Goal: Communication & Community: Answer question/provide support

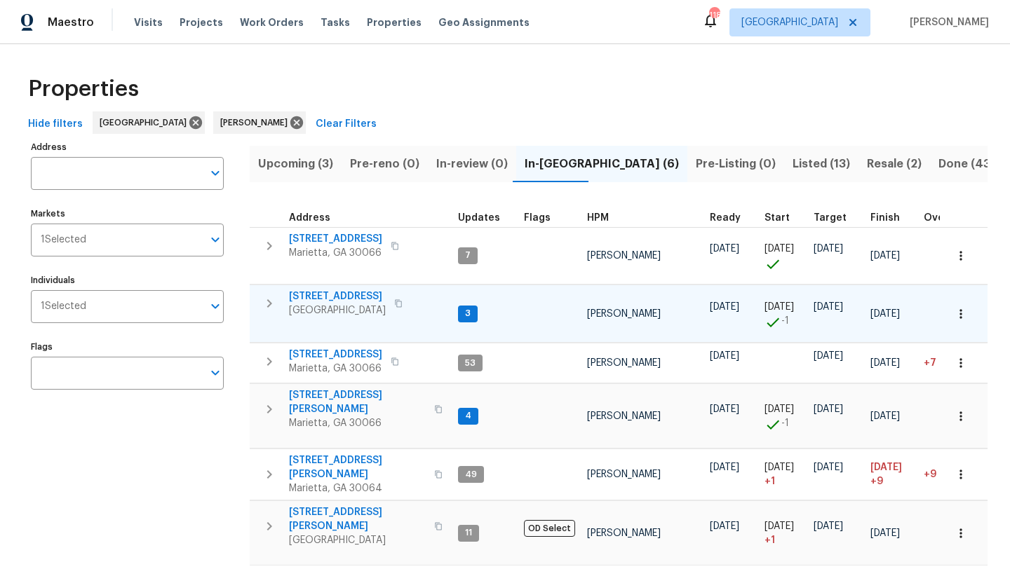
click at [348, 295] on span "[STREET_ADDRESS]" at bounding box center [337, 297] width 97 height 14
click at [336, 398] on span "4108 Christacy Way" at bounding box center [357, 402] width 137 height 28
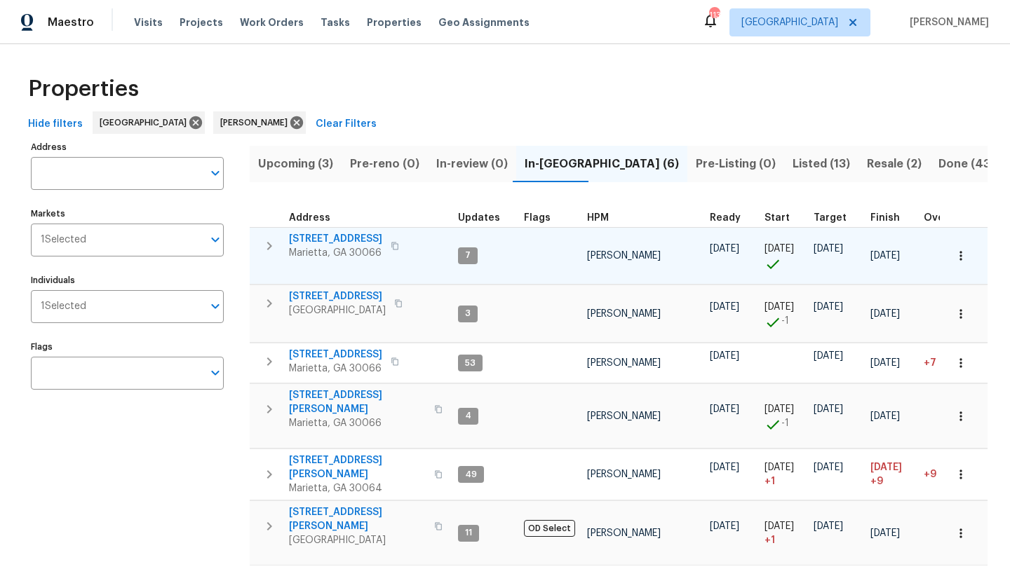
click at [351, 234] on span "[STREET_ADDRESS]" at bounding box center [335, 239] width 93 height 14
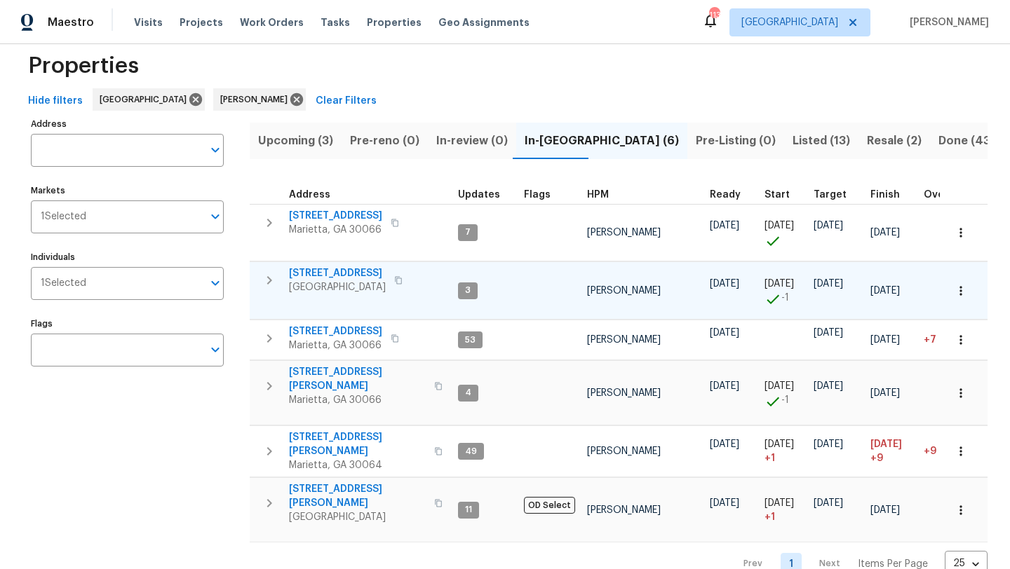
click at [345, 276] on span "503 Rendezvous Rd" at bounding box center [337, 273] width 97 height 14
click at [327, 376] on span "4108 Christacy Way" at bounding box center [357, 379] width 137 height 28
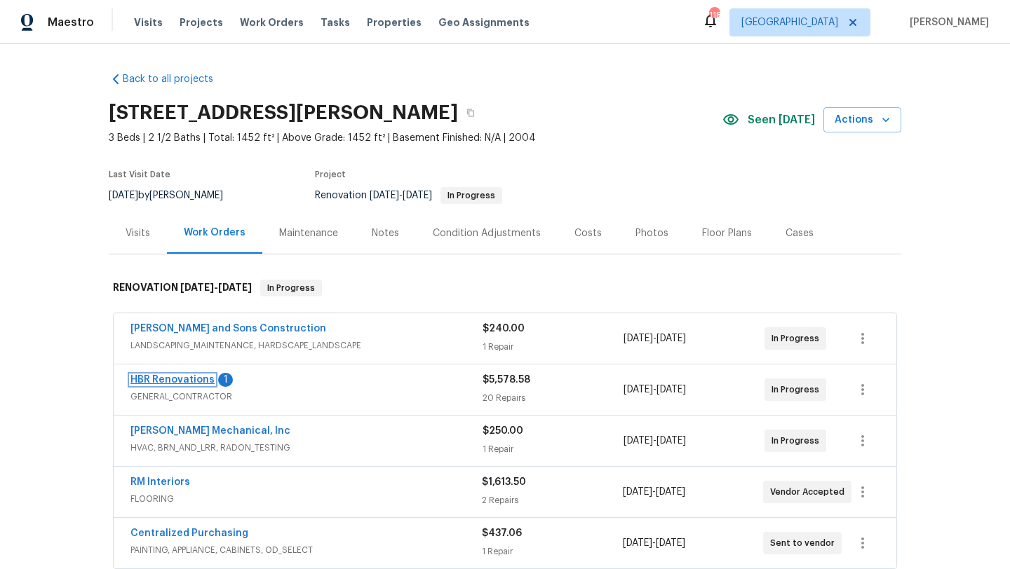
click at [198, 382] on link "HBR Renovations" at bounding box center [172, 380] width 84 height 10
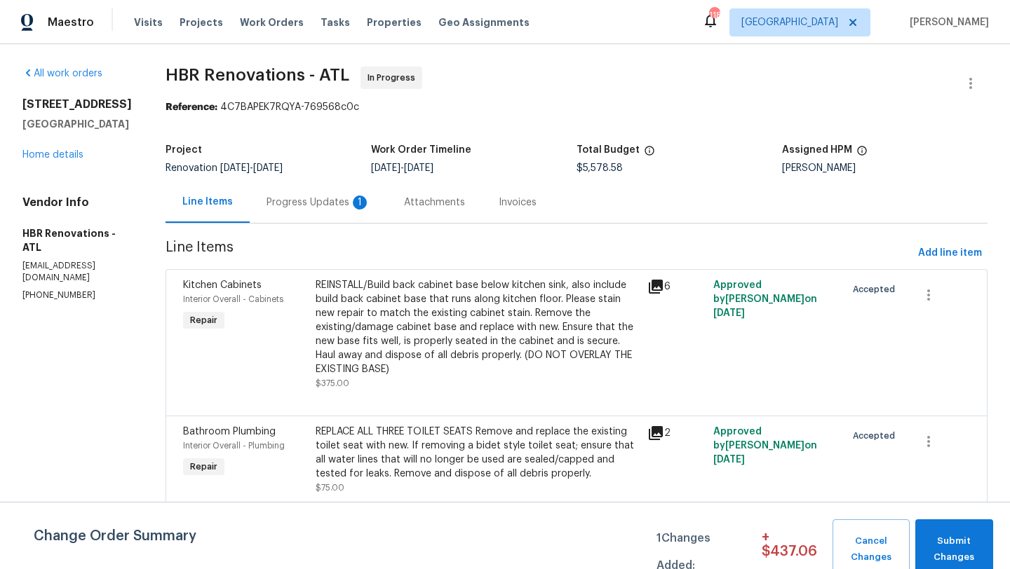
click at [318, 201] on div "Progress Updates 1" at bounding box center [318, 203] width 104 height 14
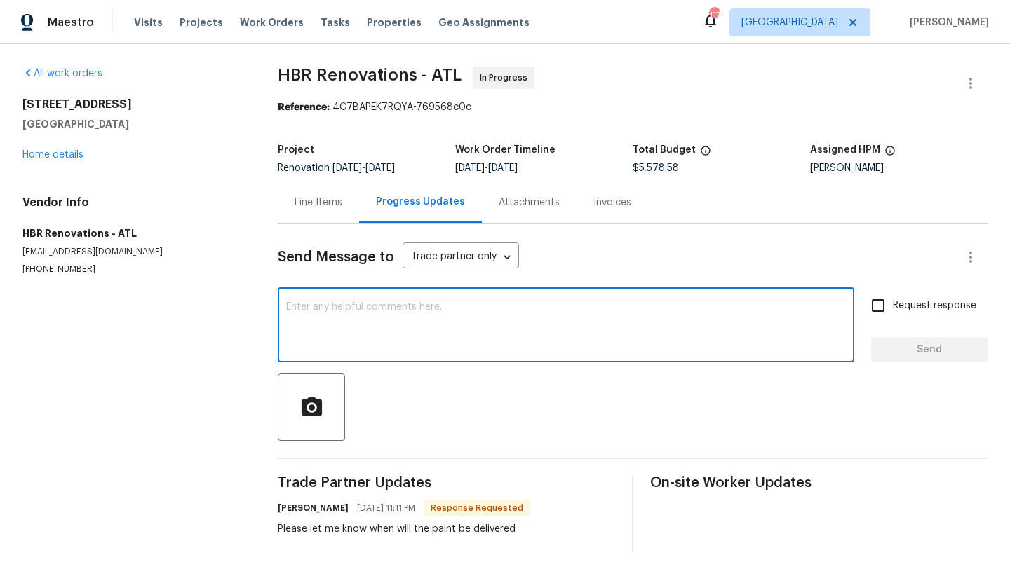
click at [348, 302] on textarea at bounding box center [565, 326] width 559 height 49
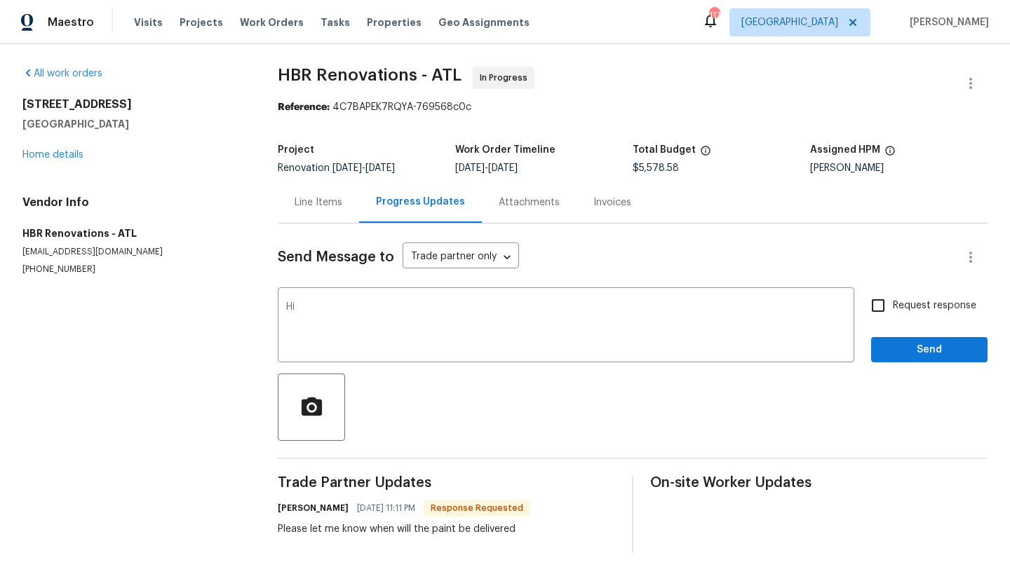
click at [565, 247] on div "Send Message to Trade partner only Trade partner only ​" at bounding box center [616, 257] width 676 height 34
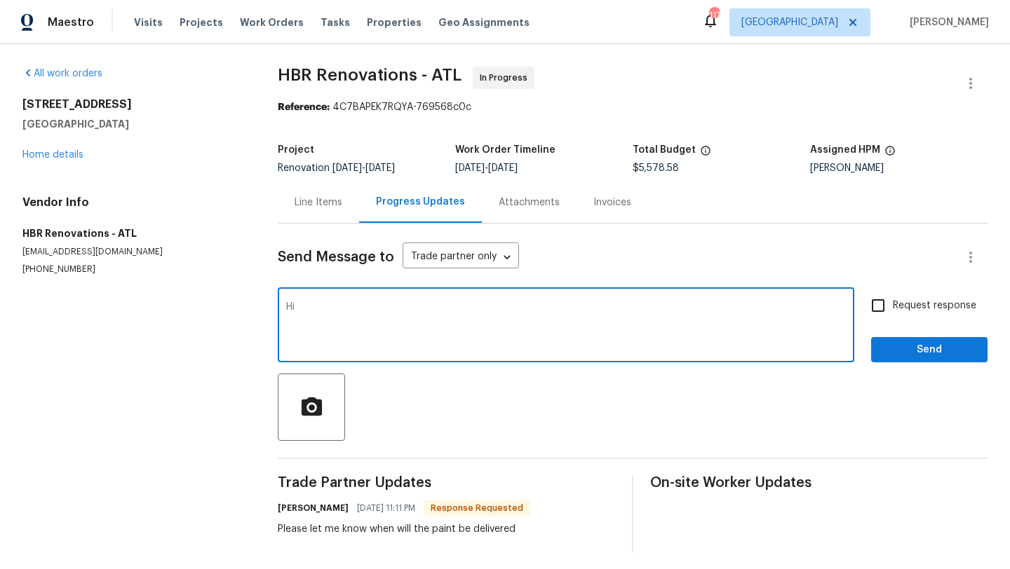
click at [435, 318] on textarea "Hi" at bounding box center [565, 326] width 559 height 49
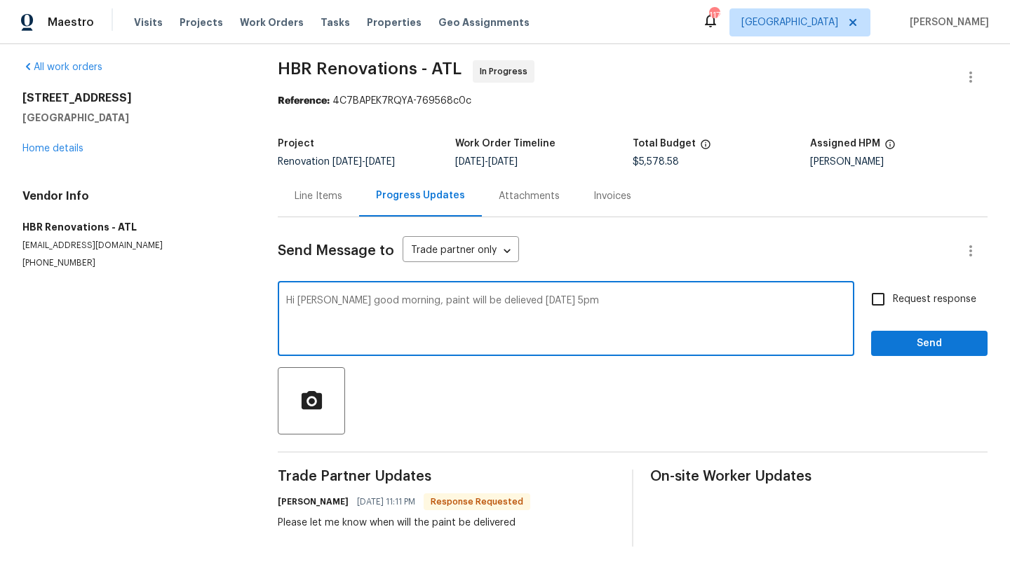
click at [482, 302] on textarea "Hi Wendy good morning, paint will be delieved today 5pm" at bounding box center [565, 320] width 559 height 49
click at [559, 301] on textarea "Hi Wendy good morning, paint will be delivered today 5pm" at bounding box center [565, 320] width 559 height 49
click at [571, 301] on textarea "Hi Wendy good morning, paint will be delivered today 5pm. we will be keeping th…" at bounding box center [565, 320] width 559 height 49
click at [709, 304] on textarea "Hi Wendy good morning, paint will be delivered today 5pm. We will be keeping th…" at bounding box center [565, 320] width 559 height 49
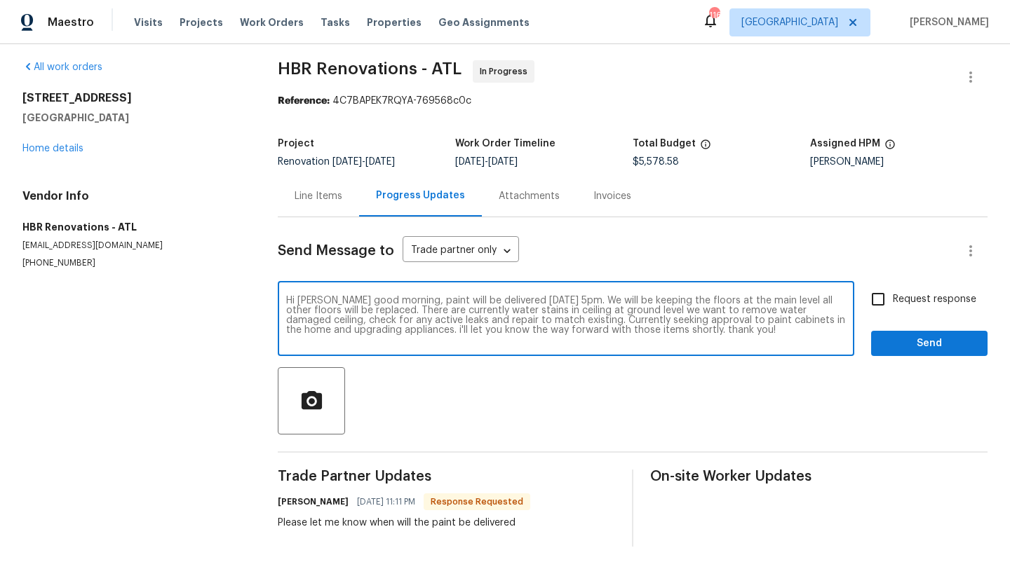
type textarea "Hi Wendy good morning, paint will be delivered today 5pm. We will be keeping th…"
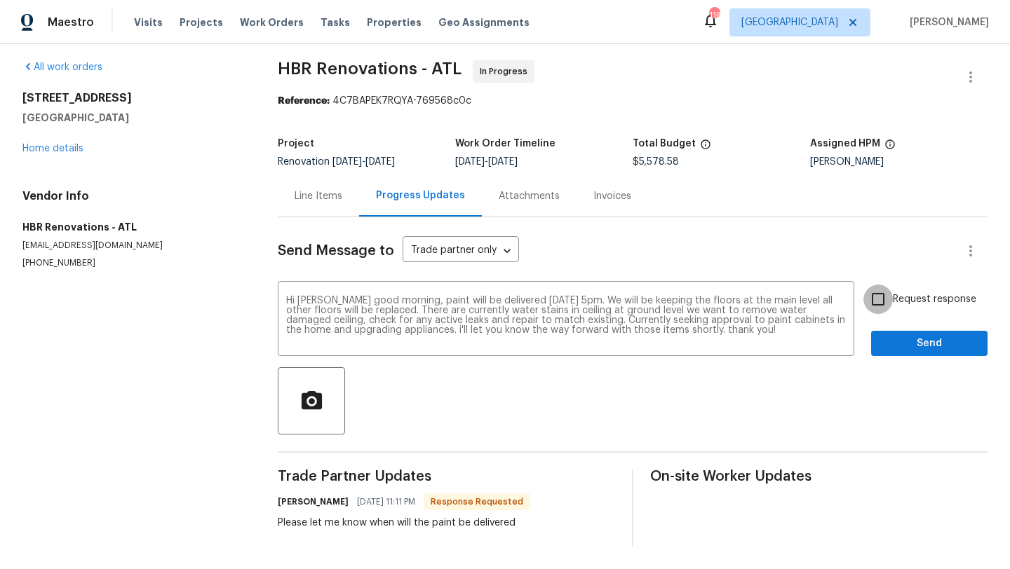
click at [874, 307] on input "Request response" at bounding box center [877, 299] width 29 height 29
checkbox input "true"
click at [897, 341] on span "Send" at bounding box center [929, 344] width 94 height 18
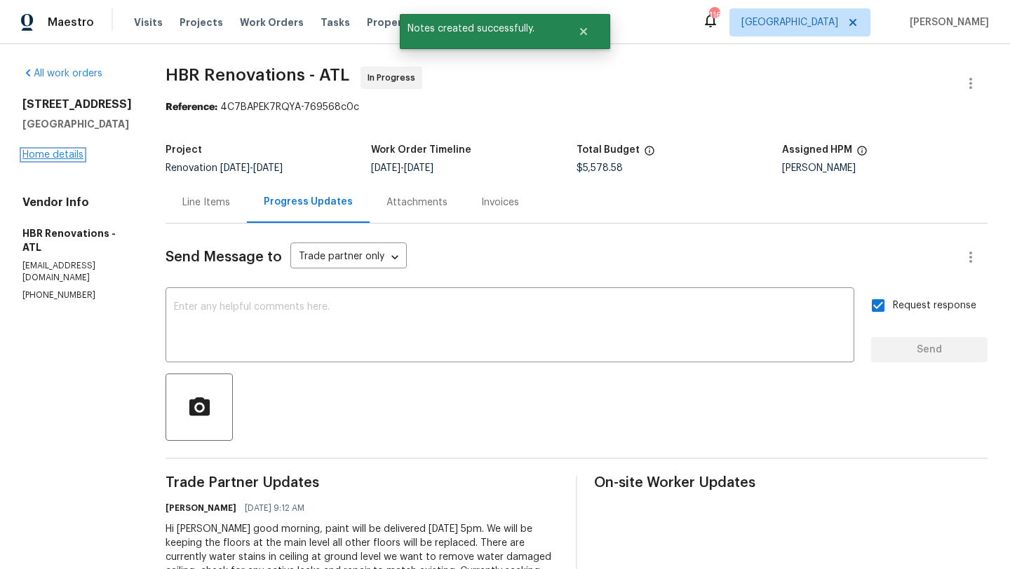
click at [73, 160] on link "Home details" at bounding box center [52, 155] width 61 height 10
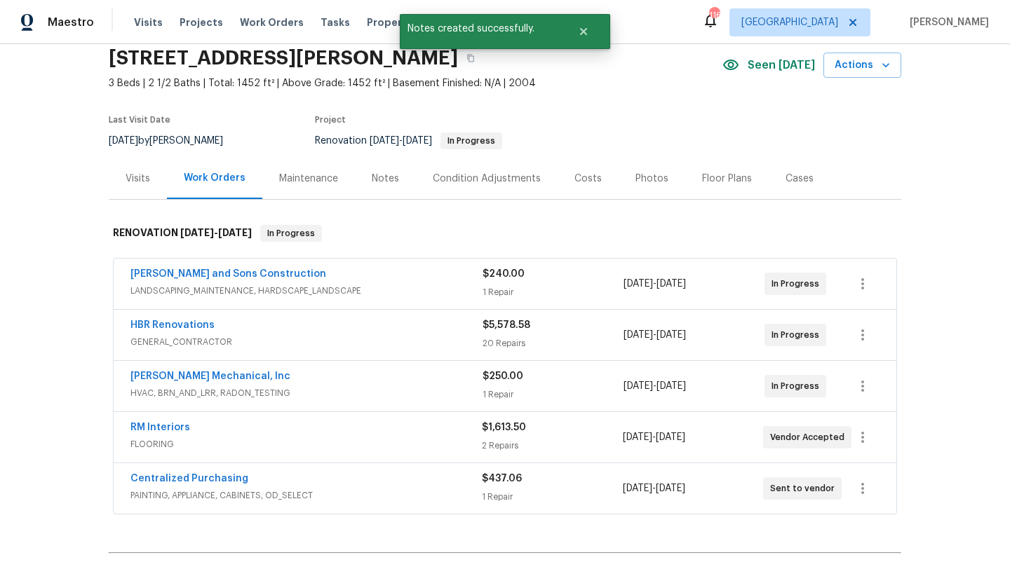
scroll to position [82, 0]
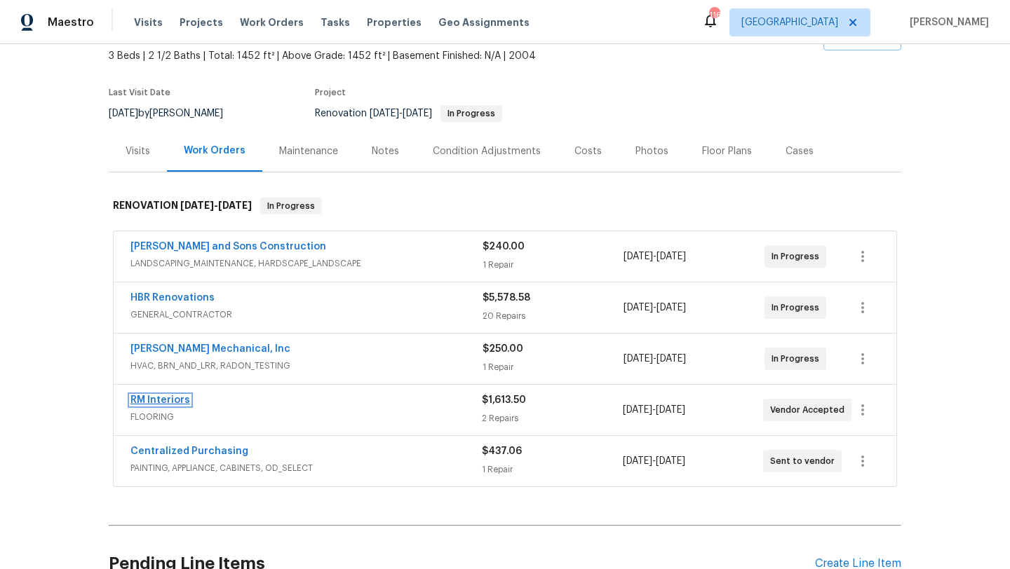
click at [177, 400] on link "RM Interiors" at bounding box center [160, 400] width 60 height 10
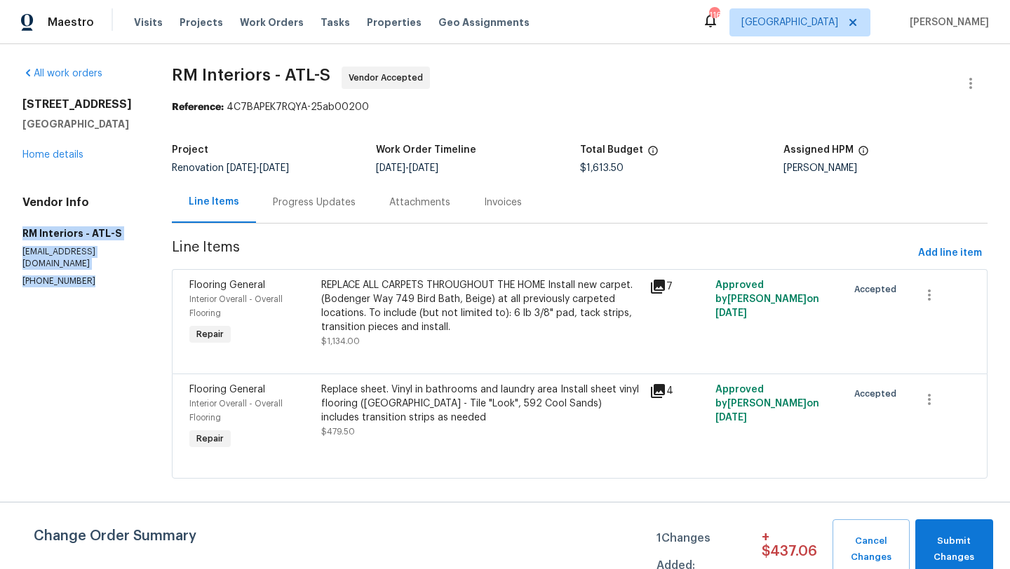
drag, startPoint x: 93, startPoint y: 270, endPoint x: 21, endPoint y: 234, distance: 79.9
click at [21, 234] on div "All work orders 503 Rendezvous Rd Acworth, GA 30102 Home details Vendor Info RM…" at bounding box center [505, 281] width 1010 height 474
copy div "RM Interiors - ATL-S atlanta@rmiflooring.com (404) 771-0472"
click at [79, 155] on link "Home details" at bounding box center [52, 155] width 61 height 10
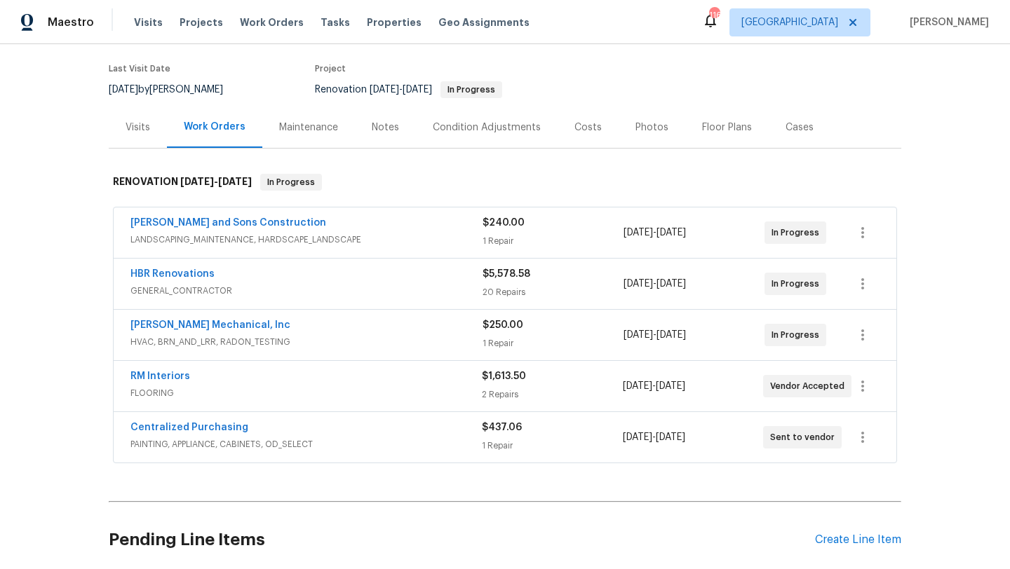
scroll to position [112, 0]
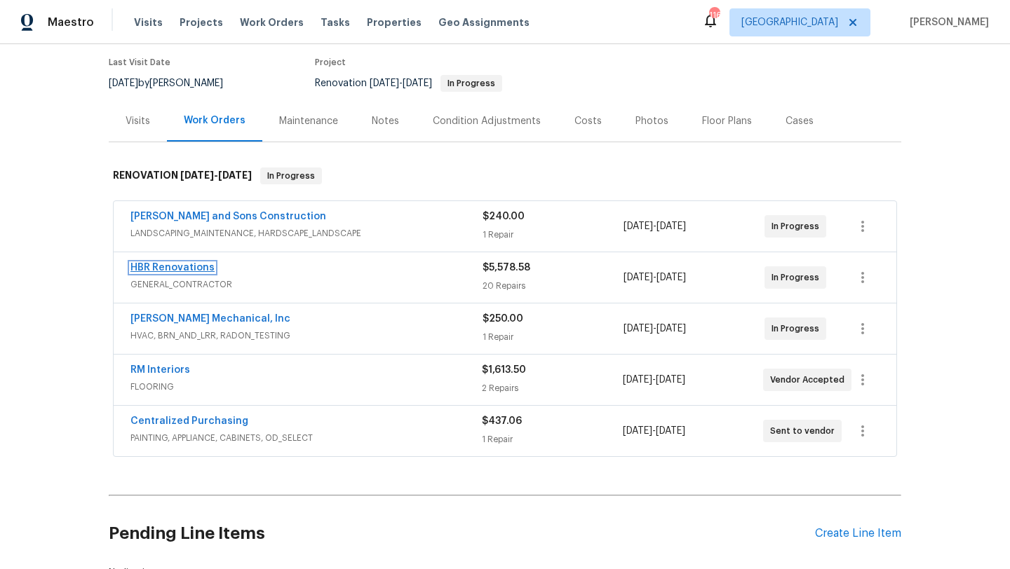
click at [198, 265] on link "HBR Renovations" at bounding box center [172, 268] width 84 height 10
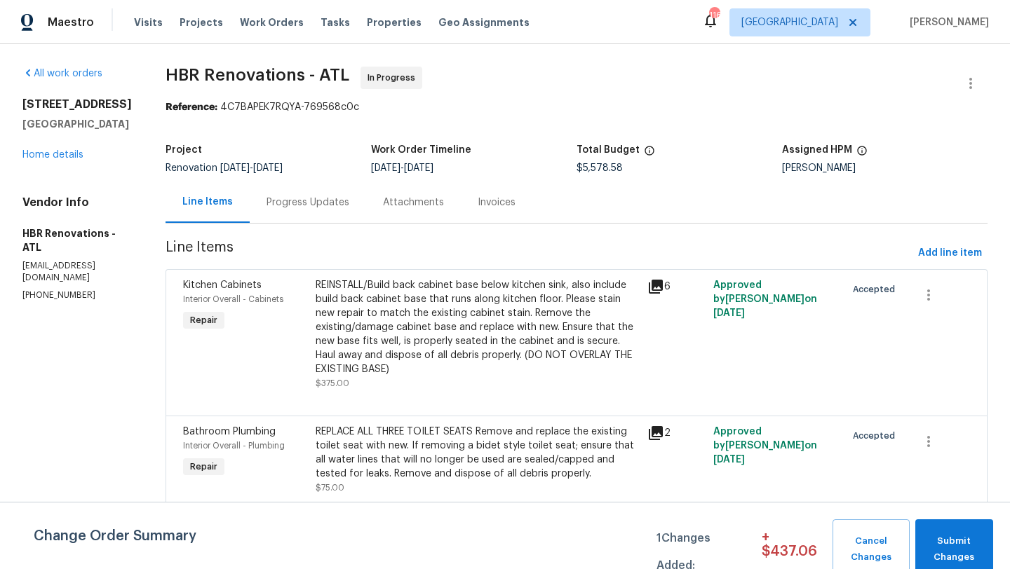
click at [331, 200] on div "Progress Updates" at bounding box center [307, 203] width 83 height 14
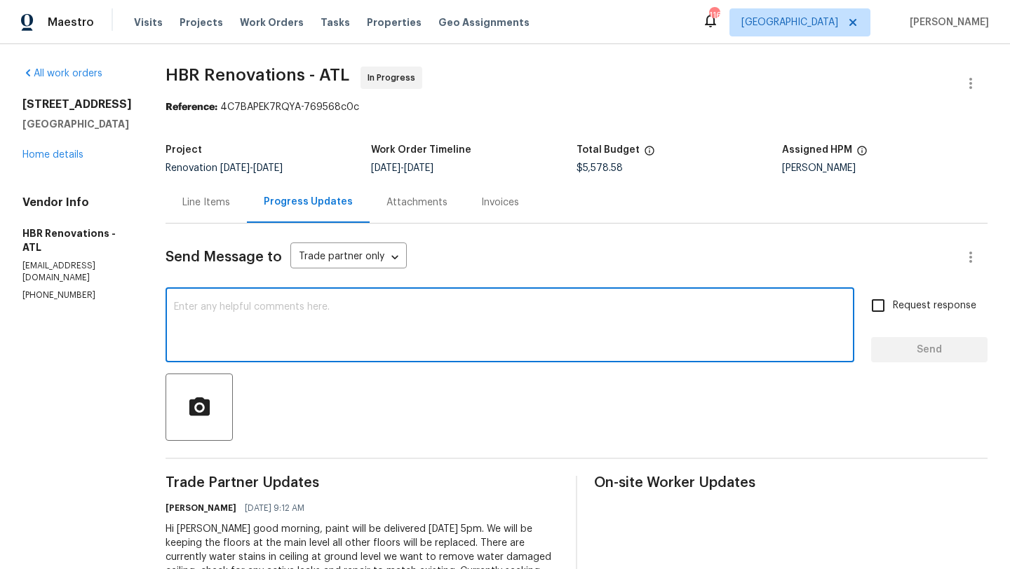
click at [326, 326] on textarea at bounding box center [510, 326] width 672 height 49
paste textarea "RM Interiors - ATL-S atlanta@rmiflooring.com (404) 771-0472"
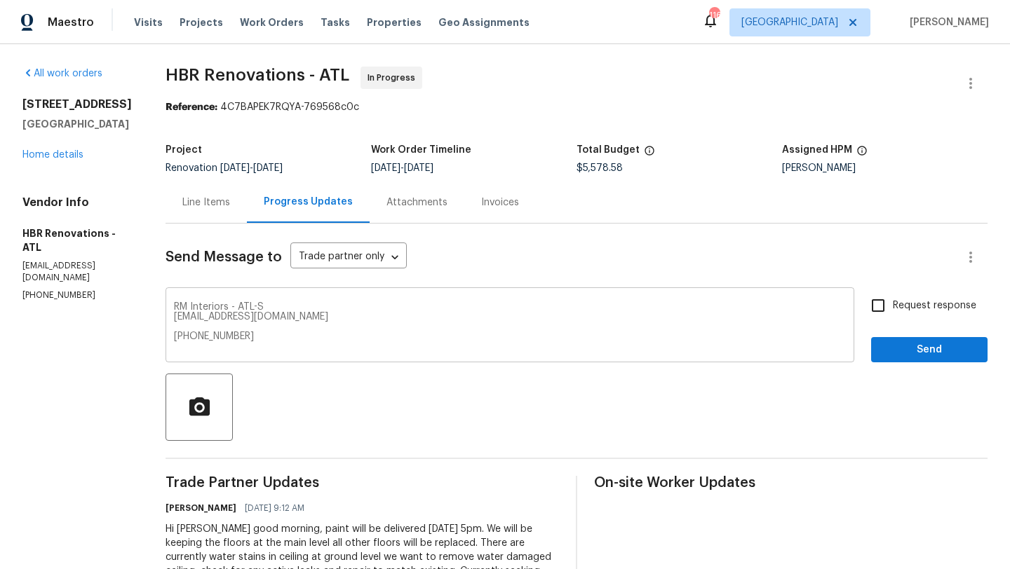
click at [167, 308] on div "RM Interiors - ATL-S atlanta@rmiflooring.com (404) 771-0472 x ​" at bounding box center [509, 327] width 688 height 72
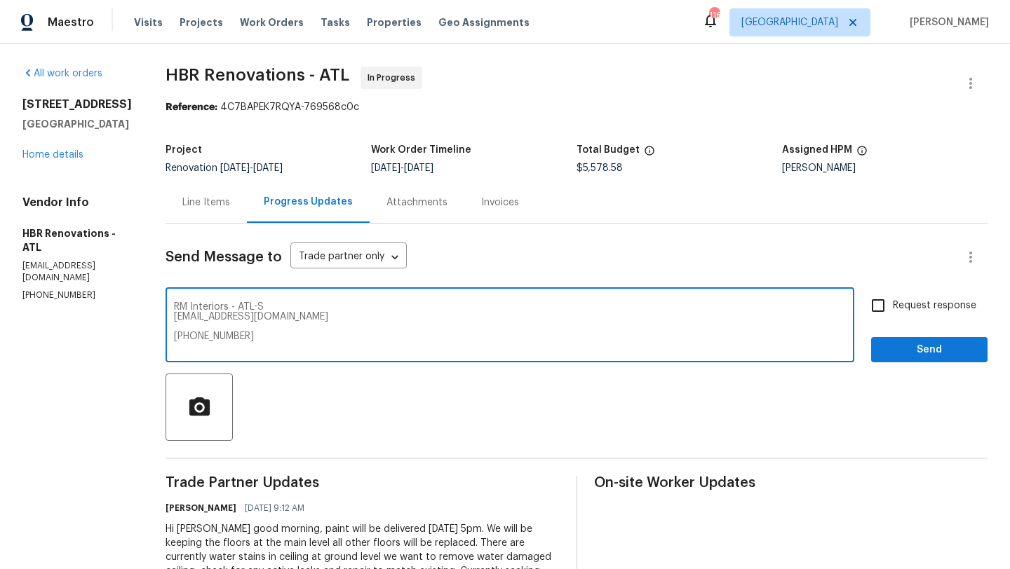
click at [174, 307] on textarea "RM Interiors - ATL-S atlanta@rmiflooring.com (404) 771-0472" at bounding box center [510, 326] width 672 height 49
click at [174, 322] on textarea "Flooring will be done by RM Interiors - ATL-S atlanta@rmiflooring.com (404) 771…" at bounding box center [510, 326] width 672 height 49
click at [174, 315] on textarea "Flooring will be done by RM Interiors - ATL-S atlanta@rmiflooring.com (404) 771…" at bounding box center [510, 326] width 672 height 49
click at [174, 325] on textarea "Flooring will be done by RM Interiors - ATL-S atlanta@rmiflooring.com (404) 771…" at bounding box center [510, 326] width 672 height 49
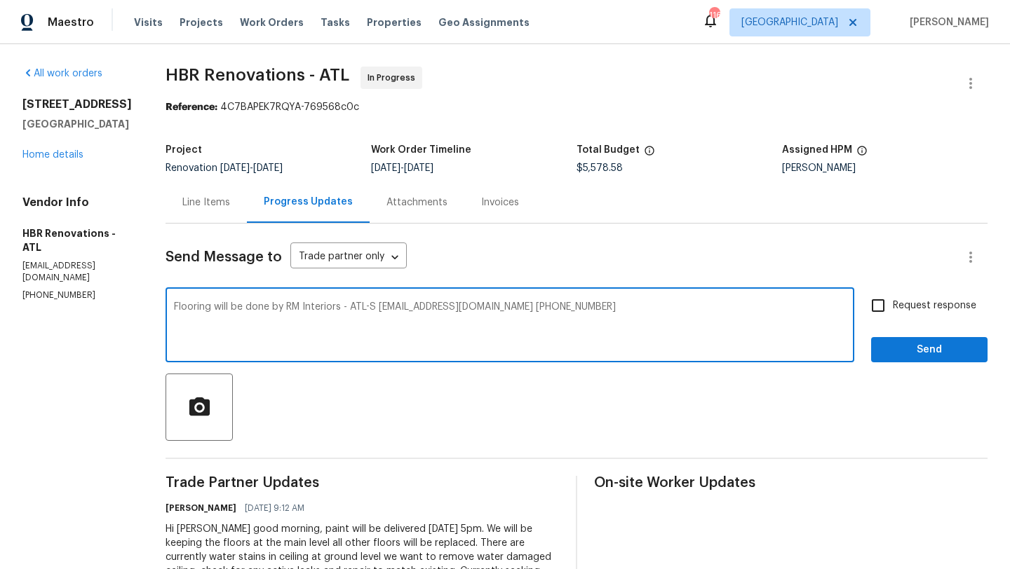
click at [338, 312] on textarea "Flooring will be done by RM Interiors - ATL-S atlanta@rmiflooring.com (404) 771…" at bounding box center [510, 326] width 672 height 49
click at [338, 307] on textarea "Flooring will be done by RM Interiors - ATL-S atlanta@rmiflooring.com (404) 771…" at bounding box center [510, 326] width 672 height 49
click at [457, 308] on textarea "Flooring will be done by RM Interiors Please reach out for sceduling - ATL-S at…" at bounding box center [510, 326] width 672 height 49
click at [445, 309] on textarea "Flooring will be done by RM Interiors Please reach out for sceduling - ATL-S at…" at bounding box center [510, 326] width 672 height 49
click at [521, 308] on textarea "Flooring will be done by RM Interiors Please reach out for scheduling eduling -…" at bounding box center [510, 326] width 672 height 49
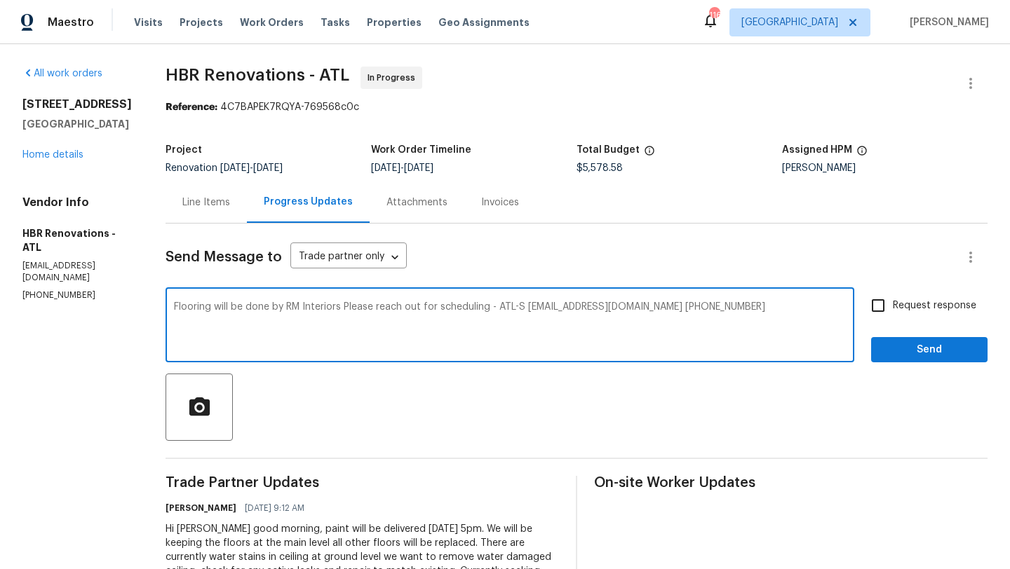
type textarea "Flooring will be done by RM Interiors Please reach out for scheduling - ATL-S a…"
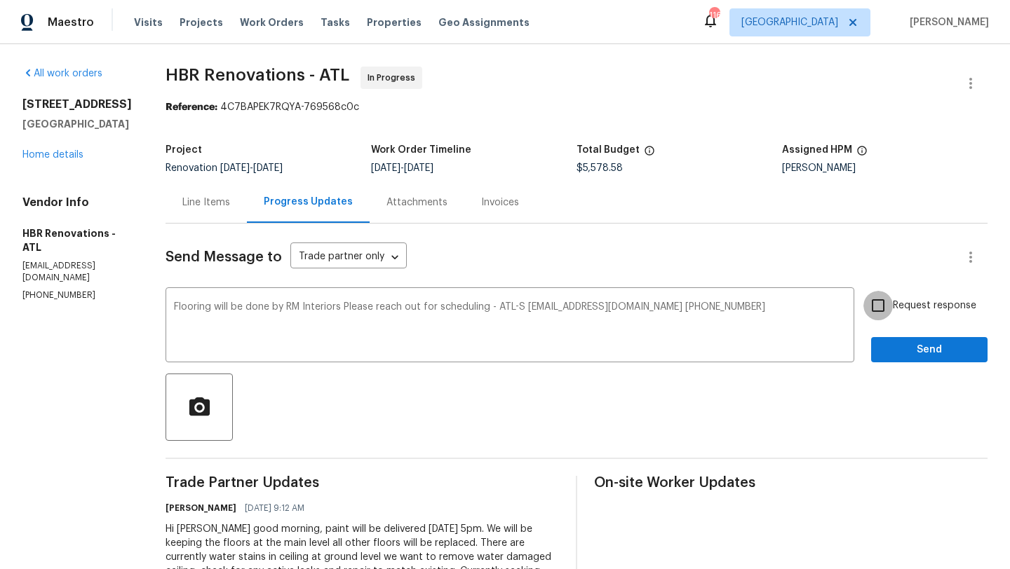
click at [877, 311] on input "Request response" at bounding box center [877, 305] width 29 height 29
checkbox input "true"
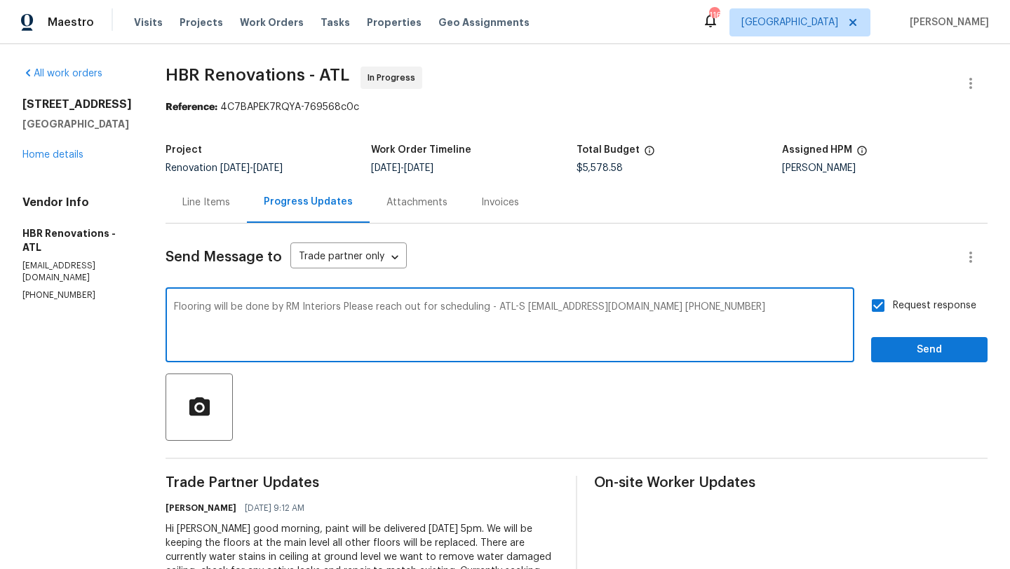
click at [341, 306] on textarea "Flooring will be done by RM Interiors Please reach out for scheduling - ATL-S a…" at bounding box center [510, 326] width 672 height 49
type textarea "Flooring will be done by RM Interiors, please reach out for scheduling - ATL-S …"
click at [887, 350] on span "Send" at bounding box center [929, 350] width 94 height 18
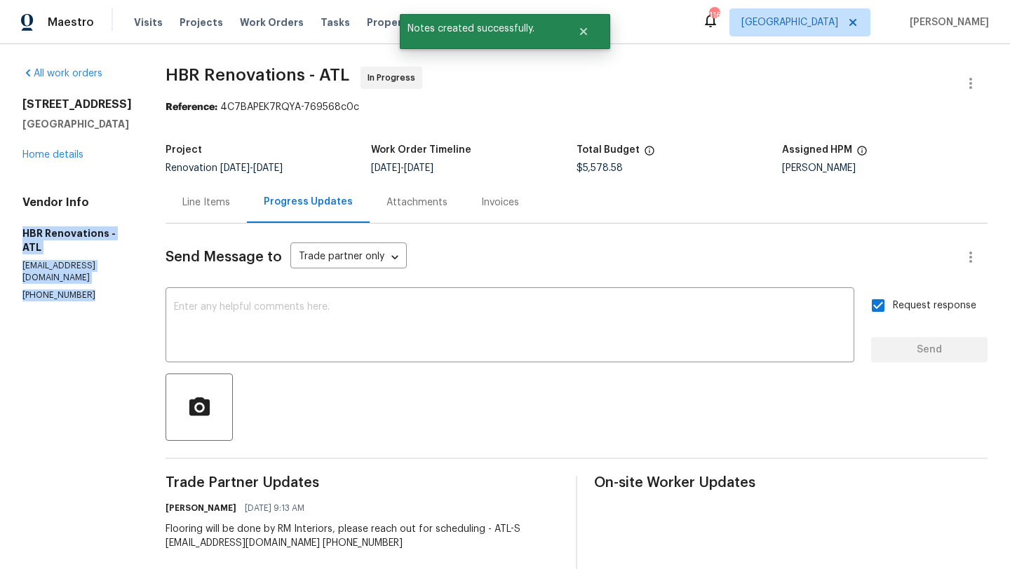
drag, startPoint x: 91, startPoint y: 301, endPoint x: 24, endPoint y: 248, distance: 85.8
click at [24, 248] on div "Vendor Info HBR Renovations - ATL hbrrenovation@gmail.com (404) 718-0382" at bounding box center [76, 249] width 109 height 106
copy div "HBR Renovations - ATL hbrrenovation@gmail.com (404) 718-0382"
click at [48, 162] on div "503 Rendezvous Rd Acworth, GA 30102 Home details" at bounding box center [76, 129] width 109 height 64
click at [56, 160] on link "Home details" at bounding box center [52, 155] width 61 height 10
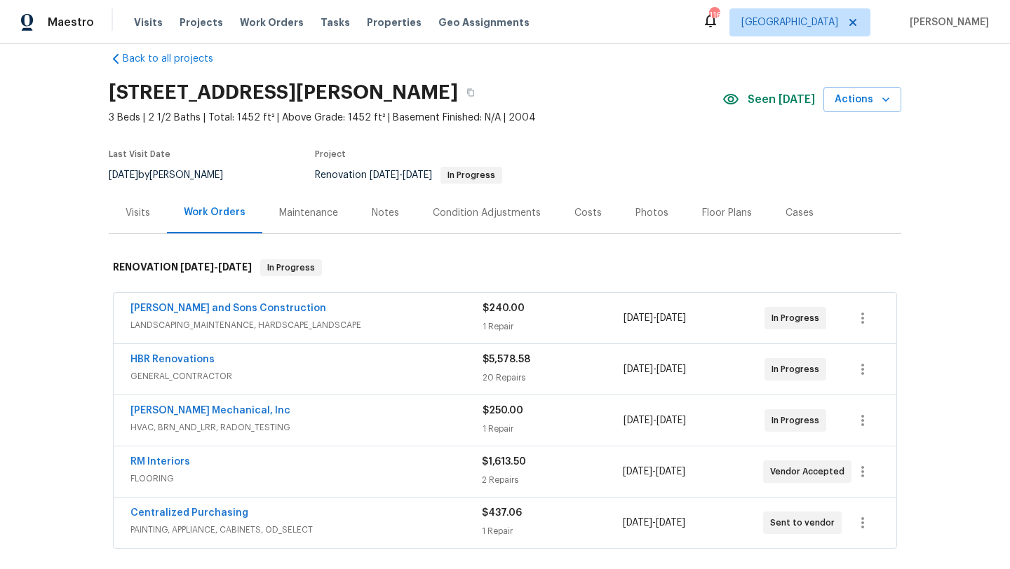
scroll to position [25, 0]
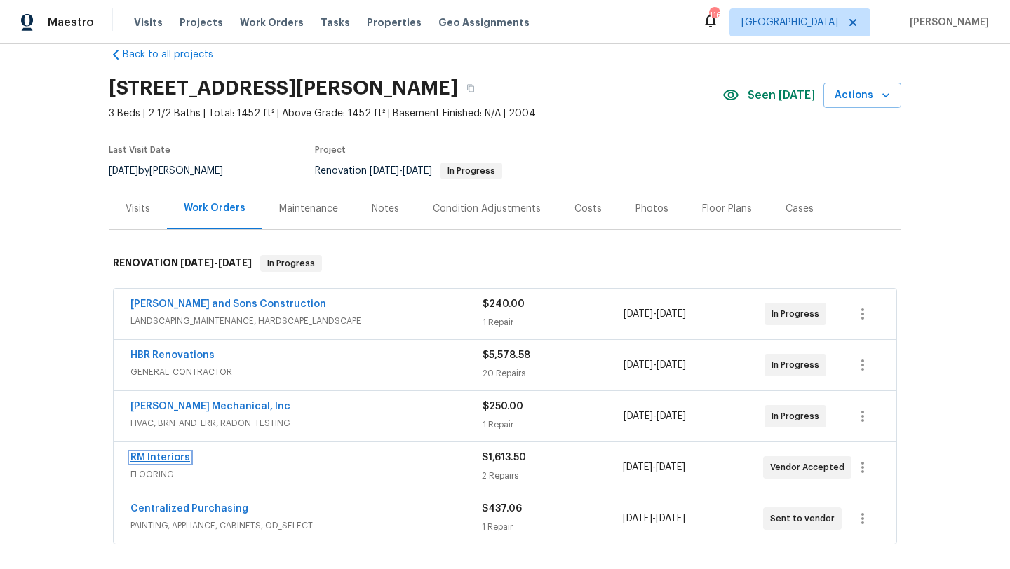
click at [182, 458] on link "RM Interiors" at bounding box center [160, 458] width 60 height 10
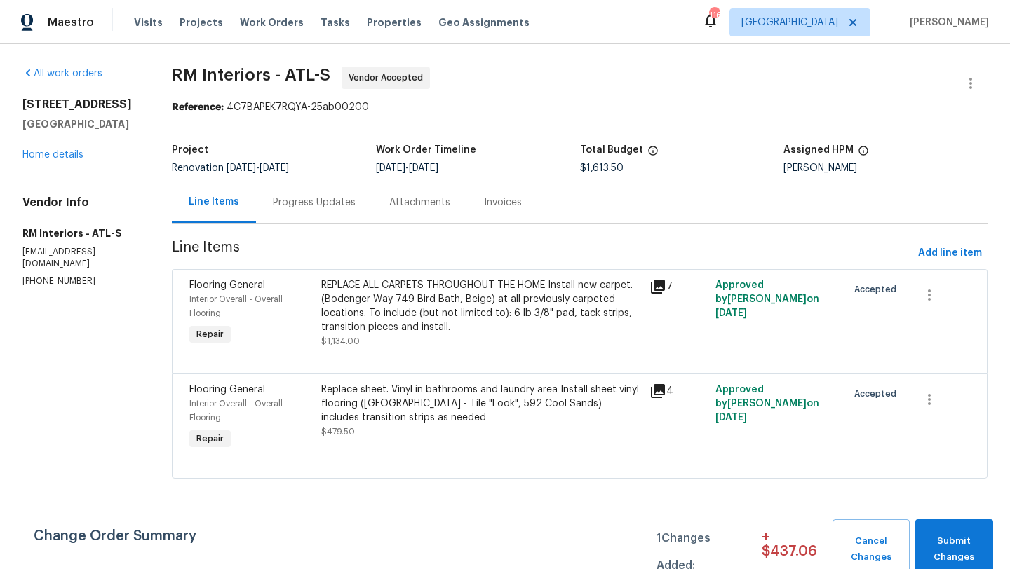
click at [329, 207] on div "Progress Updates" at bounding box center [314, 203] width 83 height 14
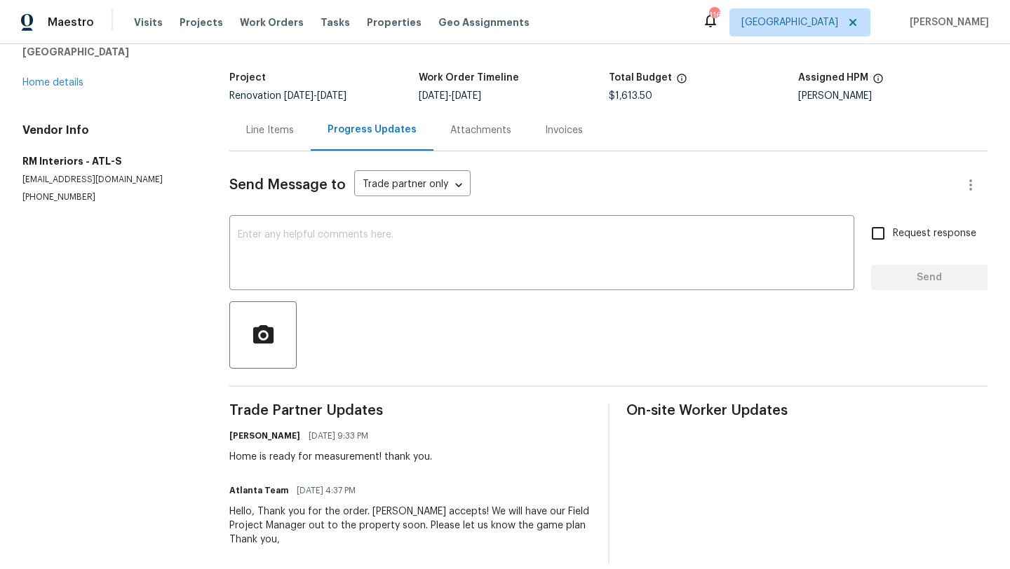
scroll to position [89, 0]
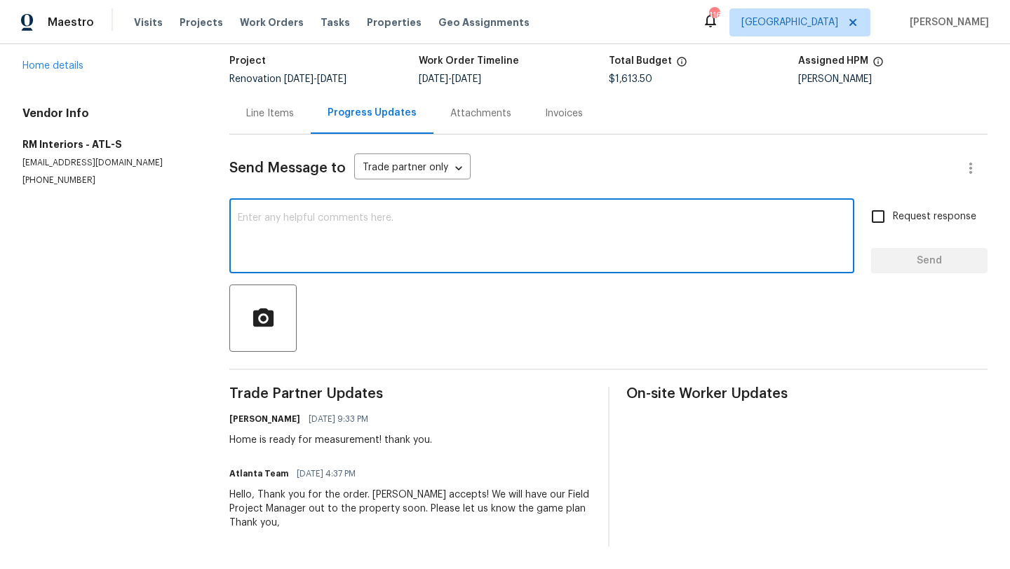
click at [313, 244] on textarea at bounding box center [542, 237] width 608 height 49
paste textarea "HBR Renovations - ATL hbrrenovation@gmail.com (404) 718-0382"
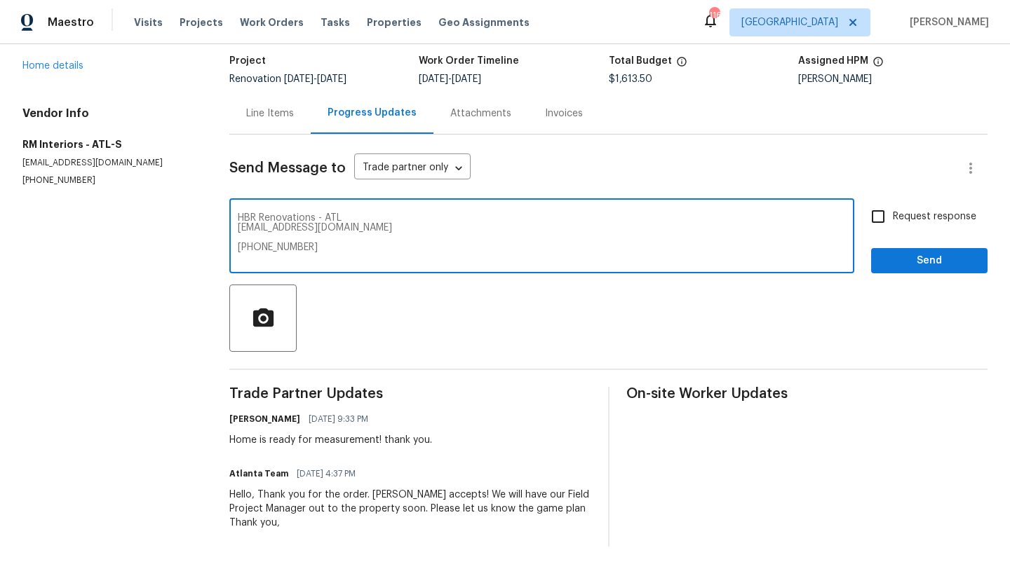
click at [249, 216] on textarea "HBR Renovations - ATL hbrrenovation@gmail.com (404) 718-0382" at bounding box center [542, 237] width 608 height 49
click at [330, 220] on textarea "HBR Renovations - ATL hbrrenovation@gmail.com (404) 718-0382" at bounding box center [542, 237] width 608 height 49
click at [546, 217] on textarea "HBR Renovations , will be the GC onsite, please reach out for sceduling - ATL h…" at bounding box center [542, 237] width 608 height 49
click at [542, 223] on textarea "HBR Renovations , will be the GC onsite, please reach out for sceduling - ATL h…" at bounding box center [542, 237] width 608 height 49
click at [541, 219] on textarea "HBR Renovations , will be the GC onsite, please reach out for sceduling - ATL h…" at bounding box center [542, 237] width 608 height 49
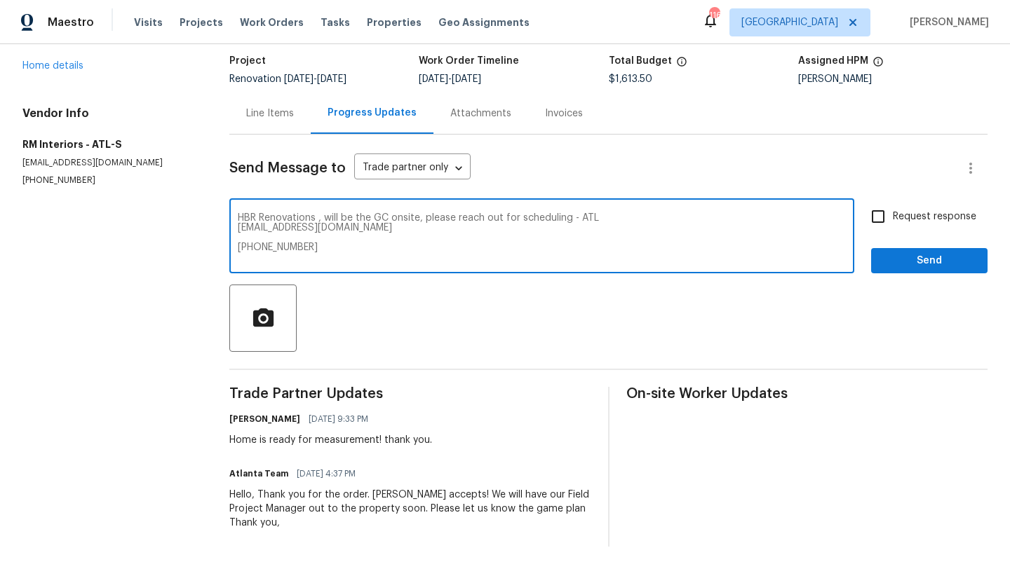
click at [563, 238] on textarea "HBR Renovations , will be the GC onsite, please reach out for scheduling - ATL …" at bounding box center [542, 237] width 608 height 49
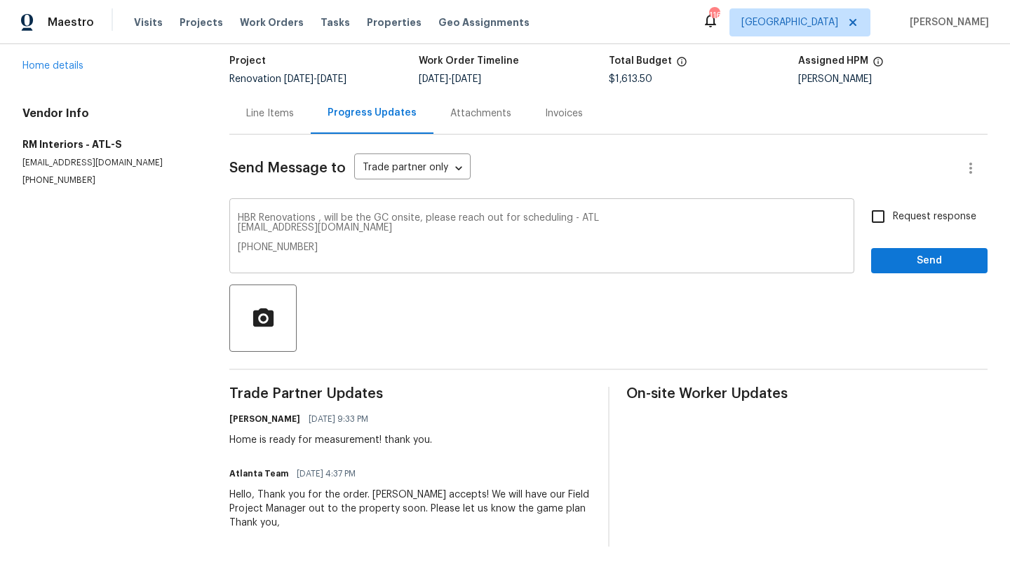
click at [247, 229] on div "HBR Renovations , will be the GC onsite, please reach out for scheduling - ATL …" at bounding box center [541, 238] width 625 height 72
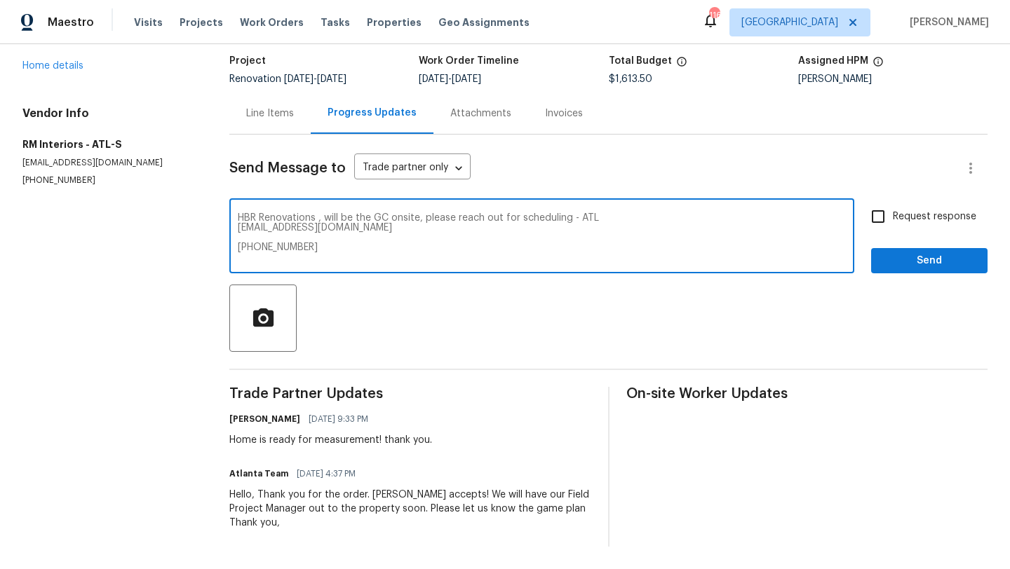
click at [249, 229] on textarea "HBR Renovations , will be the GC onsite, please reach out for scheduling - ATL …" at bounding box center [542, 237] width 608 height 49
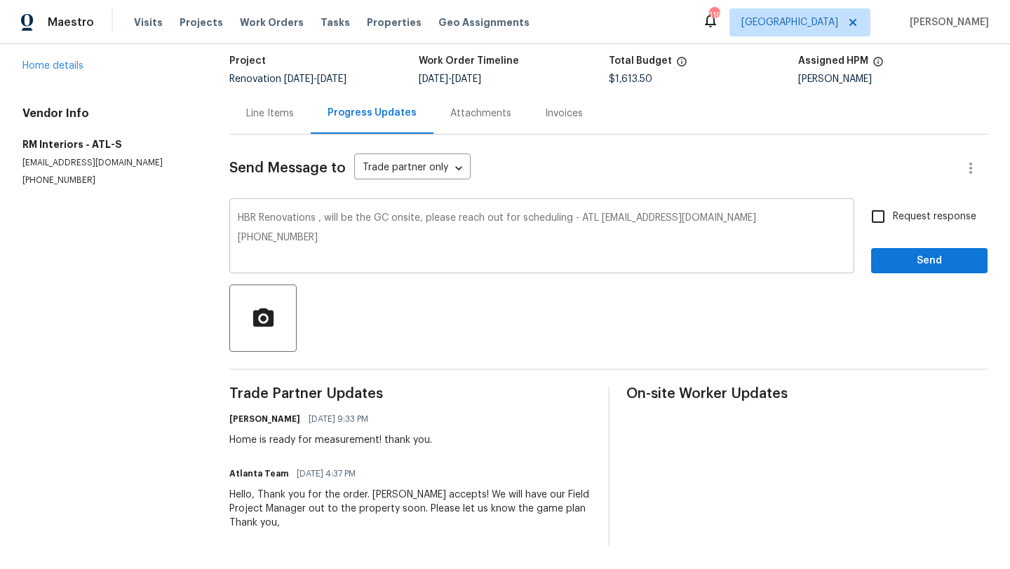
click at [247, 236] on div "HBR Renovations , will be the GC onsite, please reach out for scheduling - ATL …" at bounding box center [541, 238] width 625 height 72
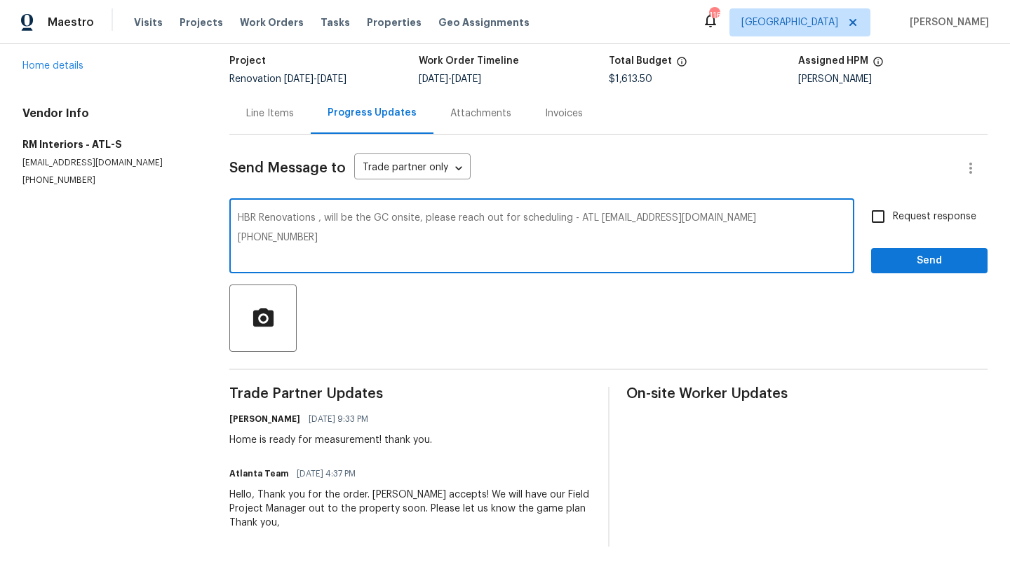
click at [250, 237] on textarea "HBR Renovations , will be the GC onsite, please reach out for scheduling - ATL …" at bounding box center [542, 237] width 608 height 49
type textarea "HBR Renovations , will be the GC onsite, please reach out for scheduling - ATL …"
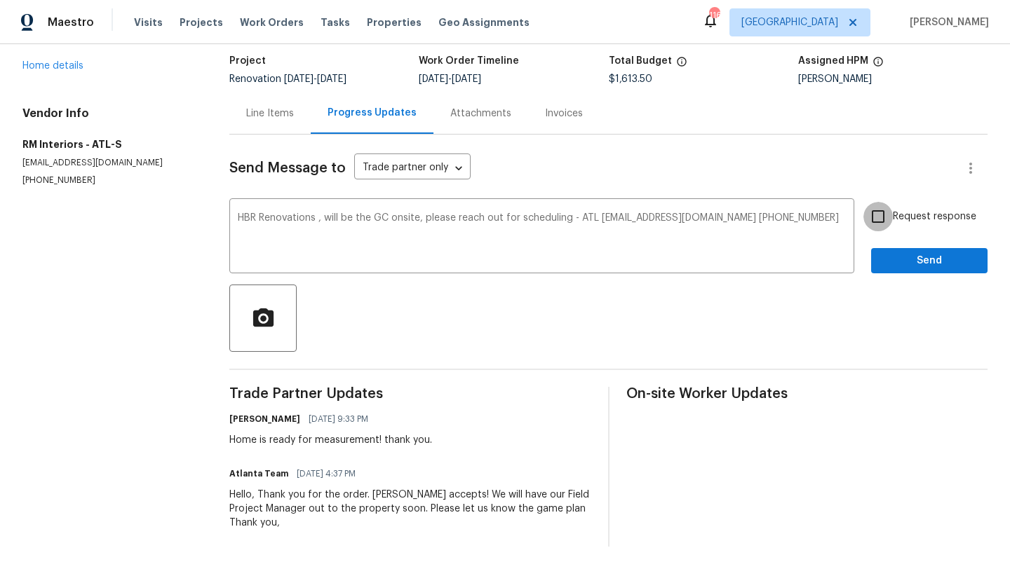
click at [879, 220] on input "Request response" at bounding box center [877, 216] width 29 height 29
checkbox input "true"
click at [896, 256] on span "Send" at bounding box center [929, 261] width 94 height 18
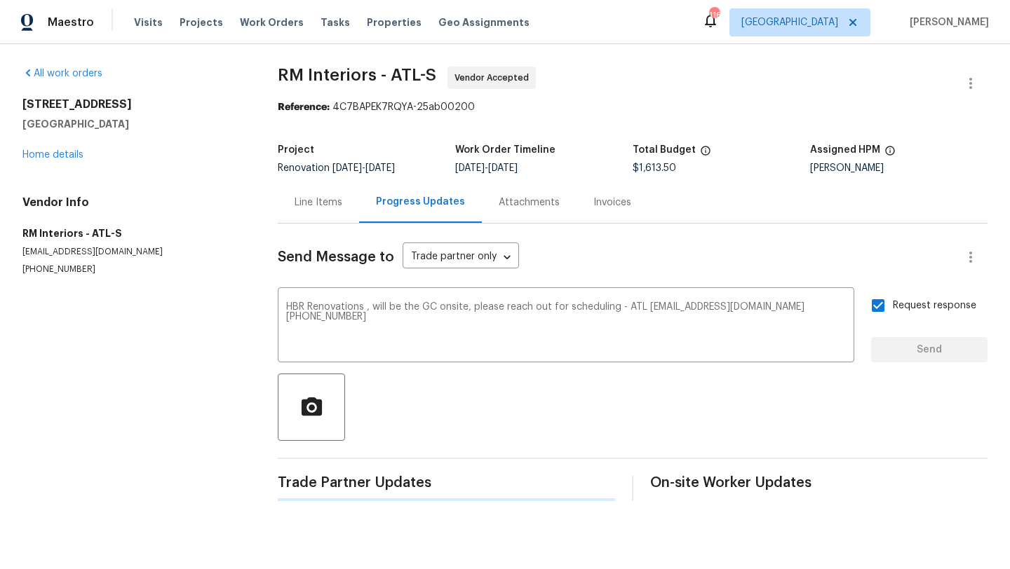
scroll to position [0, 0]
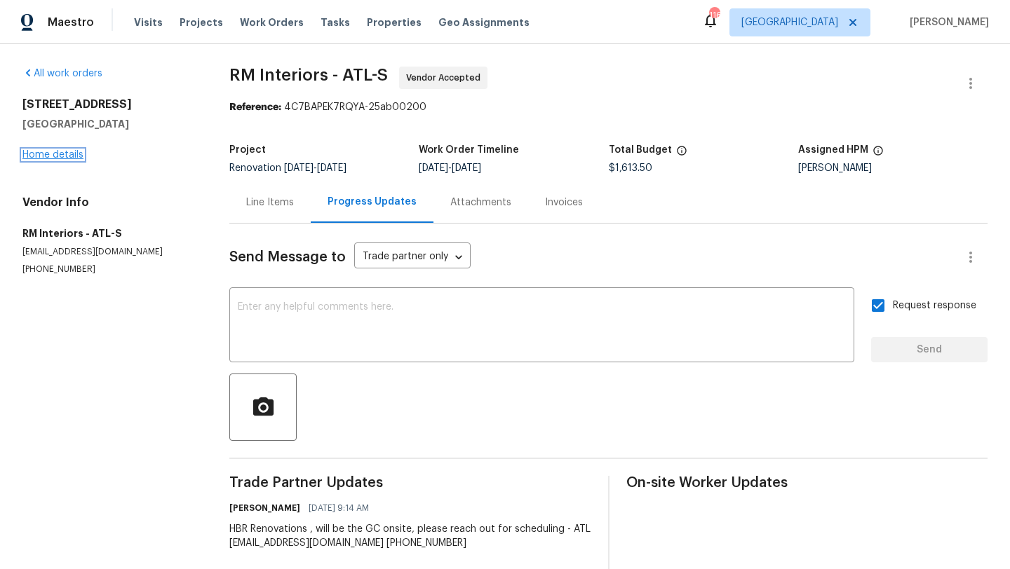
click at [77, 154] on link "Home details" at bounding box center [52, 155] width 61 height 10
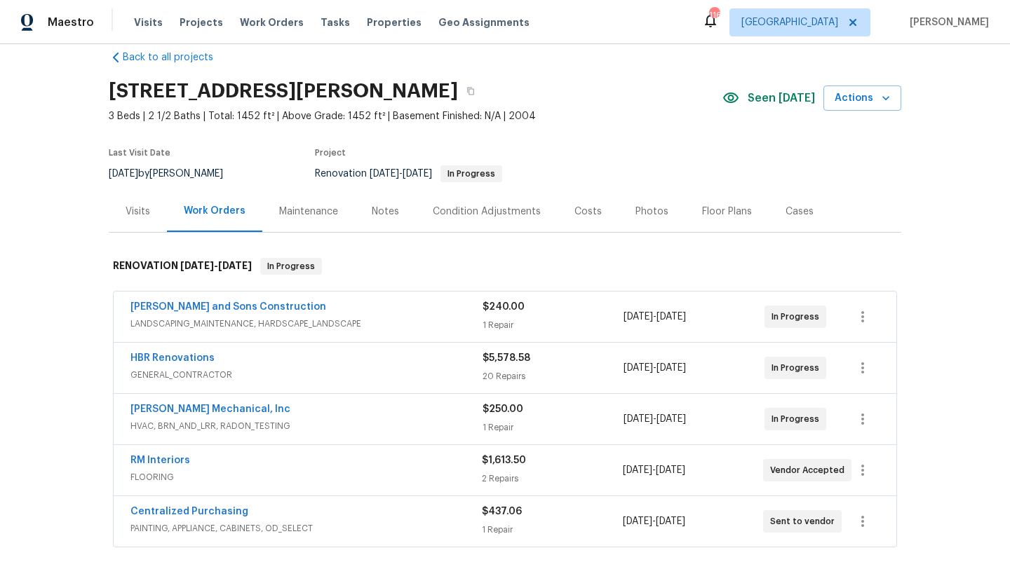
scroll to position [25, 0]
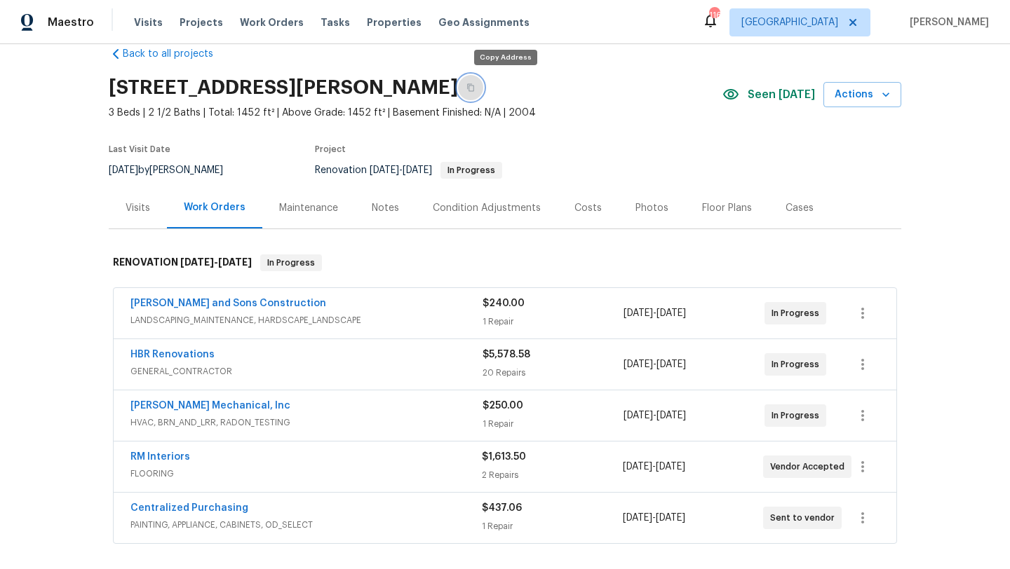
click at [474, 91] on icon "button" at bounding box center [470, 88] width 7 height 8
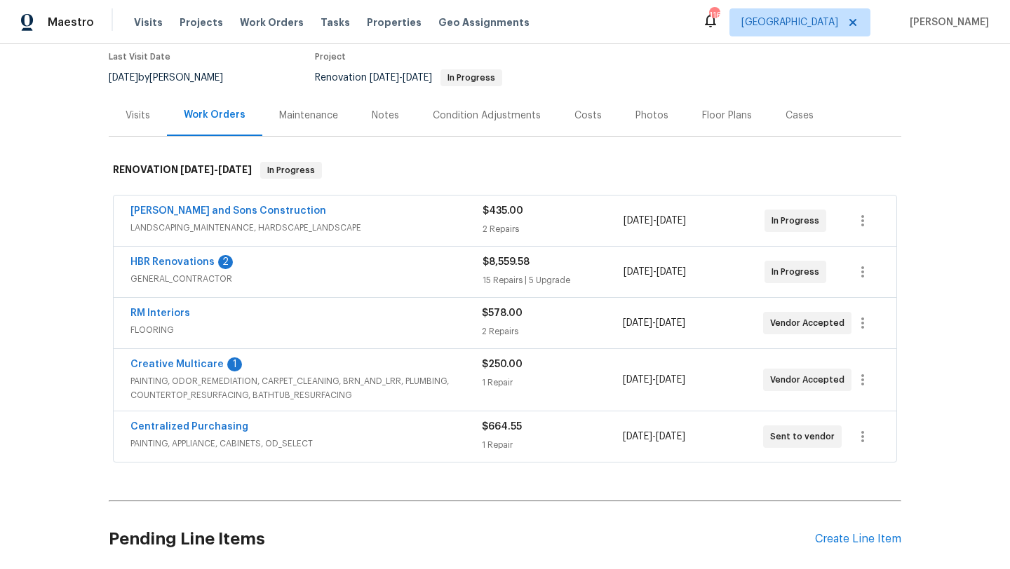
scroll to position [120, 0]
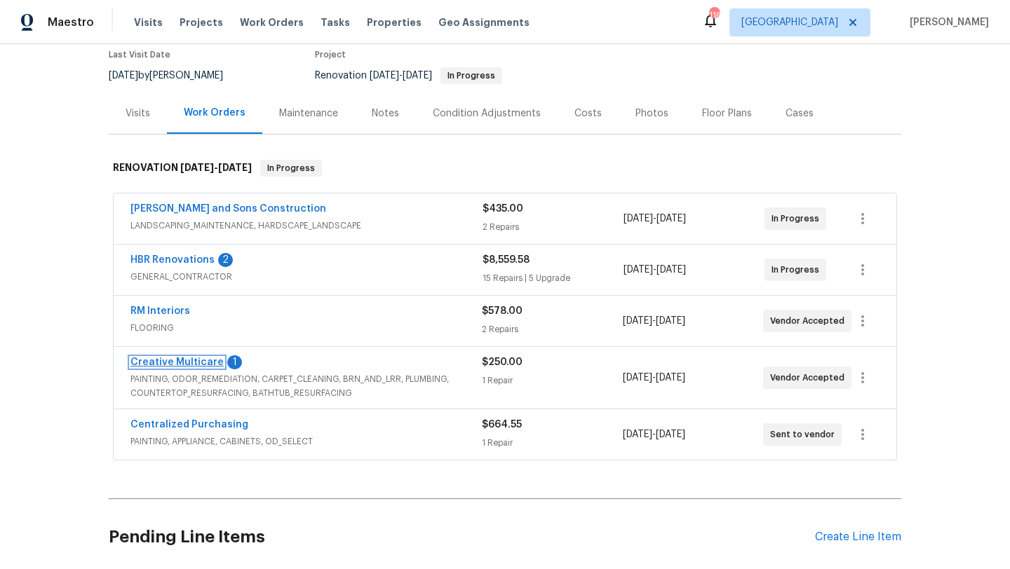
click at [184, 367] on link "Creative Multicare" at bounding box center [176, 363] width 93 height 10
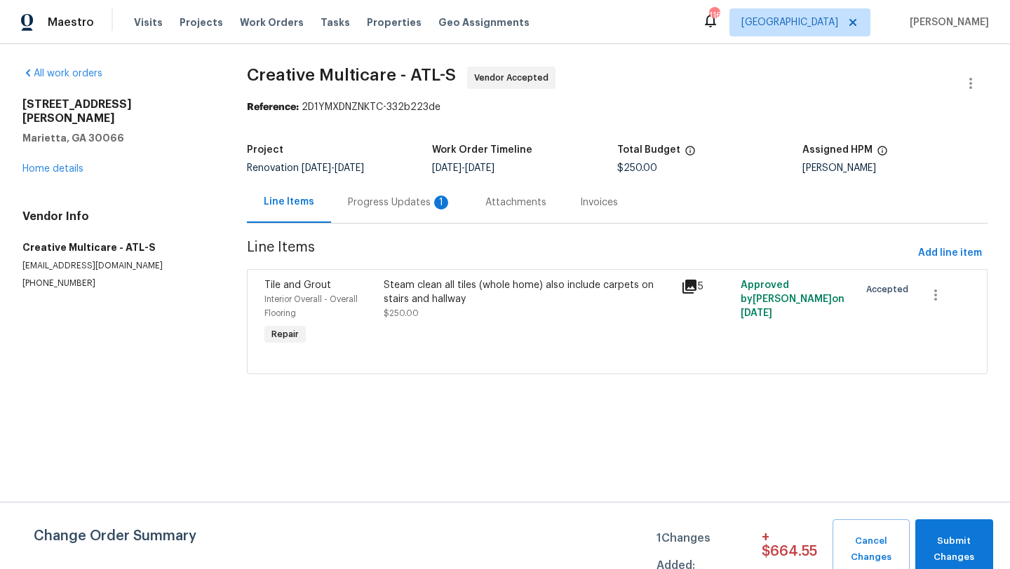
click at [378, 208] on div "Progress Updates 1" at bounding box center [400, 203] width 104 height 14
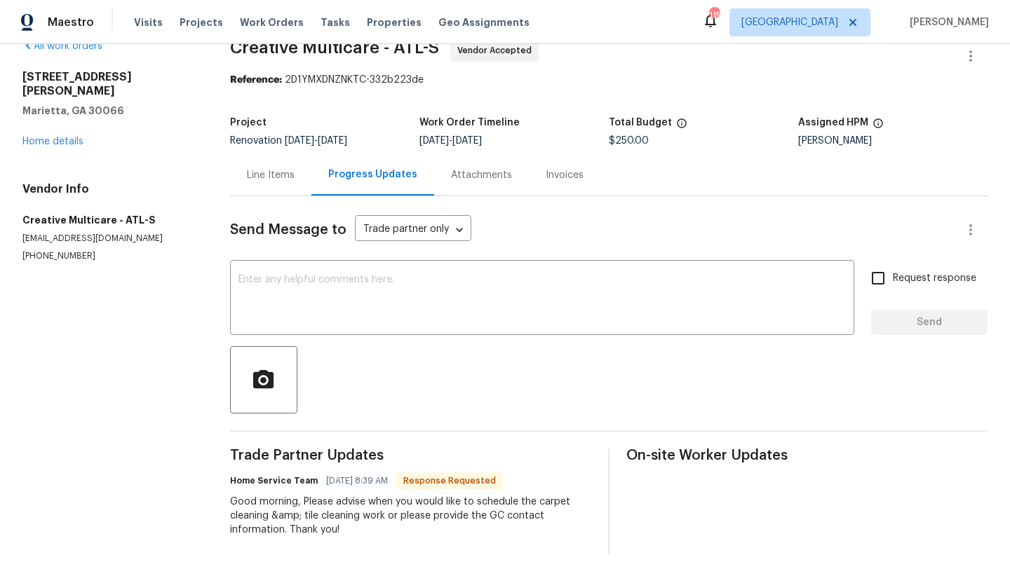
scroll to position [34, 0]
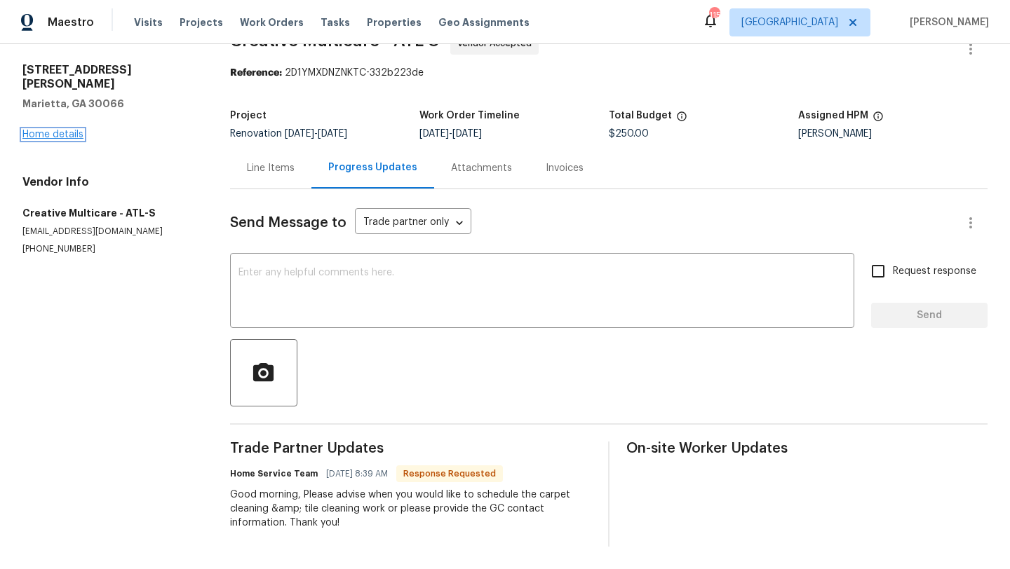
click at [76, 130] on link "Home details" at bounding box center [52, 135] width 61 height 10
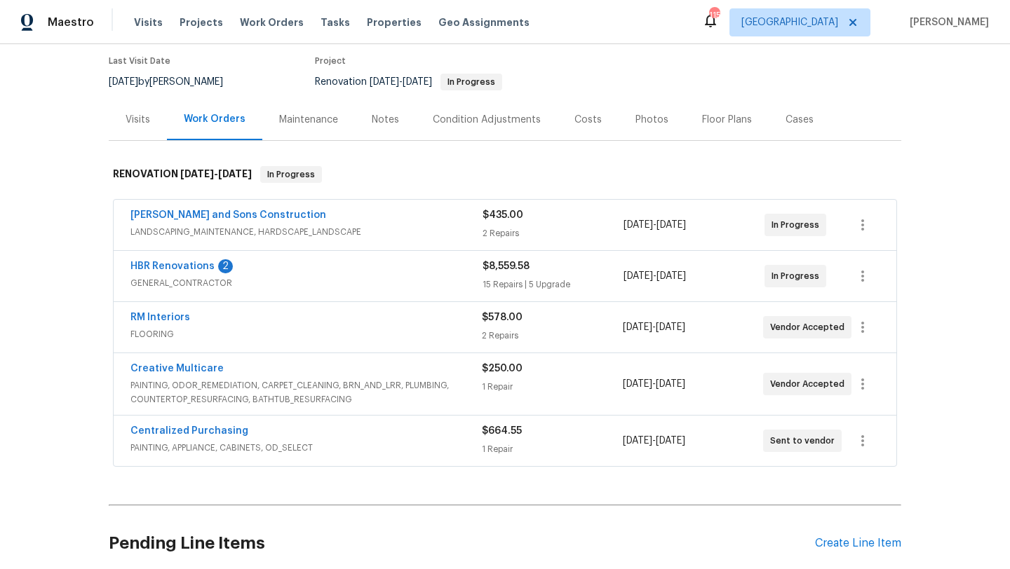
scroll to position [114, 0]
click at [184, 261] on link "HBR Renovations" at bounding box center [172, 266] width 84 height 10
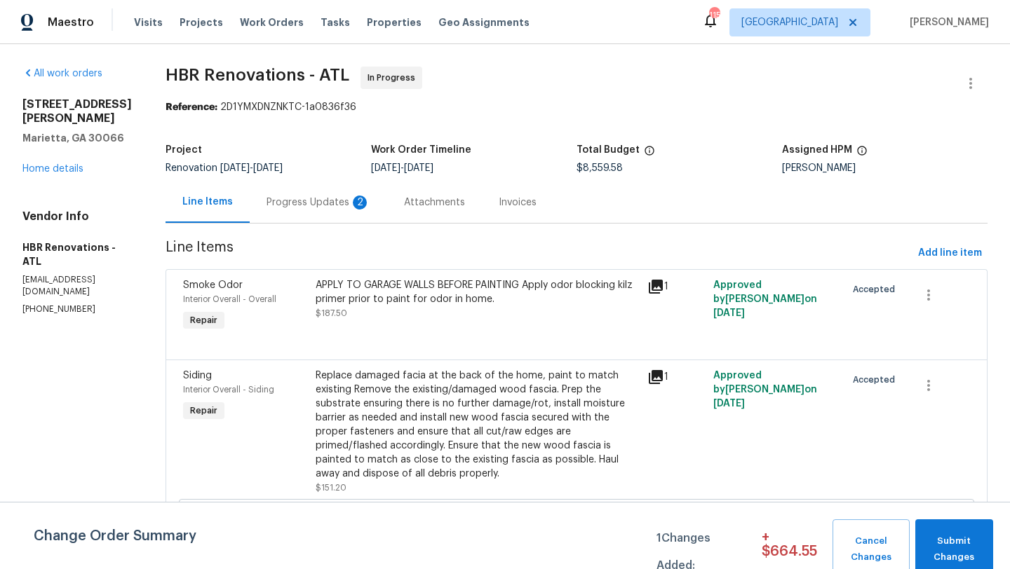
click at [287, 204] on div "Progress Updates 2" at bounding box center [318, 203] width 104 height 14
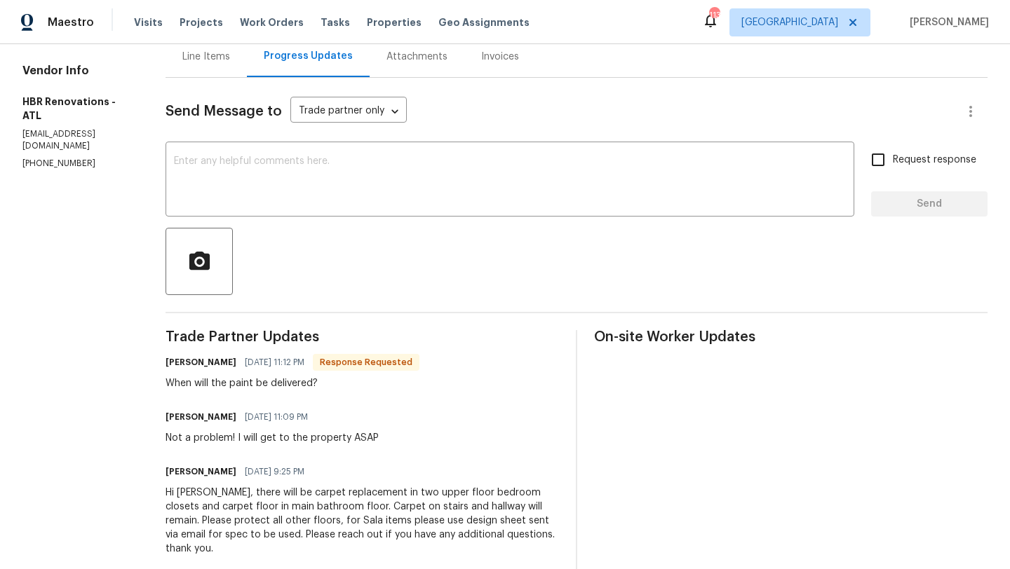
scroll to position [158, 0]
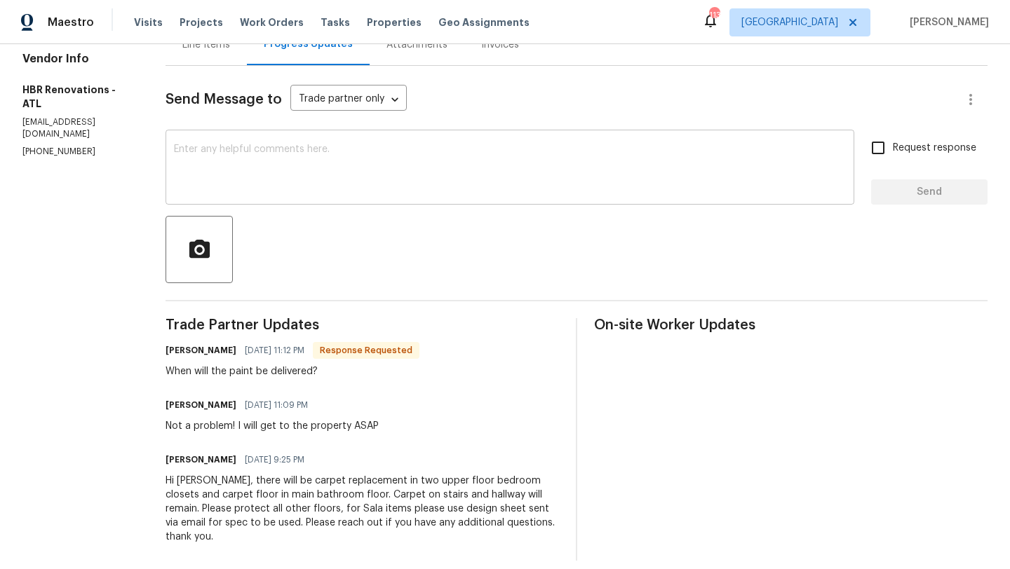
click at [294, 180] on textarea at bounding box center [510, 168] width 672 height 49
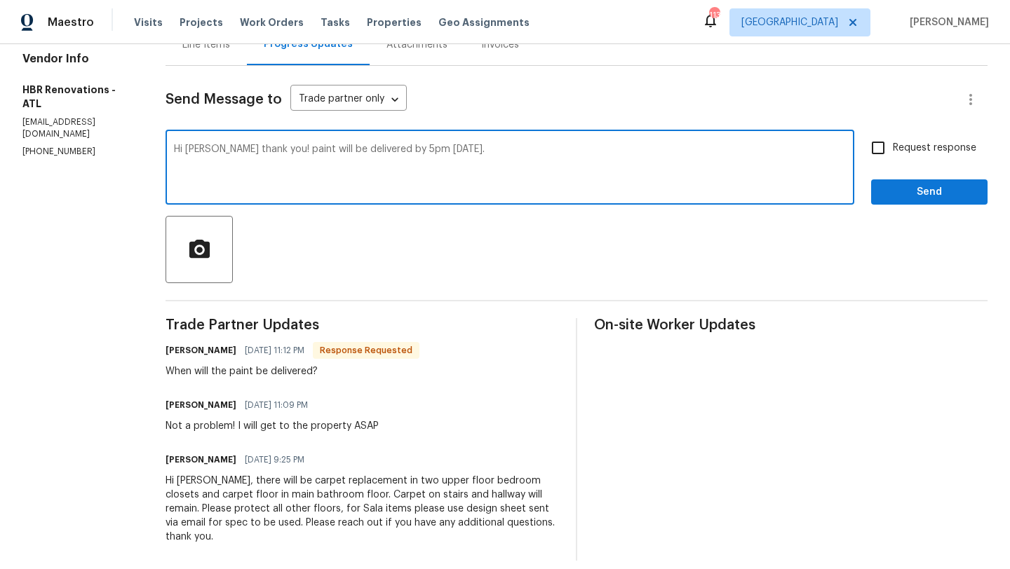
type textarea "Hi Wendy thank you! paint will be delivered by 5pm today."
click at [884, 147] on input "Request response" at bounding box center [877, 147] width 29 height 29
checkbox input "true"
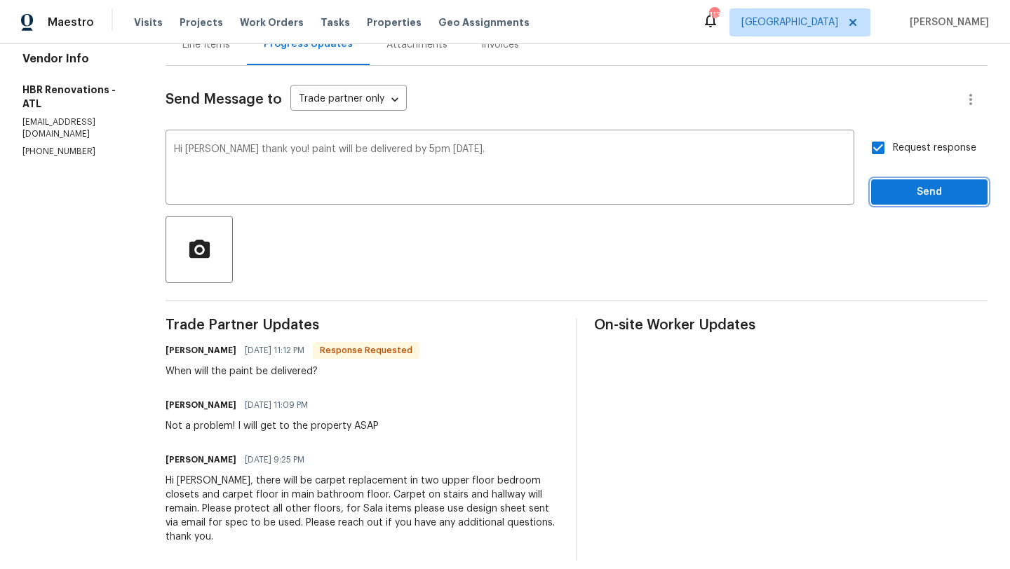
click at [895, 185] on span "Send" at bounding box center [929, 193] width 94 height 18
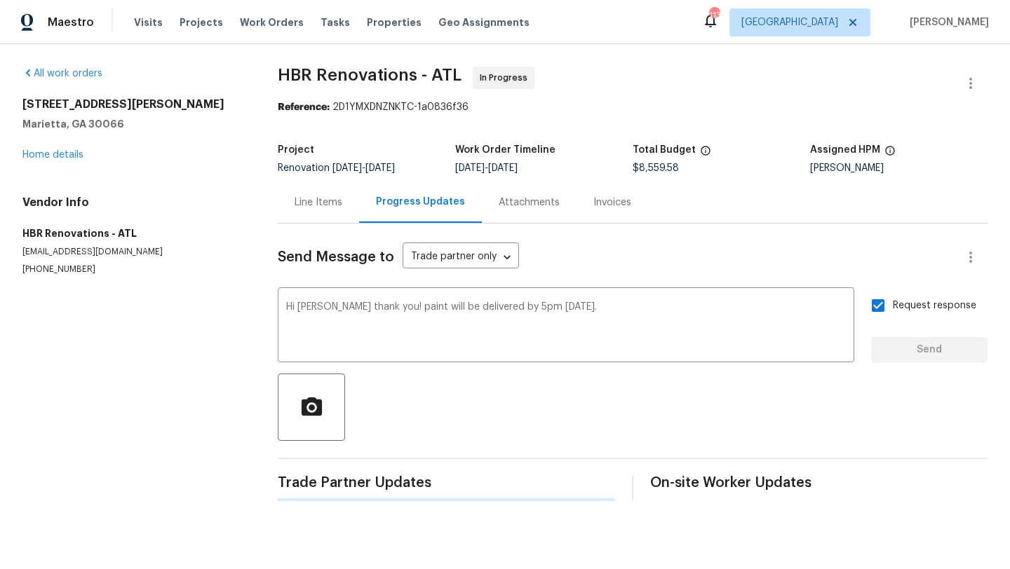
scroll to position [0, 0]
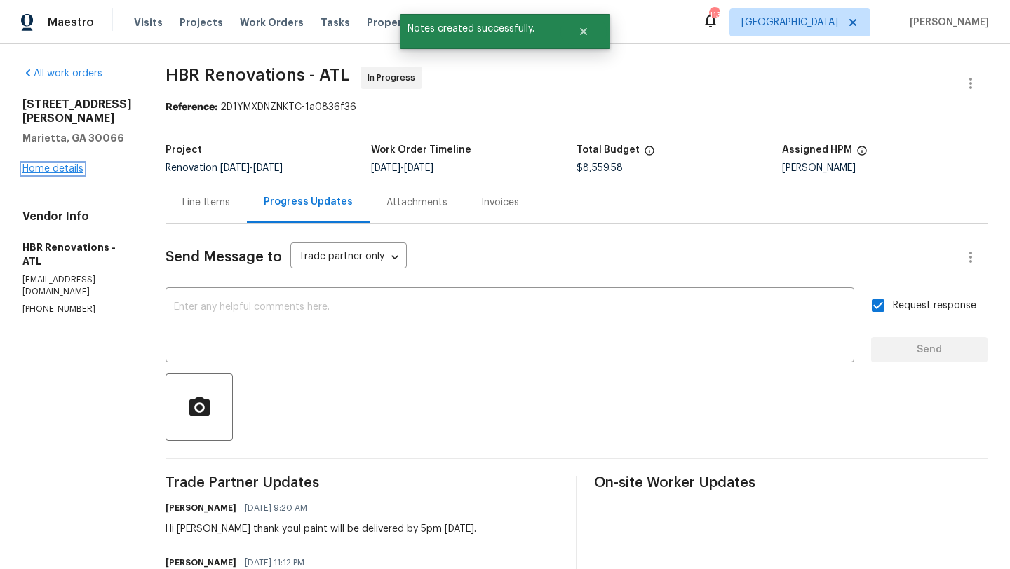
click at [72, 164] on link "Home details" at bounding box center [52, 169] width 61 height 10
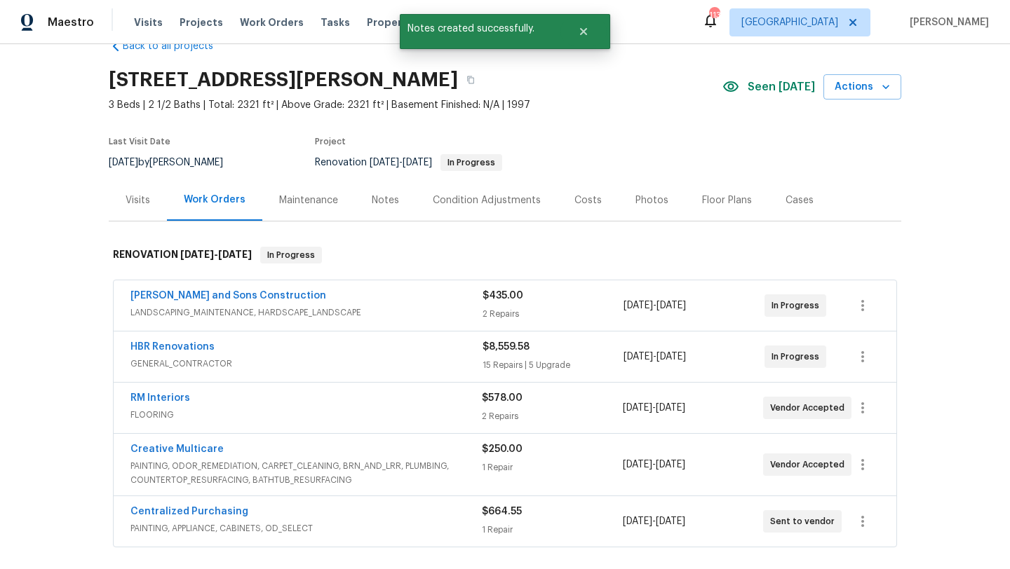
scroll to position [50, 0]
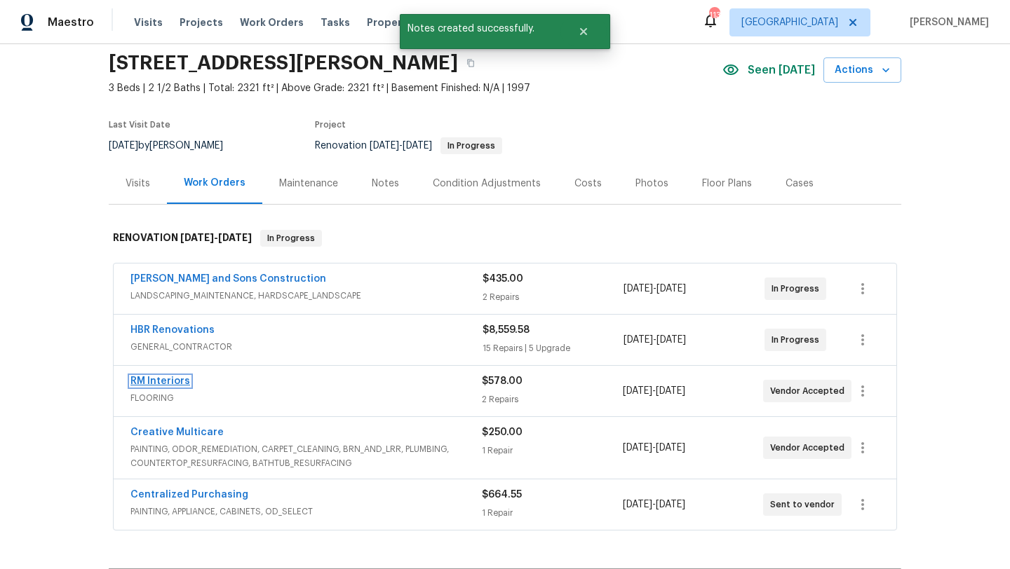
click at [179, 385] on link "RM Interiors" at bounding box center [160, 381] width 60 height 10
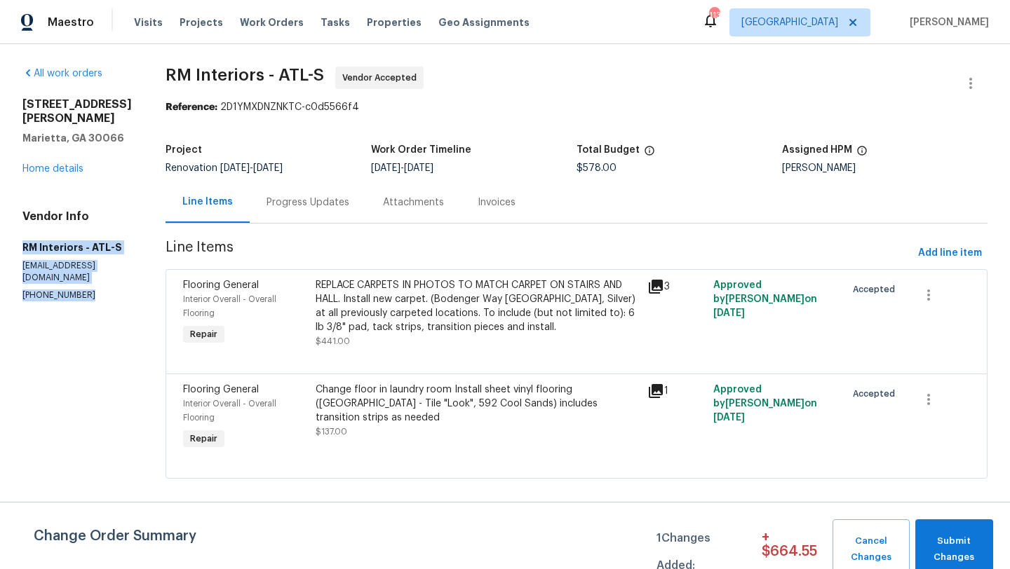
drag, startPoint x: 90, startPoint y: 271, endPoint x: 20, endPoint y: 233, distance: 78.7
click at [19, 233] on div "All work orders 4108 Christacy Way Marietta, GA 30066 Home details Vendor Info …" at bounding box center [505, 281] width 1010 height 474
copy div "RM Interiors - ATL-S atlanta@rmiflooring.com (404) 771-0472"
click at [62, 149] on div "4108 Christacy Way Marietta, GA 30066 Home details" at bounding box center [76, 136] width 109 height 79
click at [62, 162] on div "All work orders 4108 Christacy Way Marietta, GA 30066 Home details Vendor Info …" at bounding box center [76, 184] width 109 height 235
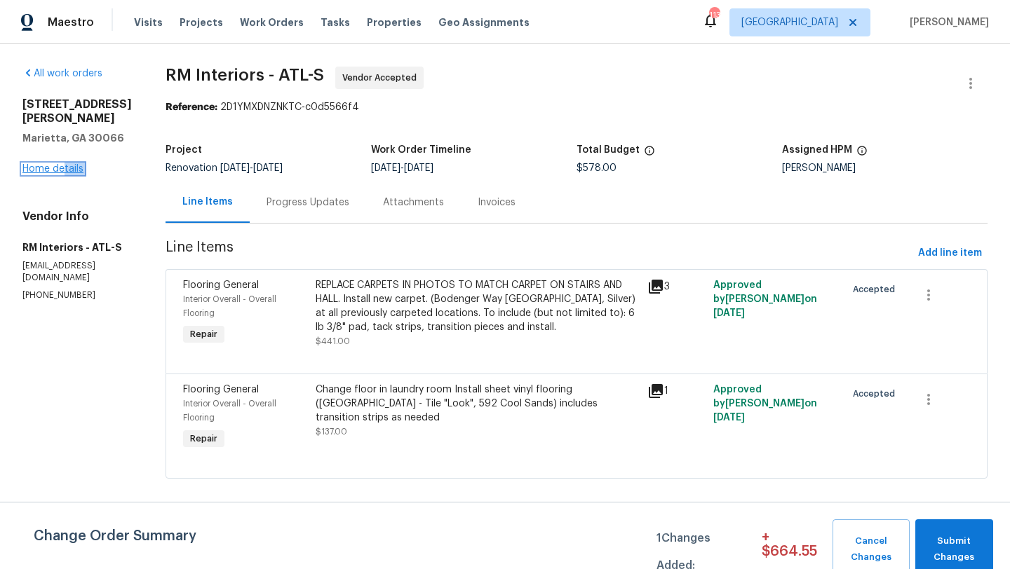
click at [48, 164] on link "Home details" at bounding box center [52, 169] width 61 height 10
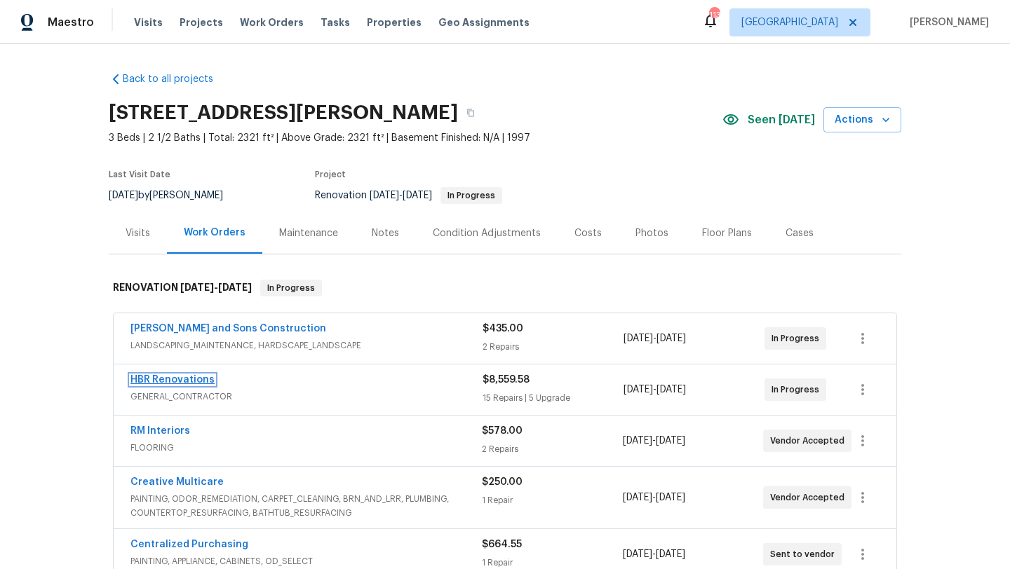
click at [192, 379] on link "HBR Renovations" at bounding box center [172, 380] width 84 height 10
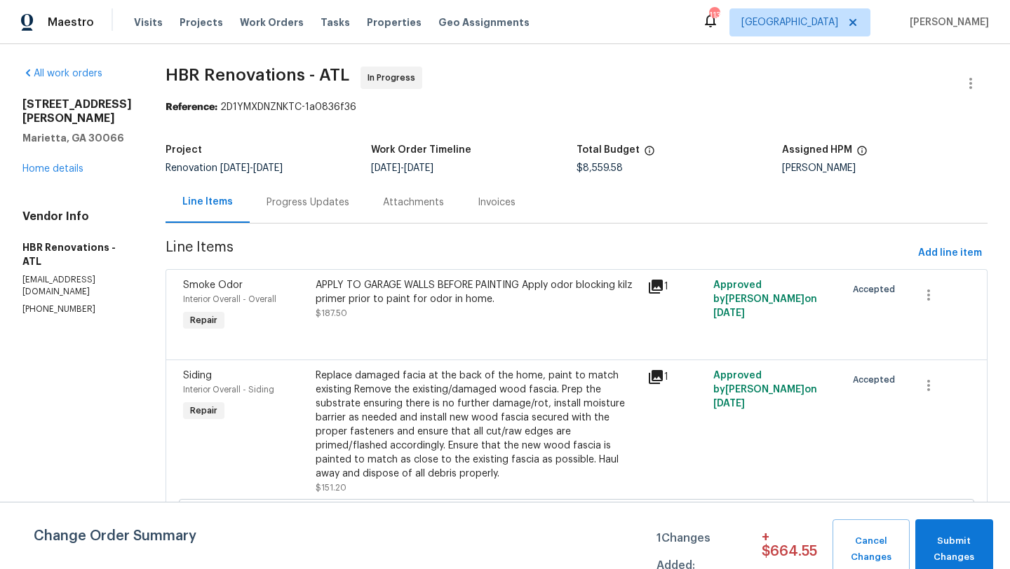
click at [331, 199] on div "Progress Updates" at bounding box center [307, 203] width 83 height 14
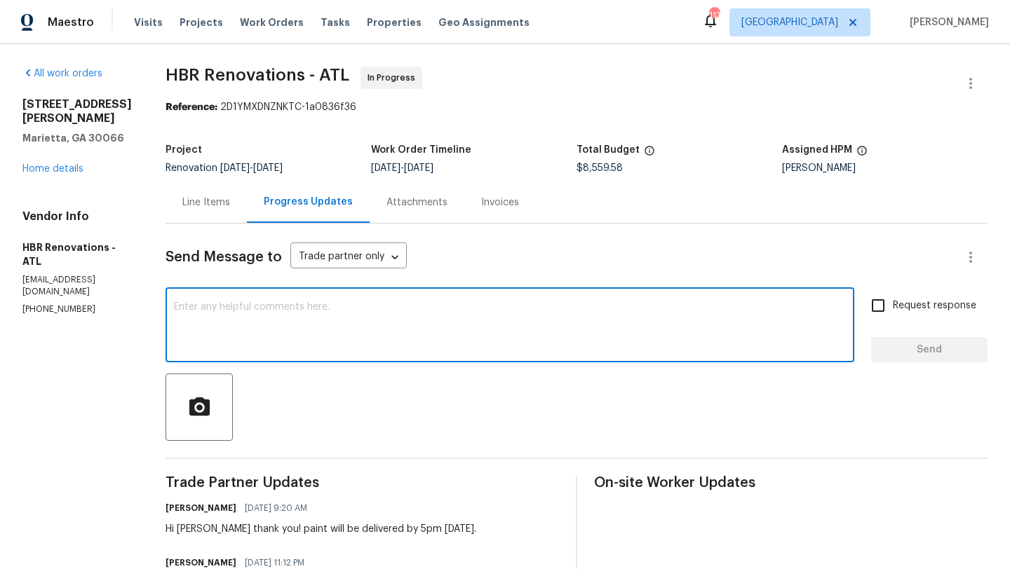
click at [306, 321] on textarea at bounding box center [510, 326] width 672 height 49
paste textarea "RM Interiors - ATL-S atlanta@rmiflooring.com (404) 771-0472"
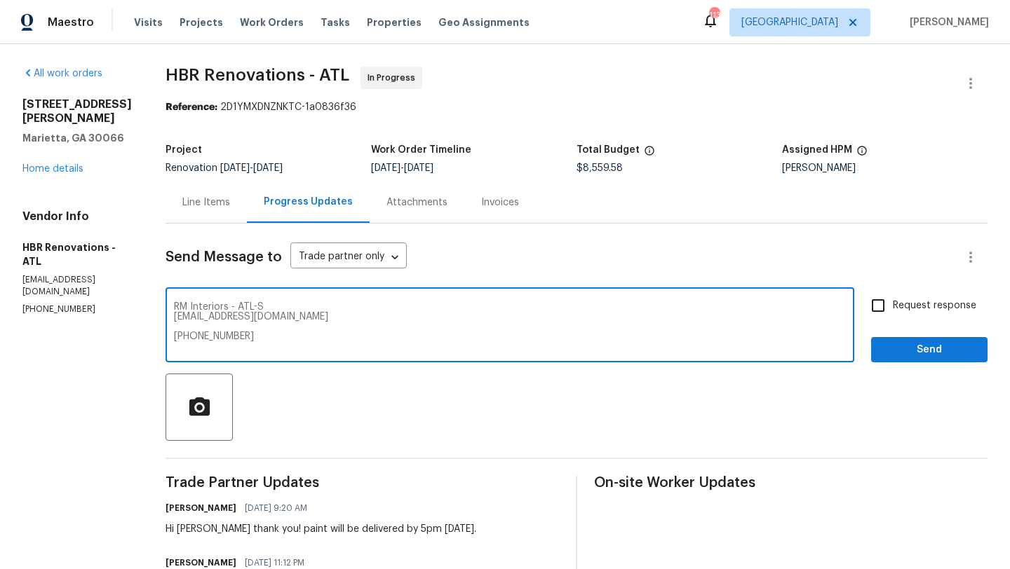
click at [174, 306] on textarea "RM Interiors - ATL-S atlanta@rmiflooring.com (404) 771-0472" at bounding box center [510, 326] width 672 height 49
click at [230, 307] on textarea "RM Interiors - ATL-S atlanta@rmiflooring.com (404) 771-0472" at bounding box center [510, 326] width 672 height 49
click at [169, 318] on div "RM Interiors, will be replacing carpets in upper floor bedroom closets, please …" at bounding box center [509, 327] width 688 height 72
click at [174, 318] on textarea "RM Interiors, will be replacing carpets in upper floor bedroom closets, please …" at bounding box center [510, 326] width 672 height 49
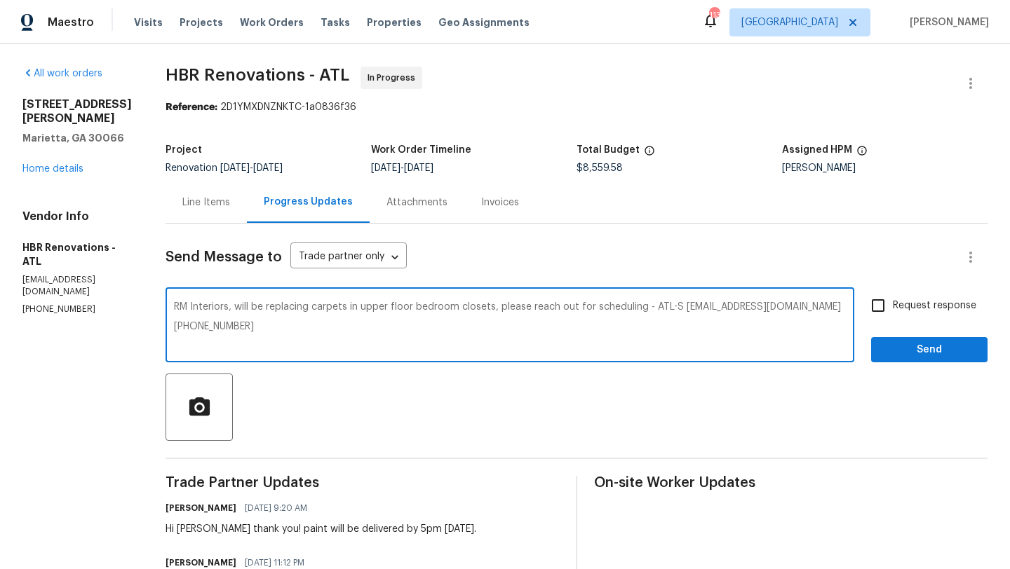
click at [170, 331] on div "RM Interiors, will be replacing carpets in upper floor bedroom closets, please …" at bounding box center [509, 327] width 688 height 72
click at [174, 327] on textarea "RM Interiors, will be replacing carpets in upper floor bedroom closets, please …" at bounding box center [510, 326] width 672 height 49
type textarea "RM Interiors, will be replacing carpets in upper floor bedroom closets, please …"
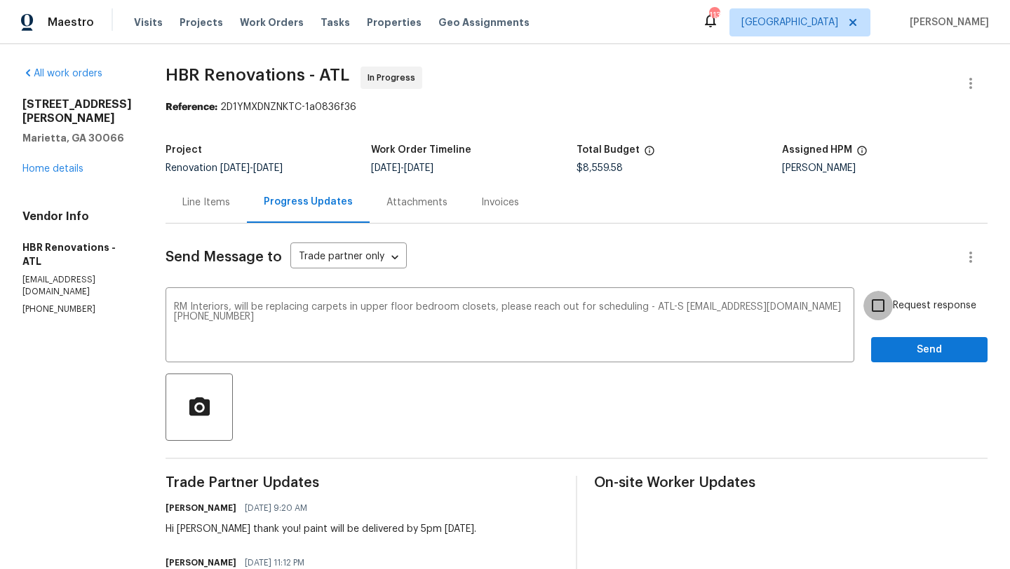
click at [885, 307] on input "Request response" at bounding box center [877, 305] width 29 height 29
checkbox input "true"
click at [906, 346] on span "Send" at bounding box center [929, 350] width 94 height 18
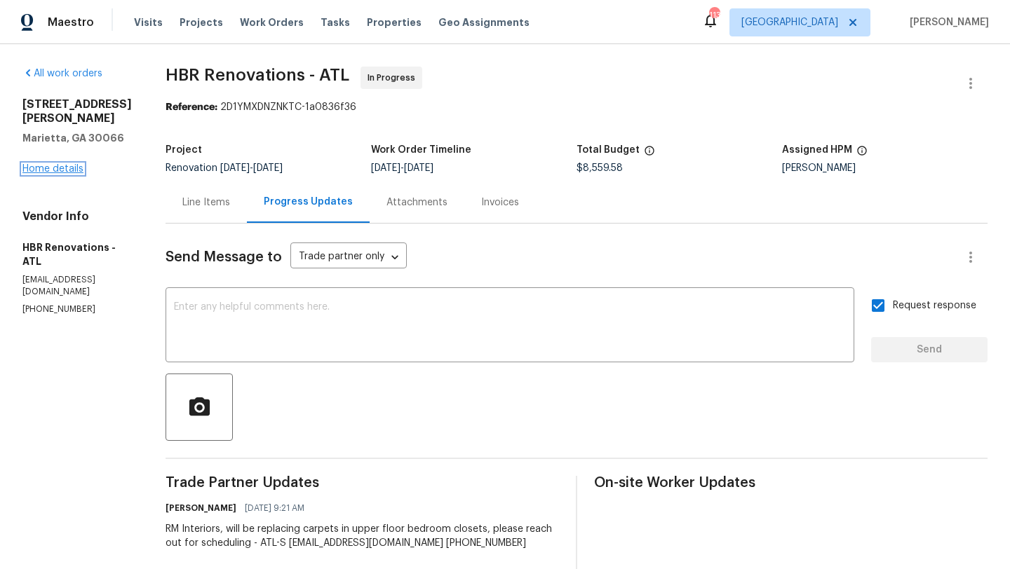
click at [79, 164] on link "Home details" at bounding box center [52, 169] width 61 height 10
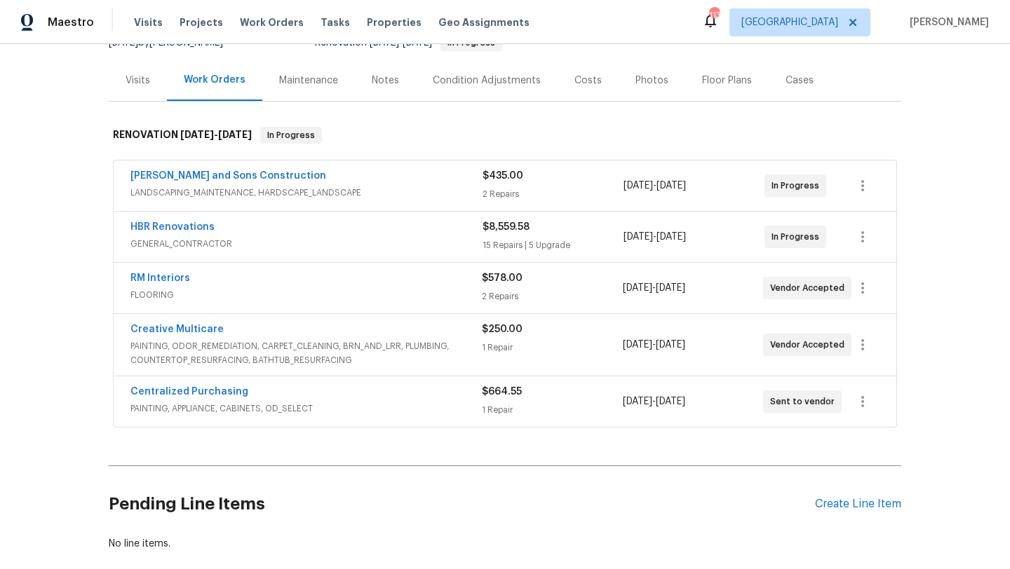
scroll to position [154, 0]
click at [204, 328] on link "Creative Multicare" at bounding box center [176, 328] width 93 height 10
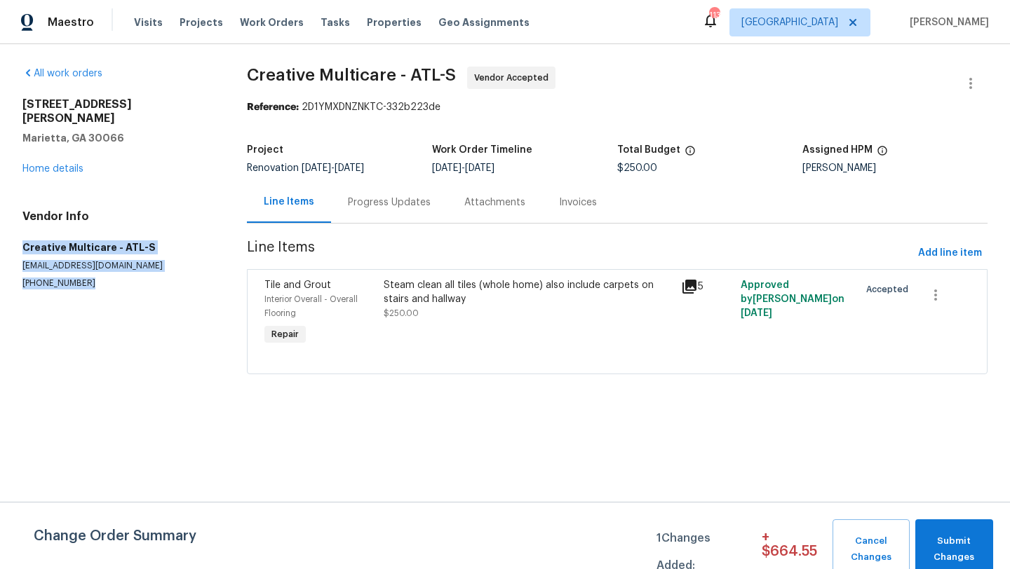
drag, startPoint x: 93, startPoint y: 271, endPoint x: 15, endPoint y: 237, distance: 84.8
click at [15, 237] on div "All work orders 4108 Christacy Way Marietta, GA 30066 Home details Vendor Info …" at bounding box center [505, 228] width 1010 height 369
copy div "Creative Multicare - ATL-S homeservice@creativemulticare.com (770) 478-8728"
click at [68, 164] on link "Home details" at bounding box center [52, 169] width 61 height 10
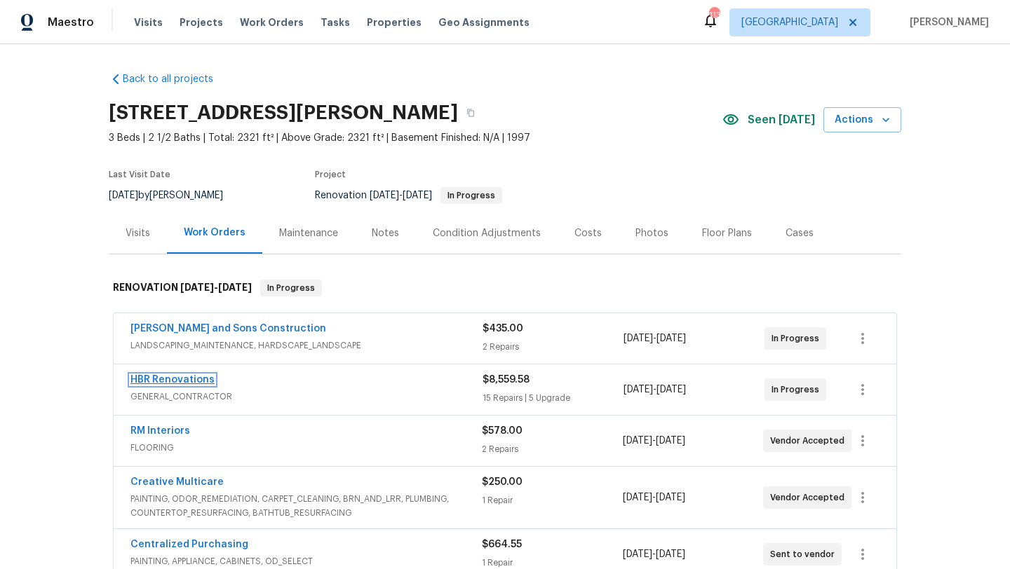
click at [182, 383] on link "HBR Renovations" at bounding box center [172, 380] width 84 height 10
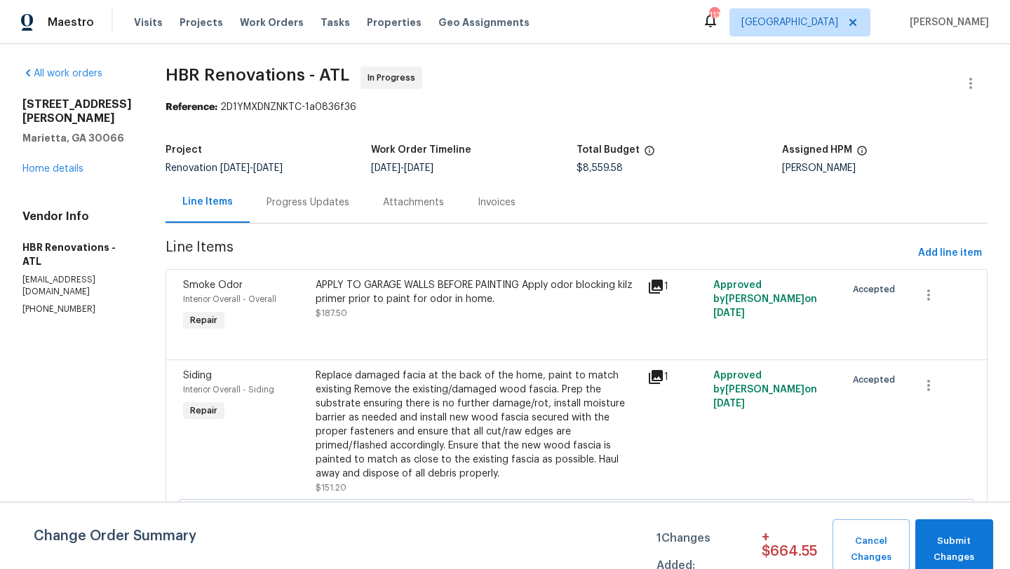
click at [303, 210] on div "Progress Updates" at bounding box center [308, 202] width 116 height 41
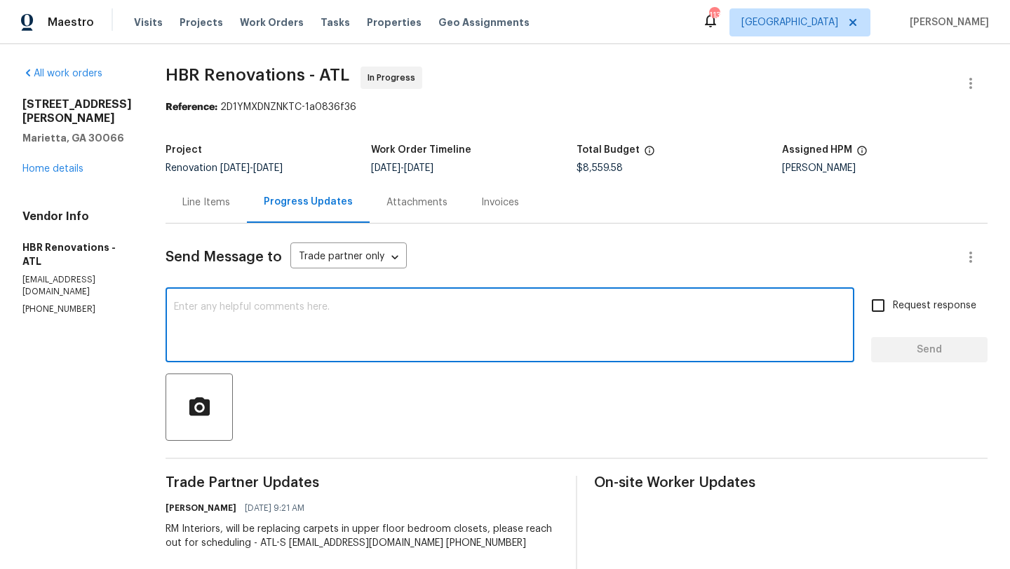
click at [271, 334] on textarea at bounding box center [510, 326] width 672 height 49
paste textarea "Creative Multicare - ATL-S homeservice@creativemulticare.com (770) 478-8728"
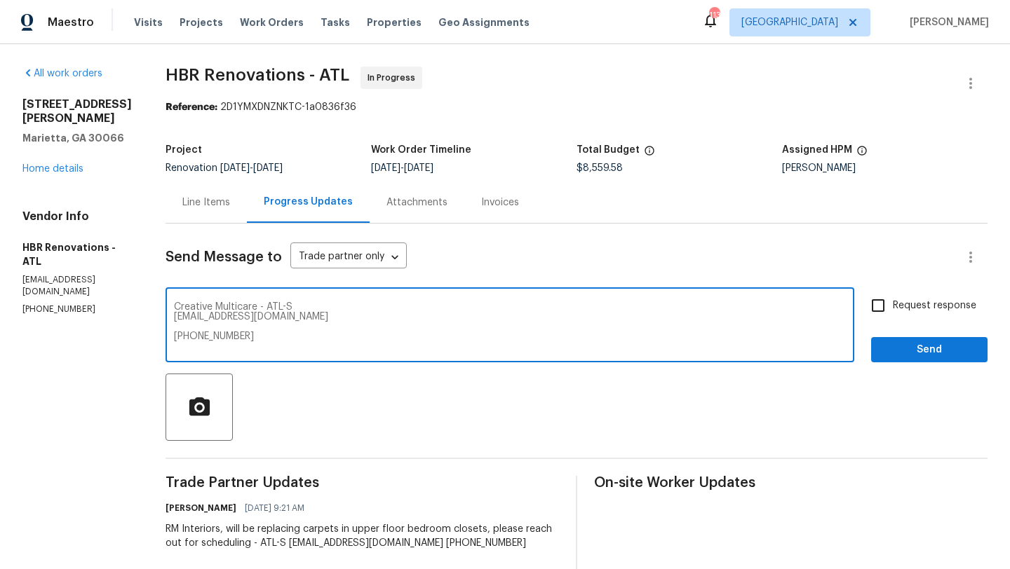
click at [258, 304] on textarea "Creative Multicare - ATL-S homeservice@creativemulticare.com (770) 478-8728" at bounding box center [510, 326] width 672 height 49
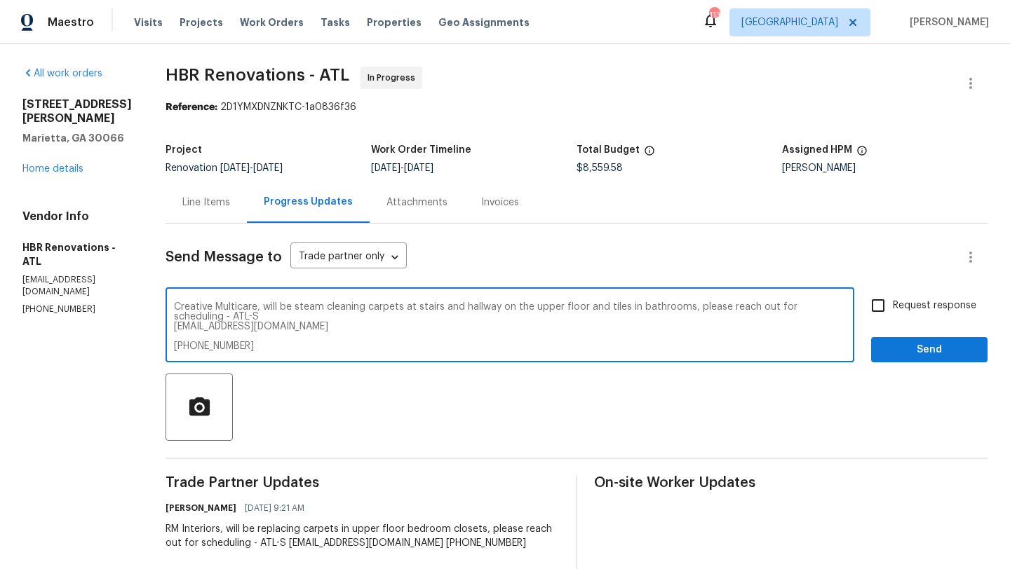
click at [174, 325] on textarea "Creative Multicare, will be steam cleaning carpets at stairs and hallway on the…" at bounding box center [510, 326] width 672 height 49
click at [174, 340] on textarea "Creative Multicare, will be steam cleaning carpets at stairs and hallway on the…" at bounding box center [510, 326] width 672 height 49
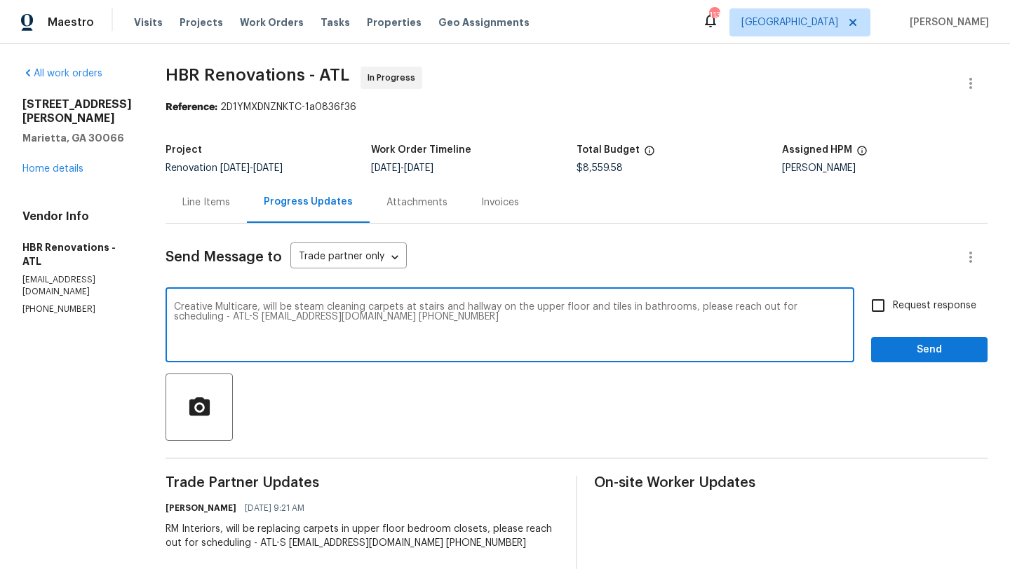
click at [447, 316] on textarea "Creative Multicare, will be steam cleaning carpets at stairs and hallway on the…" at bounding box center [510, 326] width 672 height 49
type textarea "Creative Multicare, will be steam cleaning carpets at stairs and hallway on the…"
click at [874, 306] on input "Request response" at bounding box center [877, 305] width 29 height 29
checkbox input "true"
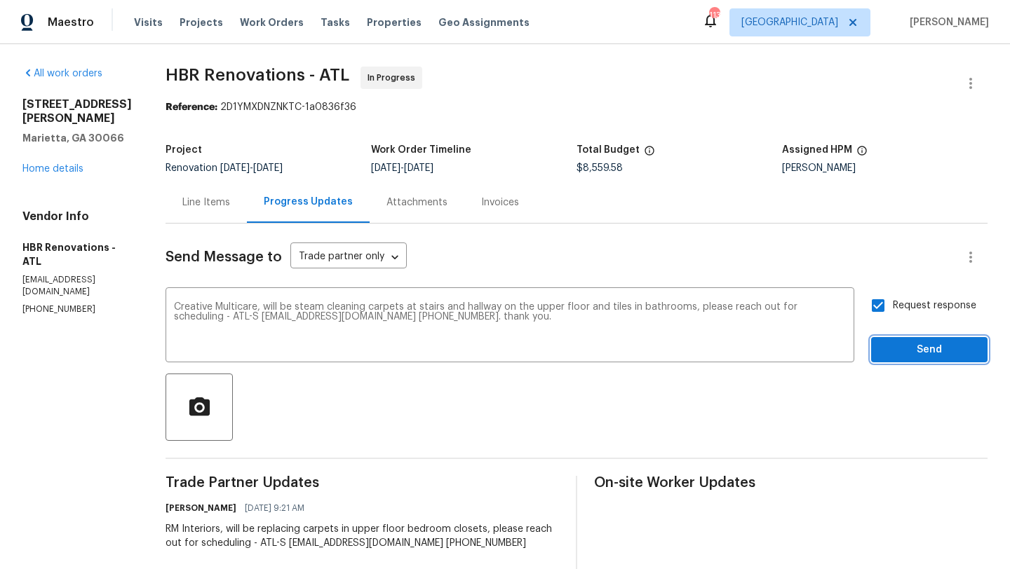
click at [902, 340] on button "Send" at bounding box center [929, 350] width 116 height 26
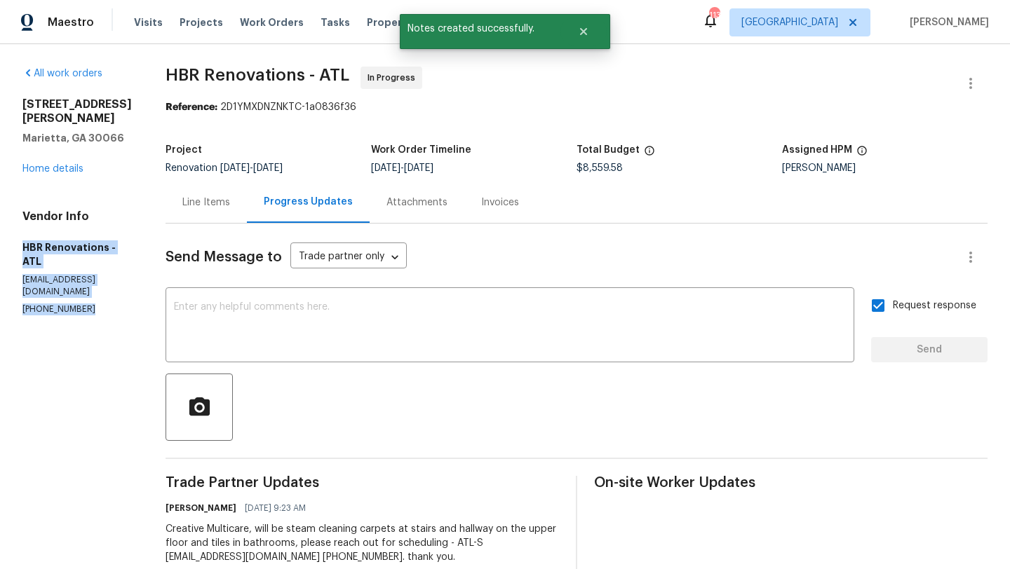
drag, startPoint x: 85, startPoint y: 275, endPoint x: 21, endPoint y: 233, distance: 76.0
click at [21, 233] on div "All work orders 4108 Christacy Way Marietta, GA 30066 Home details Vendor Info …" at bounding box center [505, 495] width 1010 height 903
copy div "HBR Renovations - ATL hbrrenovation@gmail.com (404) 718-0382"
click at [58, 160] on div "4108 Christacy Way Marietta, GA 30066 Home details" at bounding box center [76, 136] width 109 height 79
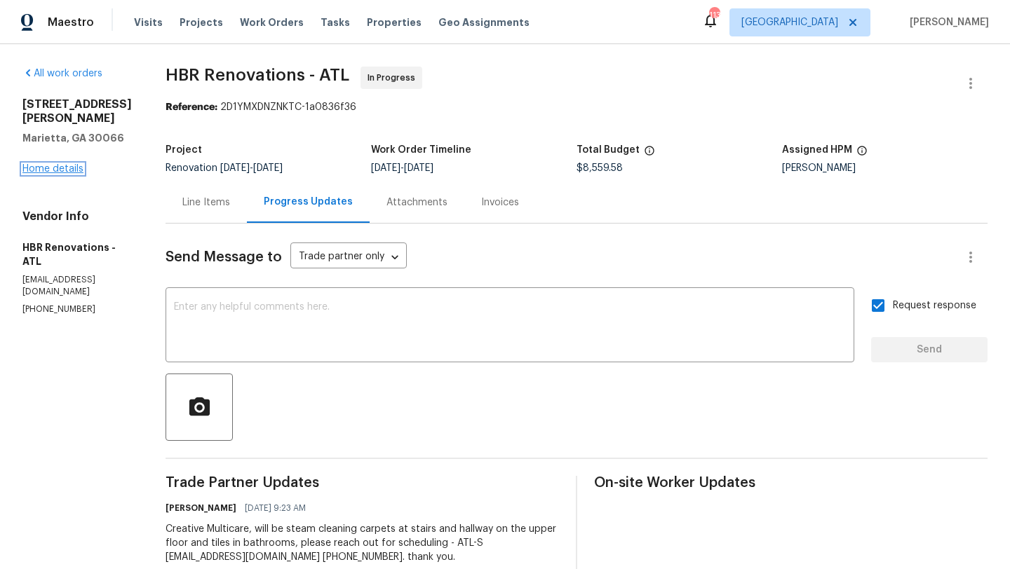
click at [58, 164] on link "Home details" at bounding box center [52, 169] width 61 height 10
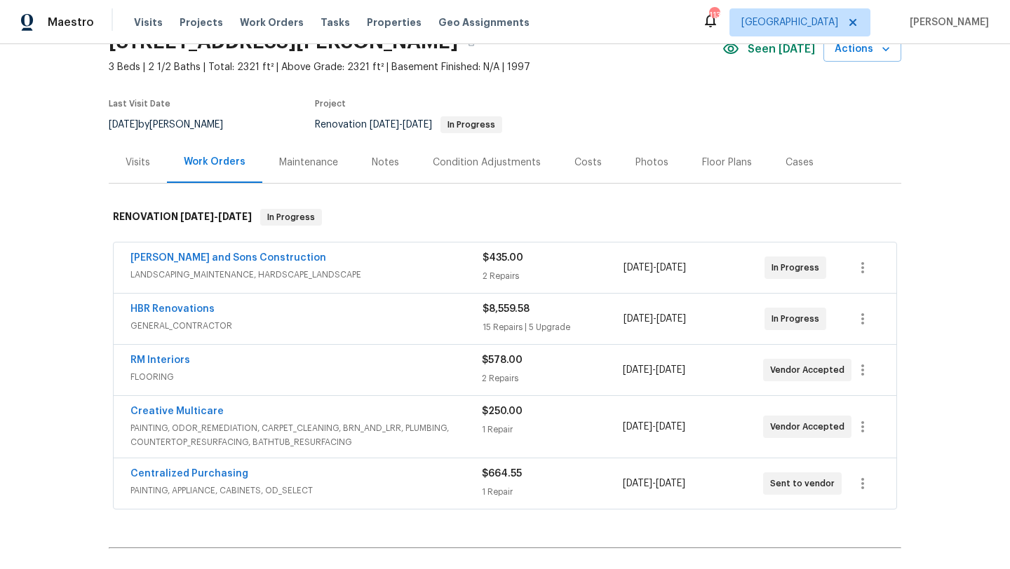
scroll to position [72, 0]
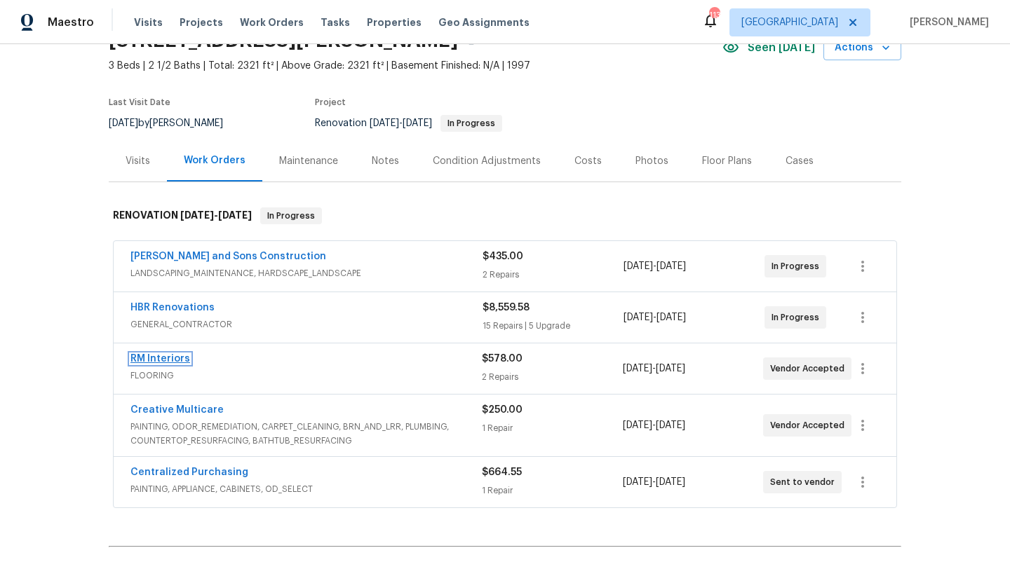
click at [182, 361] on link "RM Interiors" at bounding box center [160, 359] width 60 height 10
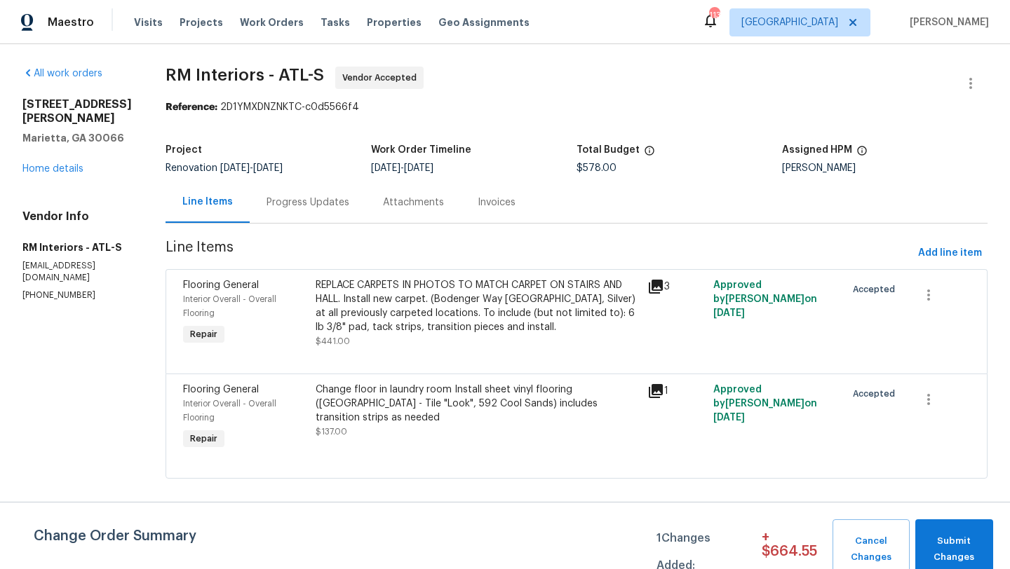
click at [306, 203] on div "Progress Updates" at bounding box center [307, 203] width 83 height 14
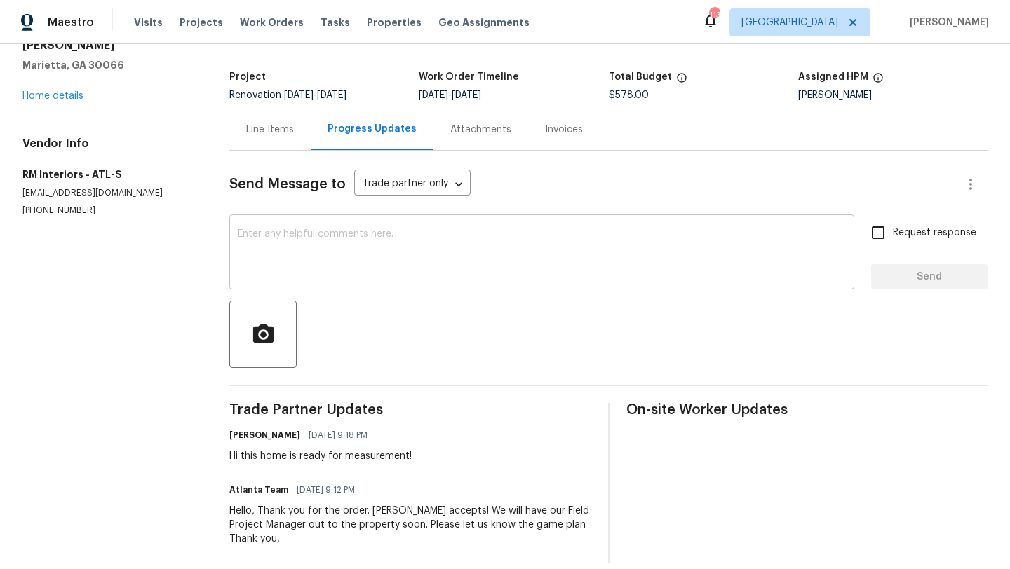
scroll to position [79, 0]
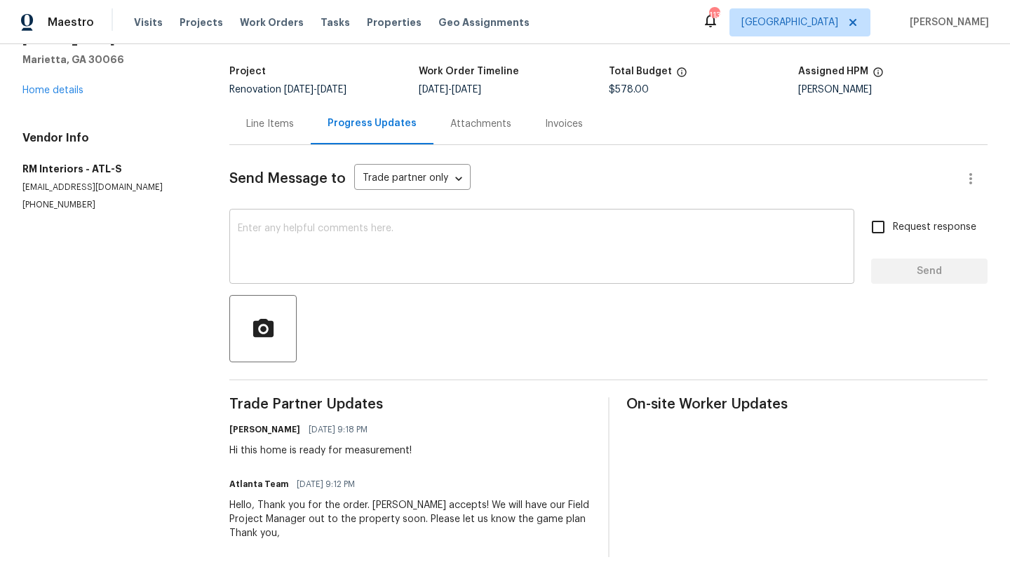
click at [313, 247] on textarea at bounding box center [542, 248] width 608 height 49
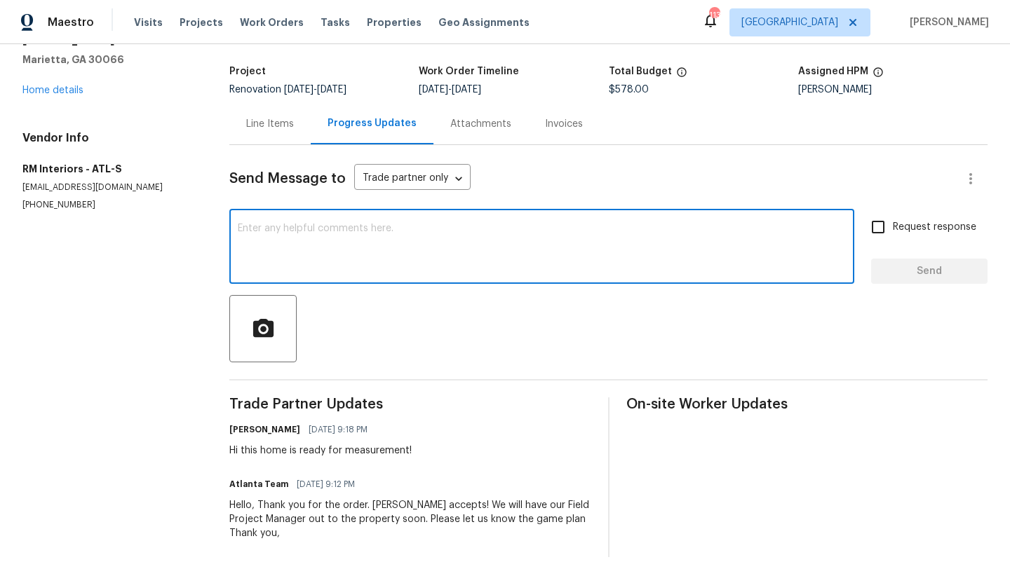
paste textarea "HBR Renovations - ATL hbrrenovation@gmail.com (404) 718-0382"
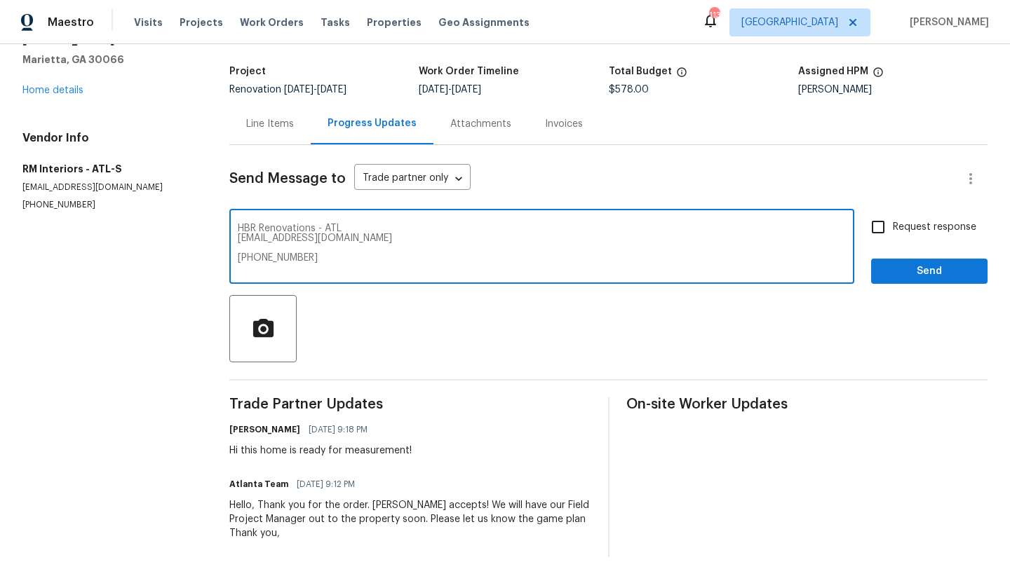
click at [333, 226] on textarea "HBR Renovations - ATL hbrrenovation@gmail.com (404) 718-0382" at bounding box center [542, 248] width 608 height 49
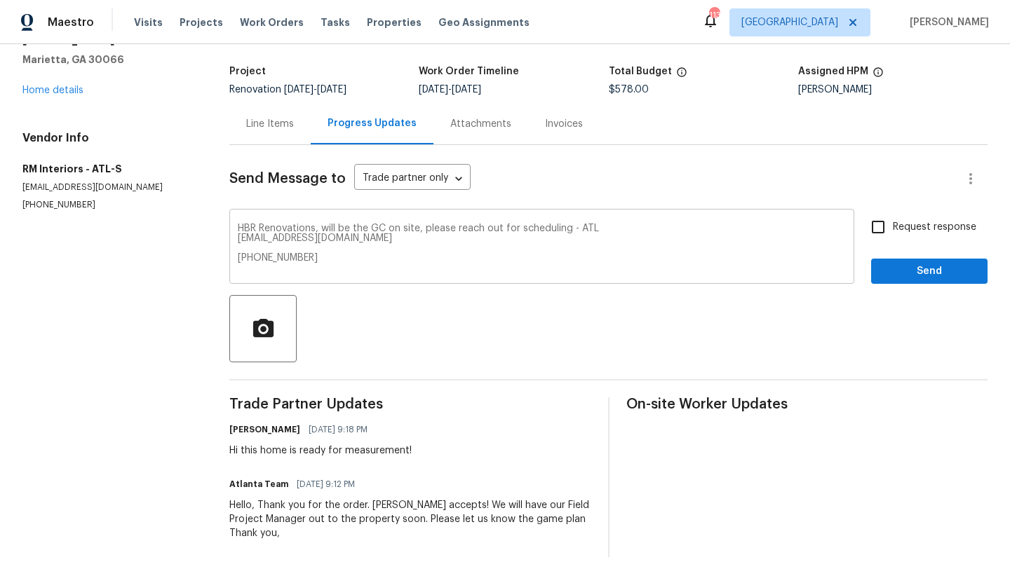
click at [247, 240] on div "HBR Renovations, will be the GC on site, please reach out for scheduling - ATL …" at bounding box center [541, 248] width 625 height 72
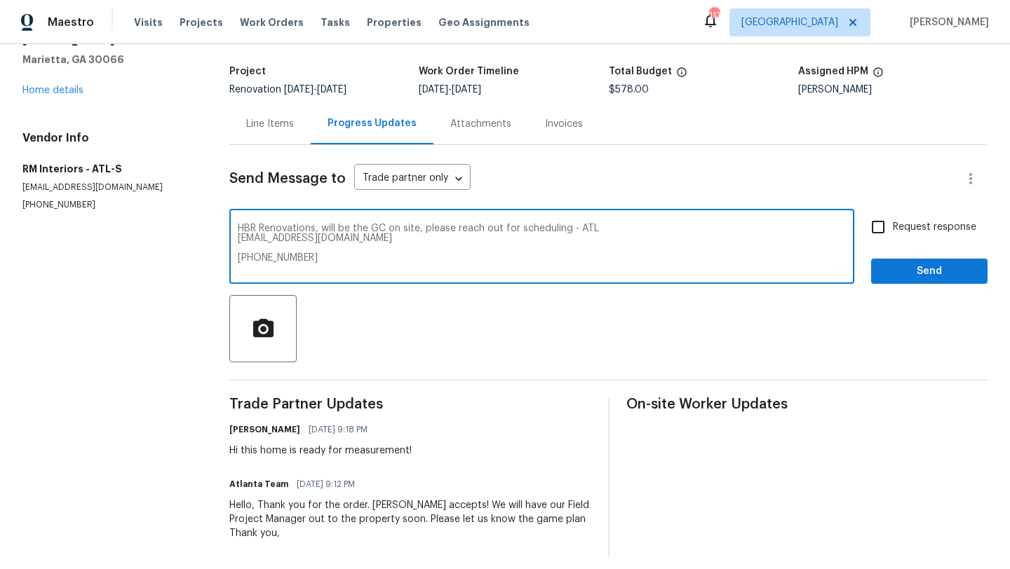
click at [250, 239] on textarea "HBR Renovations, will be the GC on site, please reach out for scheduling - ATL …" at bounding box center [542, 248] width 608 height 49
click at [250, 250] on textarea "HBR Renovations, will be the GC on site, please reach out for scheduling - ATL …" at bounding box center [542, 248] width 608 height 49
type textarea "HBR Renovations, will be the GC on site, please reach out for scheduling - ATL …"
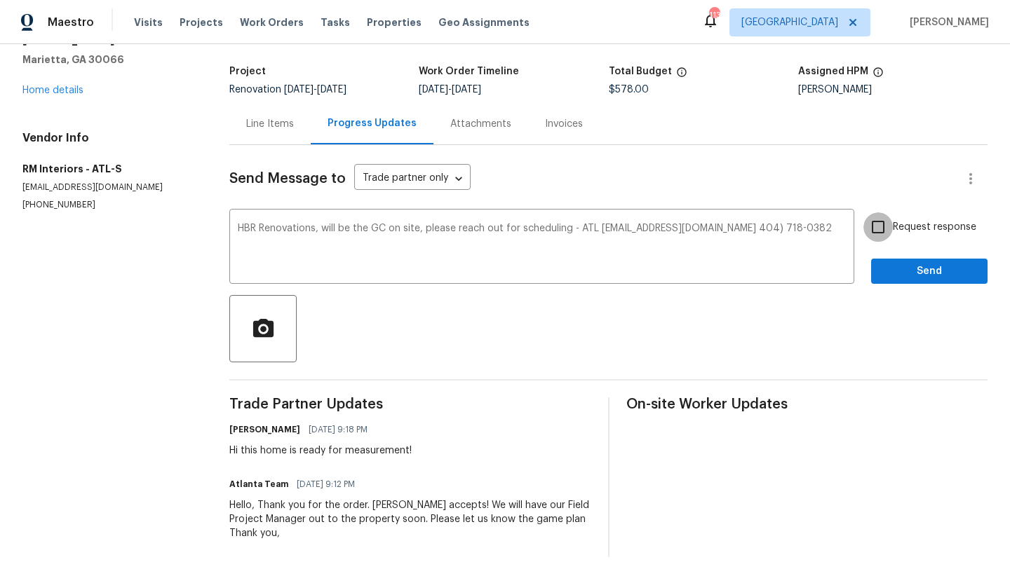
click at [882, 236] on input "Request response" at bounding box center [877, 226] width 29 height 29
checkbox input "true"
click at [899, 269] on span "Send" at bounding box center [929, 272] width 94 height 18
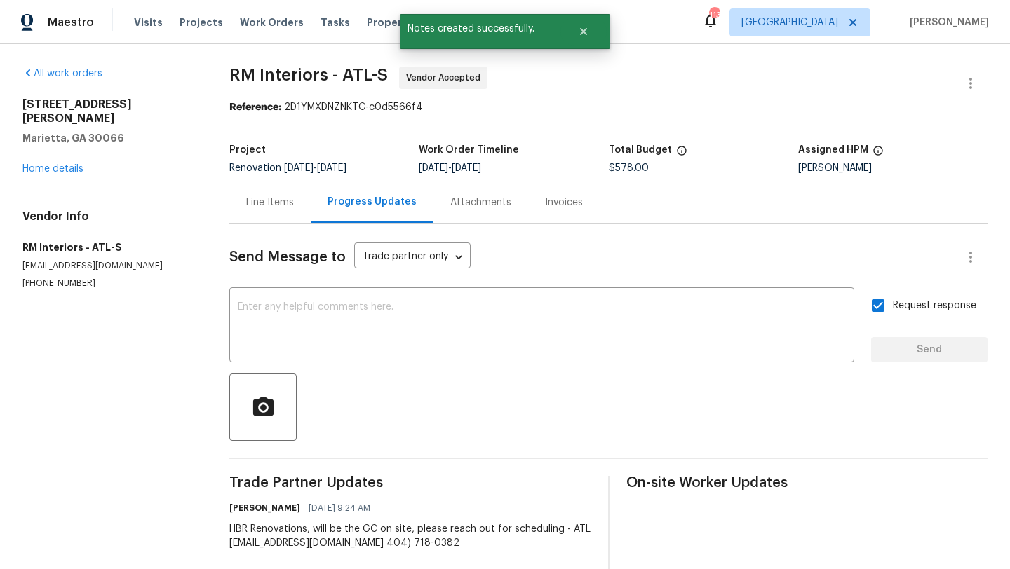
click at [79, 160] on div "4108 Christacy Way Marietta, GA 30066 Home details" at bounding box center [108, 136] width 173 height 79
click at [77, 164] on link "Home details" at bounding box center [52, 169] width 61 height 10
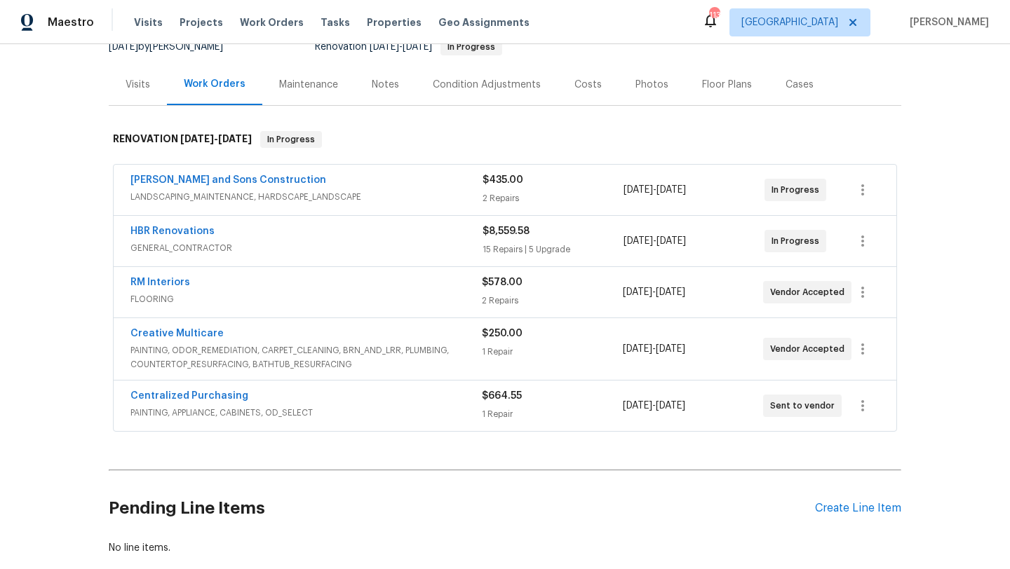
scroll to position [151, 0]
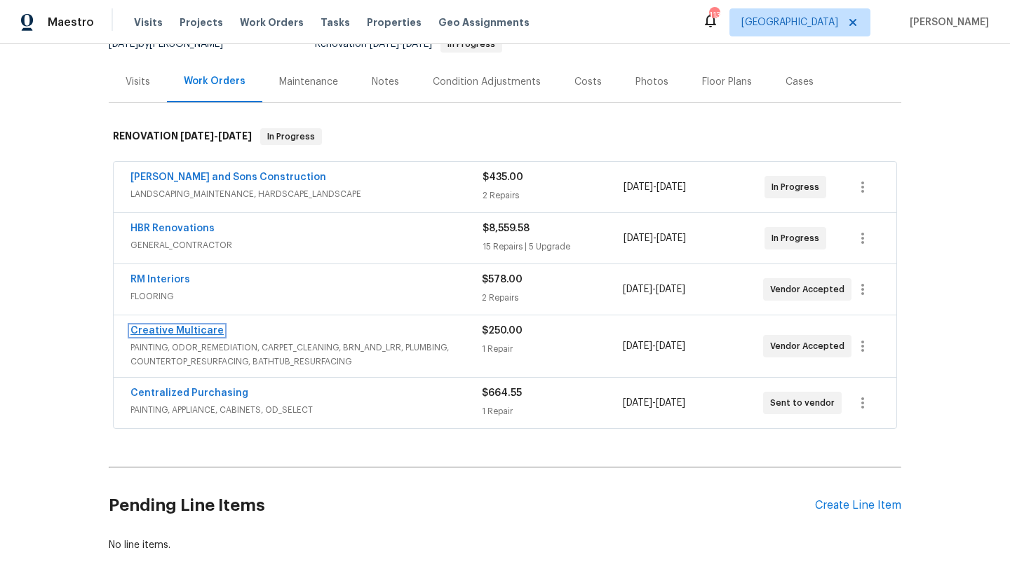
click at [193, 332] on link "Creative Multicare" at bounding box center [176, 331] width 93 height 10
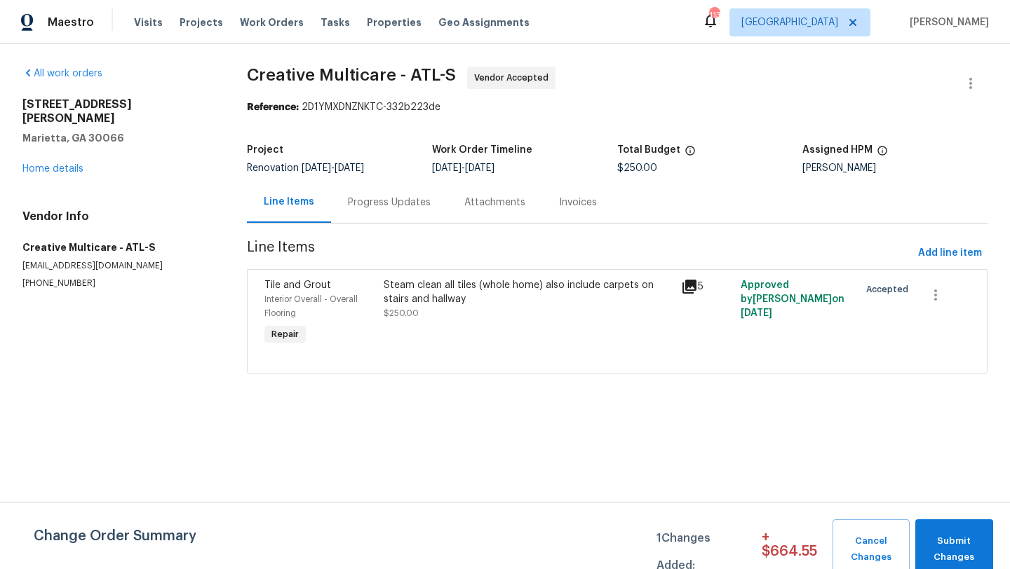
click at [364, 198] on div "Progress Updates" at bounding box center [389, 203] width 83 height 14
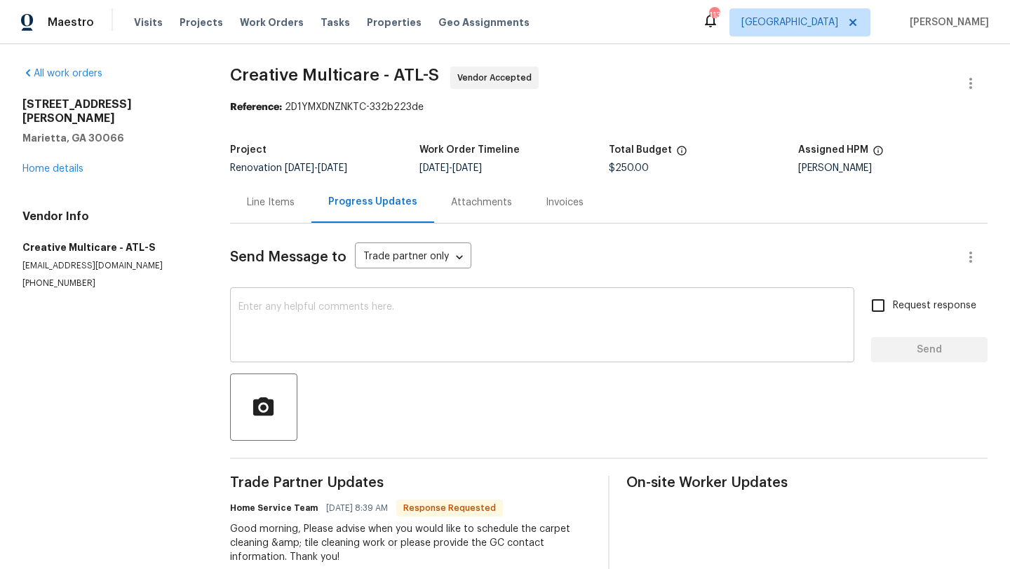
click at [302, 330] on textarea at bounding box center [541, 326] width 607 height 49
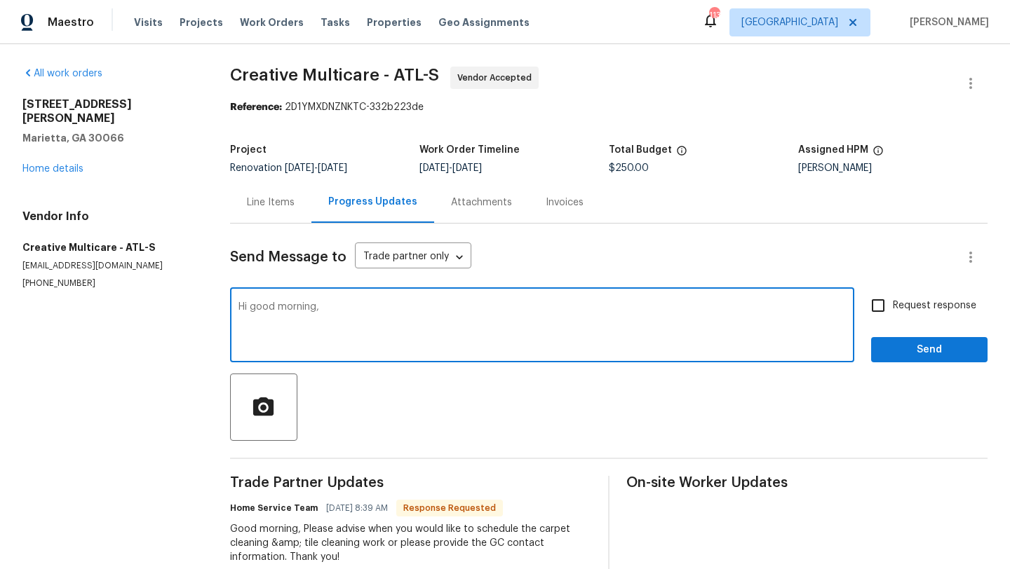
paste textarea "HBR Renovations - ATL hbrrenovation@gmail.com (404) 718-0382"
click at [405, 311] on textarea "Hi good morning, HBR Renovations - ATL hbrrenovation@gmail.com (404) 718-0382" at bounding box center [541, 326] width 607 height 49
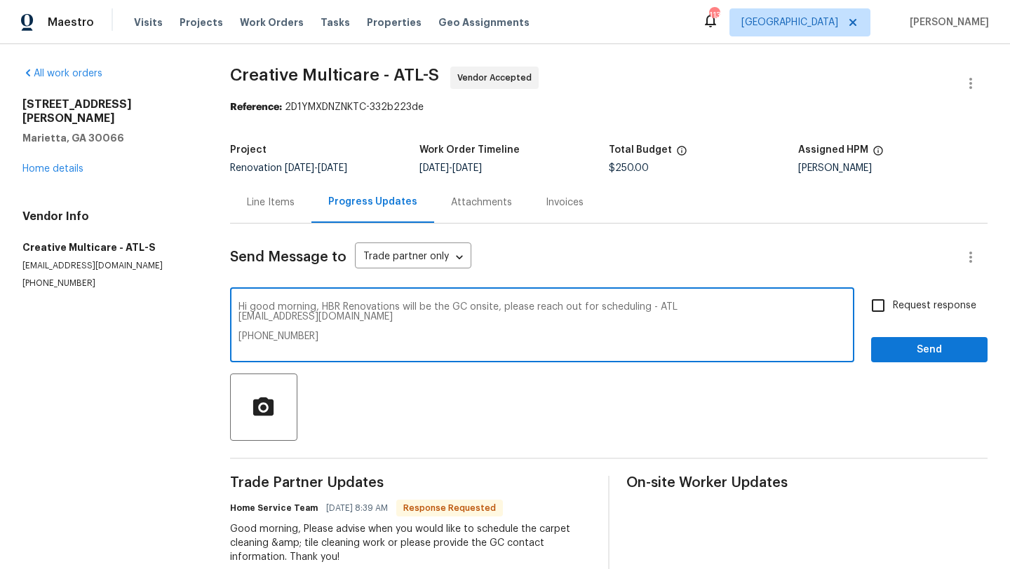
click at [241, 318] on textarea "Hi good morning, HBR Renovations will be the GC onsite, please reach out for sc…" at bounding box center [541, 326] width 607 height 49
click at [239, 325] on textarea "Hi good morning, HBR Renovations will be the GC onsite, please reach out for sc…" at bounding box center [541, 326] width 607 height 49
click at [297, 327] on textarea "Hi good morning, HBR Renovations will be the GC onsite, please reach out for sc…" at bounding box center [541, 326] width 607 height 49
type textarea "Hi good morning, HBR Renovations will be the GC onsite, please reach out for sc…"
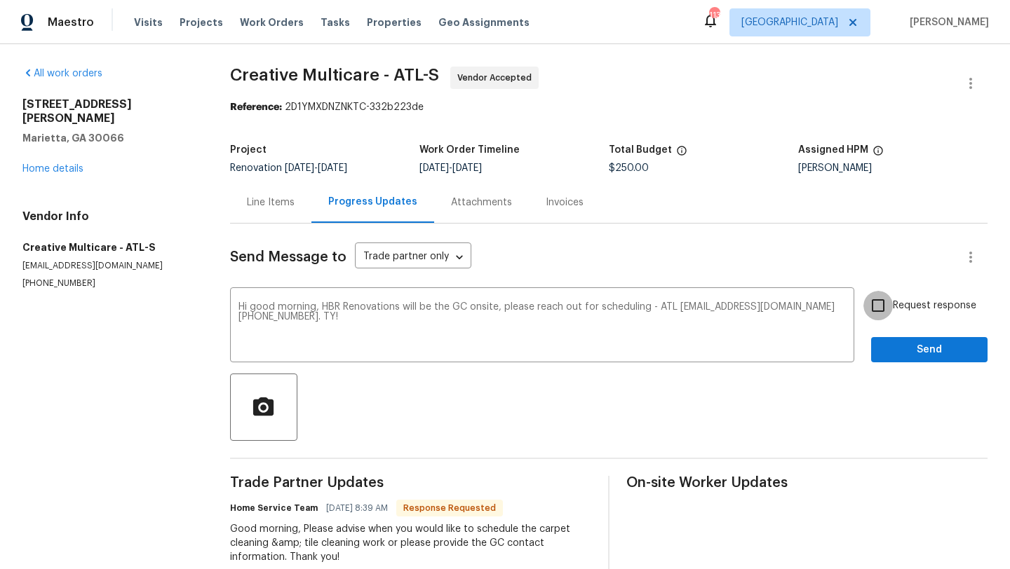
click at [876, 316] on input "Request response" at bounding box center [877, 305] width 29 height 29
checkbox input "true"
click at [895, 344] on span "Send" at bounding box center [929, 350] width 94 height 18
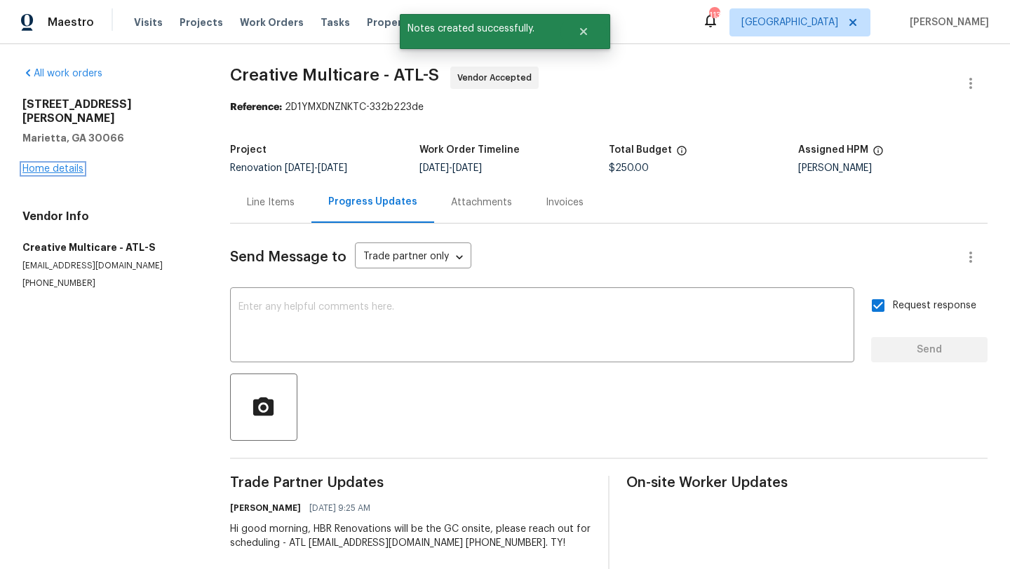
click at [64, 164] on link "Home details" at bounding box center [52, 169] width 61 height 10
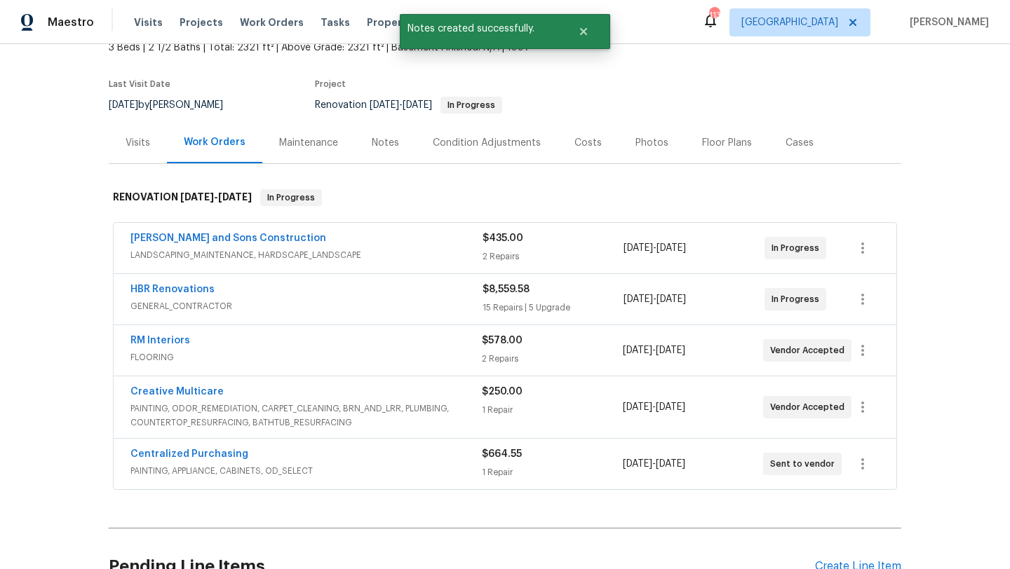
scroll to position [102, 0]
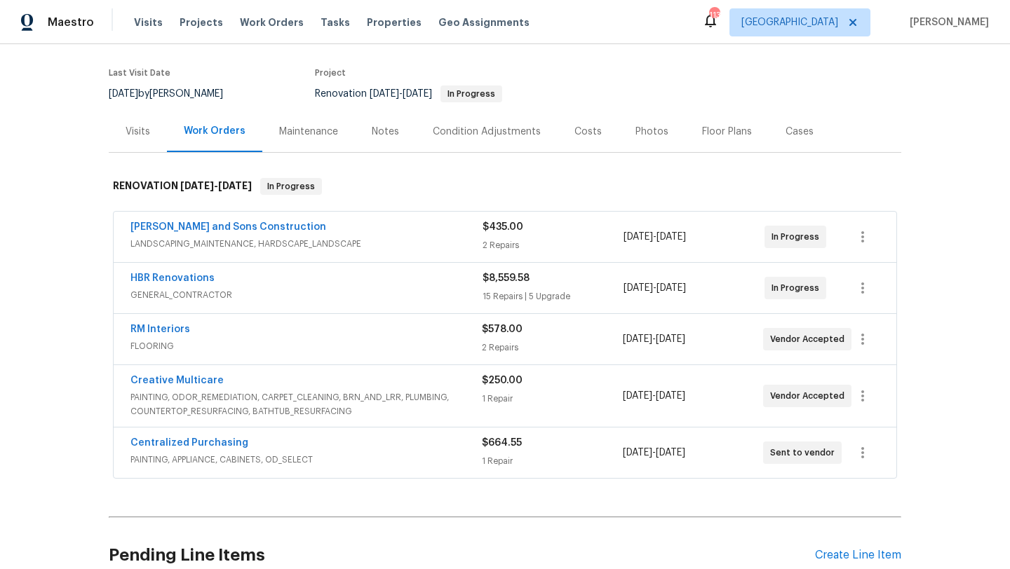
click at [145, 130] on div "Visits" at bounding box center [137, 132] width 25 height 14
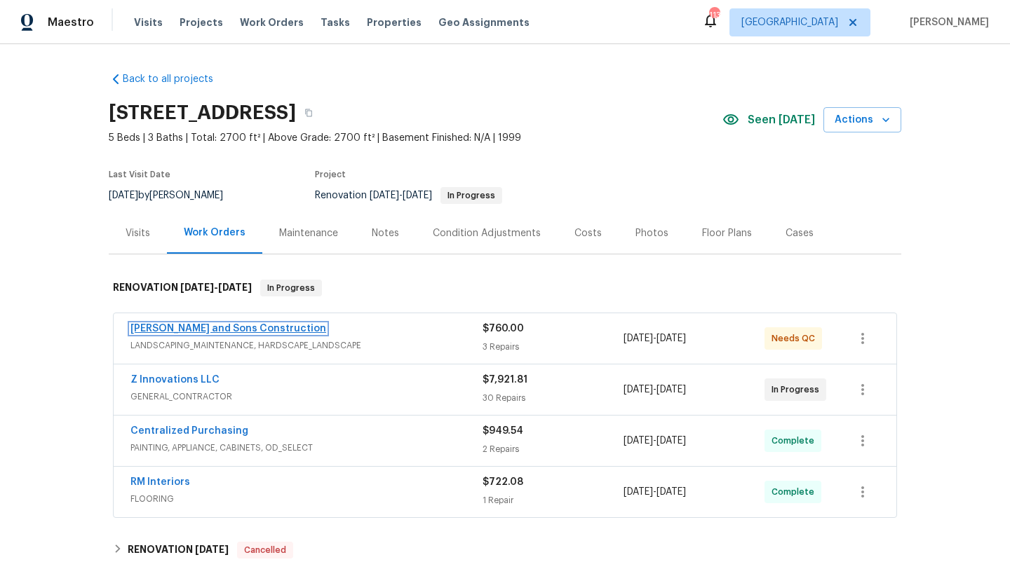
click at [261, 331] on link "[PERSON_NAME] and Sons Construction" at bounding box center [228, 329] width 196 height 10
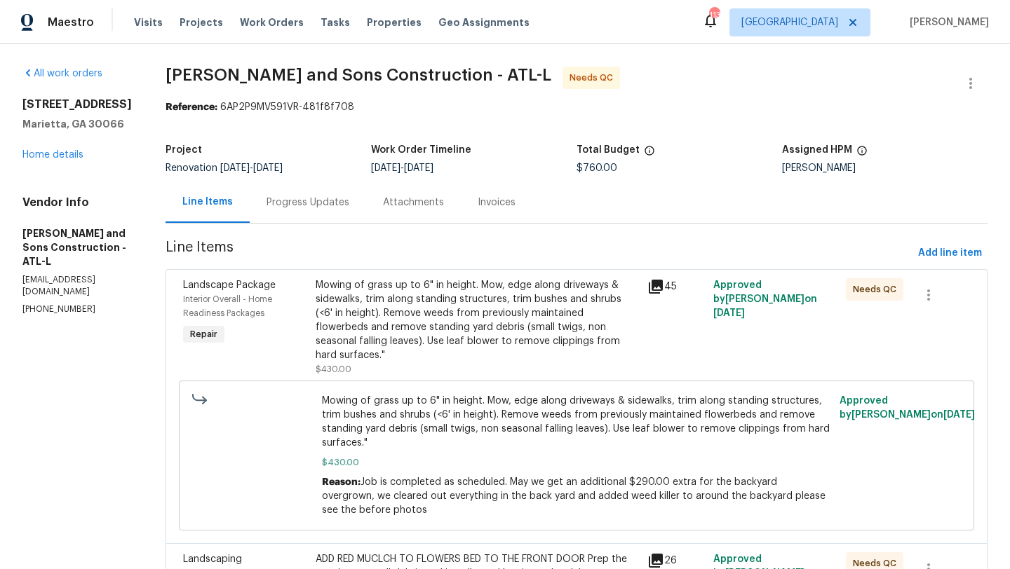
click at [314, 204] on div "Progress Updates" at bounding box center [307, 203] width 83 height 14
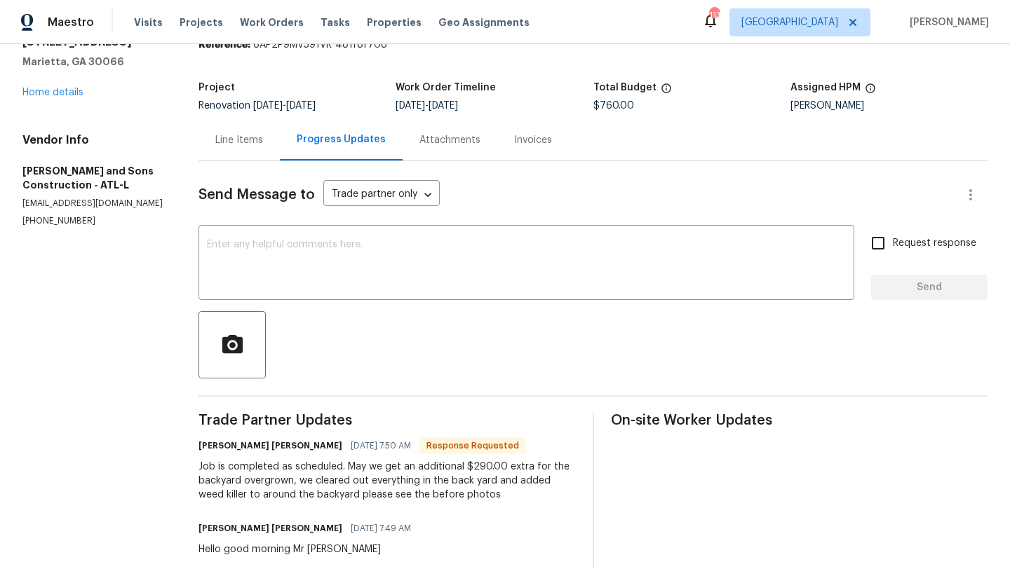
scroll to position [77, 0]
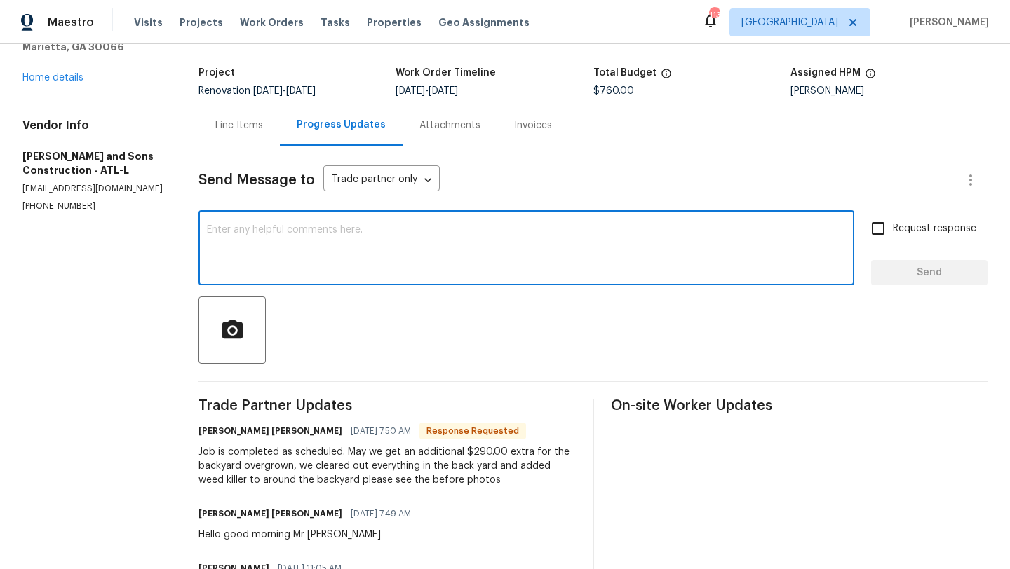
click at [310, 267] on textarea at bounding box center [526, 249] width 639 height 49
type textarea "Hi good morning, Ty!"
click at [891, 228] on input "Request response" at bounding box center [877, 228] width 29 height 29
checkbox input "true"
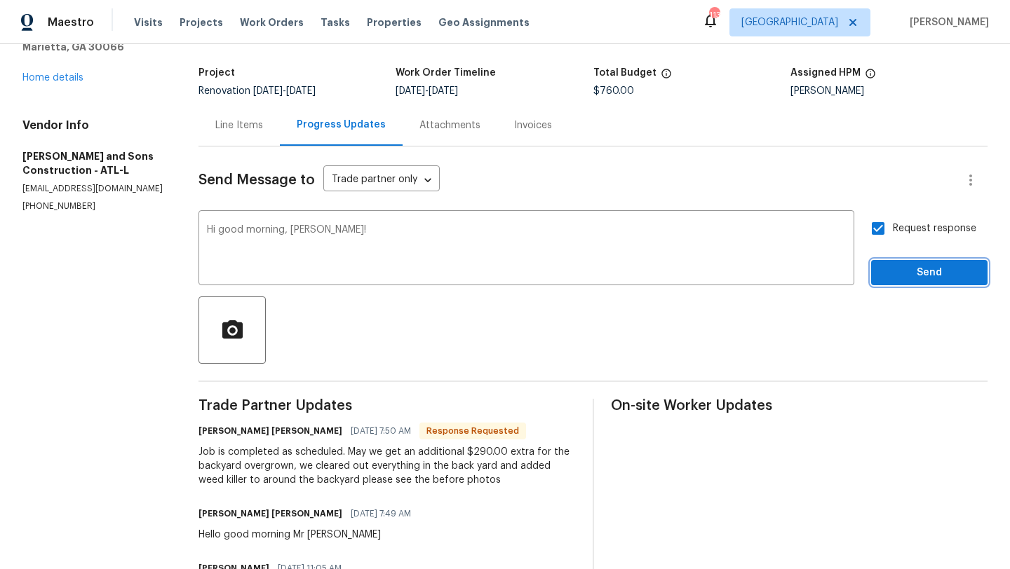
click at [893, 266] on span "Send" at bounding box center [929, 273] width 94 height 18
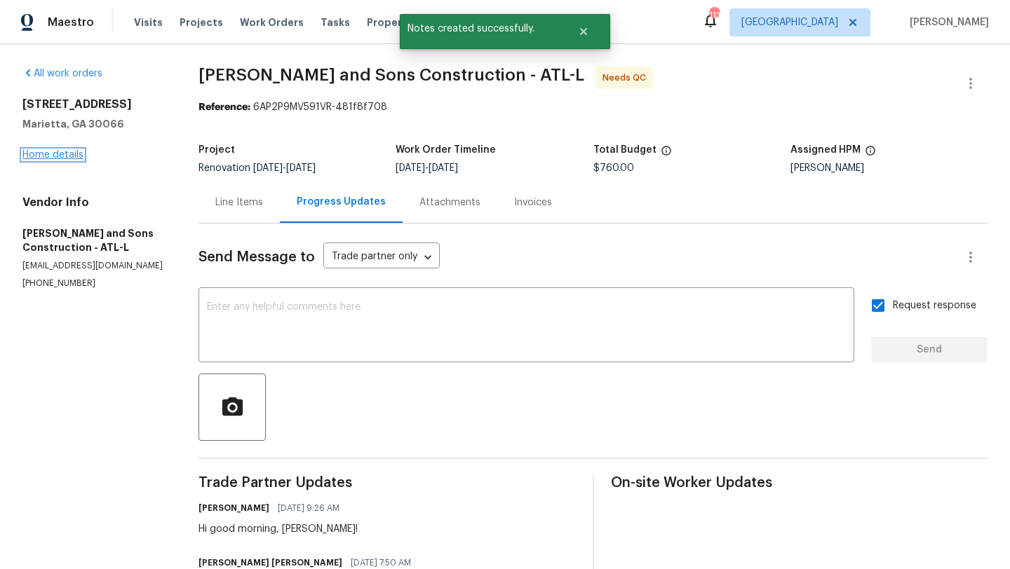
click at [60, 154] on link "Home details" at bounding box center [52, 155] width 61 height 10
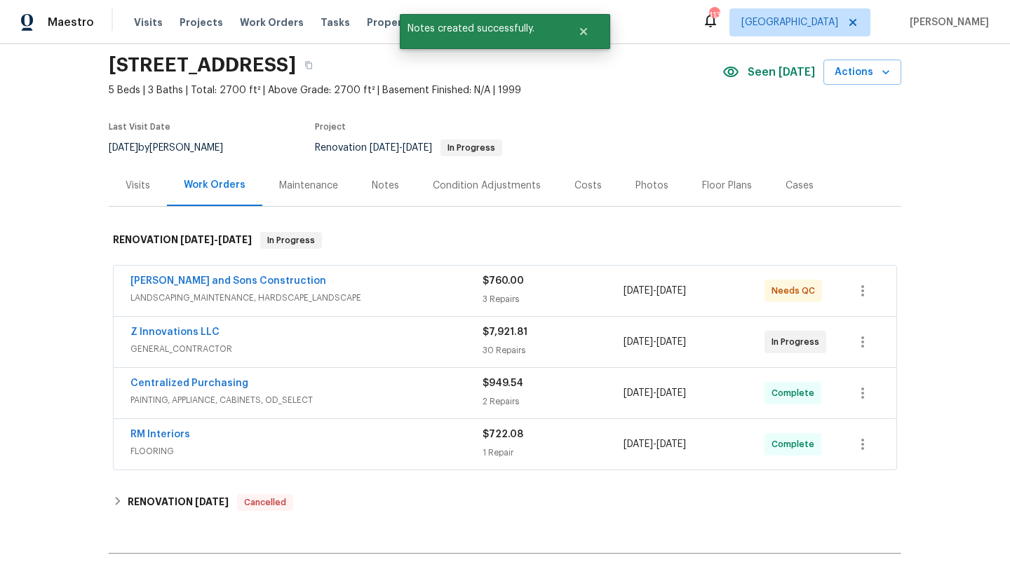
scroll to position [93, 0]
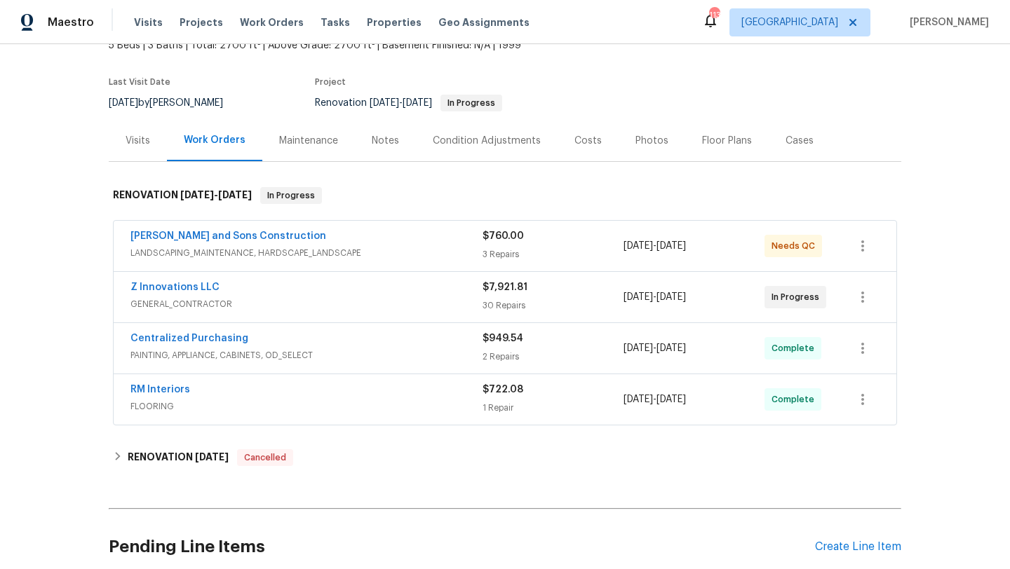
click at [374, 140] on div "Notes" at bounding box center [385, 141] width 27 height 14
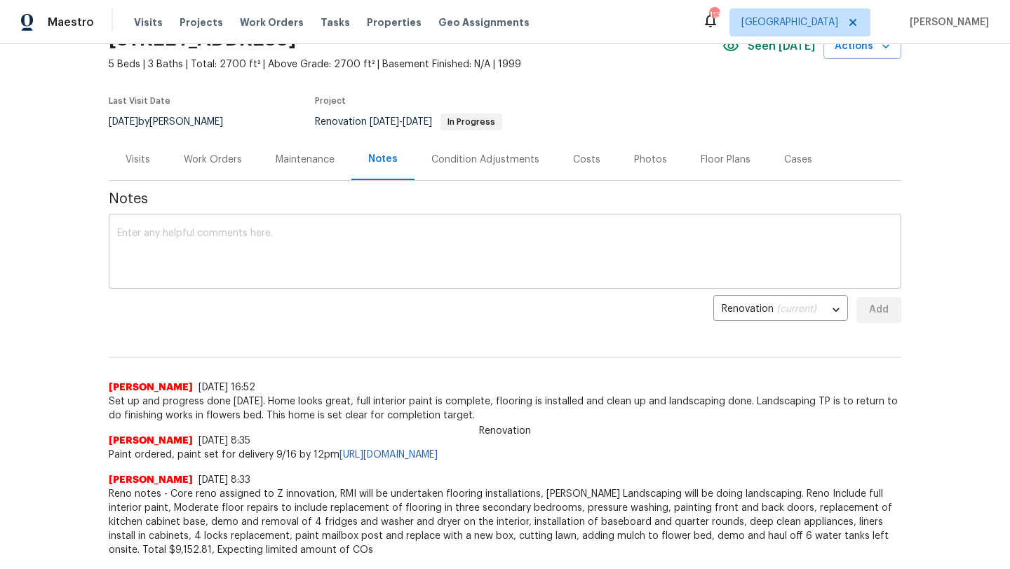
scroll to position [74, 0]
click at [148, 161] on div "Visits" at bounding box center [137, 159] width 25 height 14
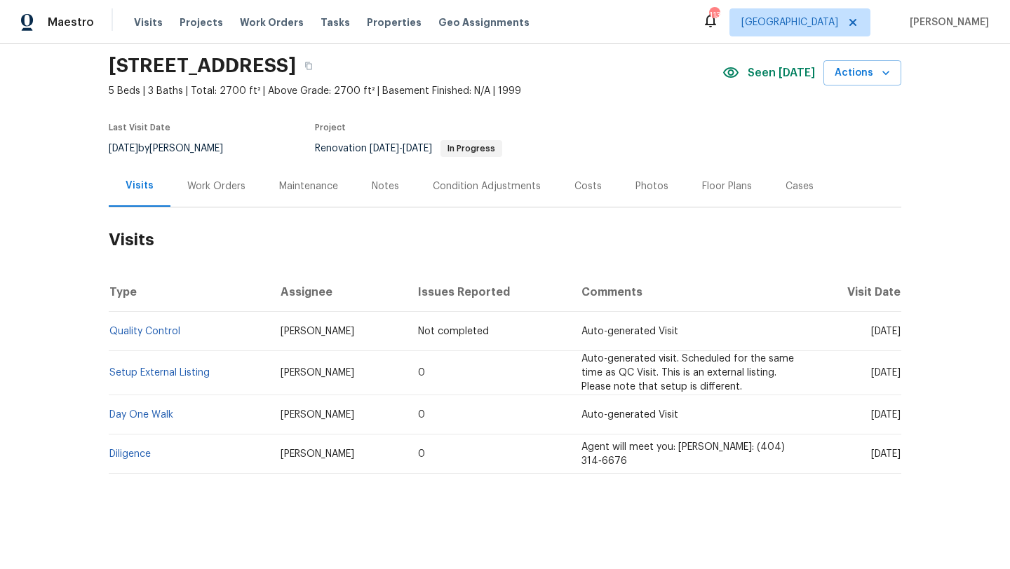
scroll to position [47, 0]
click at [376, 180] on div "Notes" at bounding box center [385, 186] width 27 height 14
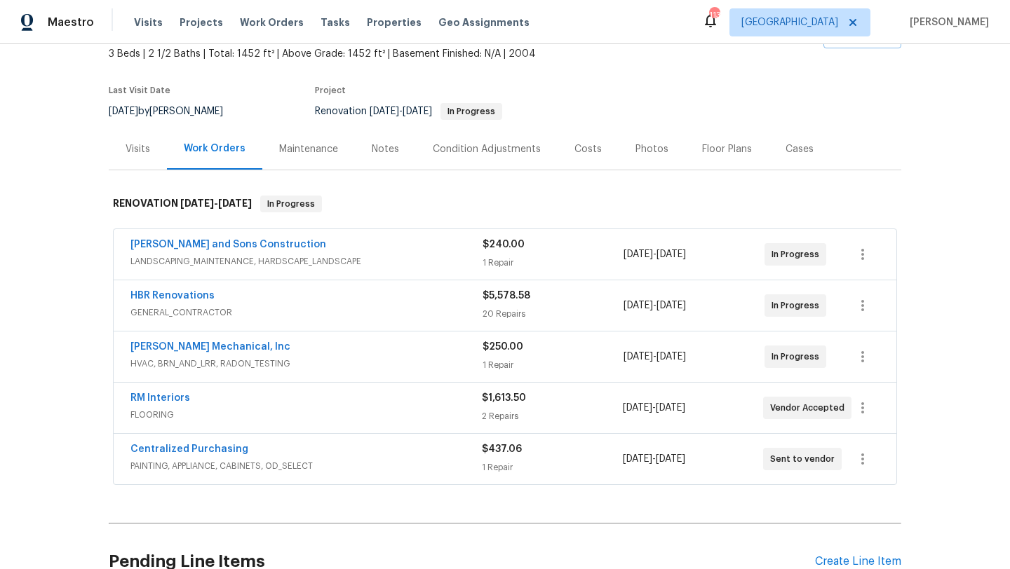
scroll to position [86, 0]
click at [582, 151] on div "Costs" at bounding box center [587, 148] width 27 height 14
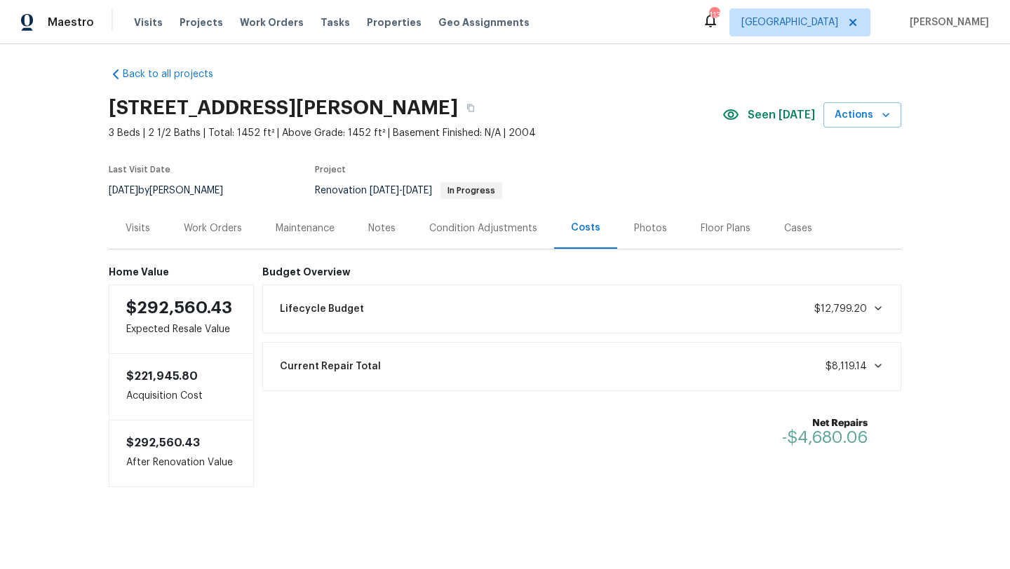
scroll to position [8, 0]
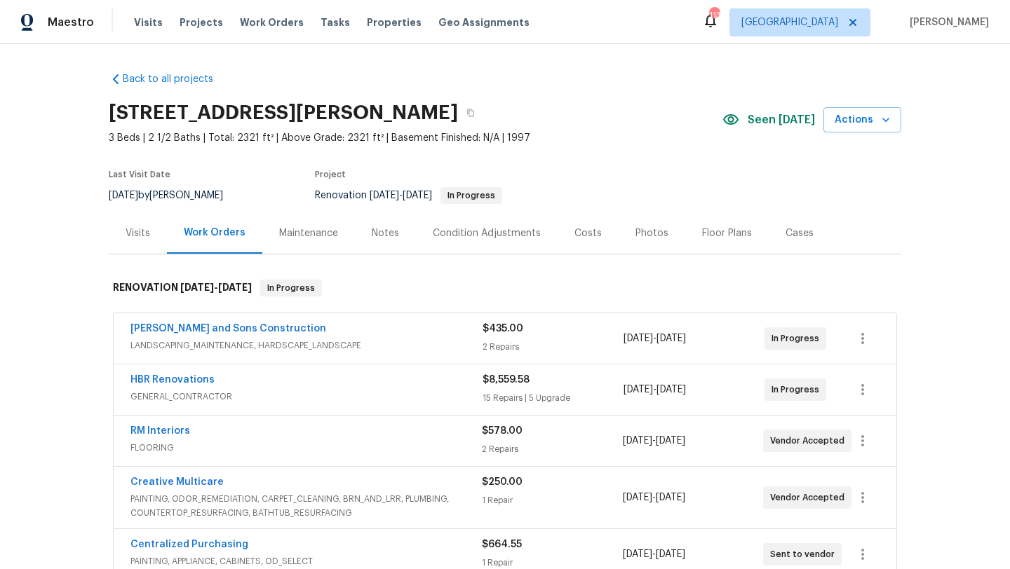
click at [597, 236] on div "Costs" at bounding box center [587, 232] width 61 height 41
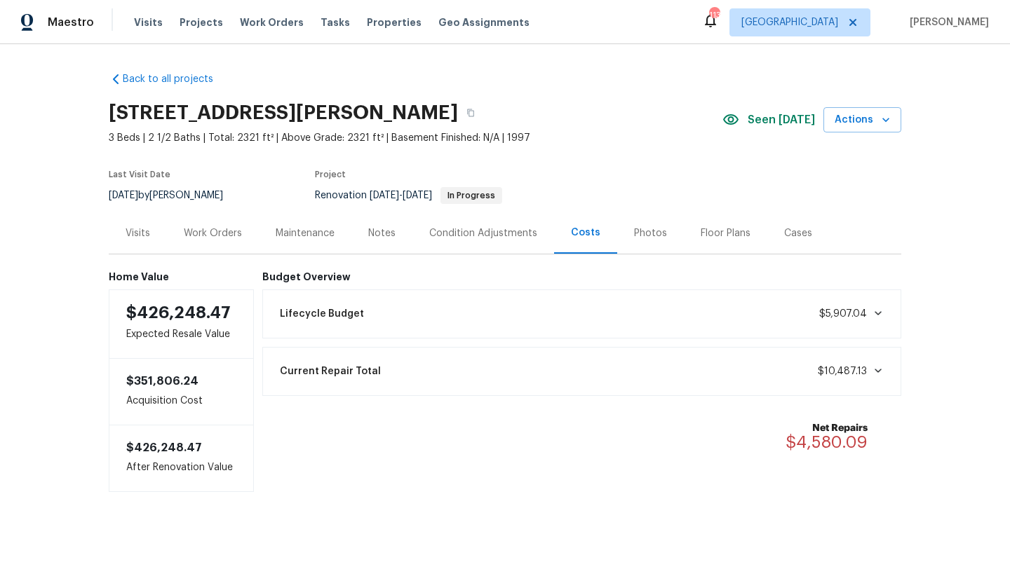
click at [226, 239] on div "Work Orders" at bounding box center [213, 233] width 58 height 14
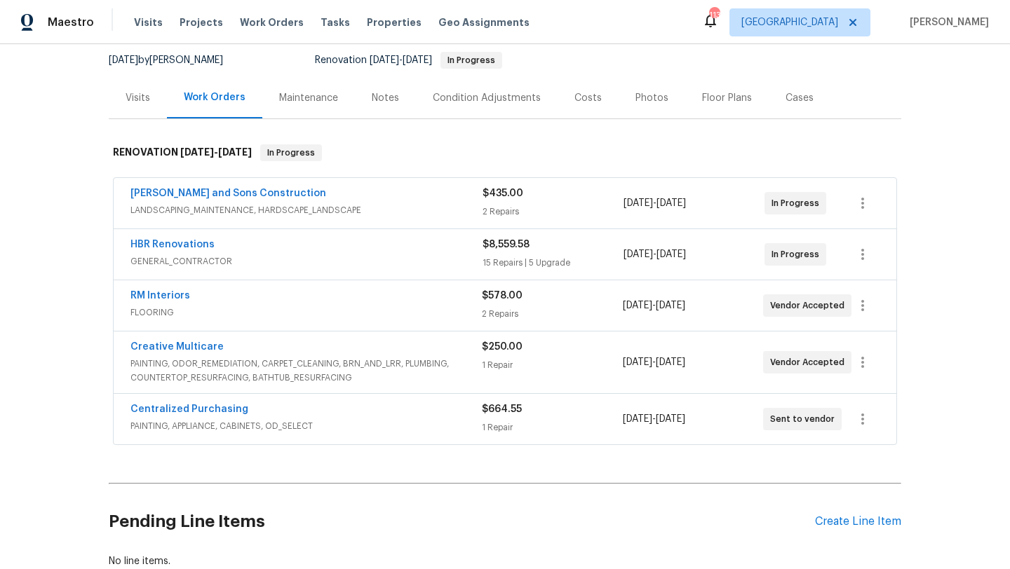
scroll to position [137, 0]
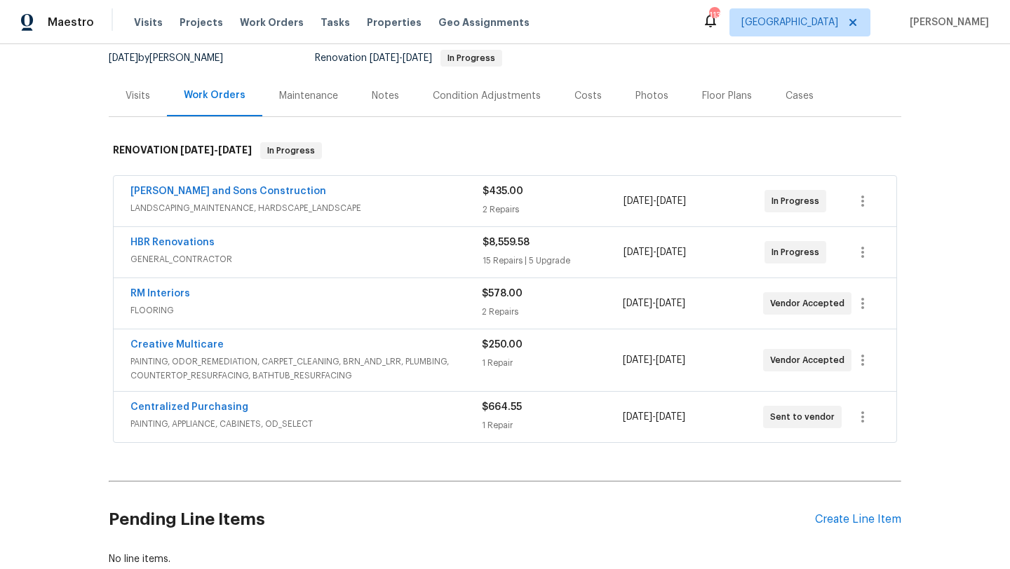
click at [307, 251] on div "HBR Renovations" at bounding box center [306, 244] width 352 height 17
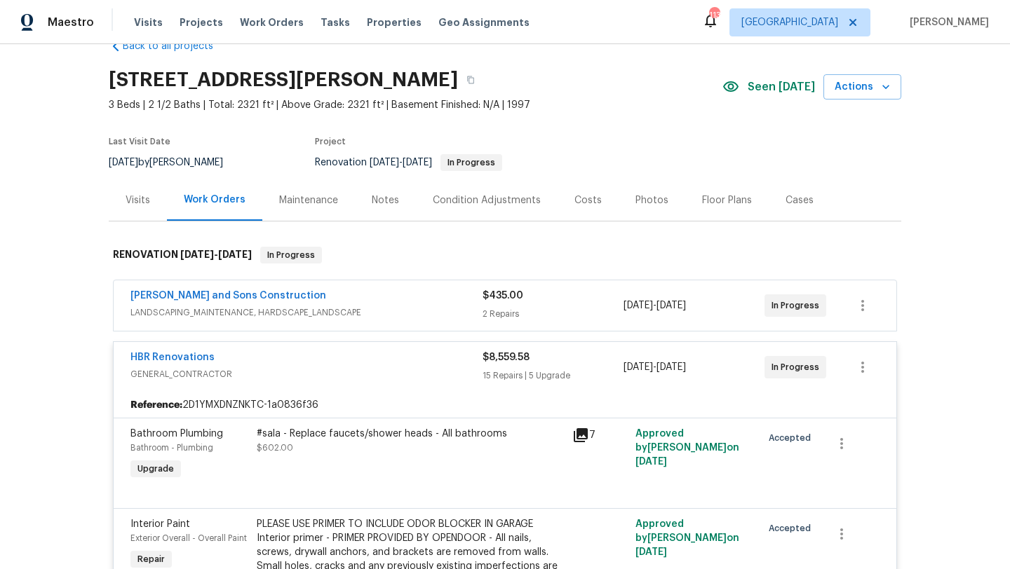
scroll to position [0, 0]
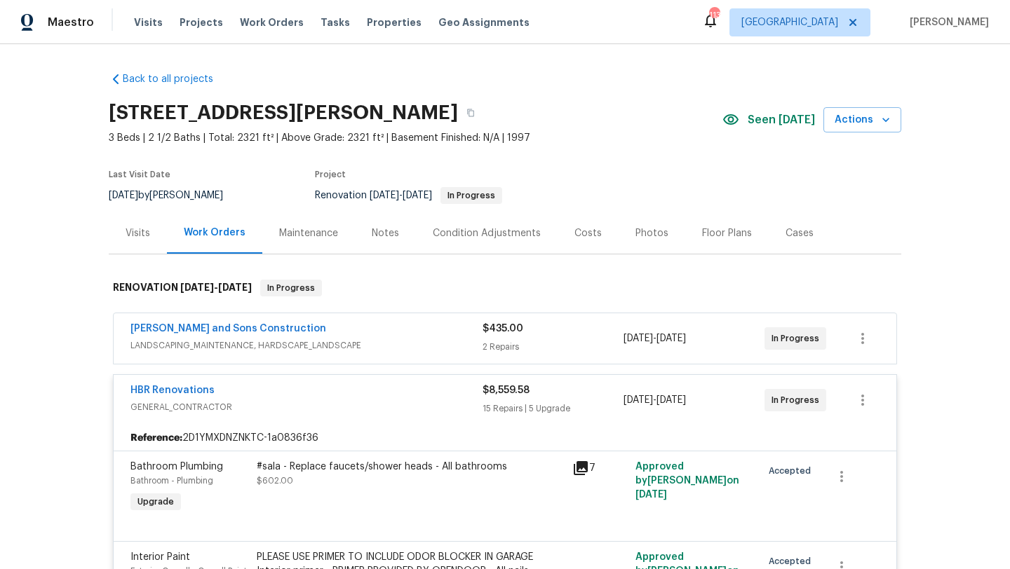
click at [380, 226] on div "Notes" at bounding box center [385, 233] width 27 height 14
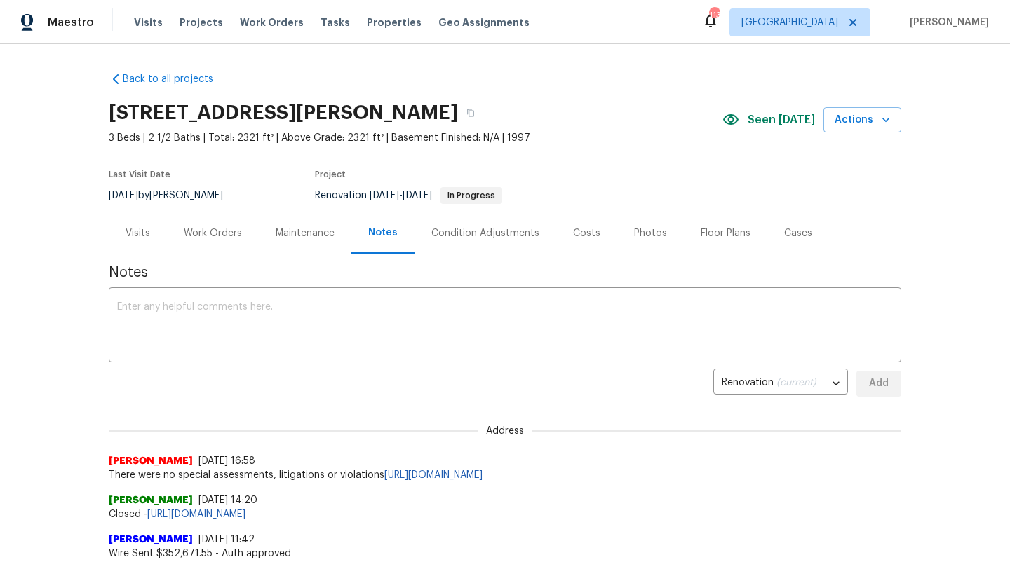
click at [151, 236] on div "Visits" at bounding box center [138, 232] width 58 height 41
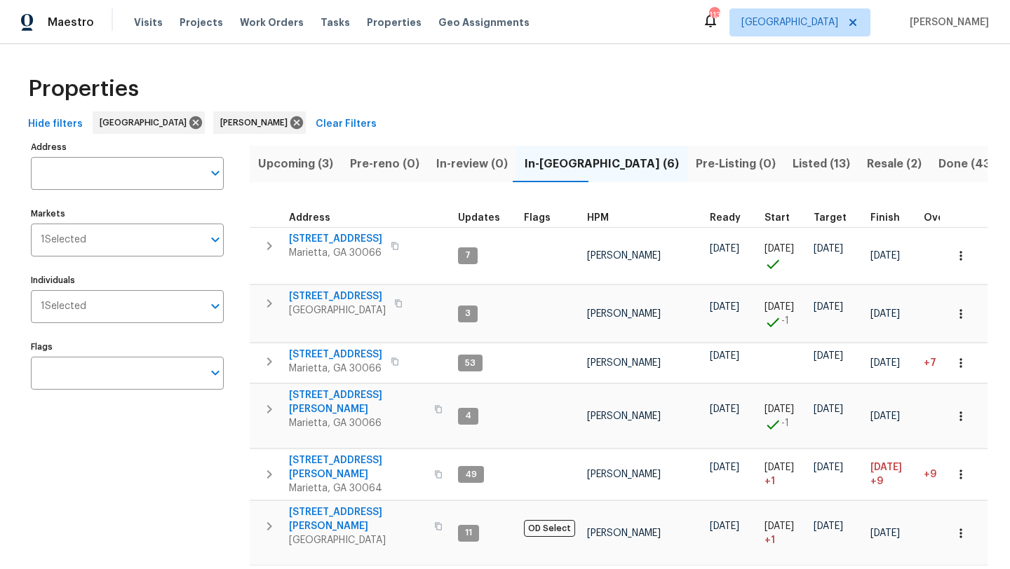
click at [792, 166] on span "Listed (13)" at bounding box center [820, 164] width 57 height 20
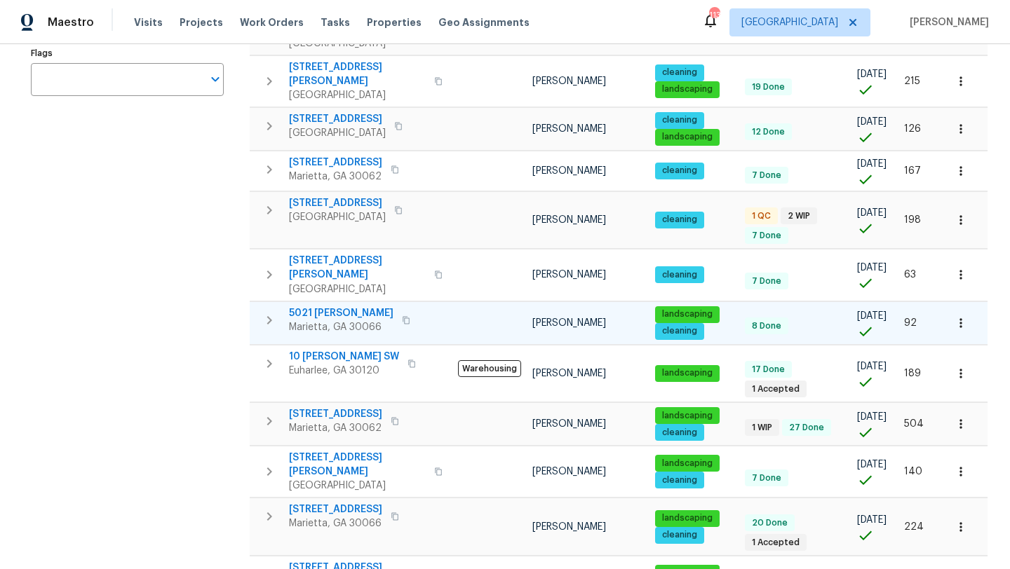
scroll to position [341, 0]
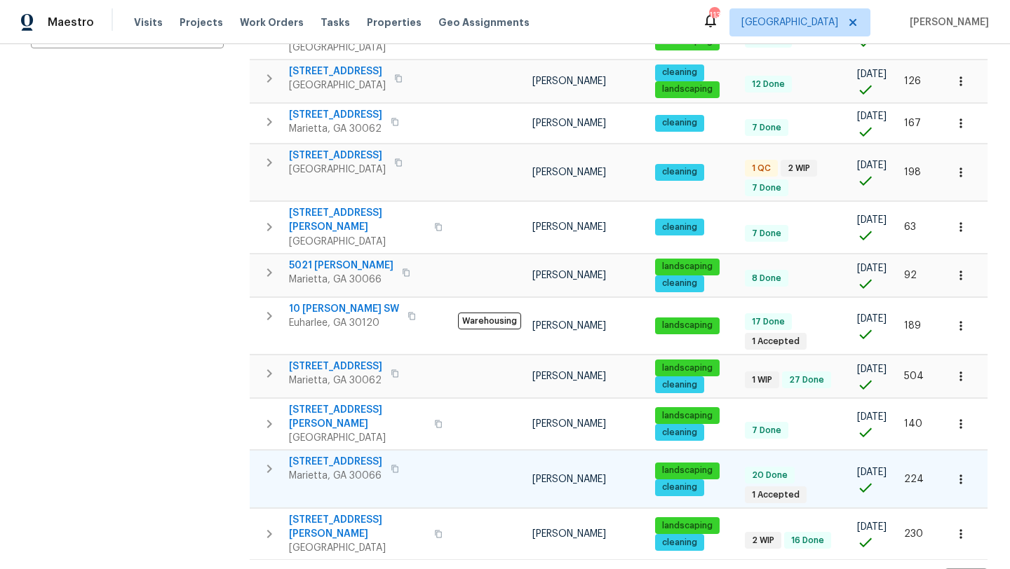
click at [340, 455] on span "[STREET_ADDRESS]" at bounding box center [335, 462] width 93 height 14
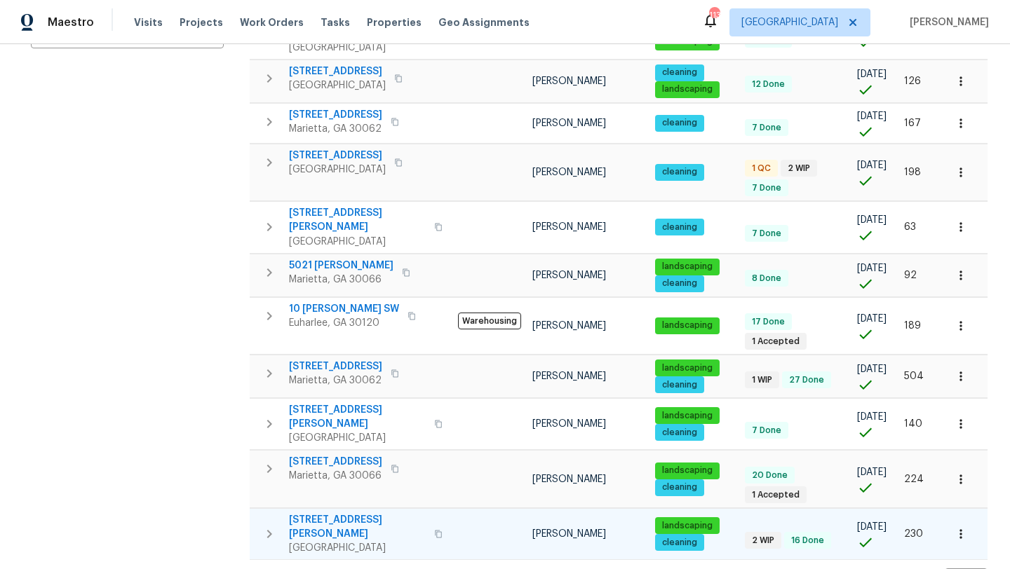
click at [370, 513] on span "[STREET_ADDRESS][PERSON_NAME]" at bounding box center [357, 527] width 137 height 28
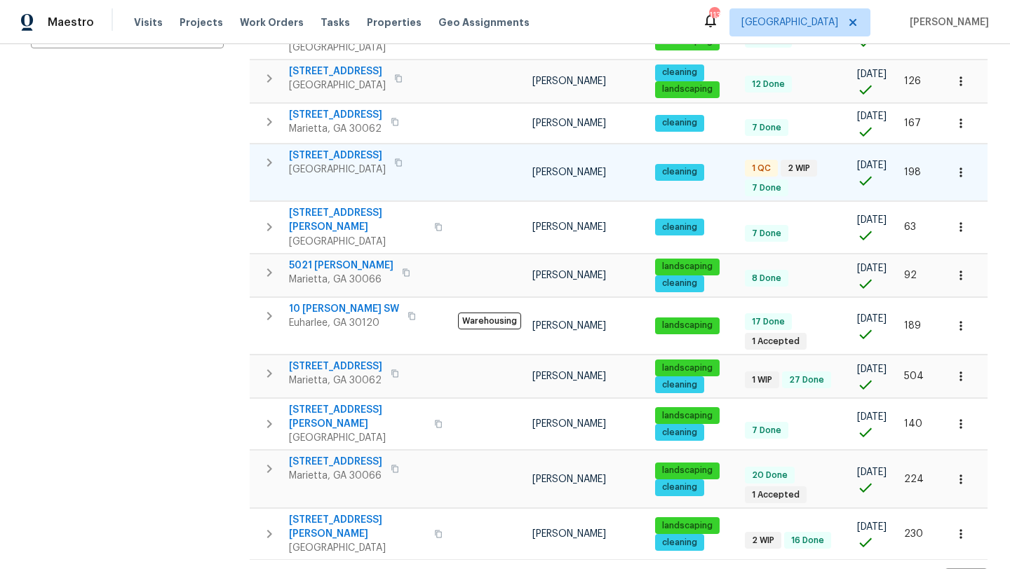
click at [325, 149] on span "[STREET_ADDRESS]" at bounding box center [337, 156] width 97 height 14
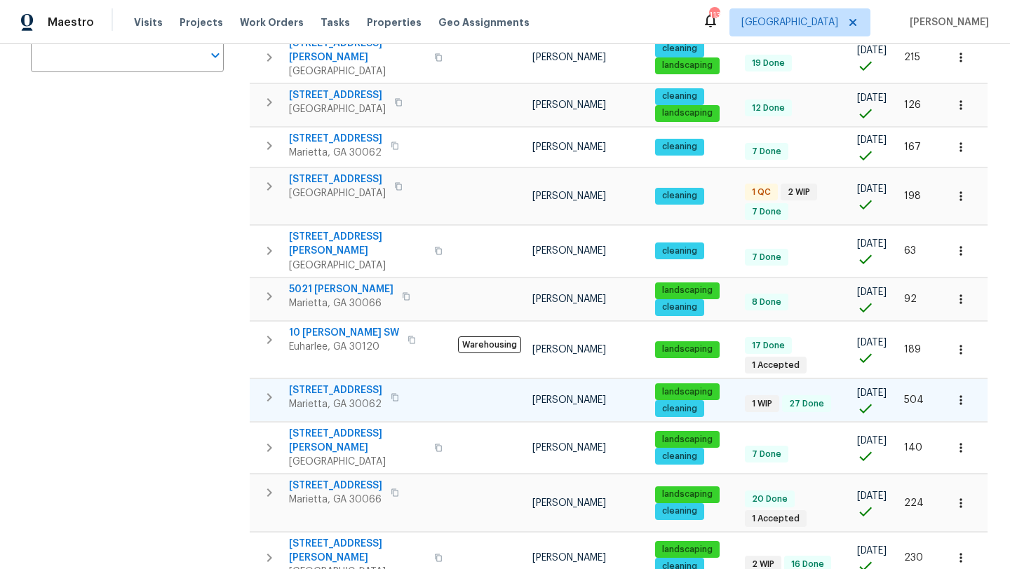
scroll to position [305, 0]
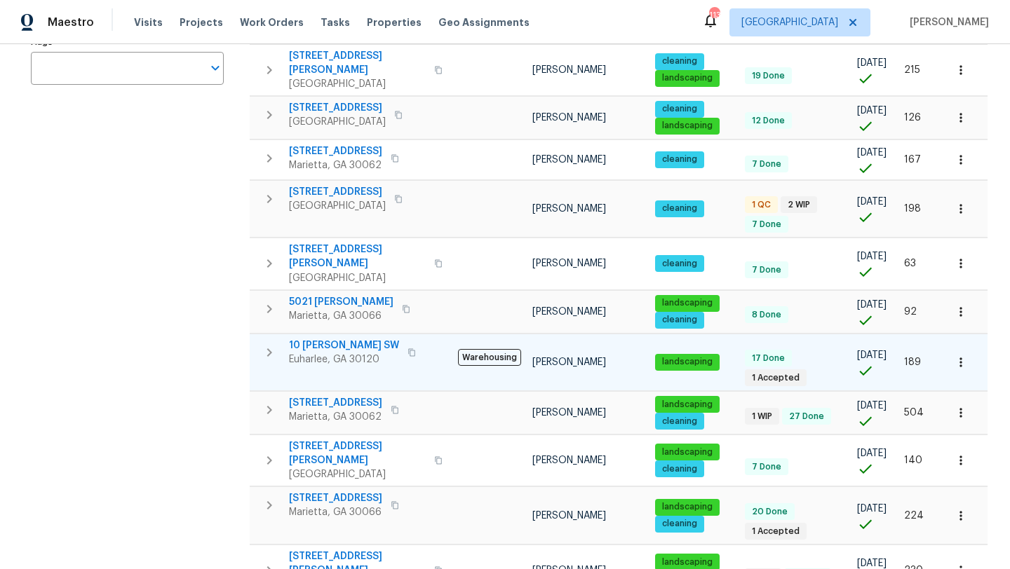
click at [327, 339] on span "10 [PERSON_NAME] SW" at bounding box center [344, 346] width 110 height 14
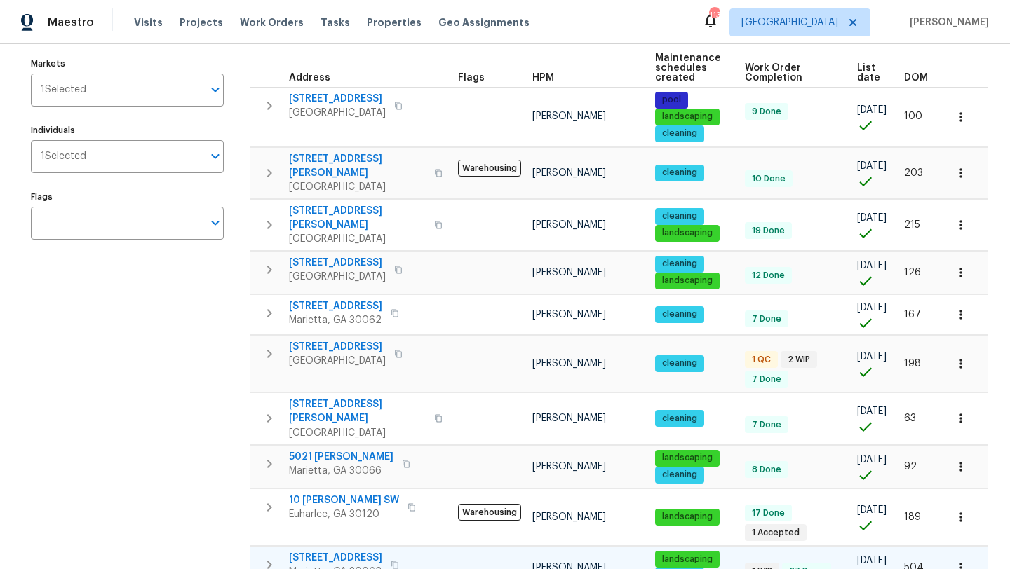
scroll to position [0, 0]
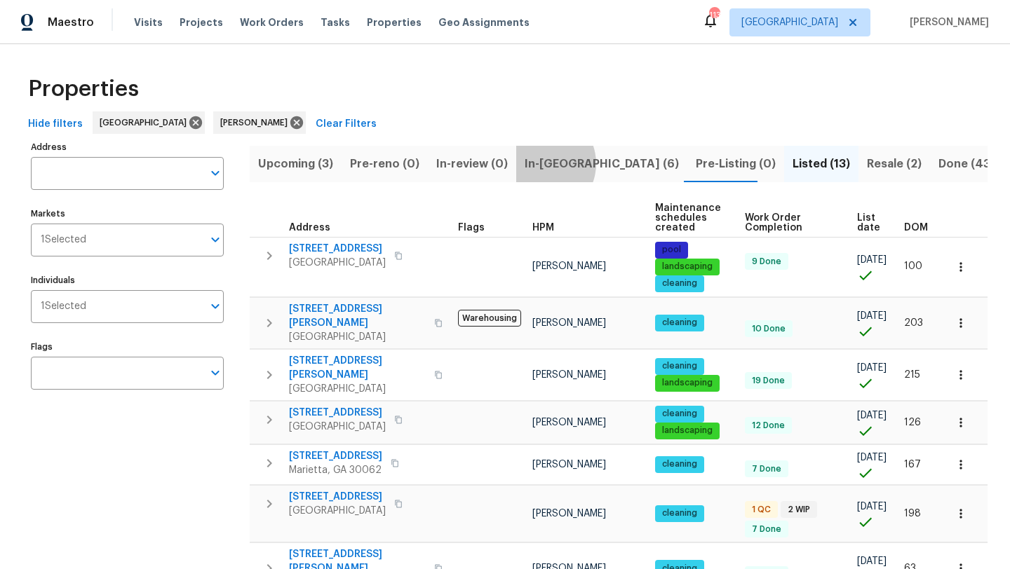
click at [537, 163] on span "In-reno (6)" at bounding box center [601, 164] width 154 height 20
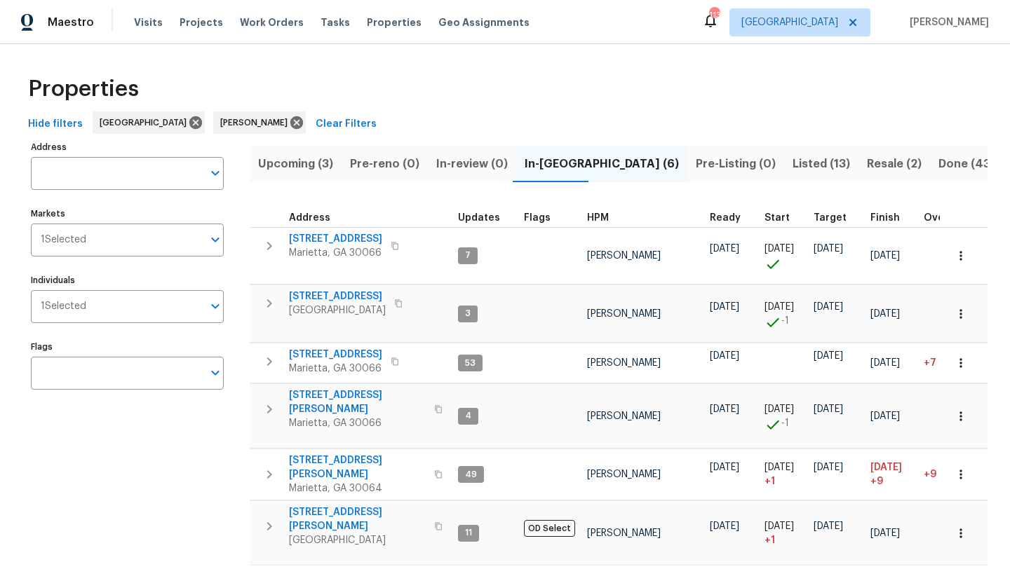
scroll to position [28, 0]
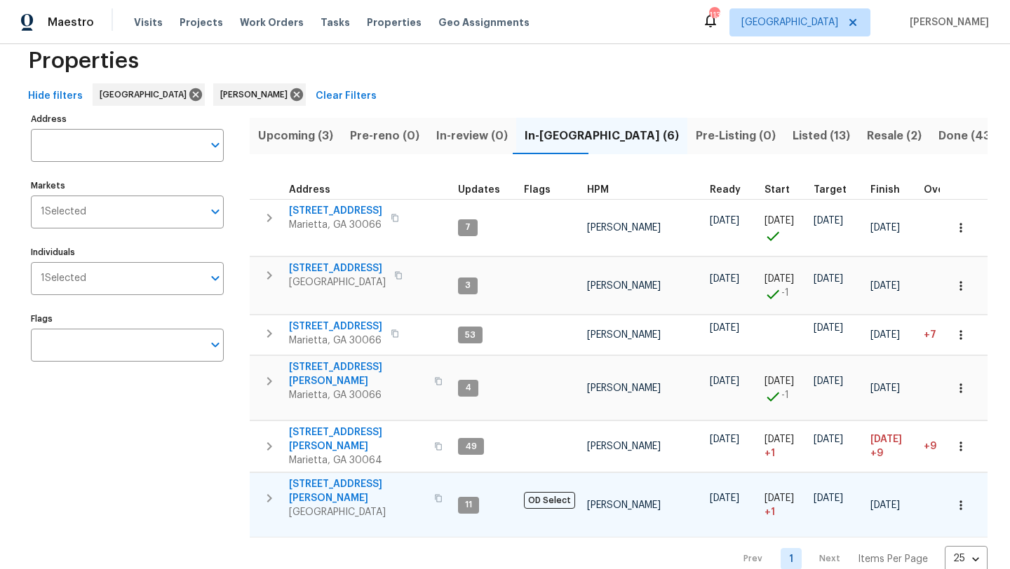
click at [339, 477] on span "314 Jackson St" at bounding box center [357, 491] width 137 height 28
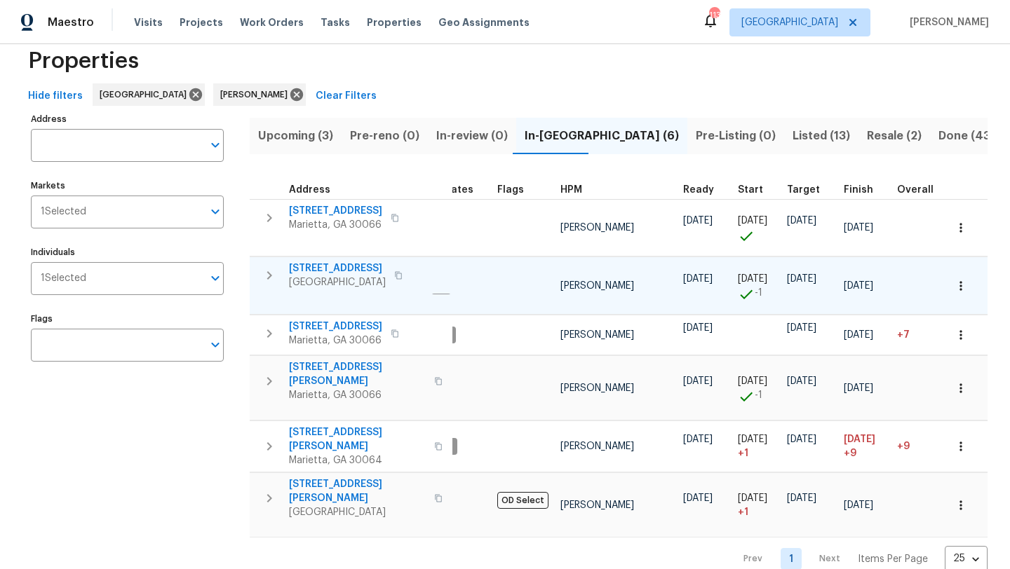
scroll to position [0, 0]
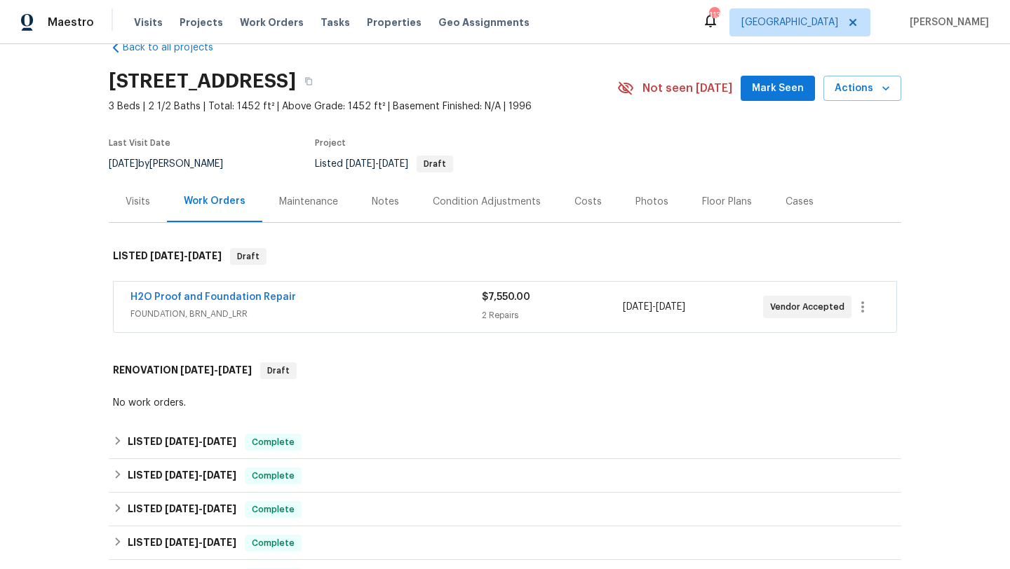
scroll to position [33, 0]
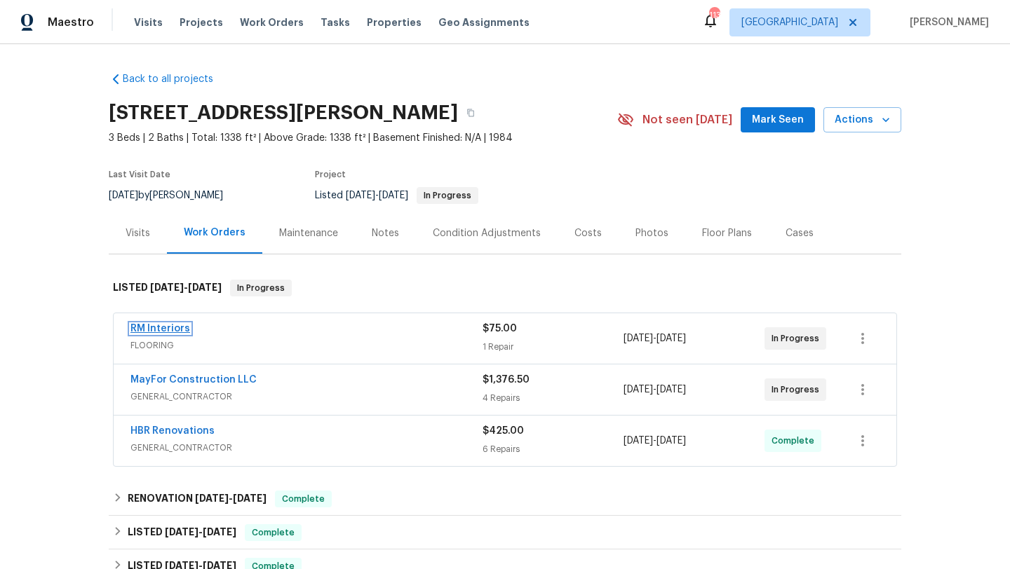
click at [172, 331] on link "RM Interiors" at bounding box center [160, 329] width 60 height 10
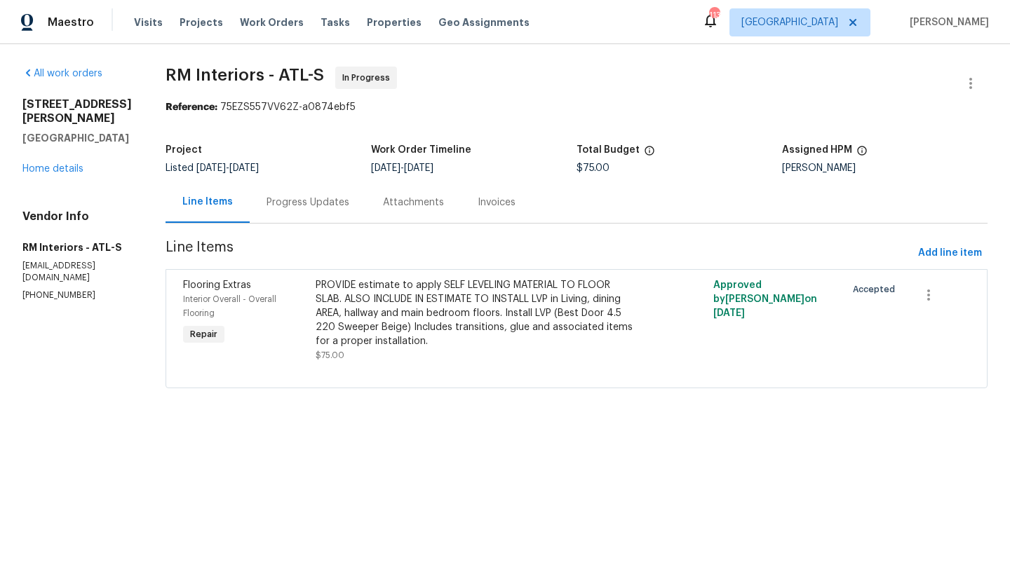
click at [294, 208] on div "Progress Updates" at bounding box center [307, 203] width 83 height 14
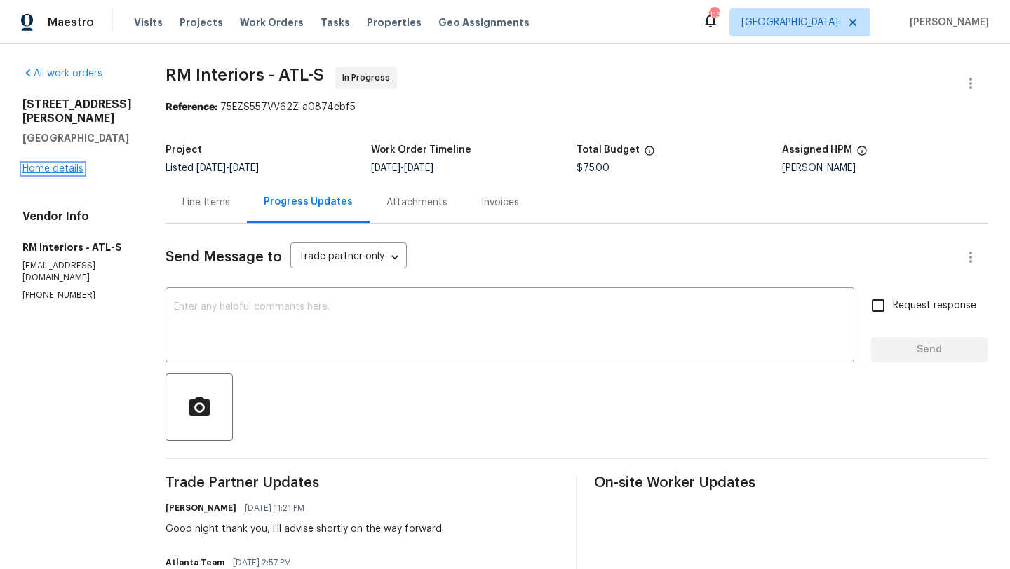
click at [66, 174] on link "Home details" at bounding box center [52, 169] width 61 height 10
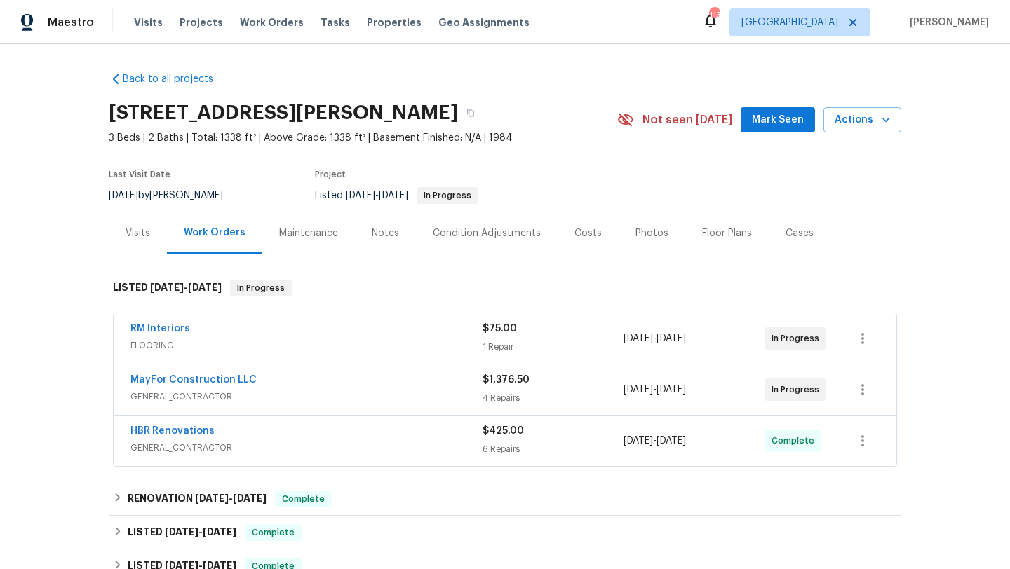
click at [762, 117] on span "Mark Seen" at bounding box center [778, 120] width 52 height 18
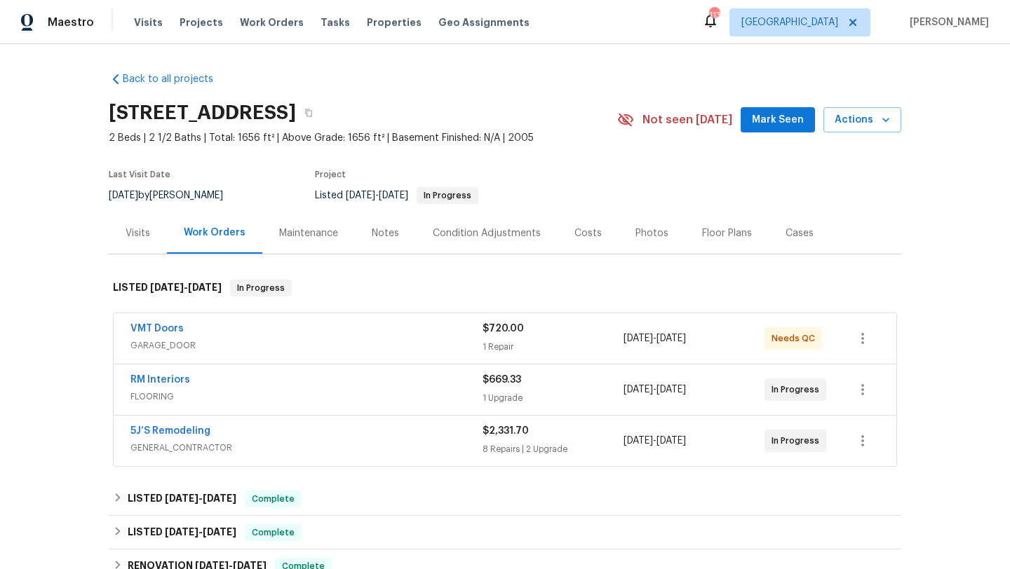
click at [199, 326] on div "VMT Doors" at bounding box center [306, 330] width 352 height 17
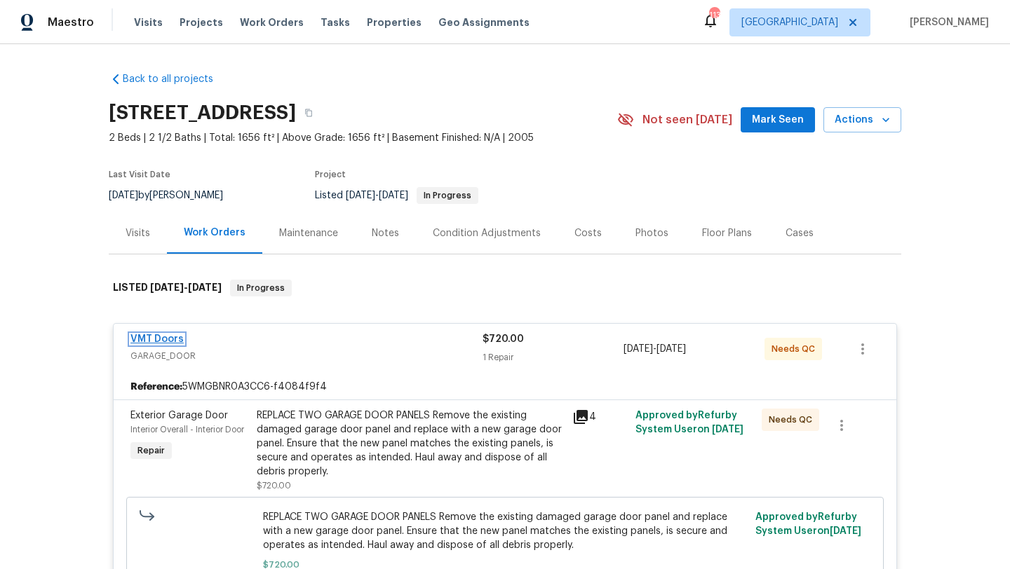
click at [162, 340] on link "VMT Doors" at bounding box center [156, 339] width 53 height 10
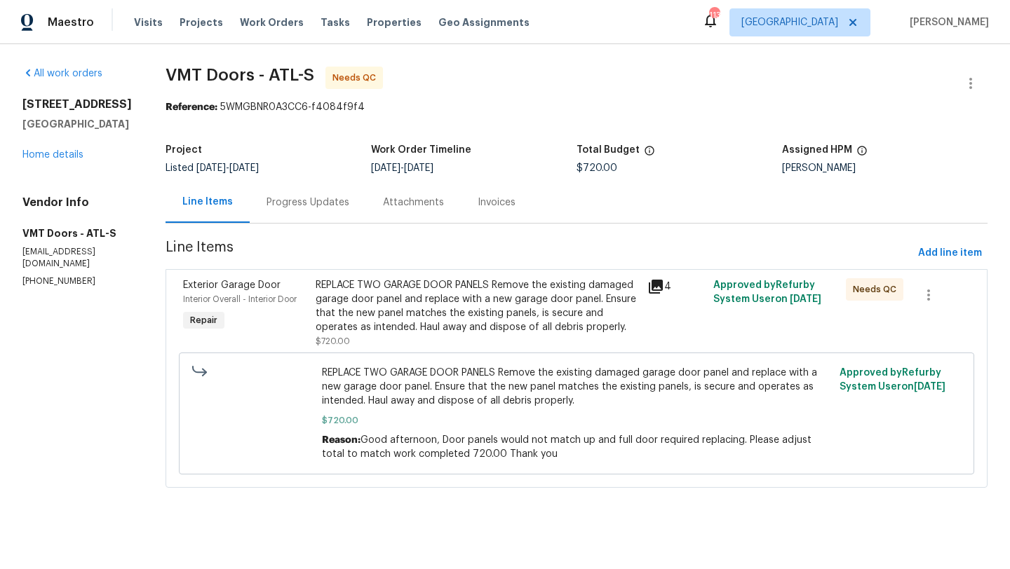
click at [238, 287] on span "Exterior Garage Door" at bounding box center [231, 285] width 97 height 10
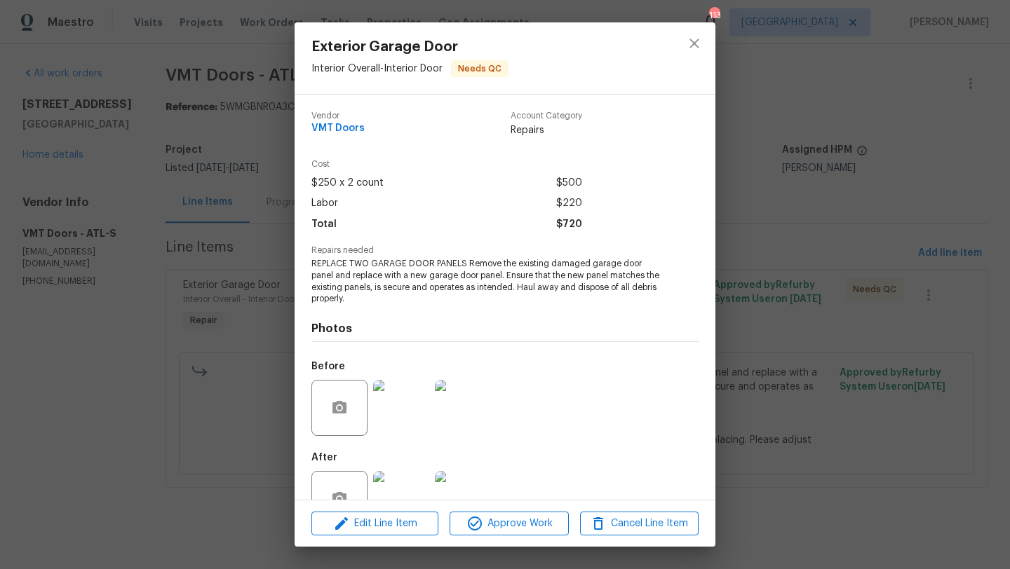
scroll to position [42, 0]
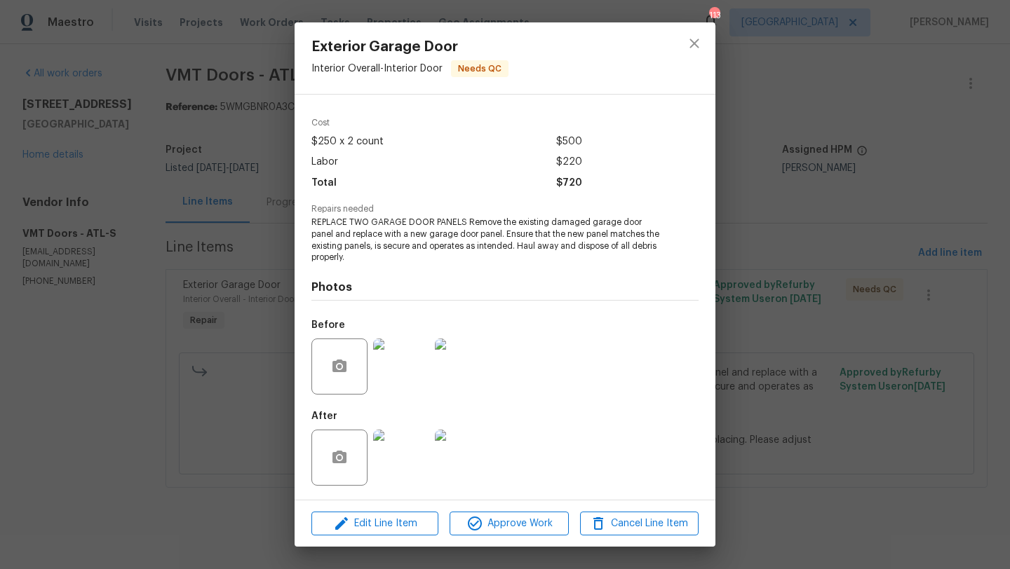
click at [407, 452] on img at bounding box center [401, 458] width 56 height 56
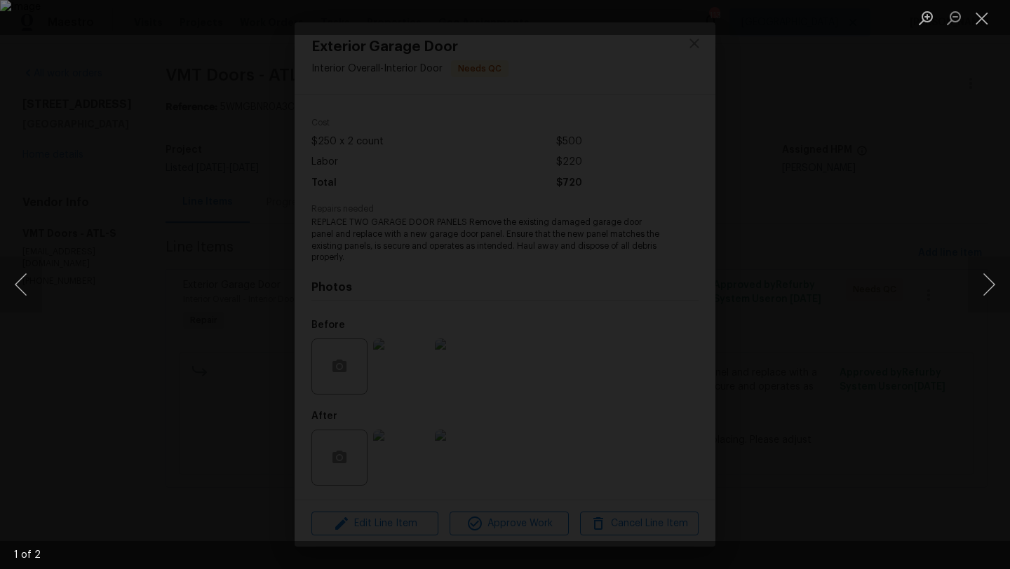
click at [520, 277] on img "Lightbox" at bounding box center [505, 284] width 1010 height 569
click at [1004, 290] on button "Next image" at bounding box center [988, 285] width 42 height 56
click at [1003, 291] on button "Next image" at bounding box center [988, 285] width 42 height 56
click at [828, 238] on div "Lightbox" at bounding box center [505, 284] width 1010 height 569
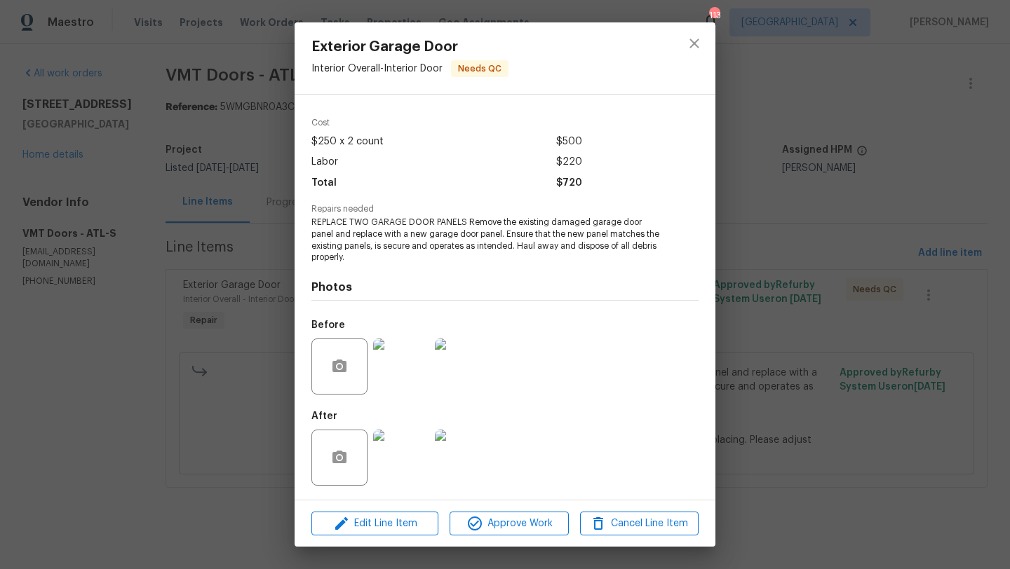
click at [468, 360] on img at bounding box center [463, 367] width 56 height 56
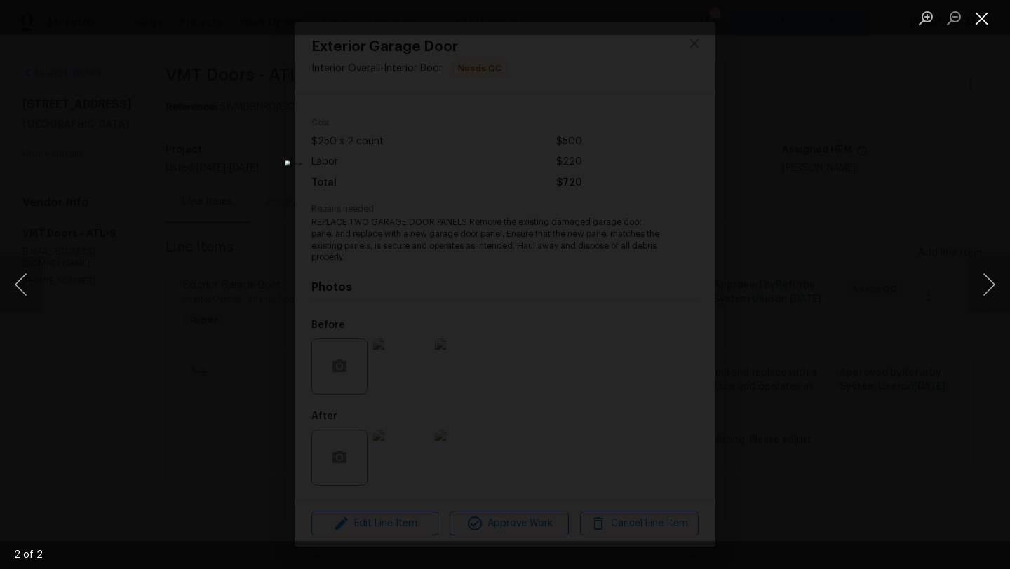
click at [977, 21] on button "Close lightbox" at bounding box center [981, 18] width 28 height 25
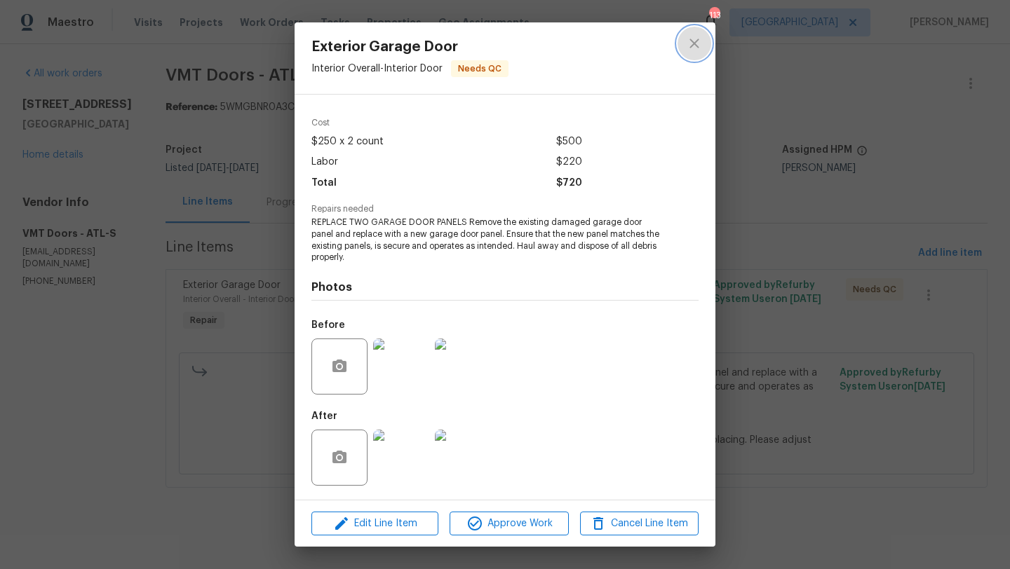
click at [685, 48] on button "close" at bounding box center [694, 44] width 34 height 34
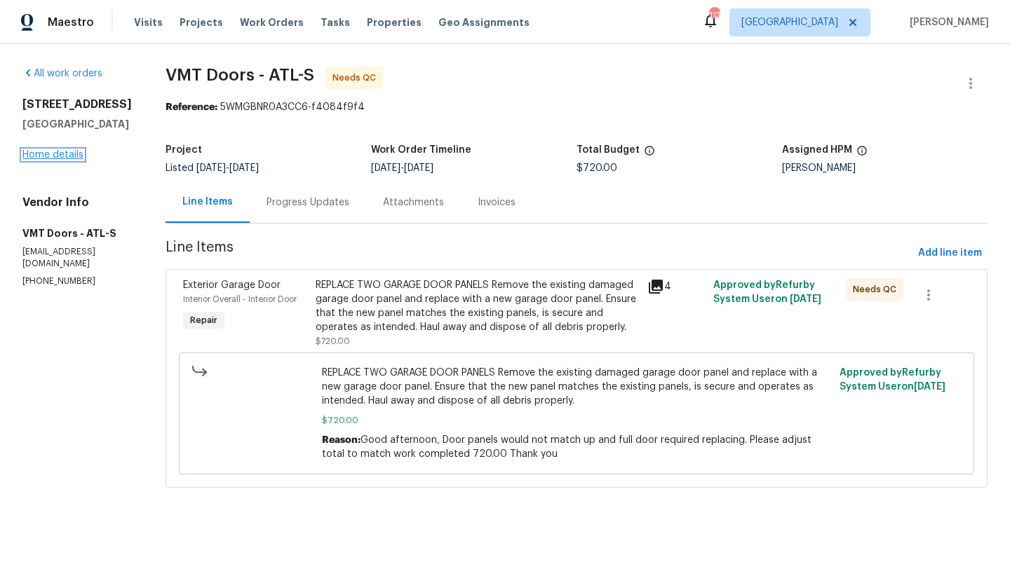
click at [81, 156] on link "Home details" at bounding box center [52, 155] width 61 height 10
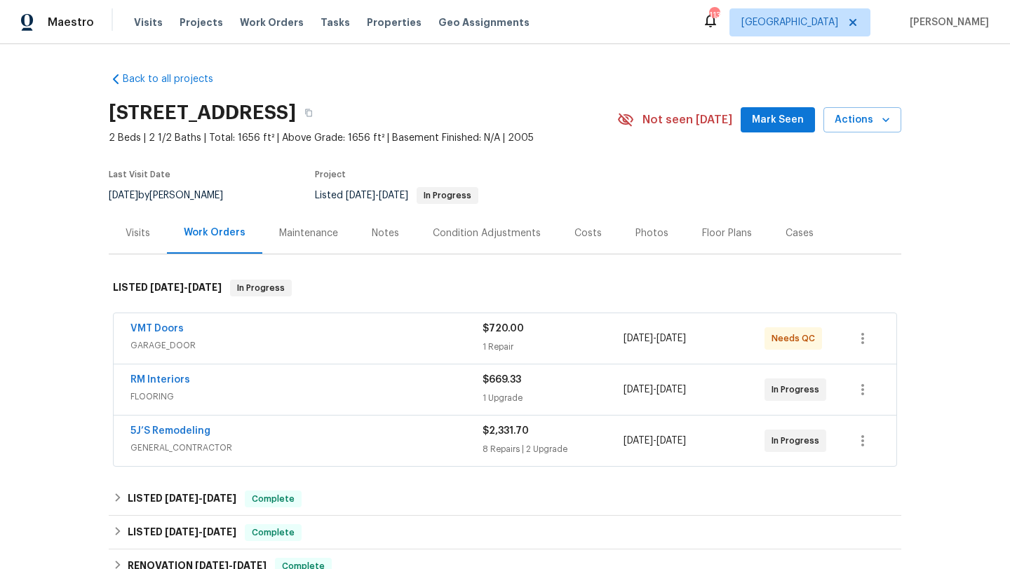
click at [794, 126] on span "Mark Seen" at bounding box center [778, 120] width 52 height 18
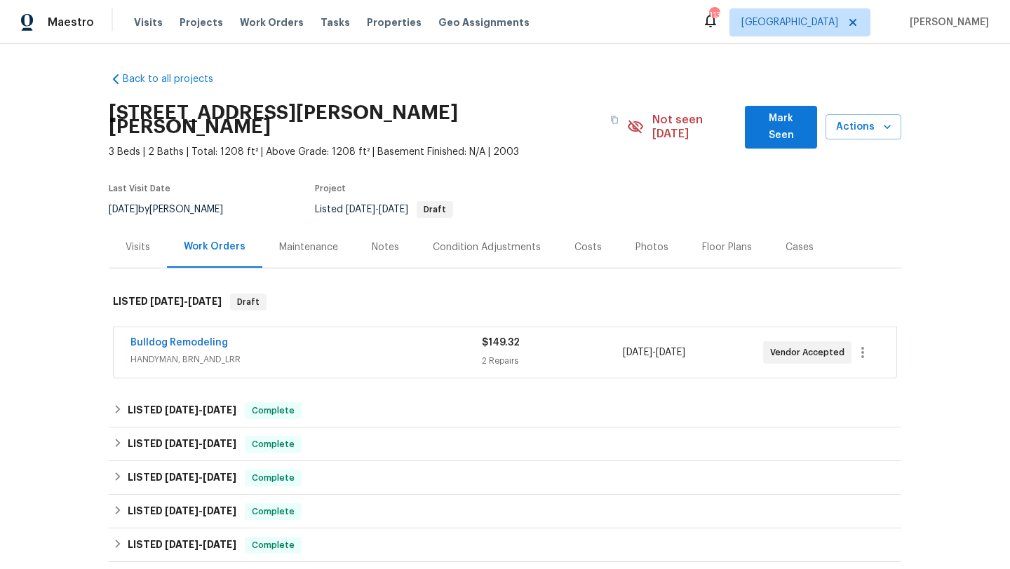
click at [763, 121] on span "Mark Seen" at bounding box center [781, 127] width 50 height 34
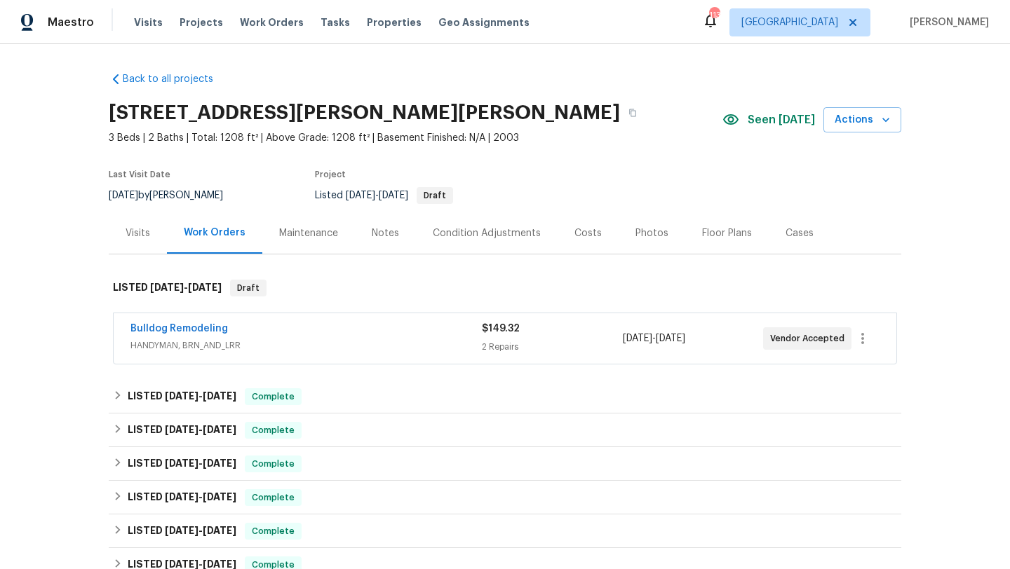
click at [142, 227] on div "Visits" at bounding box center [137, 233] width 25 height 14
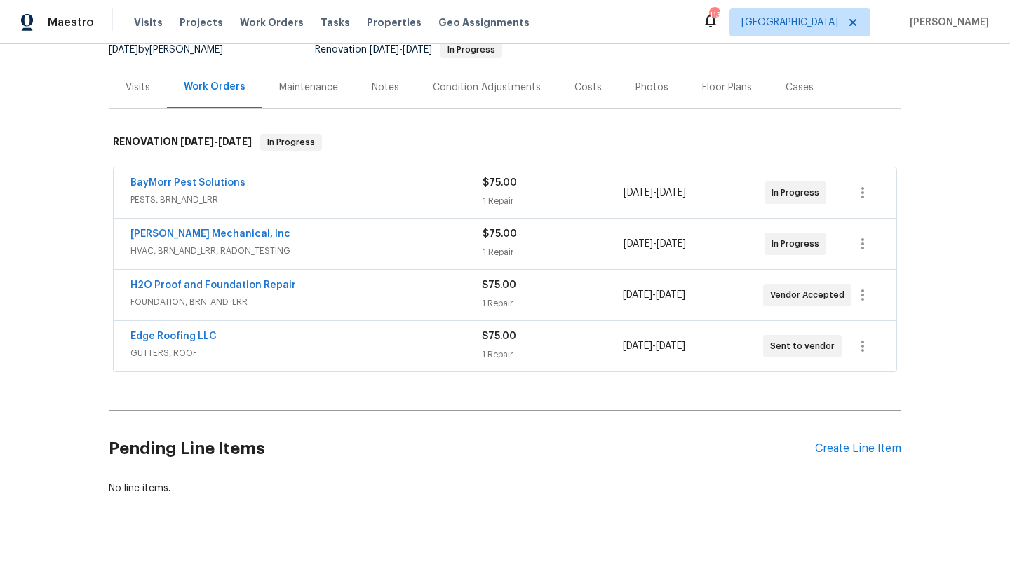
scroll to position [168, 0]
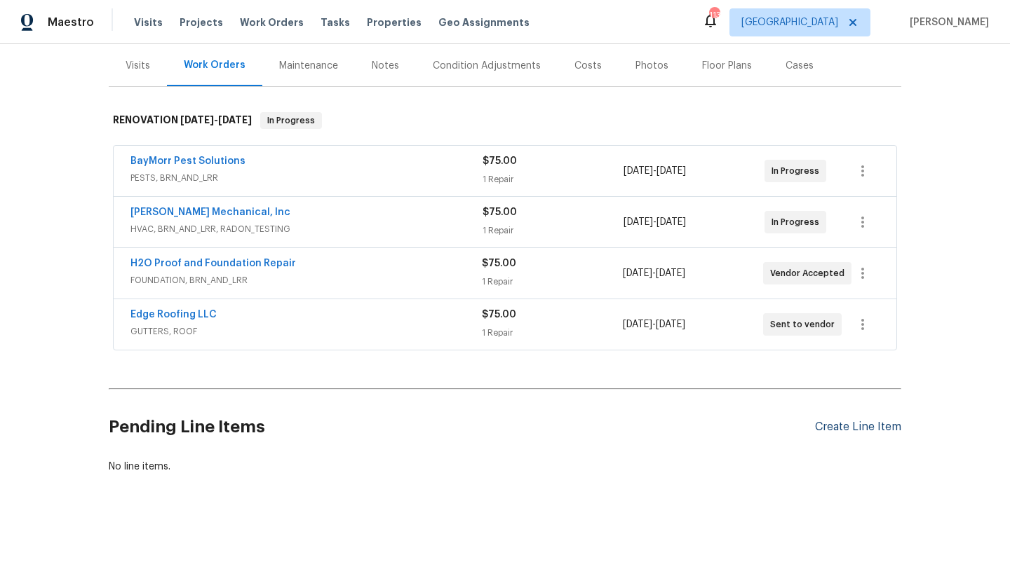
click at [846, 431] on div "Create Line Item" at bounding box center [858, 427] width 86 height 13
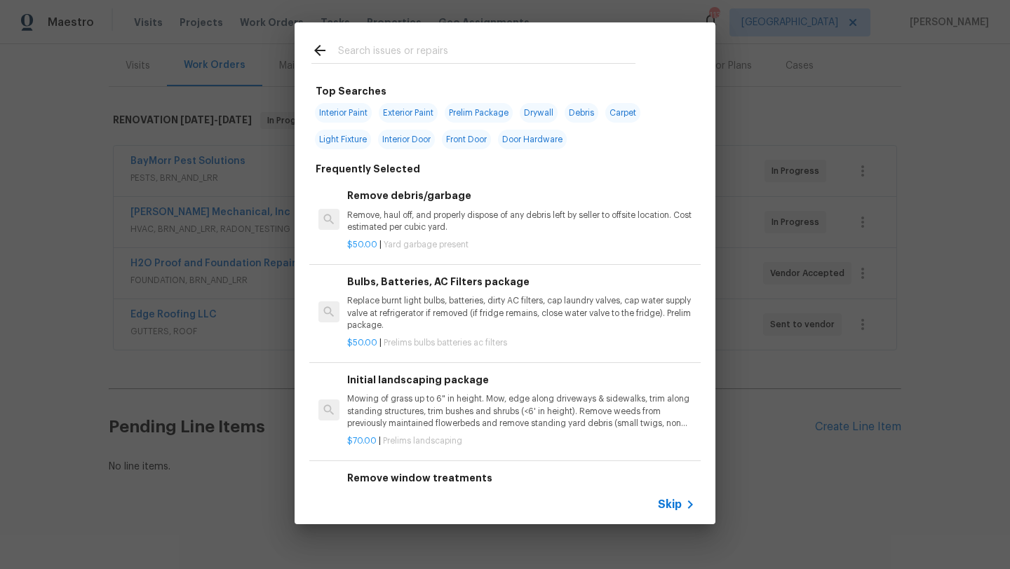
click at [395, 53] on input "text" at bounding box center [486, 52] width 297 height 21
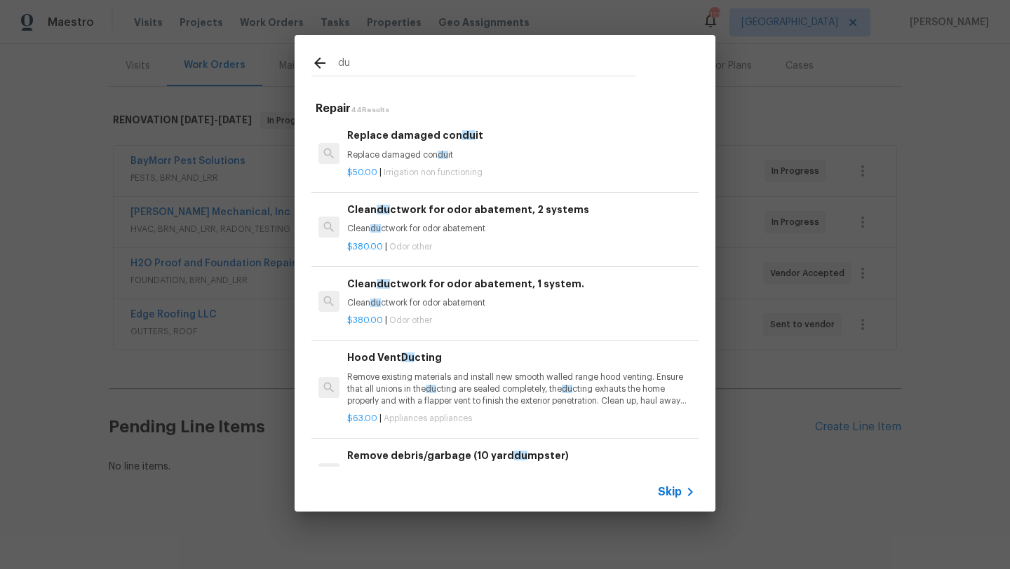
type input "du"
click at [433, 299] on p "Clean du ctwork for odor abatement" at bounding box center [521, 303] width 348 height 12
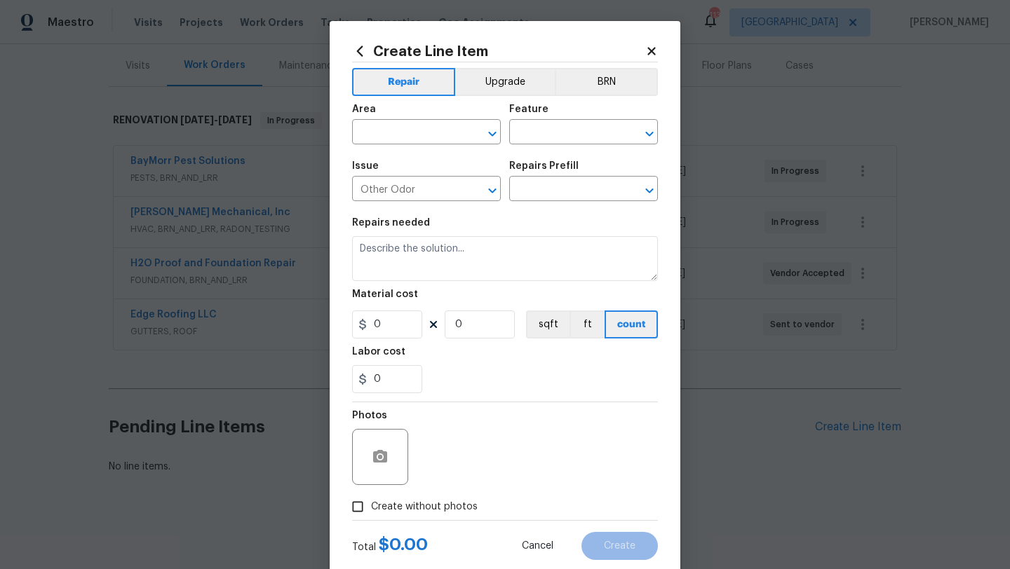
type input "Clean ductwork for odor abatement, 1 system. $380.00"
type textarea "Clean ductwork for odor abatement"
type input "380"
type input "1"
click at [416, 132] on input "text" at bounding box center [406, 134] width 109 height 22
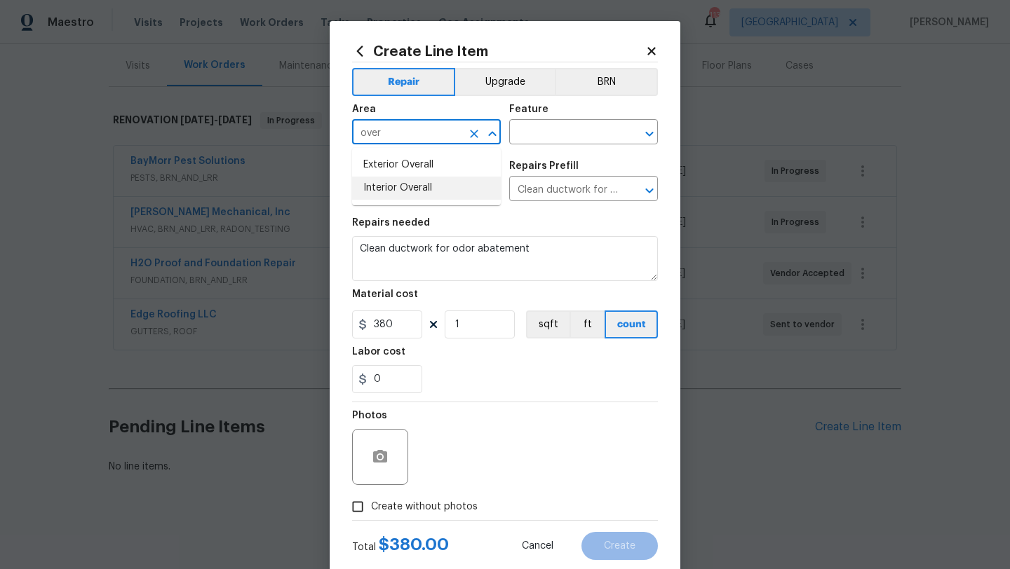
click at [378, 182] on li "Interior Overall" at bounding box center [426, 188] width 149 height 23
type input "Interior Overall"
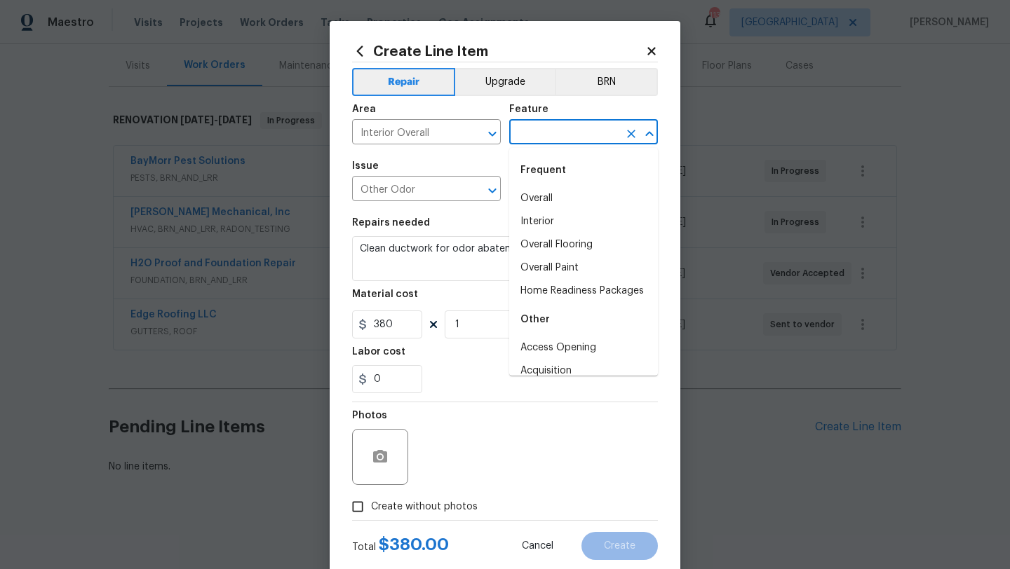
click at [536, 133] on input "text" at bounding box center [563, 134] width 109 height 22
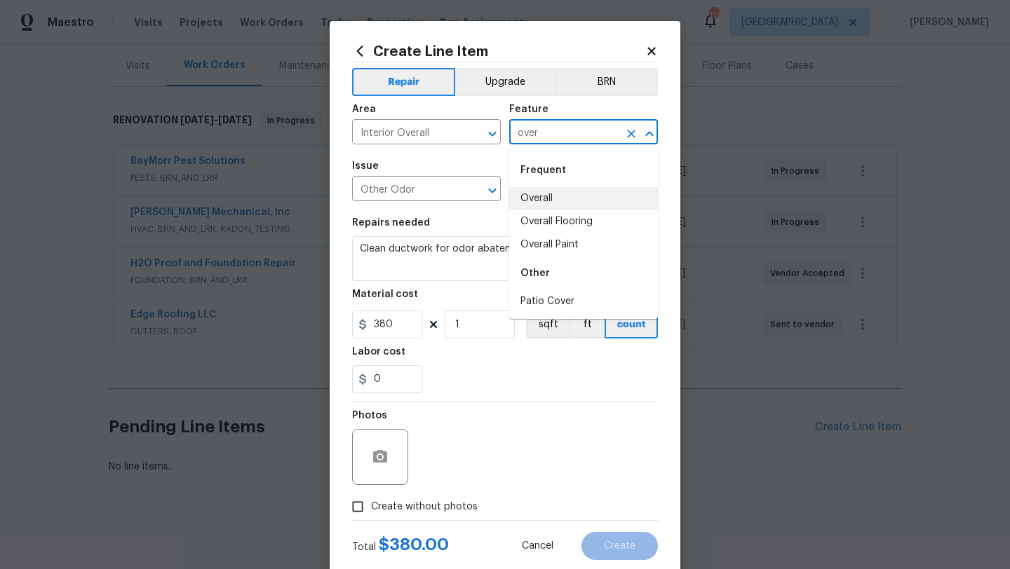
click at [532, 195] on li "Overall" at bounding box center [583, 198] width 149 height 23
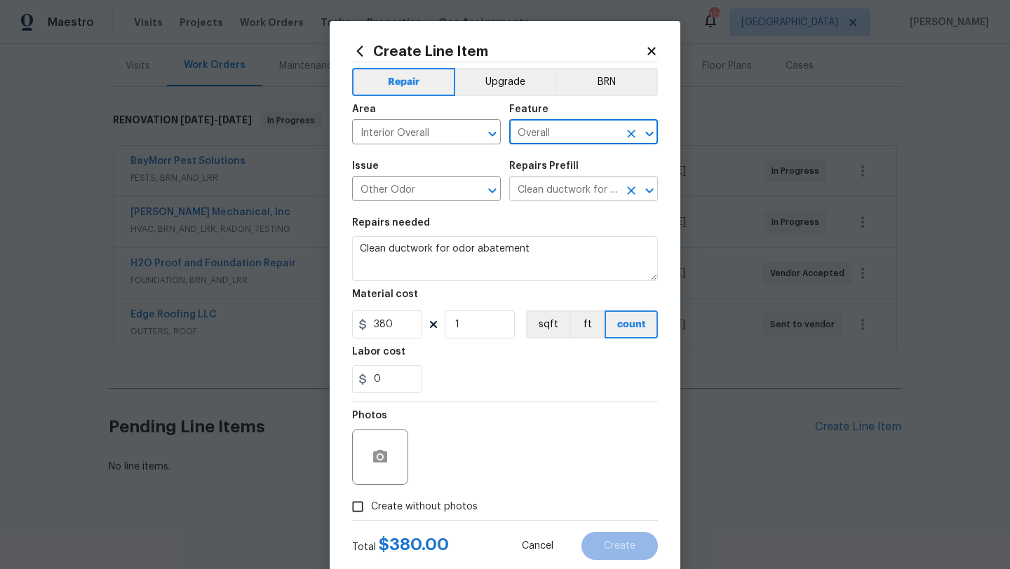
type input "Overall"
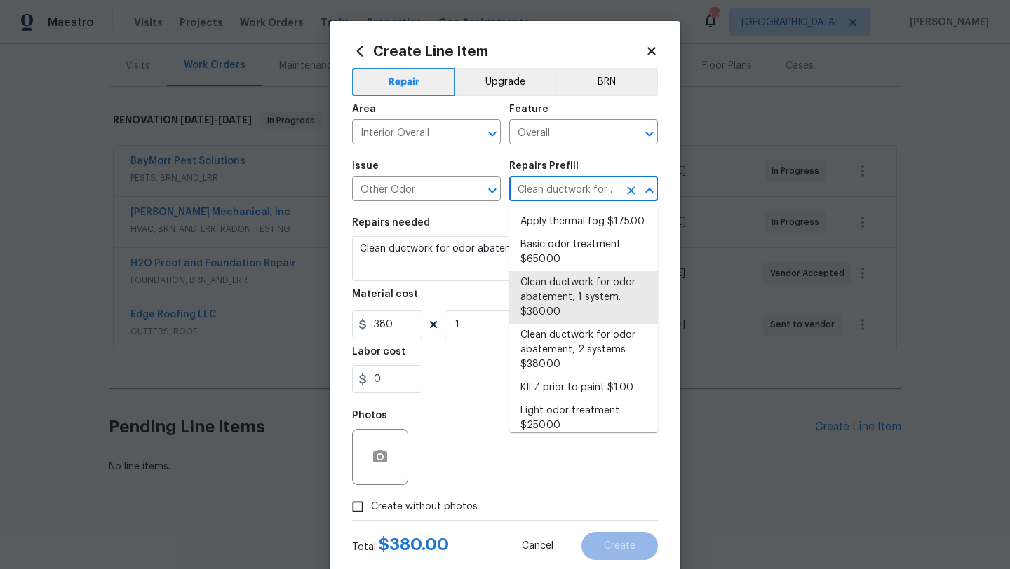
click at [564, 196] on input "Clean ductwork for odor abatement, 1 system. $380.00" at bounding box center [563, 190] width 109 height 22
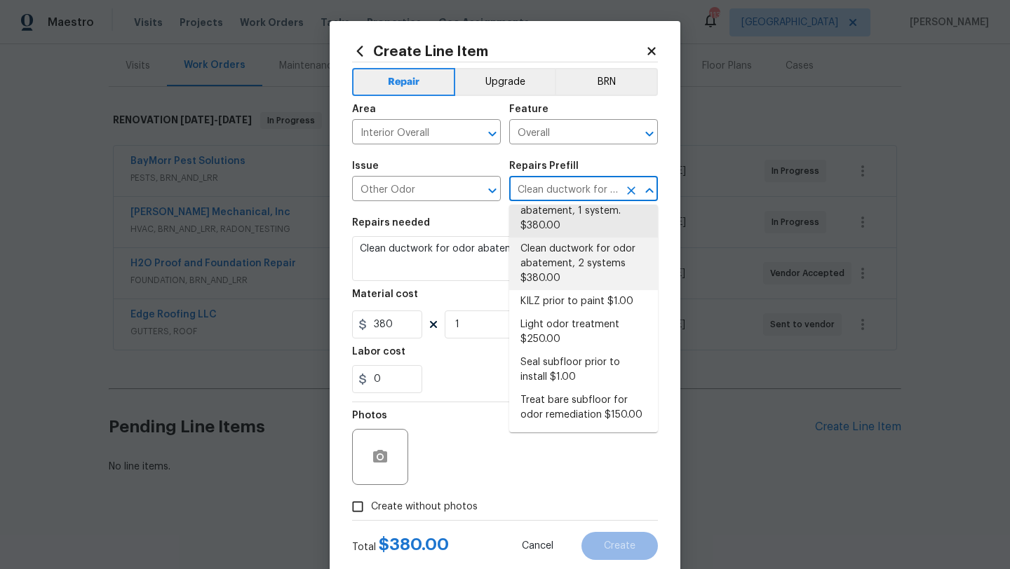
scroll to position [86, 0]
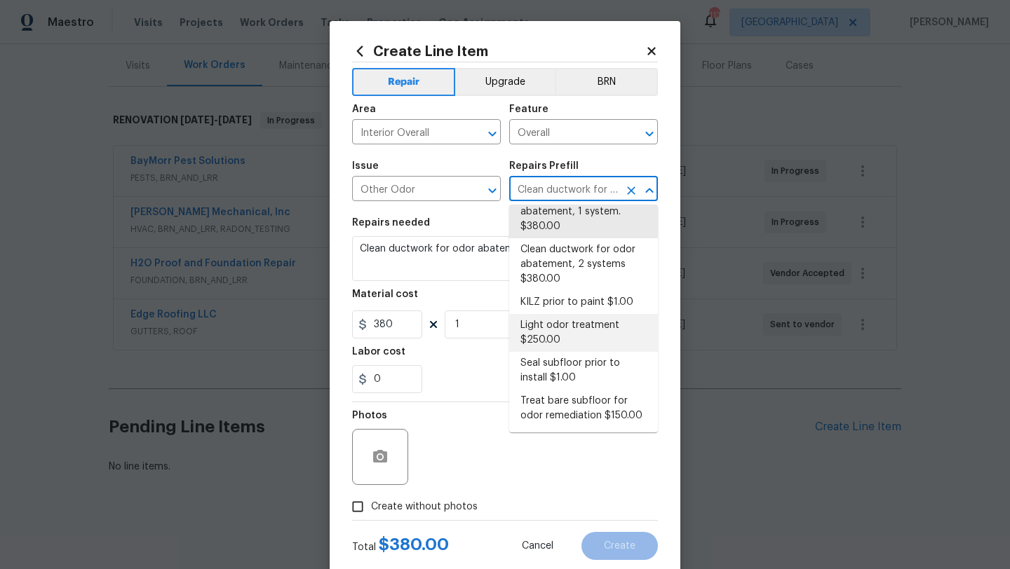
click at [460, 296] on div "Material cost" at bounding box center [505, 299] width 306 height 18
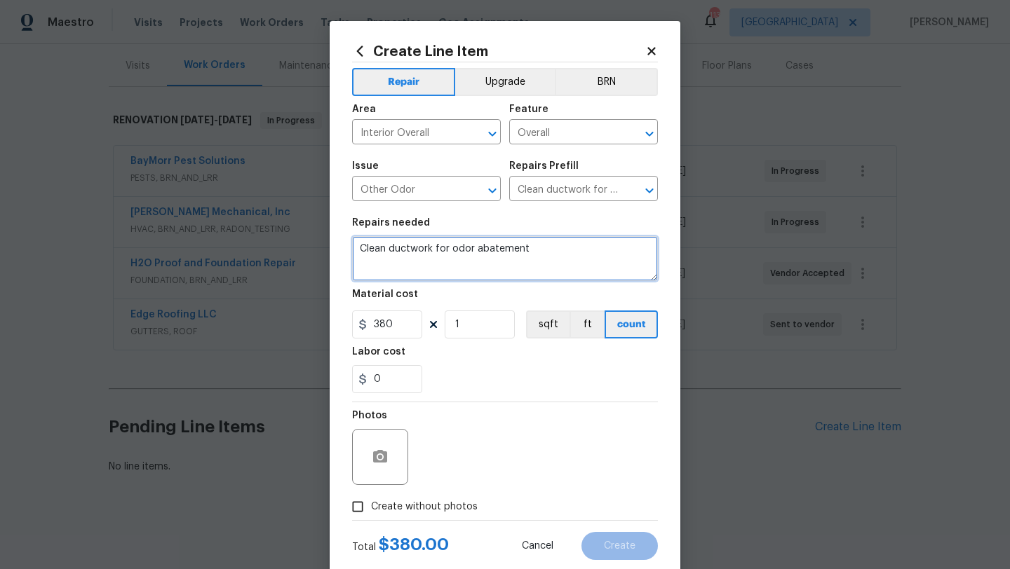
click at [362, 252] on textarea "Clean ductwork for odor abatement" at bounding box center [505, 258] width 306 height 45
drag, startPoint x: 404, startPoint y: 261, endPoint x: 360, endPoint y: 262, distance: 43.5
click at [360, 262] on textarea "Hi Please provide a quote for cleaned and remediated for ductwork for odor abat…" at bounding box center [505, 258] width 306 height 45
click at [496, 251] on textarea "Hi Please provide a quote for cleaned and remediated for for odor abatement" at bounding box center [505, 258] width 306 height 45
paste textarea "ductwork"
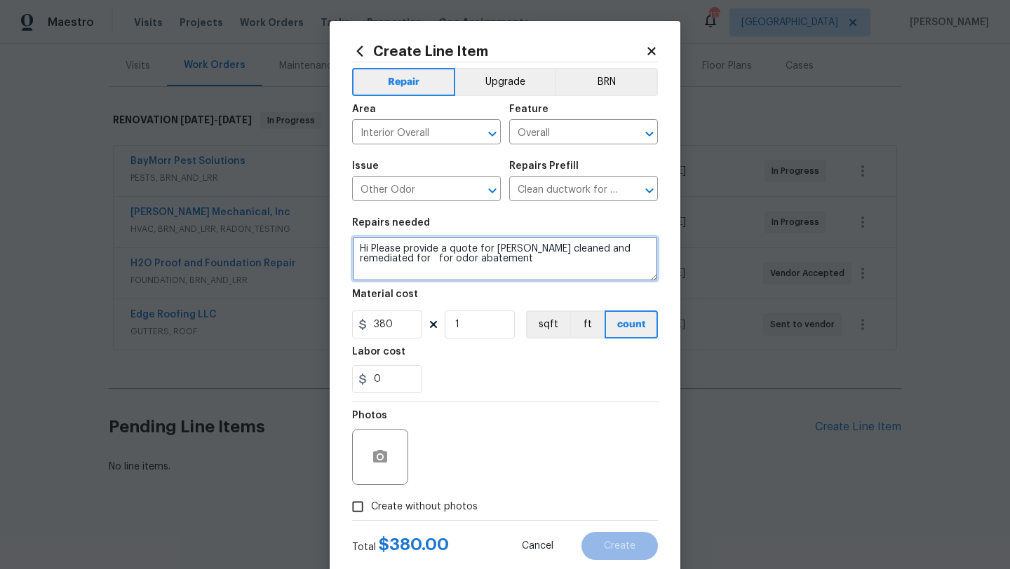
click at [434, 259] on textarea "Hi Please provide a quote for ductwork cleaned and remediated for for odor abat…" at bounding box center [505, 258] width 306 height 45
click at [399, 247] on textarea "Hi Please provide a quote for ductwork cleaned and remediated for odor abatement" at bounding box center [505, 258] width 306 height 45
click at [640, 252] on textarea "Hi Please inspect and provide a quote for ductwork cleaned and remediated for o…" at bounding box center [505, 258] width 306 height 45
click at [541, 263] on textarea "Hi Please inspect and provide a quote for ductwork cleaning and remediated for …" at bounding box center [505, 258] width 306 height 45
click at [374, 246] on textarea "Hi Please inspect and provide a quote for ductwork cleaning and remediated for …" at bounding box center [505, 258] width 306 height 45
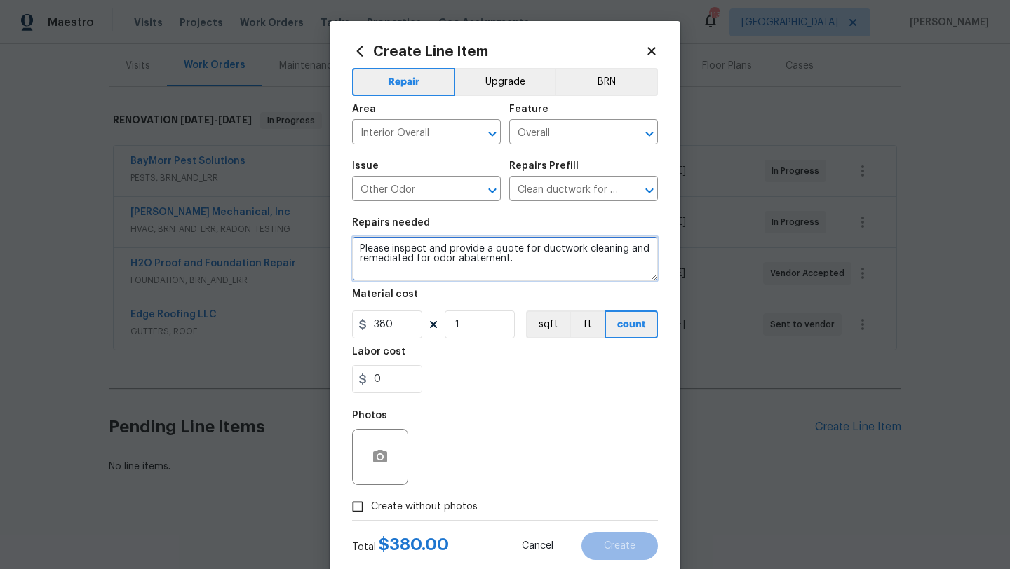
type textarea "Please inspect and provide a quote for ductwork cleaning and remediated for odo…"
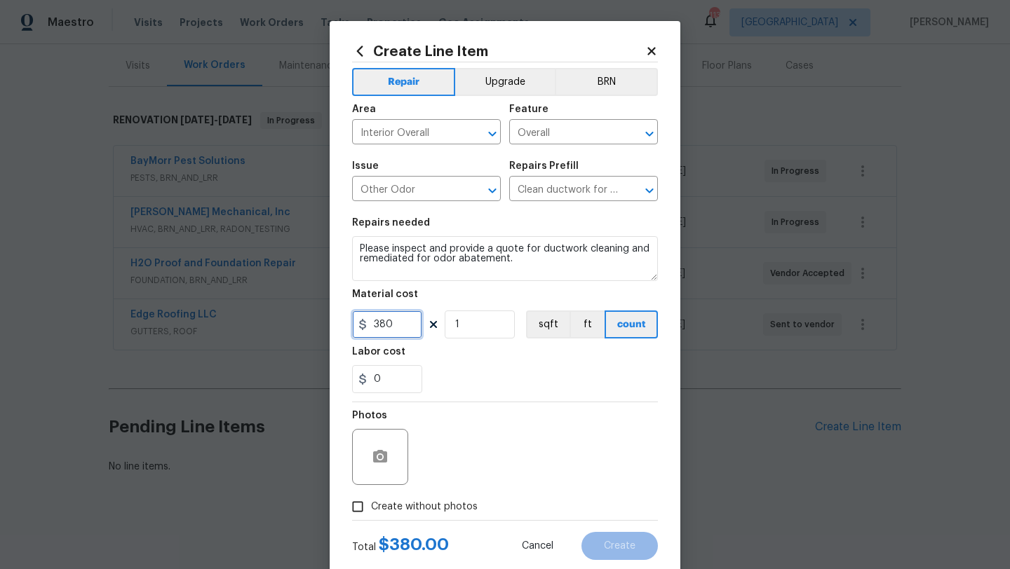
click at [395, 317] on input "380" at bounding box center [387, 325] width 70 height 28
type input "75"
click at [443, 451] on div "Photos" at bounding box center [505, 447] width 306 height 91
click at [359, 506] on input "Create without photos" at bounding box center [357, 507] width 27 height 27
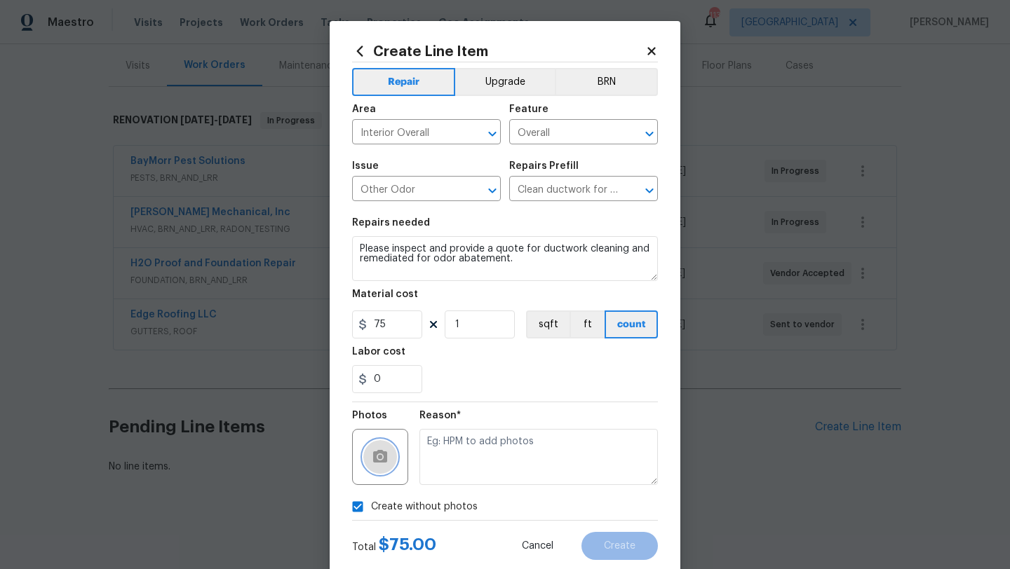
click at [384, 456] on icon "button" at bounding box center [380, 456] width 14 height 13
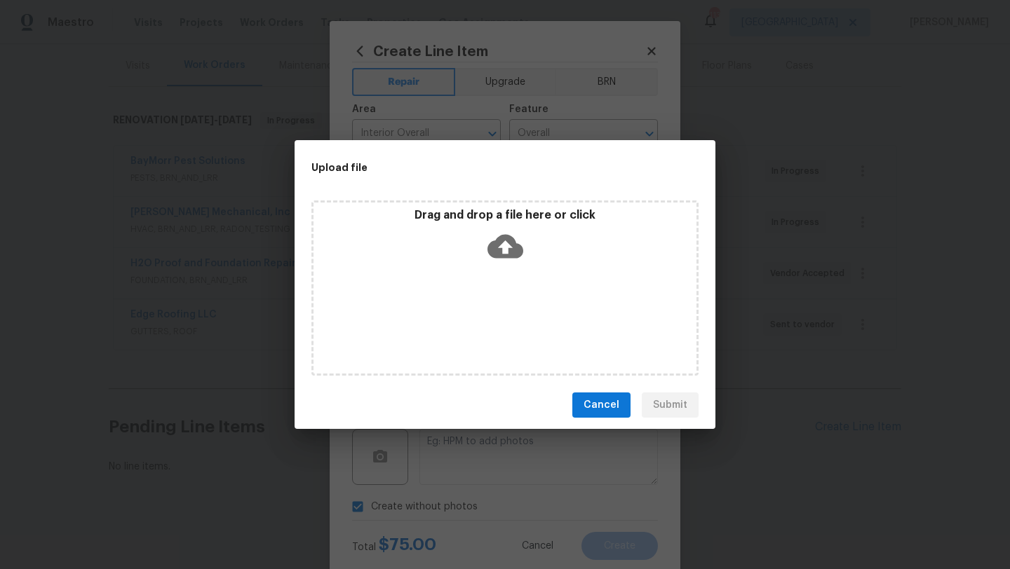
click at [502, 280] on div "Drag and drop a file here or click" at bounding box center [504, 288] width 387 height 175
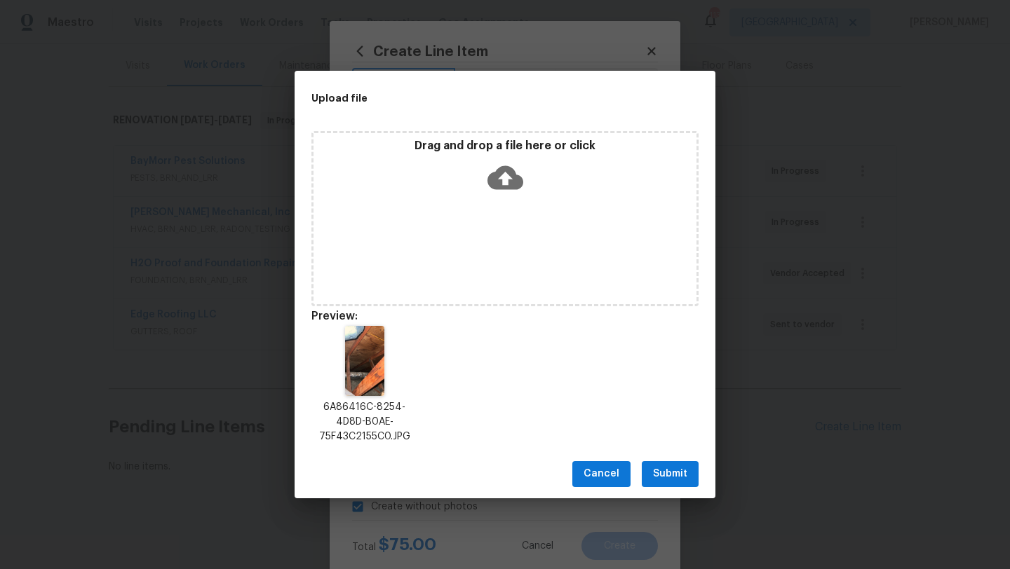
click at [678, 479] on span "Submit" at bounding box center [670, 475] width 34 height 18
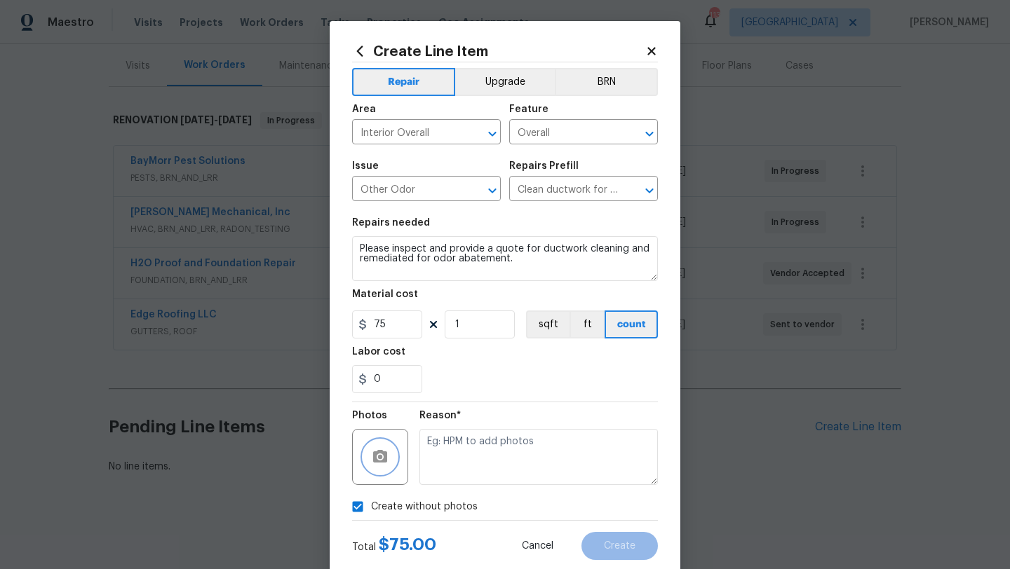
checkbox input "false"
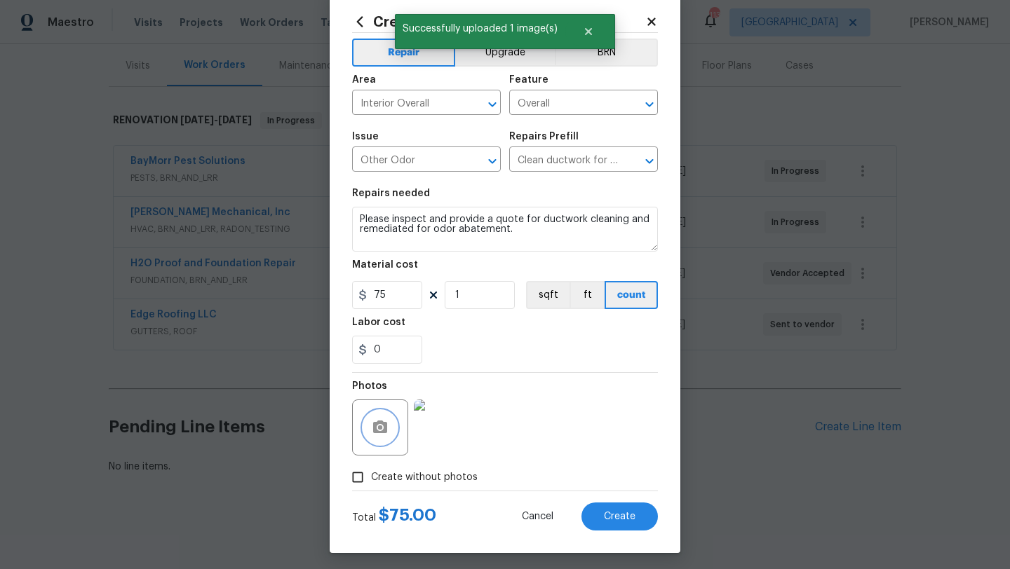
scroll to position [32, 0]
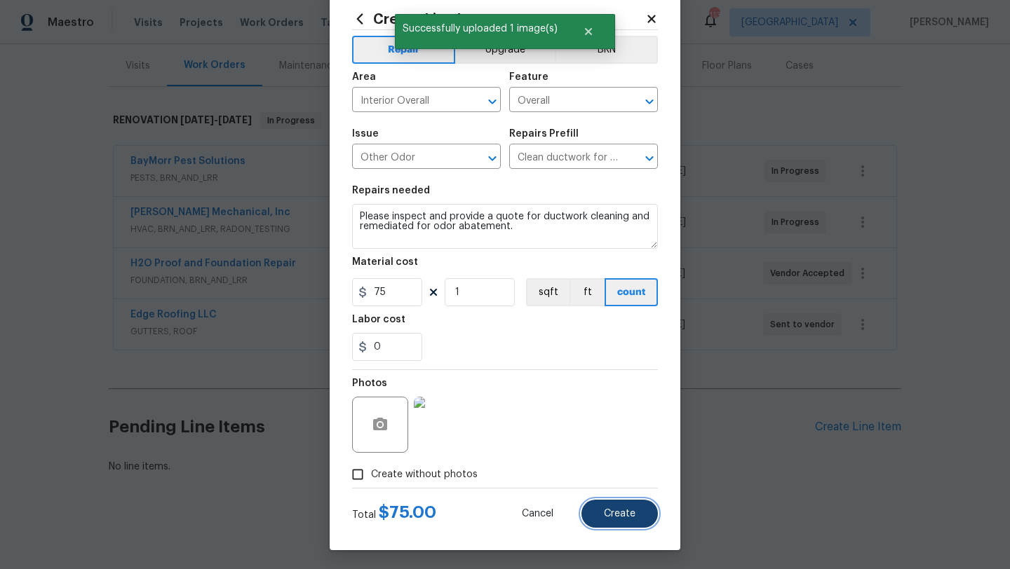
click at [617, 506] on button "Create" at bounding box center [619, 514] width 76 height 28
type input "0"
checkbox input "true"
type input "0"
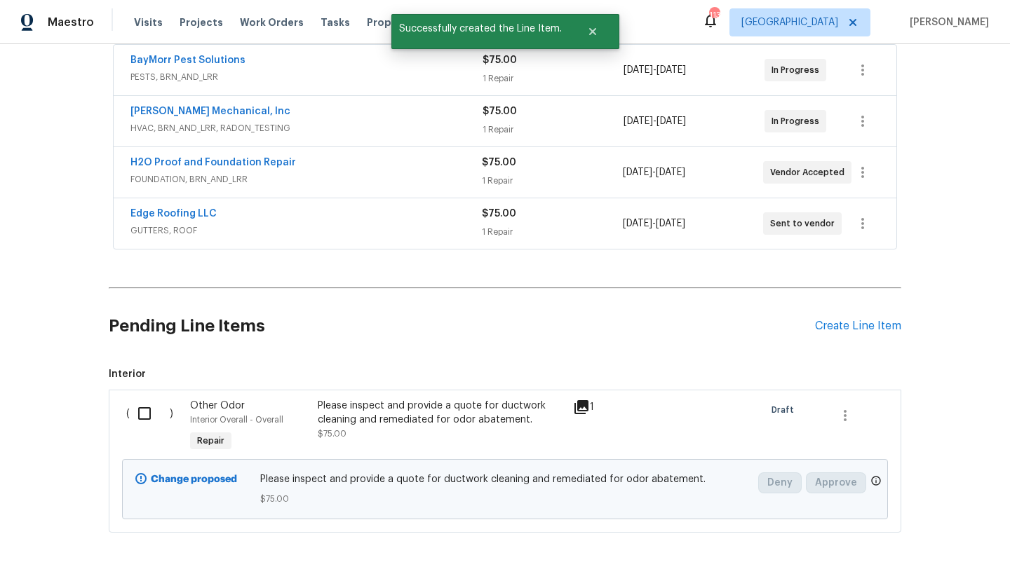
scroll to position [320, 0]
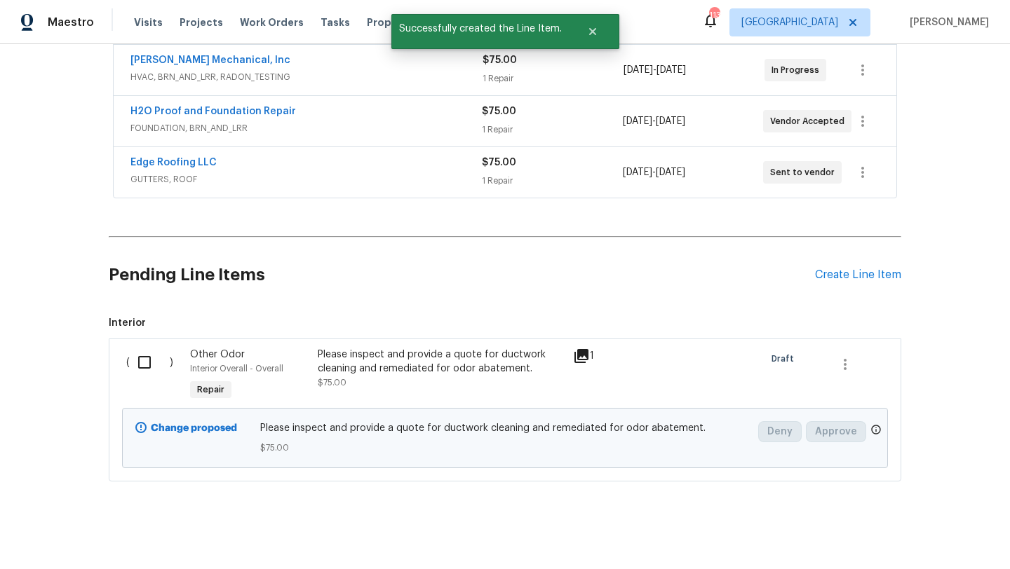
click at [142, 359] on input "checkbox" at bounding box center [150, 362] width 40 height 29
checkbox input "true"
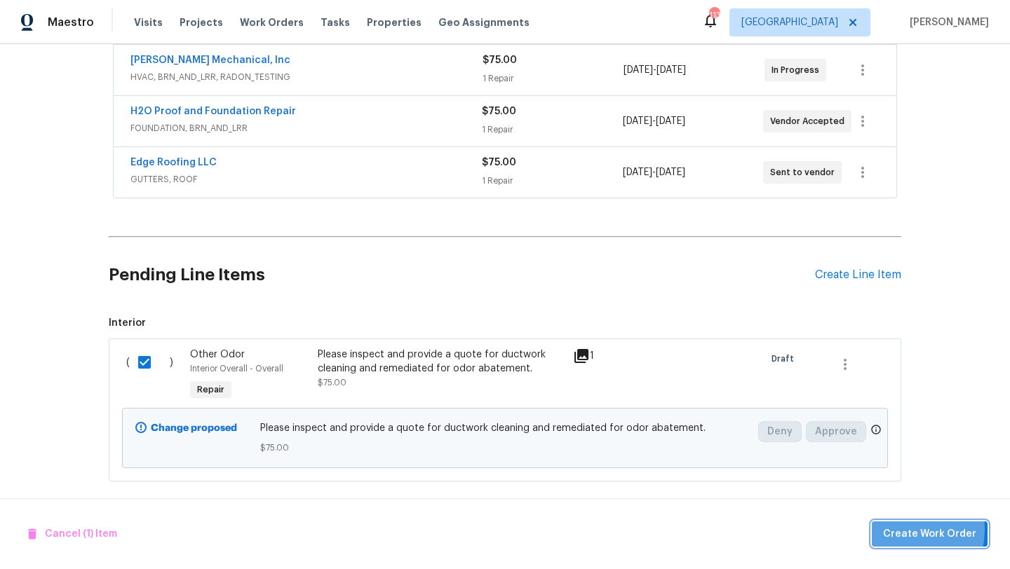
click at [891, 529] on span "Create Work Order" at bounding box center [929, 535] width 93 height 18
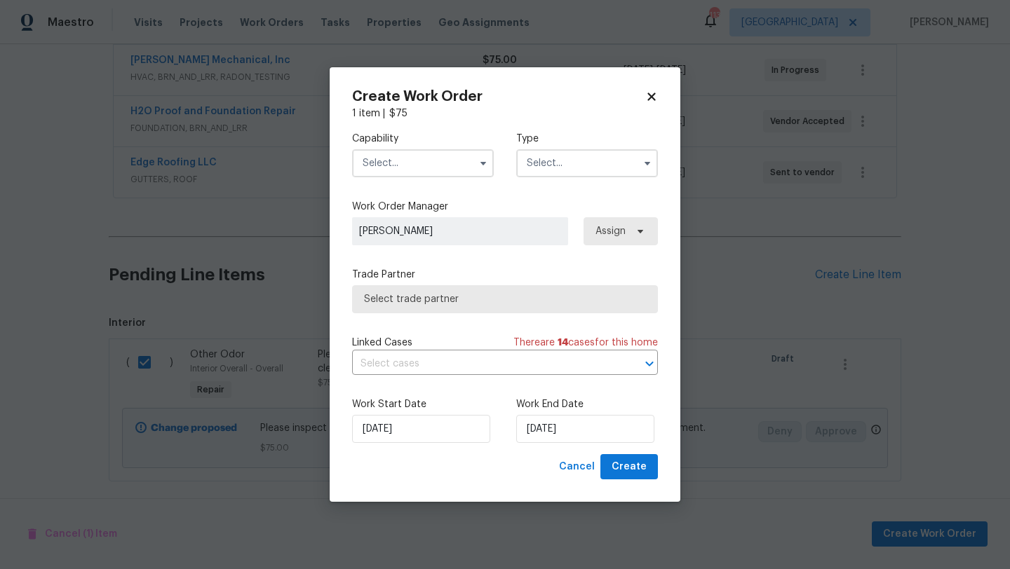
click at [444, 162] on input "text" at bounding box center [423, 163] width 142 height 28
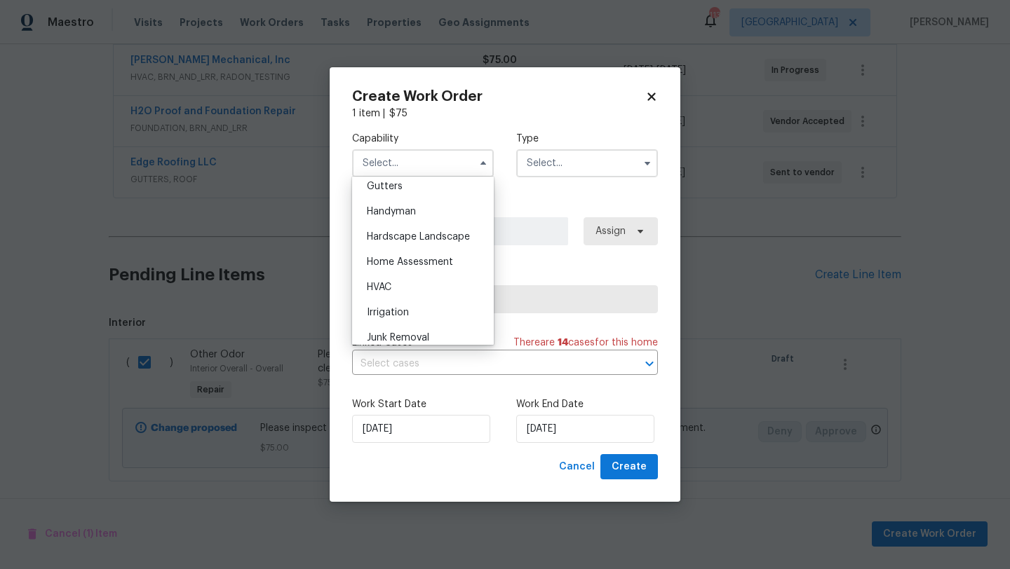
scroll to position [791, 0]
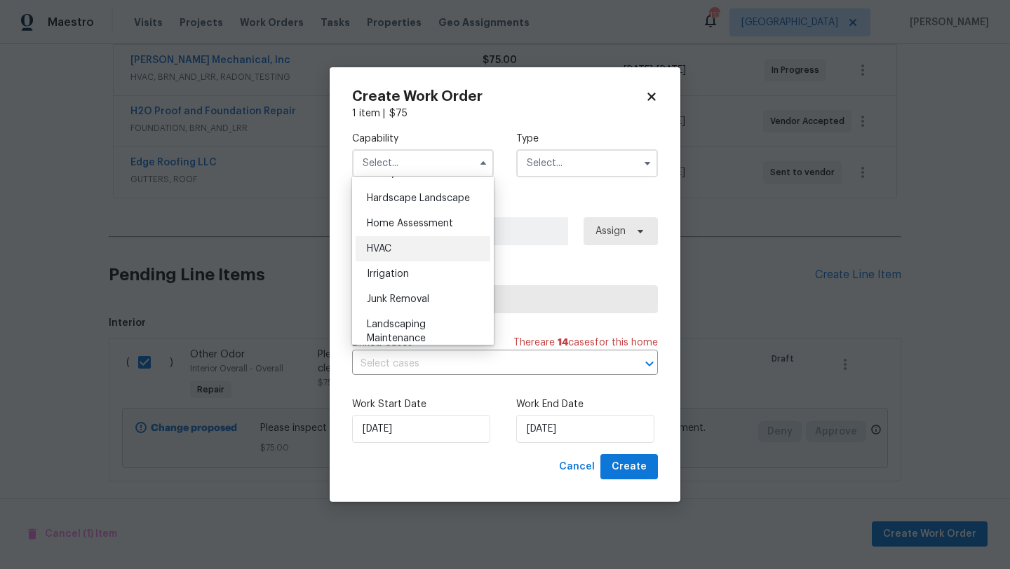
click at [409, 254] on div "HVAC" at bounding box center [422, 248] width 135 height 25
type input "HVAC"
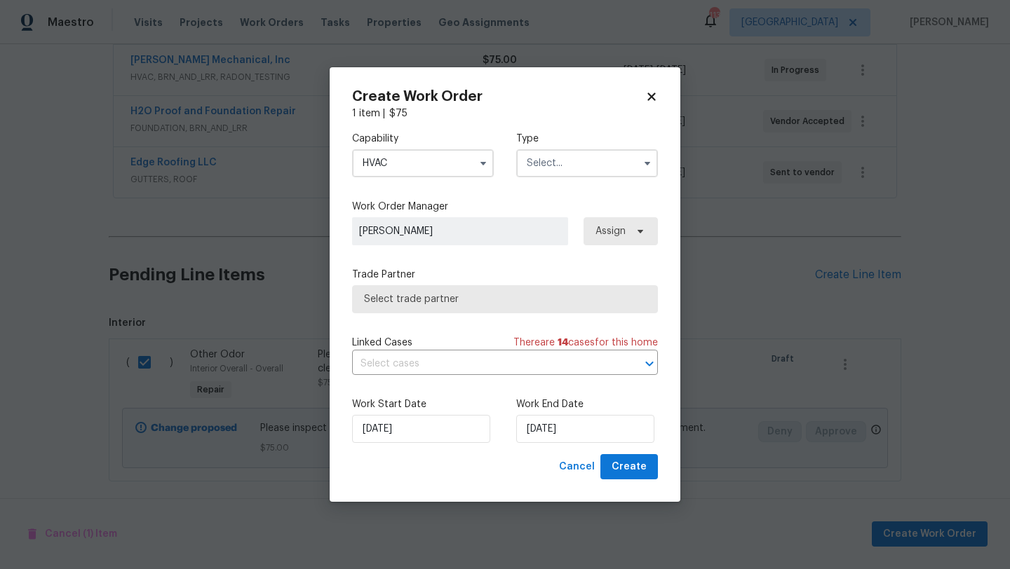
click at [547, 173] on input "text" at bounding box center [587, 163] width 142 height 28
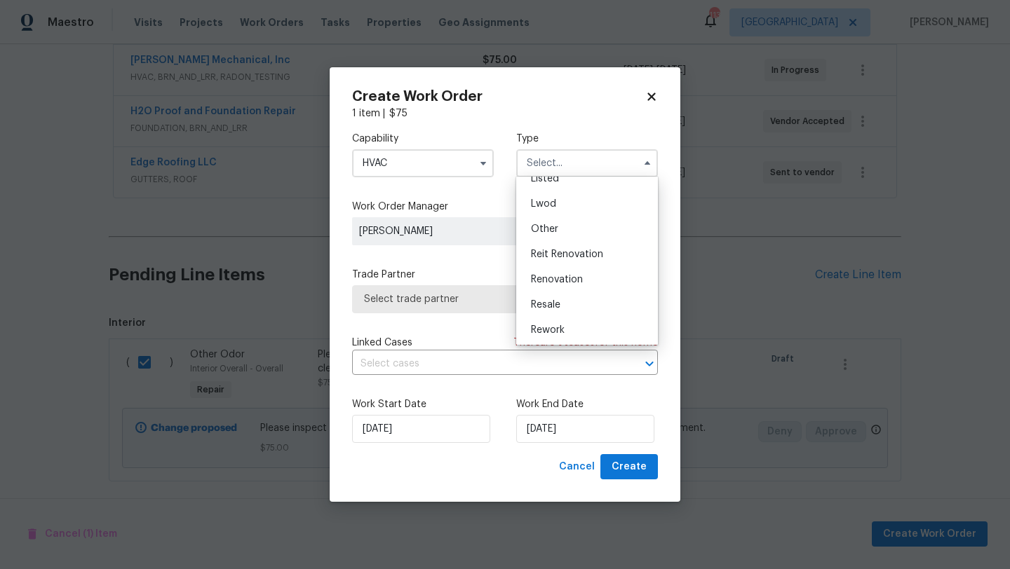
scroll to position [139, 0]
click at [547, 288] on div "Renovation" at bounding box center [586, 281] width 135 height 25
type input "Renovation"
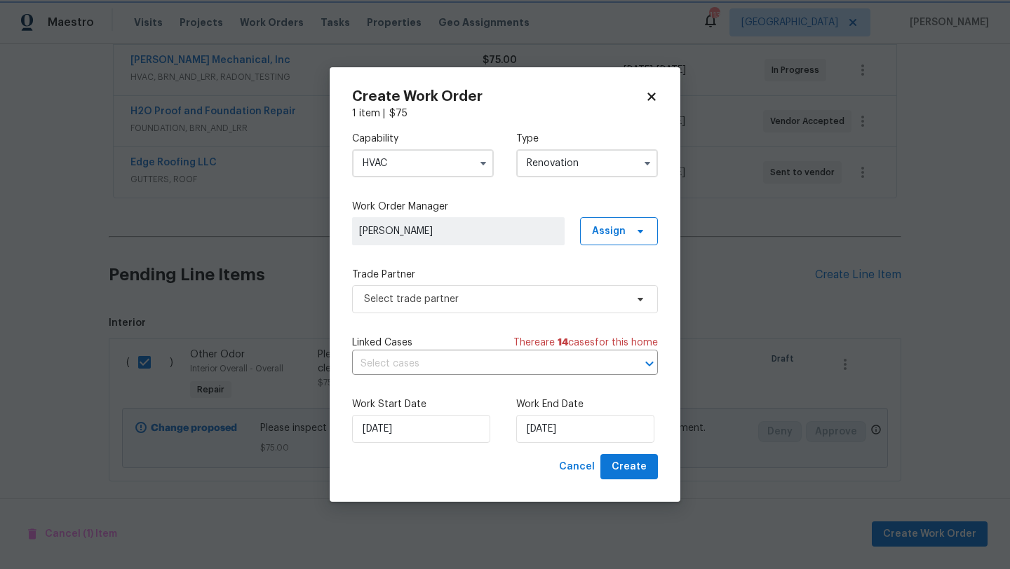
scroll to position [0, 0]
click at [468, 297] on span "Select trade partner" at bounding box center [494, 299] width 261 height 14
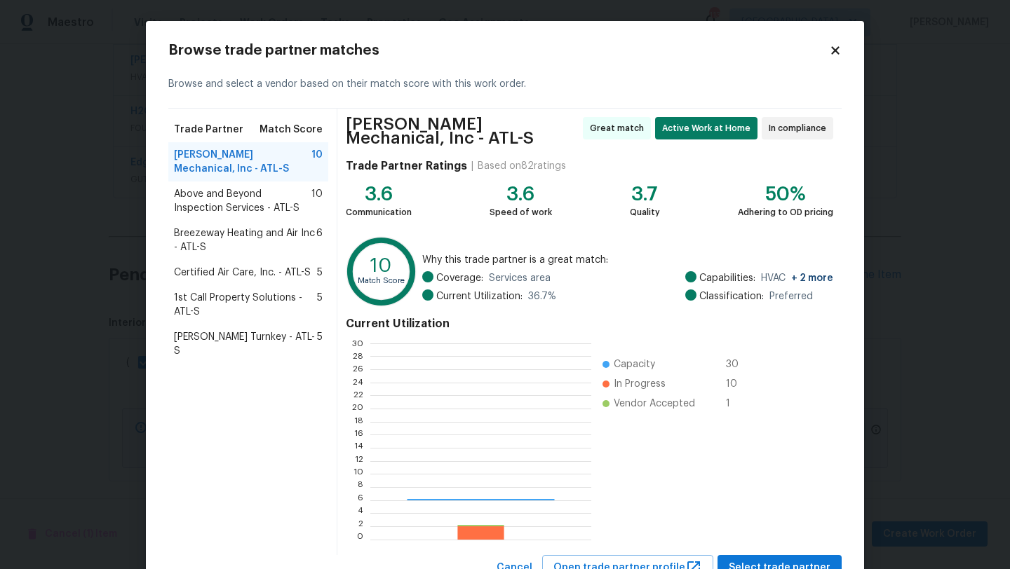
scroll to position [196, 220]
click at [257, 233] on span "Breezeway Heating and Air Inc - ATL-S" at bounding box center [245, 240] width 142 height 28
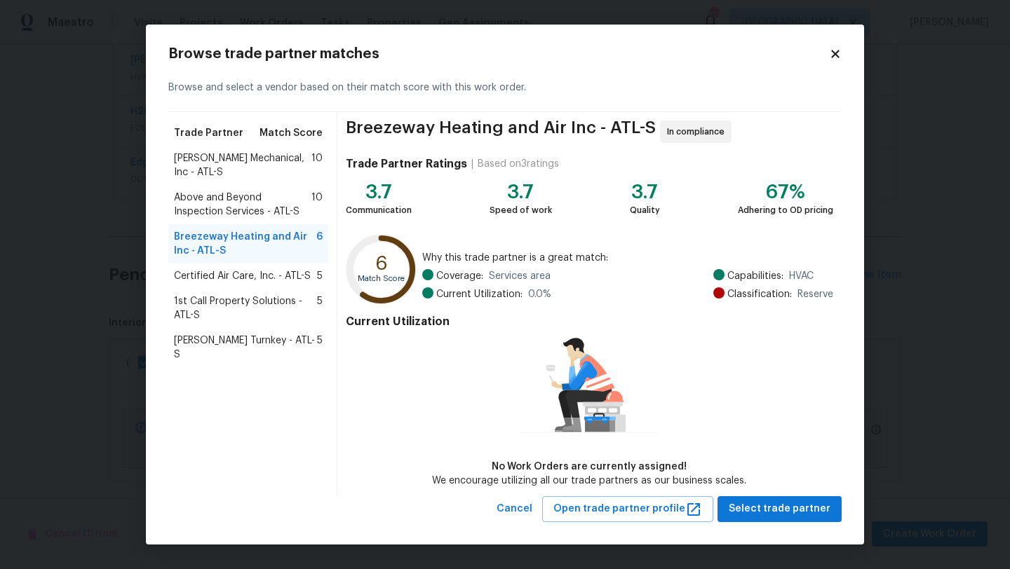
click at [247, 273] on span "Certified Air Care, Inc. - ATL-S" at bounding box center [242, 276] width 137 height 14
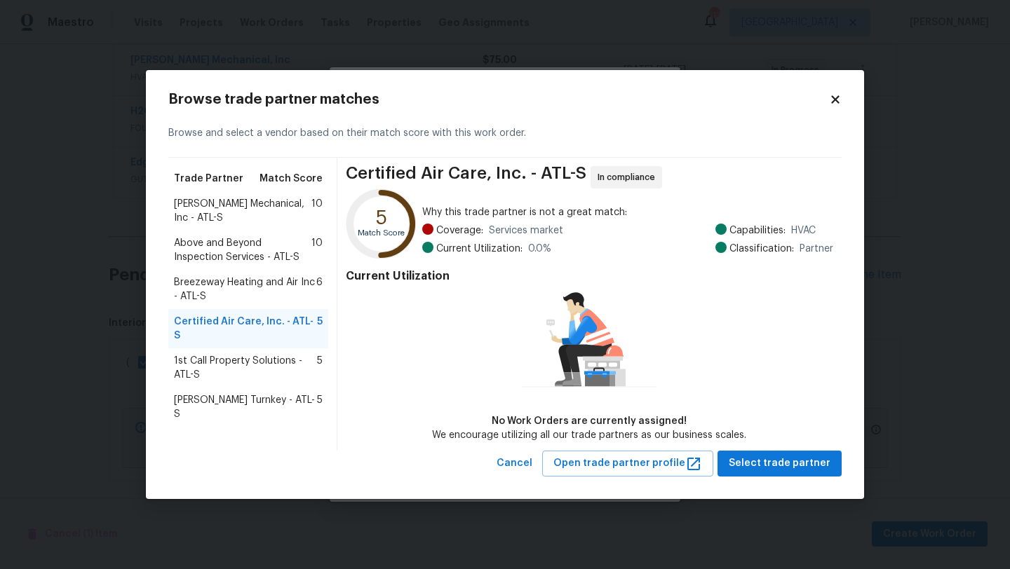
click at [235, 354] on span "1st Call Property Solutions - ATL-S" at bounding box center [245, 368] width 143 height 28
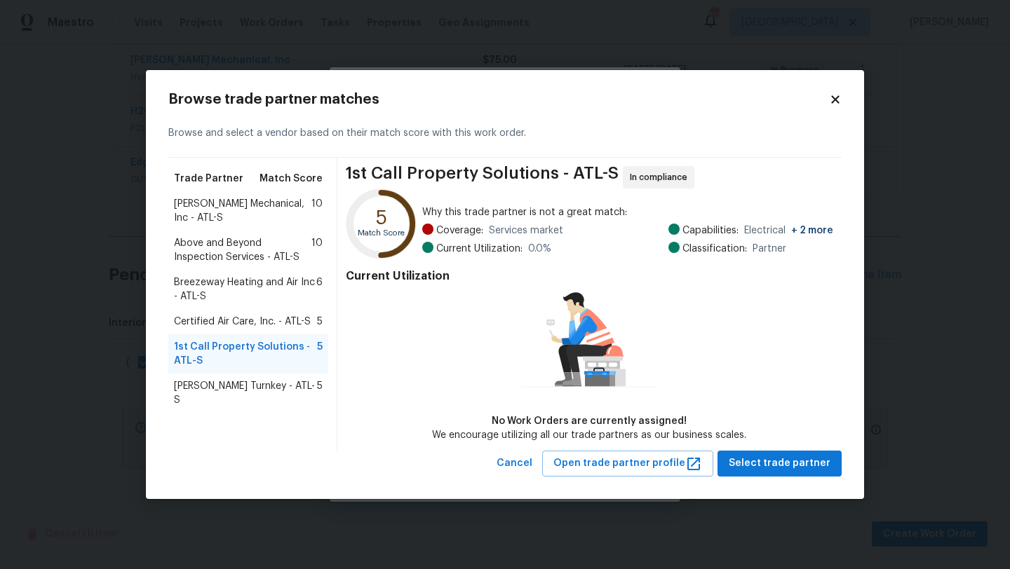
click at [229, 384] on span "Davis Turnkey - ATL-S" at bounding box center [245, 393] width 143 height 28
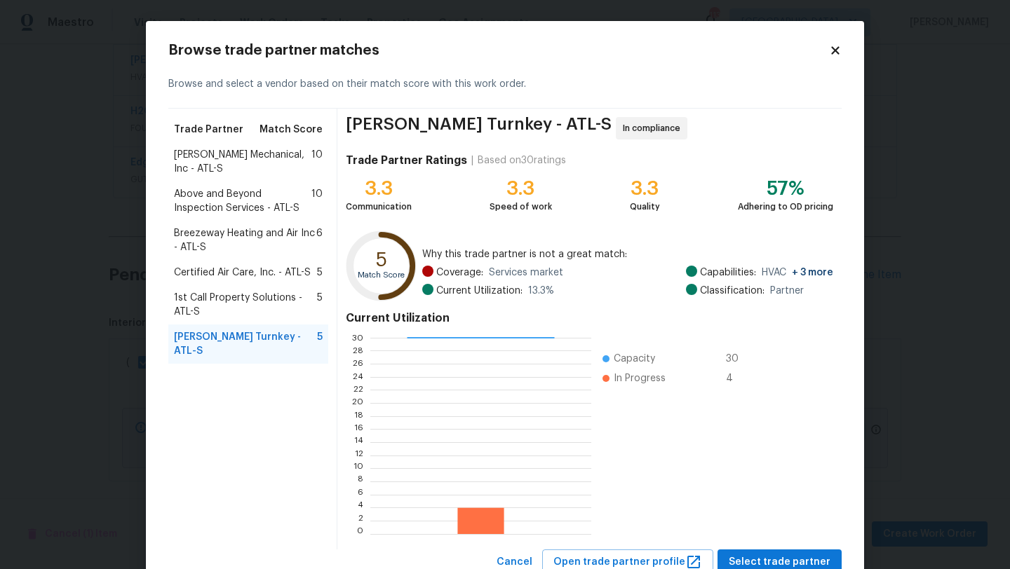
click at [238, 232] on span "Breezeway Heating and Air Inc - ATL-S" at bounding box center [245, 240] width 142 height 28
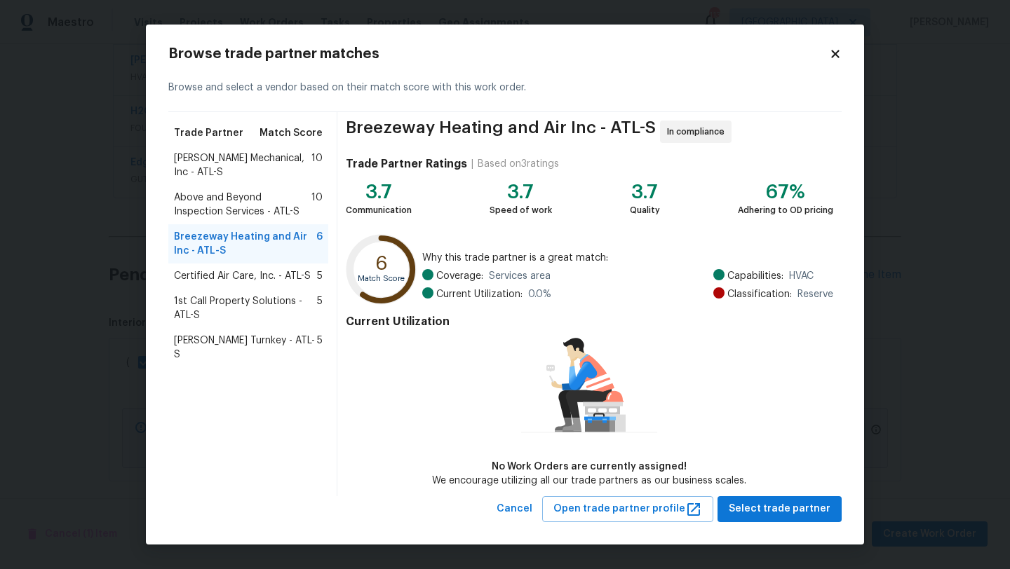
click at [240, 210] on span "Above and Beyond Inspection Services - ATL-S" at bounding box center [242, 205] width 137 height 28
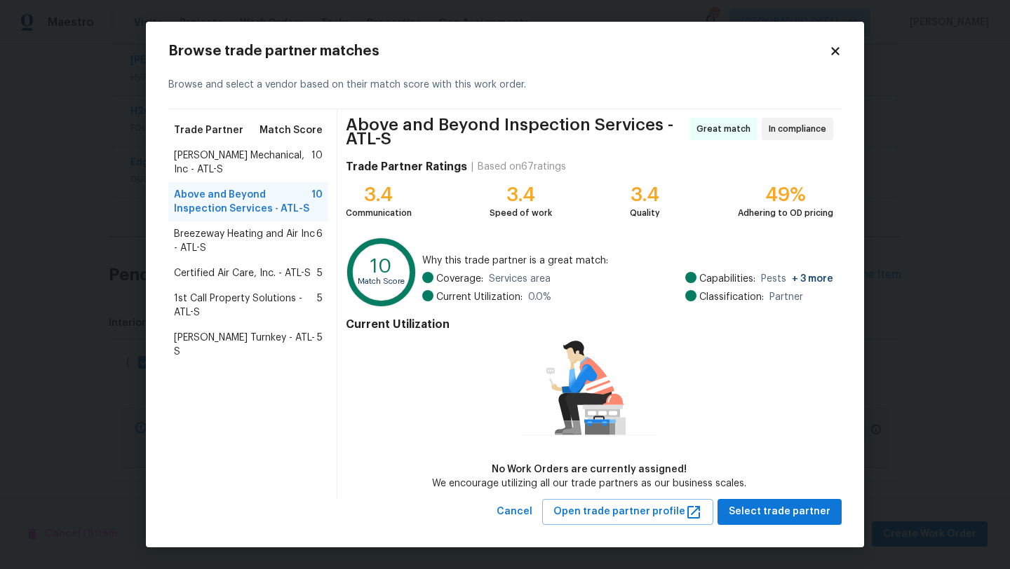
click at [838, 50] on icon at bounding box center [835, 51] width 13 height 13
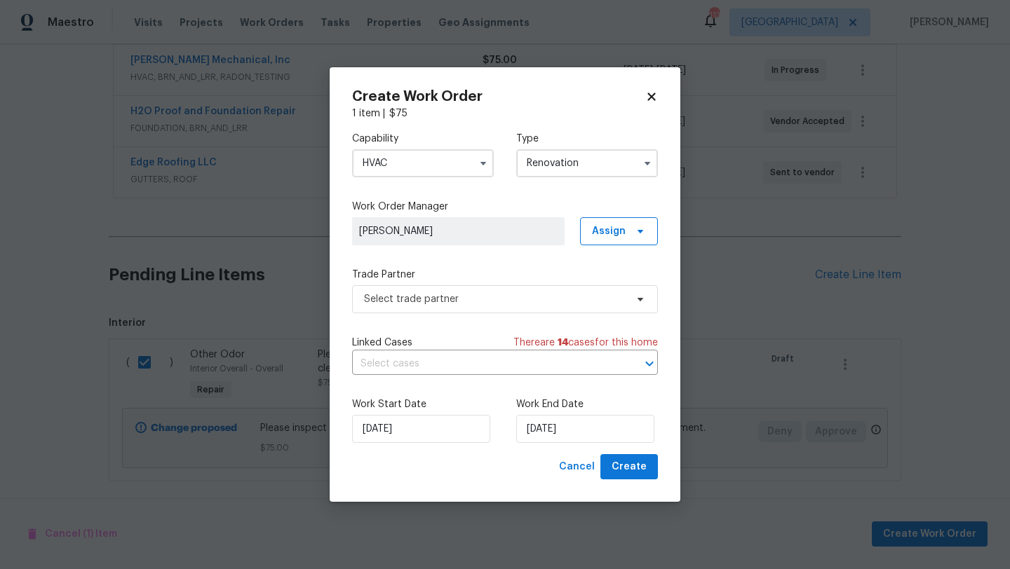
click at [447, 163] on input "HVAC" at bounding box center [423, 163] width 142 height 28
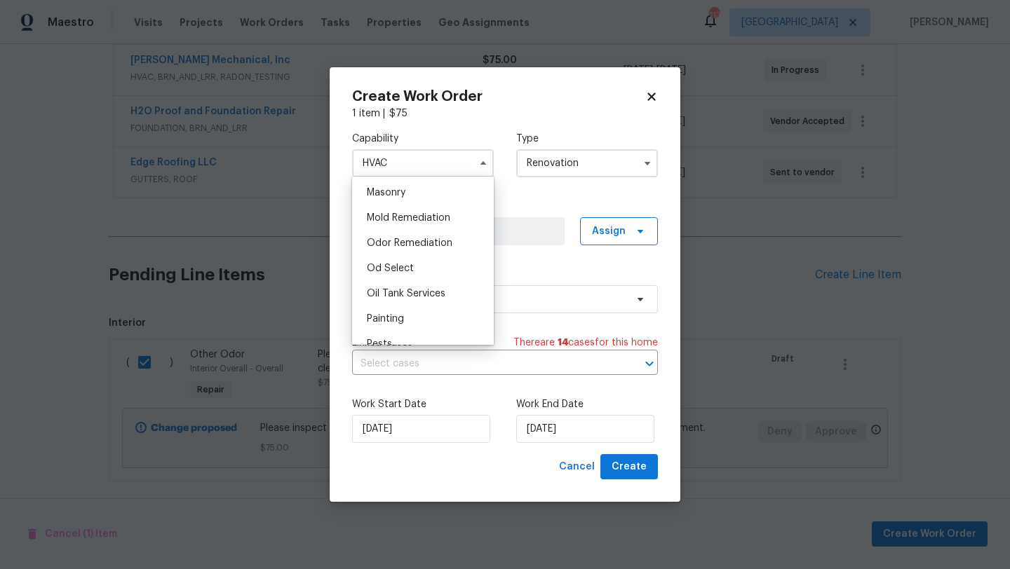
scroll to position [1053, 0]
click at [436, 237] on span "Odor Remediation" at bounding box center [410, 242] width 86 height 10
type input "Odor Remediation"
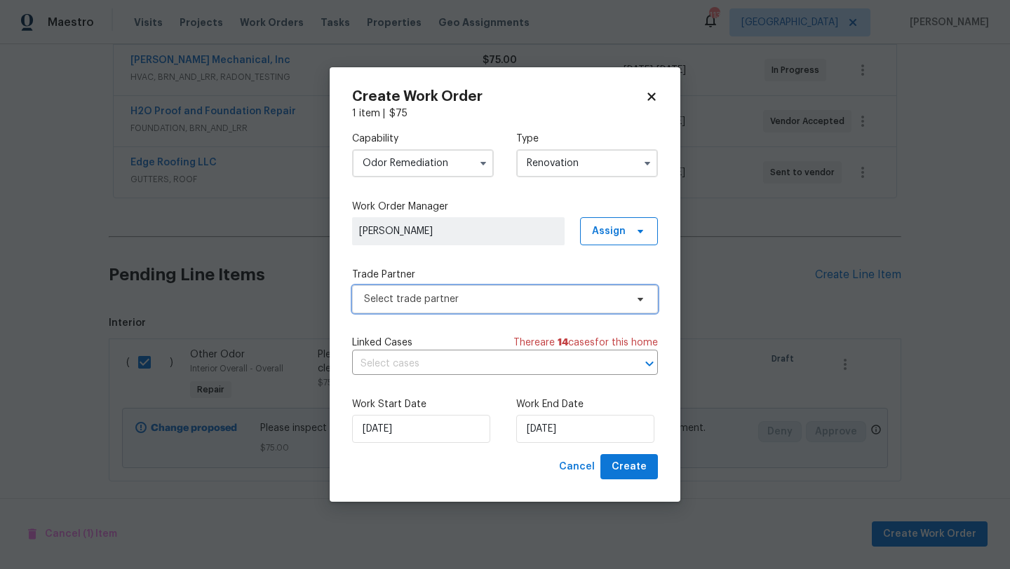
click at [494, 301] on span "Select trade partner" at bounding box center [494, 299] width 261 height 14
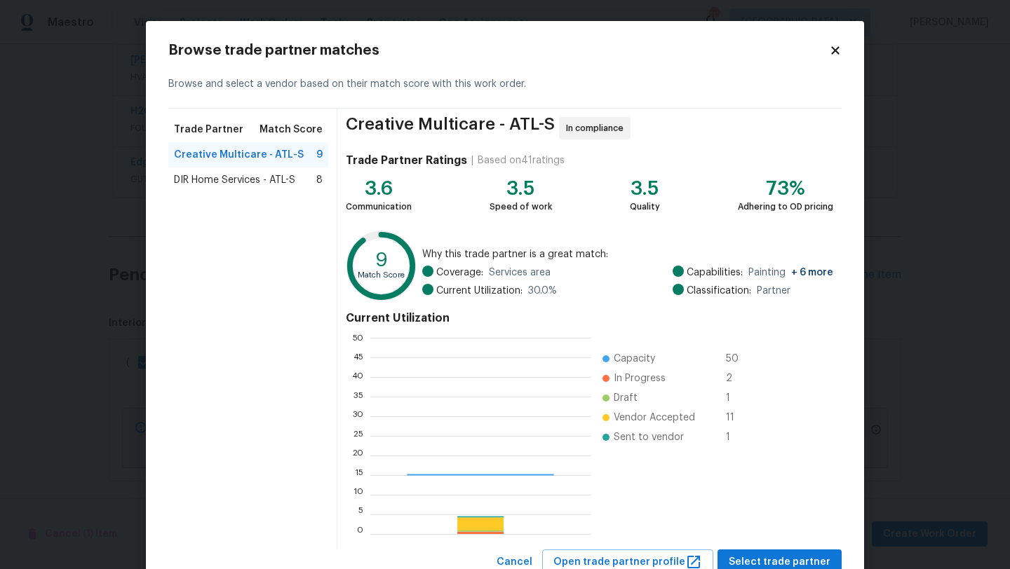
scroll to position [196, 220]
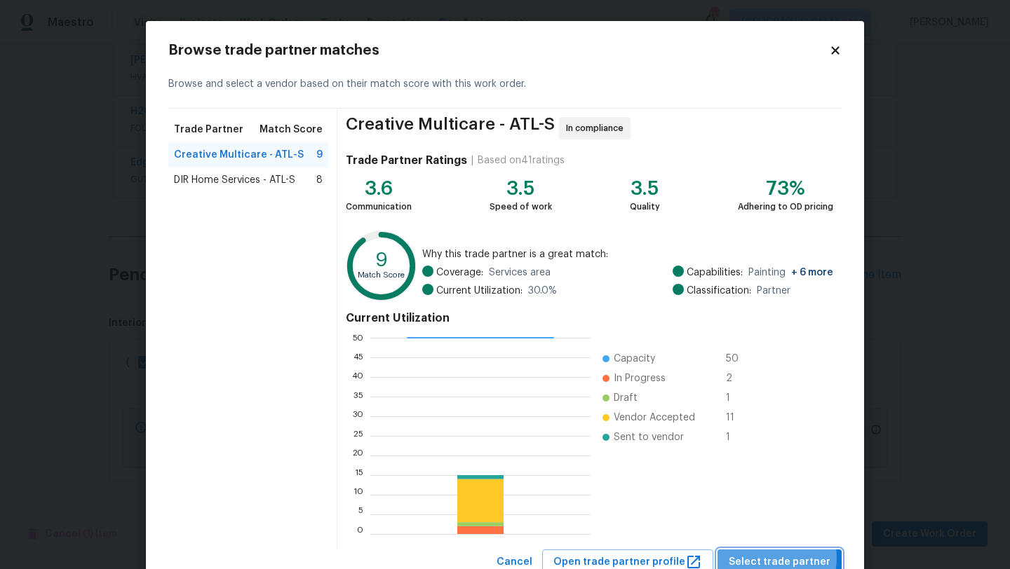
click at [763, 558] on span "Select trade partner" at bounding box center [779, 563] width 102 height 18
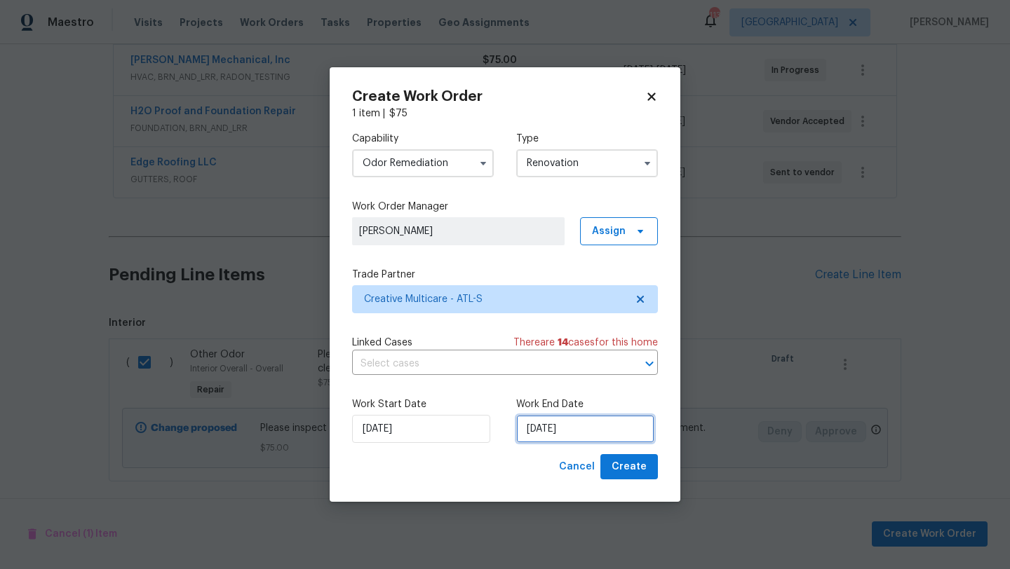
click at [564, 433] on input "9/23/2025" at bounding box center [585, 429] width 138 height 28
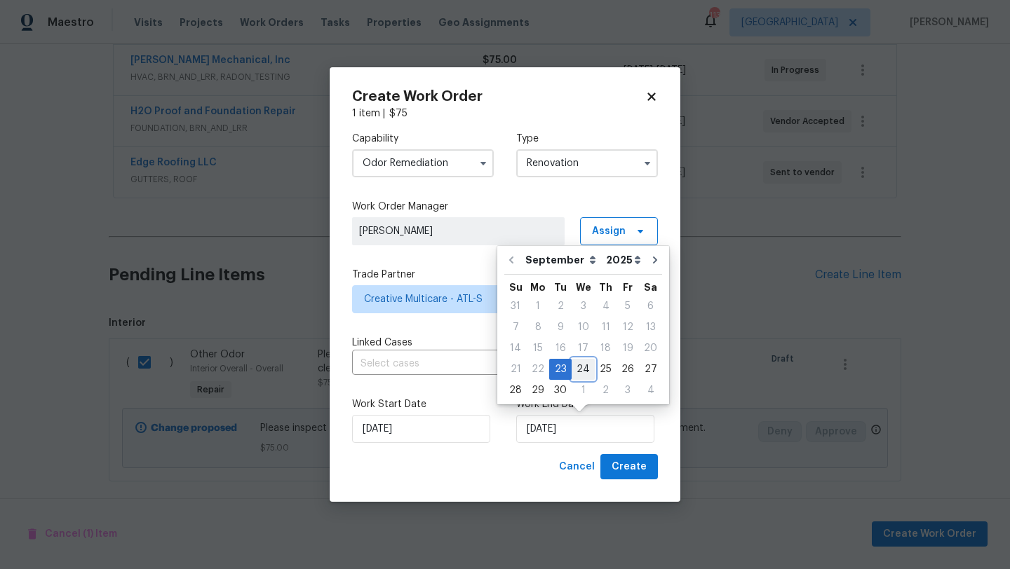
click at [587, 369] on div "24" at bounding box center [582, 370] width 23 height 20
type input "9/24/2025"
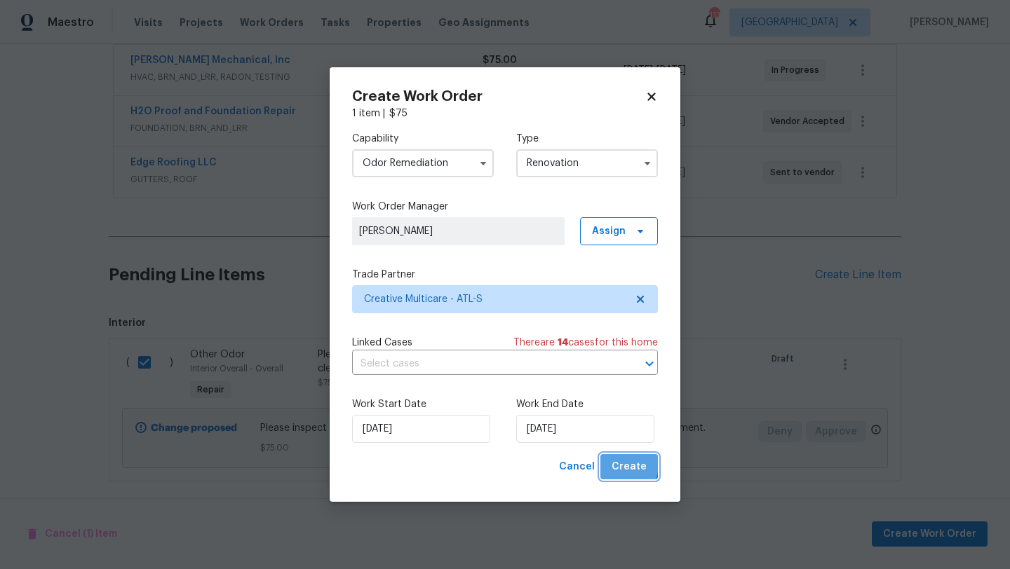
click at [622, 465] on span "Create" at bounding box center [628, 467] width 35 height 18
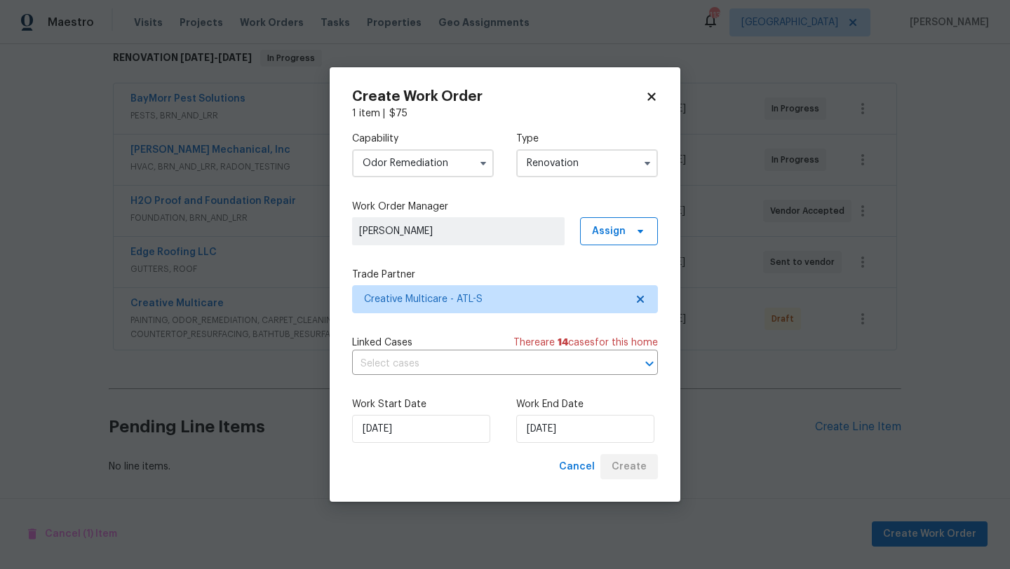
scroll to position [230, 0]
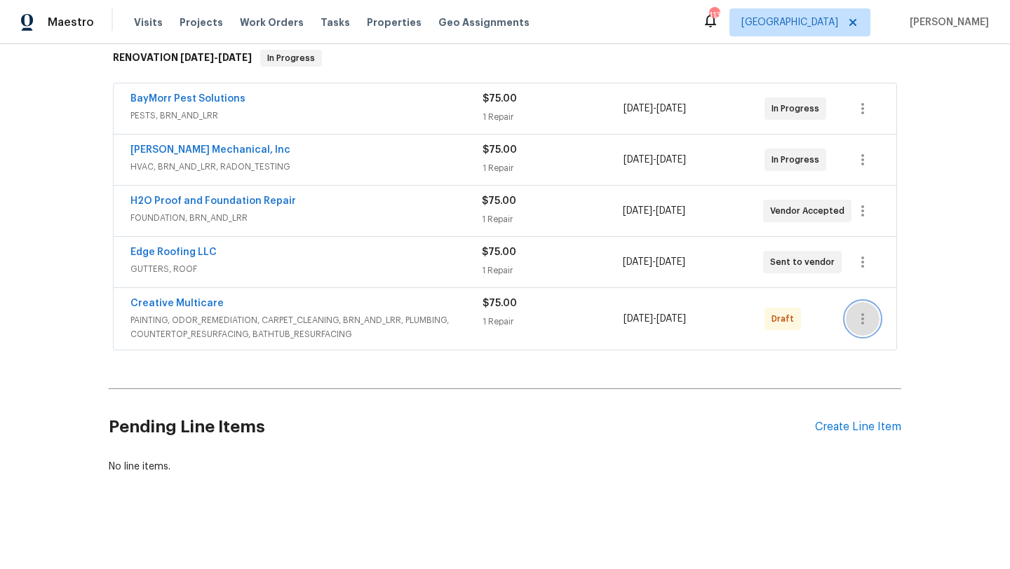
click at [858, 316] on icon "button" at bounding box center [862, 319] width 17 height 17
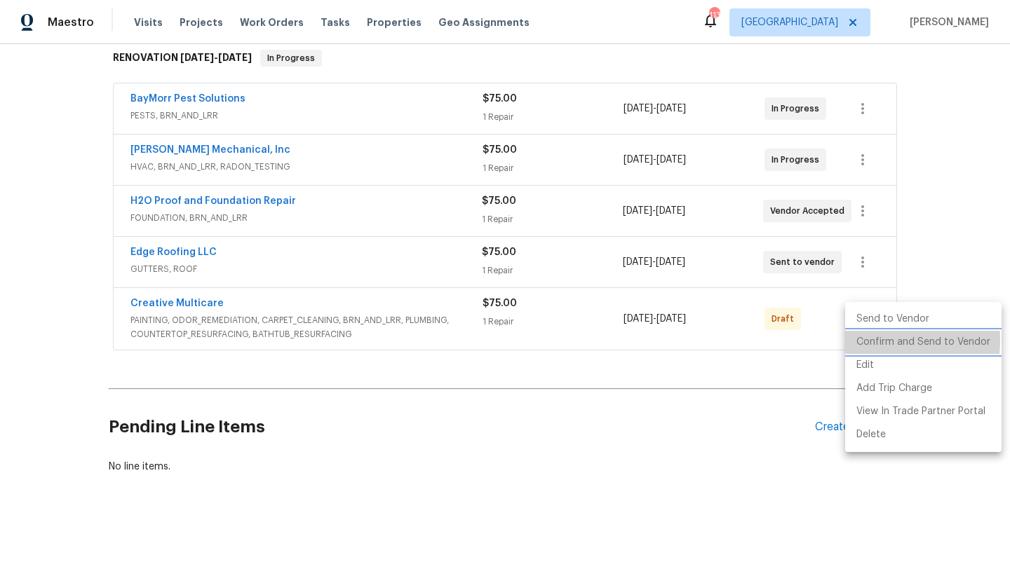
click at [869, 340] on li "Confirm and Send to Vendor" at bounding box center [923, 342] width 156 height 23
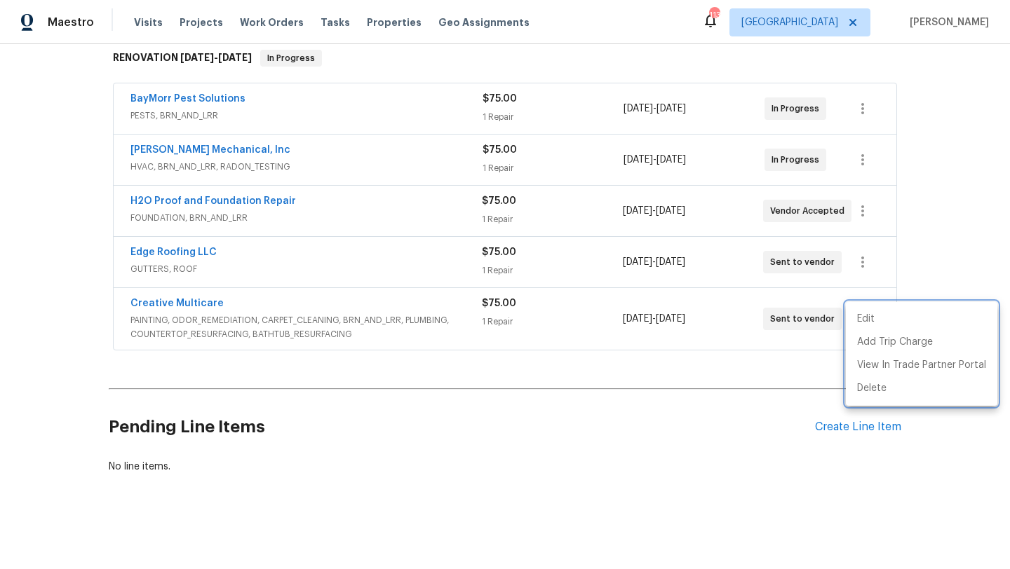
click at [336, 428] on div at bounding box center [505, 284] width 1010 height 569
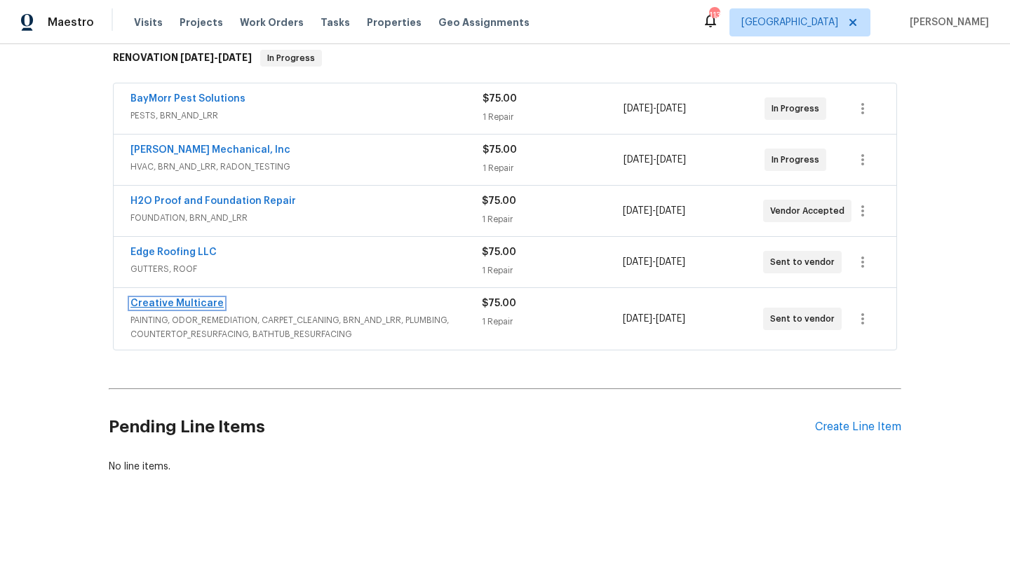
click at [179, 308] on link "Creative Multicare" at bounding box center [176, 304] width 93 height 10
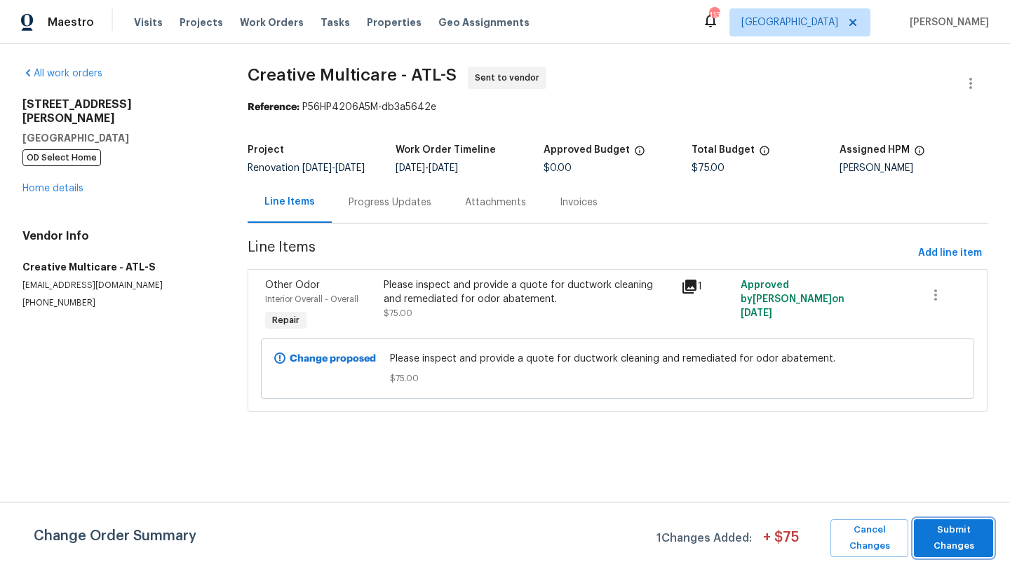
click at [931, 536] on span "Submit Changes" at bounding box center [952, 538] width 65 height 32
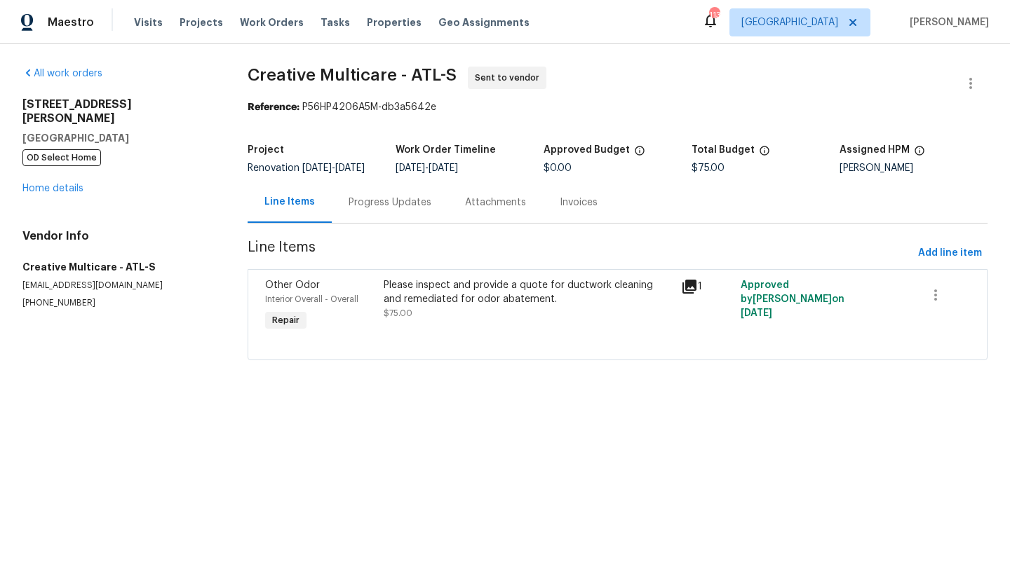
click at [403, 210] on div "Progress Updates" at bounding box center [389, 203] width 83 height 14
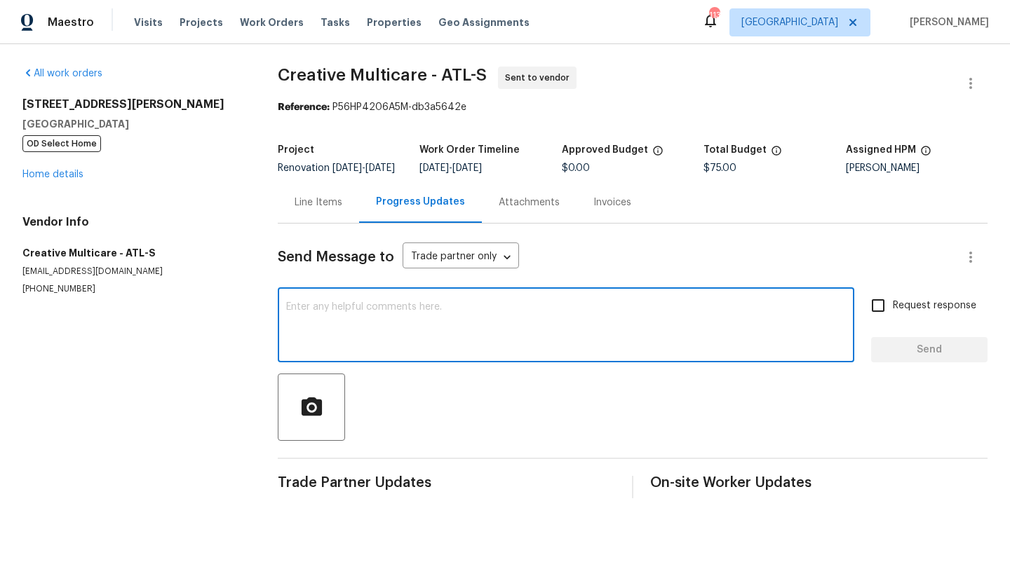
click at [377, 337] on textarea at bounding box center [565, 326] width 559 height 49
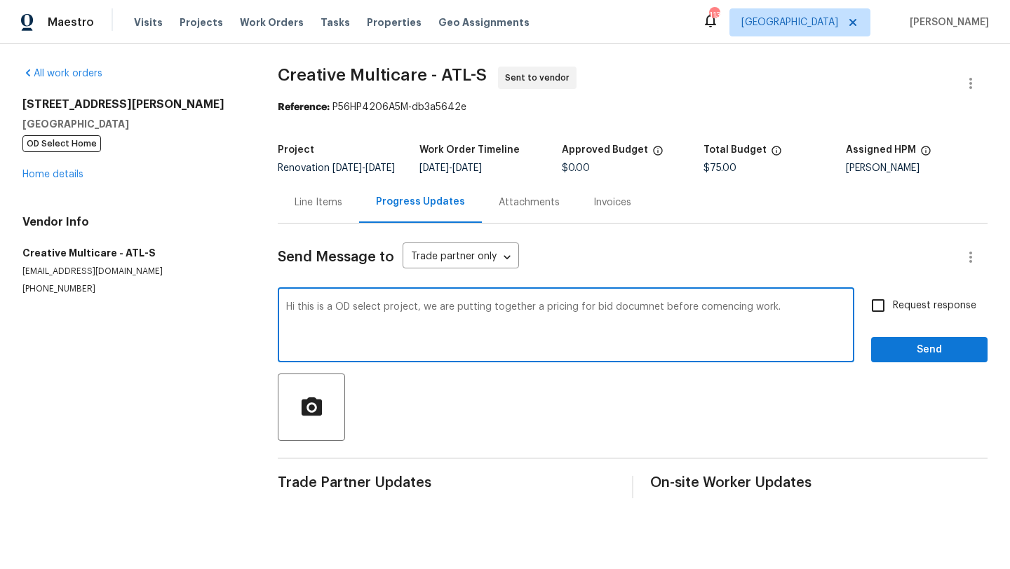
click at [635, 320] on textarea "Hi this is a OD select project, we are putting together a pricing for bid docum…" at bounding box center [565, 326] width 559 height 49
click at [680, 315] on textarea "Hi this is a OD select project, we are putting together a pricing for bid docum…" at bounding box center [565, 326] width 559 height 49
click at [728, 317] on textarea "Hi this is a OD select project, we are putting together a pricing for bid docum…" at bounding box center [565, 326] width 559 height 49
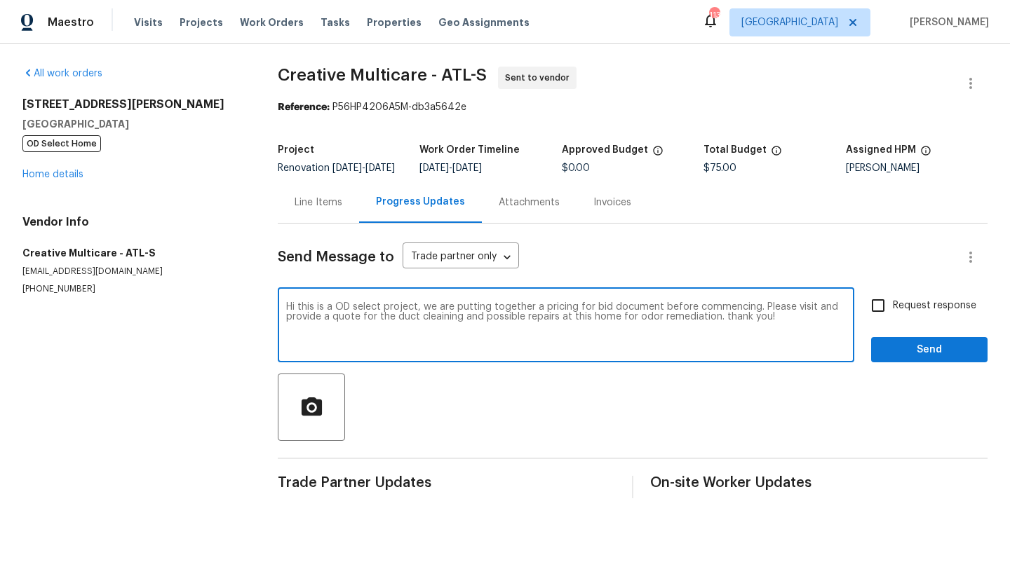
click at [444, 328] on textarea "Hi this is a OD select project, we are putting together a pricing for bid docum…" at bounding box center [565, 326] width 559 height 49
click at [432, 329] on textarea "Hi this is a OD select project, we are putting together a pricing for bid docum…" at bounding box center [565, 326] width 559 height 49
click at [416, 327] on textarea "Hi this is a OD select project, we are putting together a pricing for bid docum…" at bounding box center [565, 326] width 559 height 49
click at [464, 327] on textarea "Hi this is a OD select project, we are putting together a pricing for bid docum…" at bounding box center [565, 326] width 559 height 49
click at [491, 340] on textarea "Hi this is a OD select project, we are putting together a pricing for bid docum…" at bounding box center [565, 326] width 559 height 49
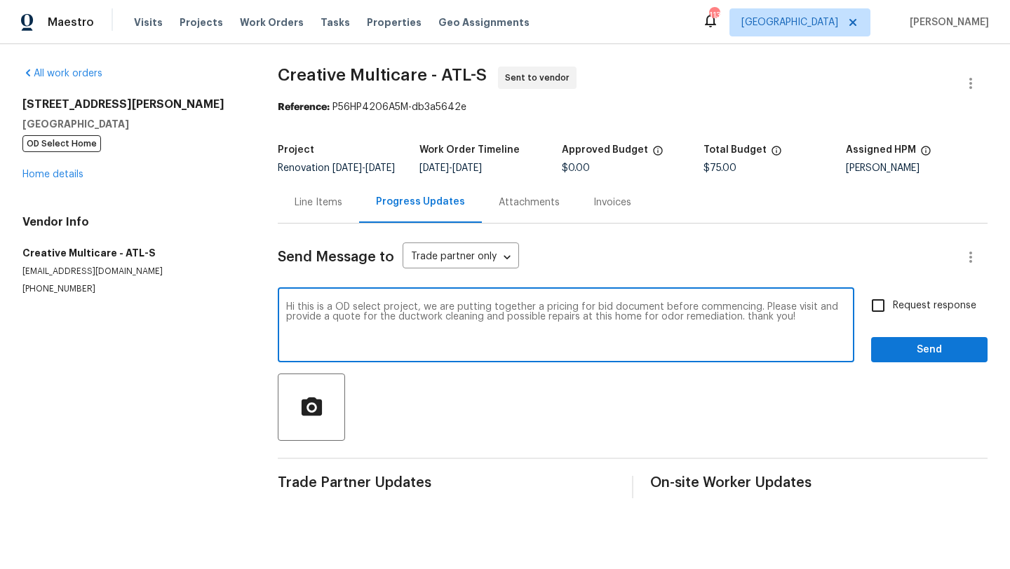
type textarea "Hi this is a OD select project, we are putting together a pricing for bid docum…"
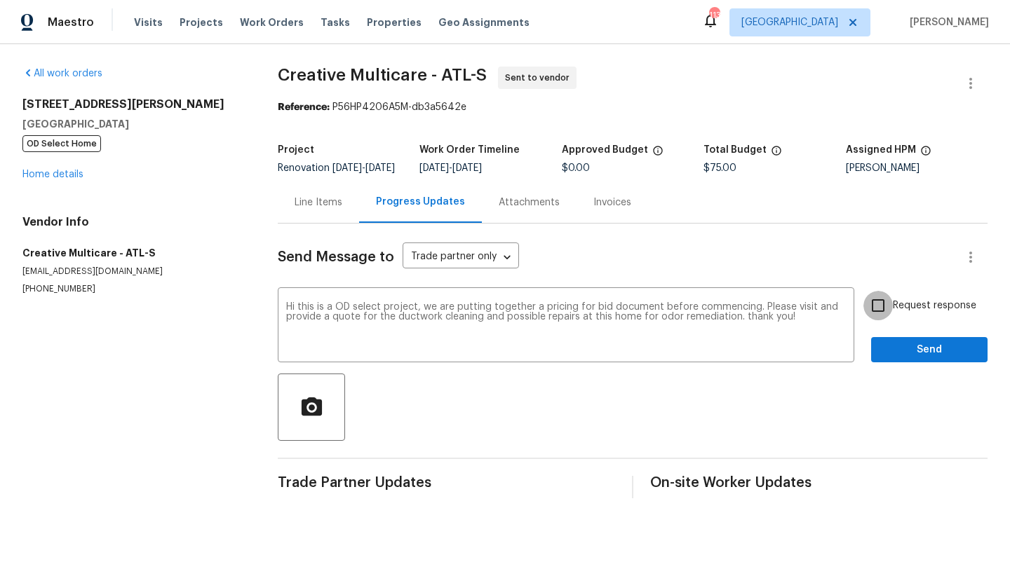
click at [881, 320] on input "Request response" at bounding box center [877, 305] width 29 height 29
checkbox input "true"
click at [889, 353] on span "Send" at bounding box center [929, 350] width 94 height 18
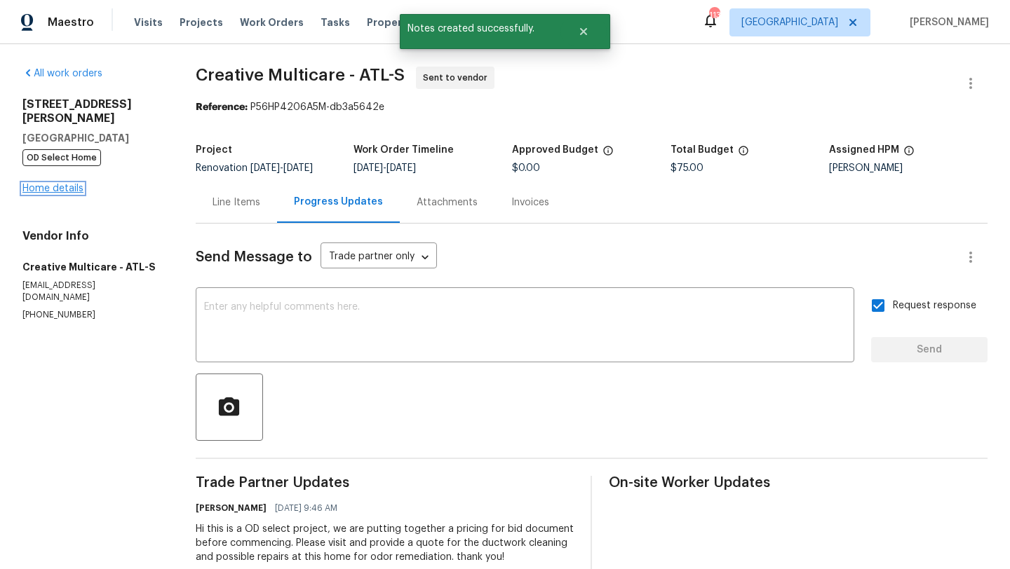
click at [78, 184] on link "Home details" at bounding box center [52, 189] width 61 height 10
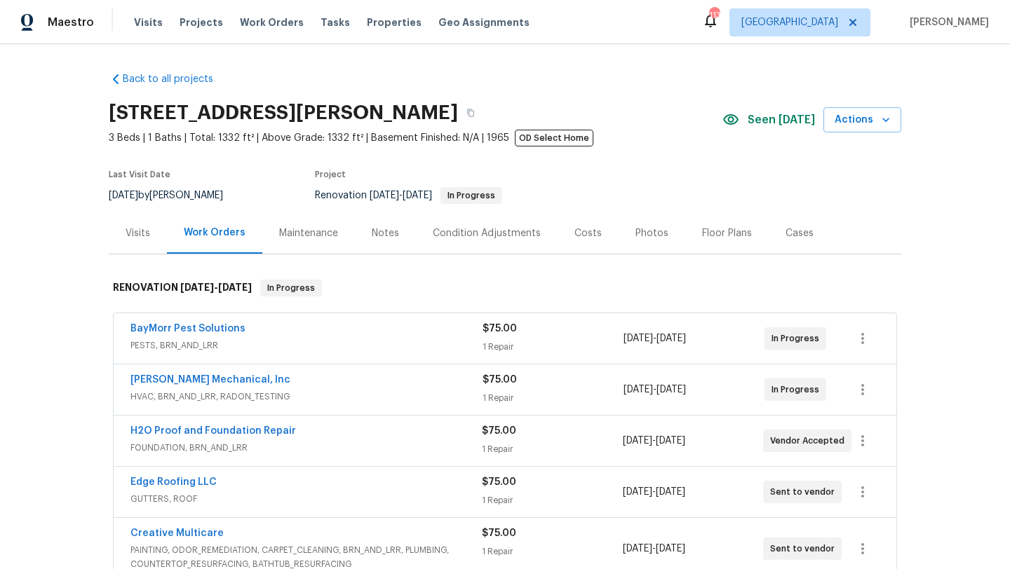
click at [149, 238] on div "Visits" at bounding box center [137, 233] width 25 height 14
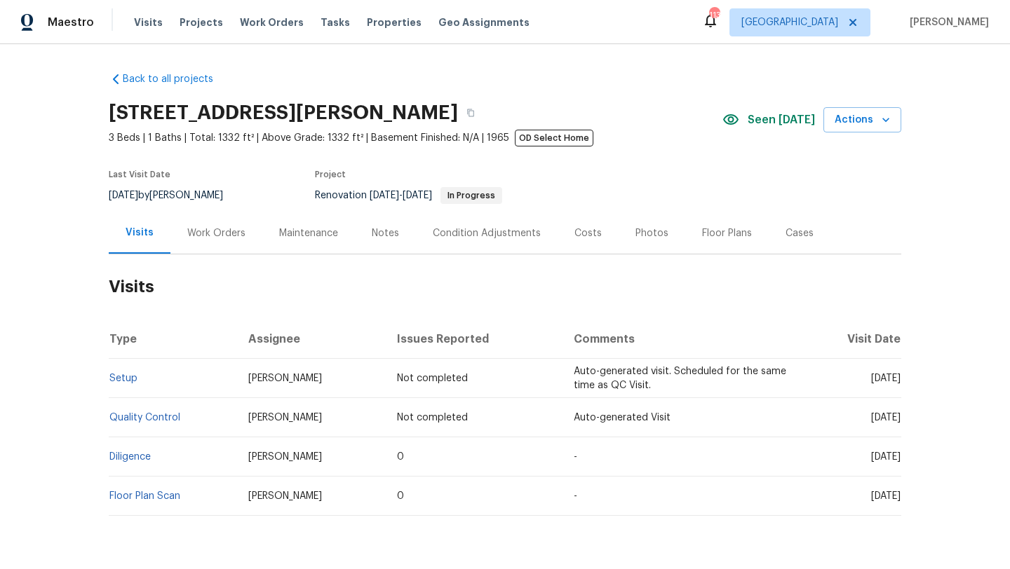
click at [193, 237] on div "Work Orders" at bounding box center [216, 233] width 58 height 14
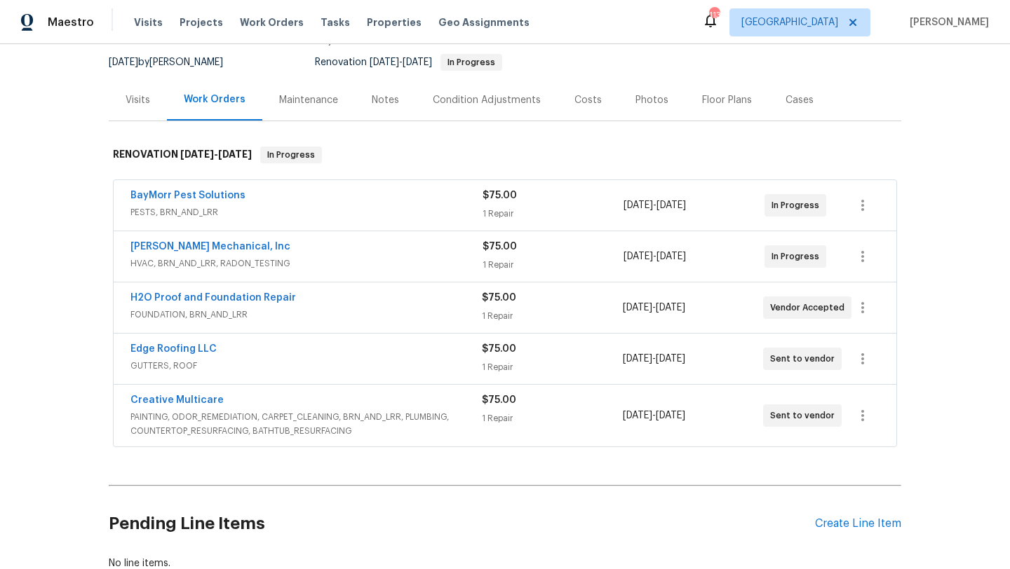
scroll to position [230, 0]
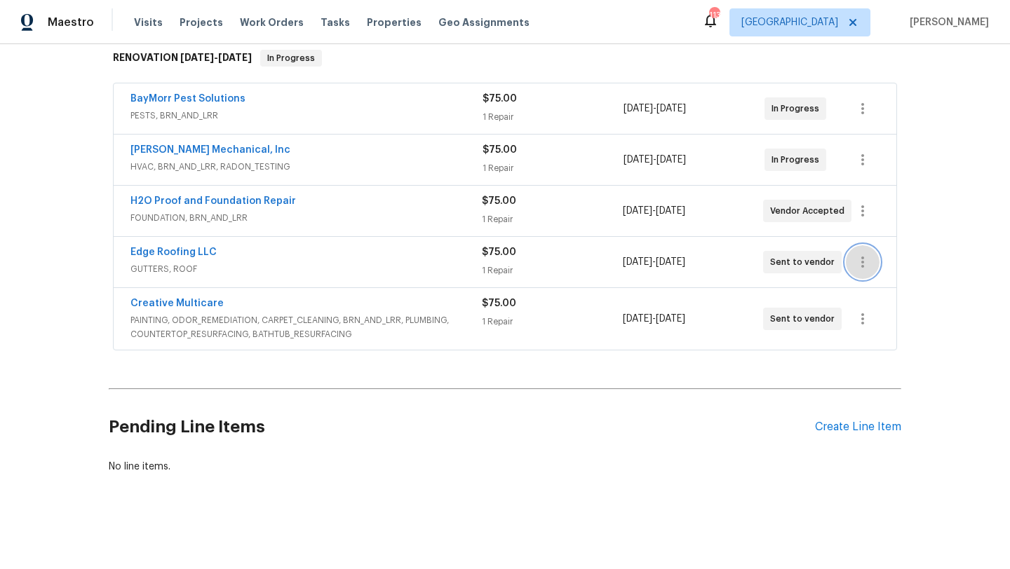
click at [859, 269] on icon "button" at bounding box center [862, 262] width 17 height 17
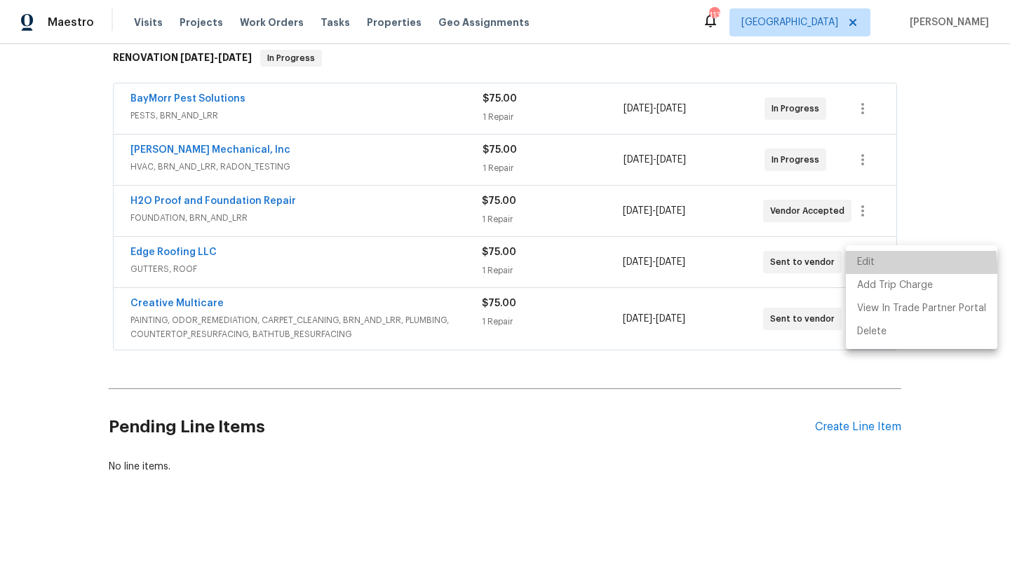
click at [874, 267] on li "Edit" at bounding box center [920, 262] width 151 height 23
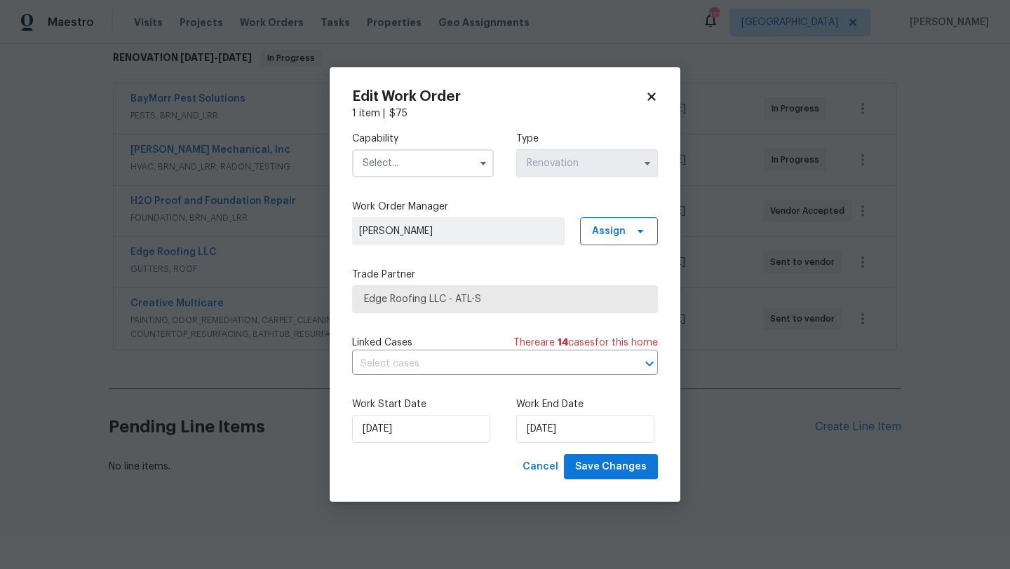
click at [449, 157] on input "text" at bounding box center [423, 163] width 142 height 28
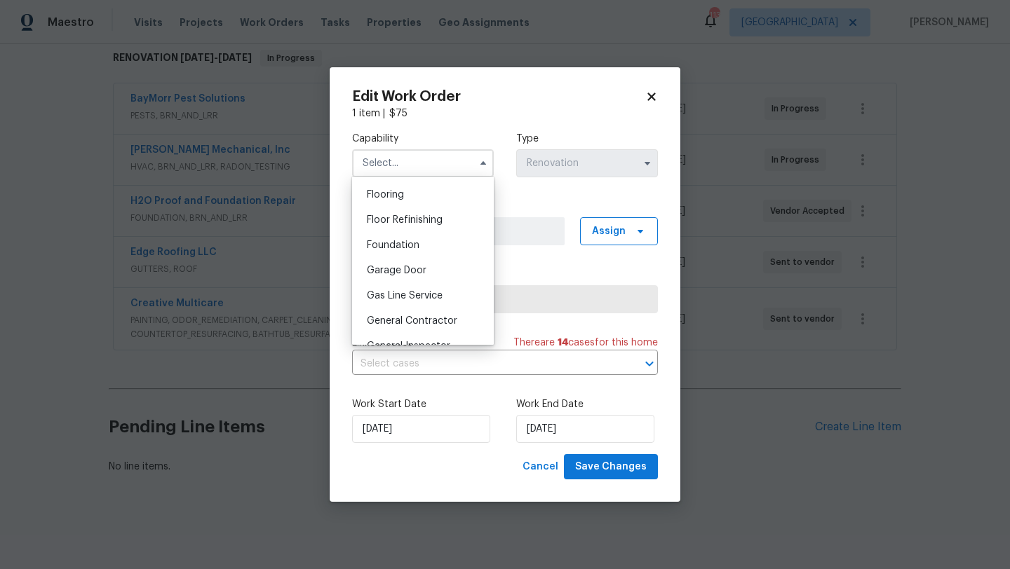
scroll to position [561, 0]
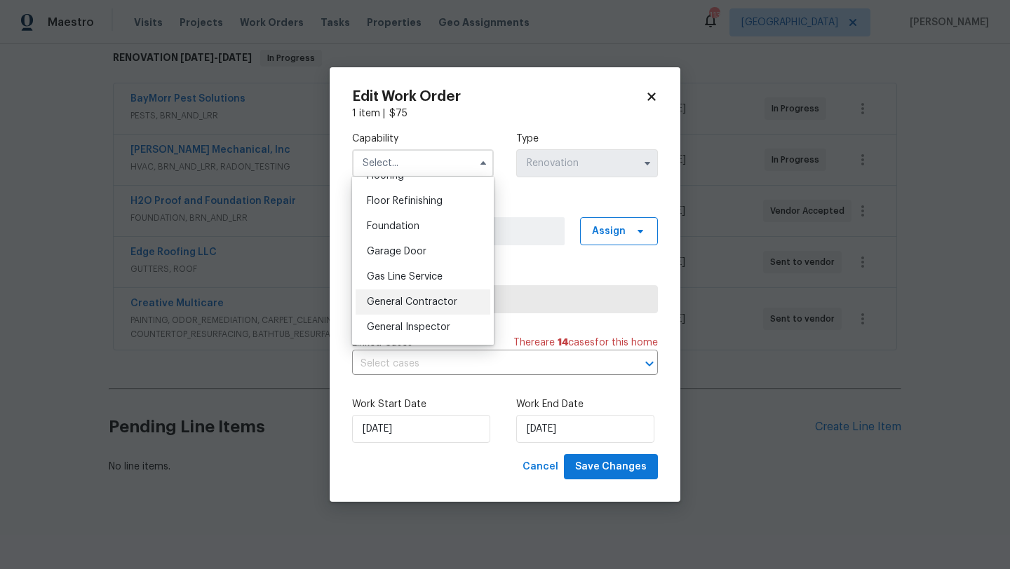
click at [405, 303] on span "General Contractor" at bounding box center [412, 302] width 90 height 10
type input "General Contractor"
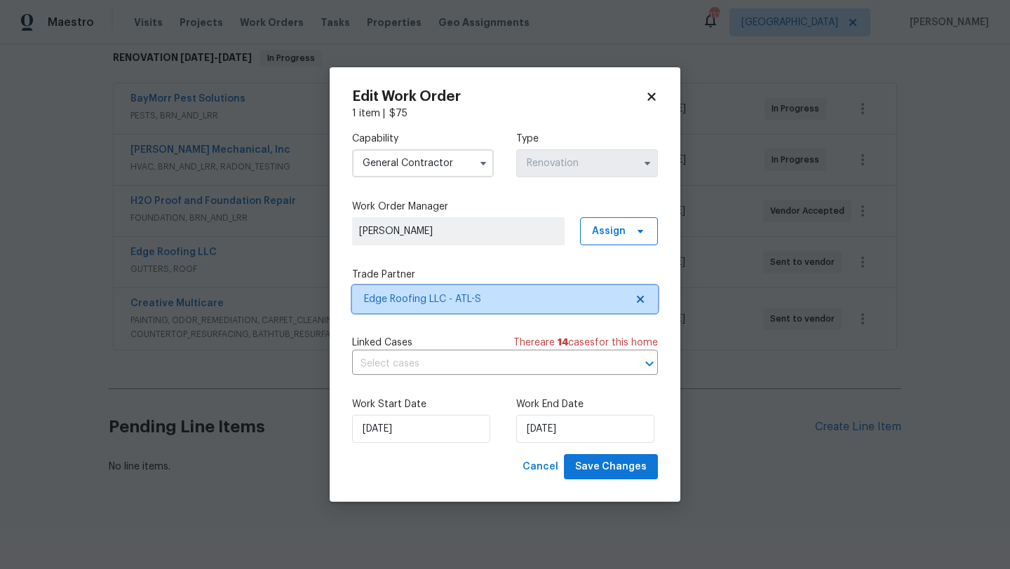
click at [437, 300] on span "Edge Roofing LLC - ATL-S" at bounding box center [494, 299] width 261 height 14
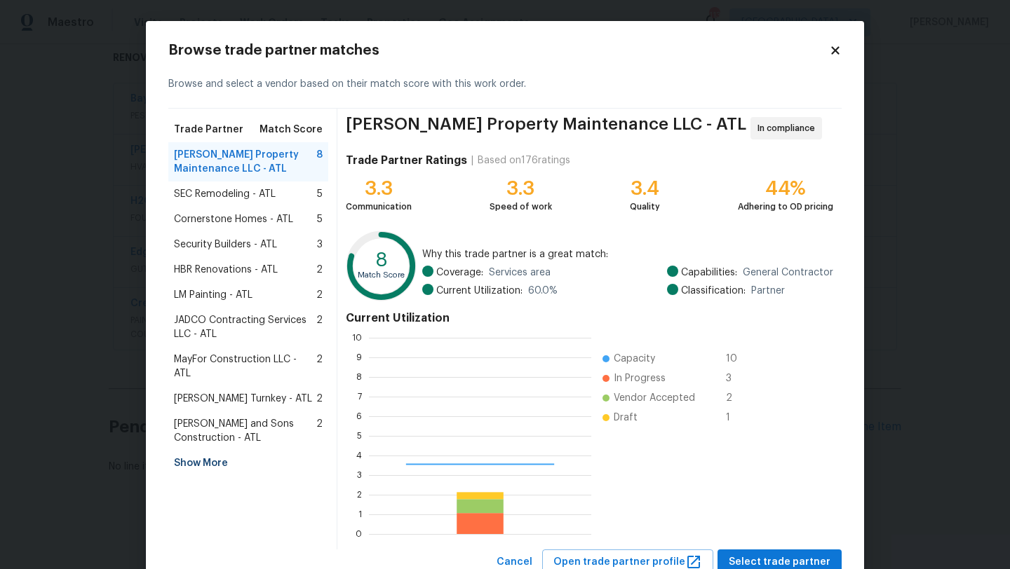
scroll to position [196, 222]
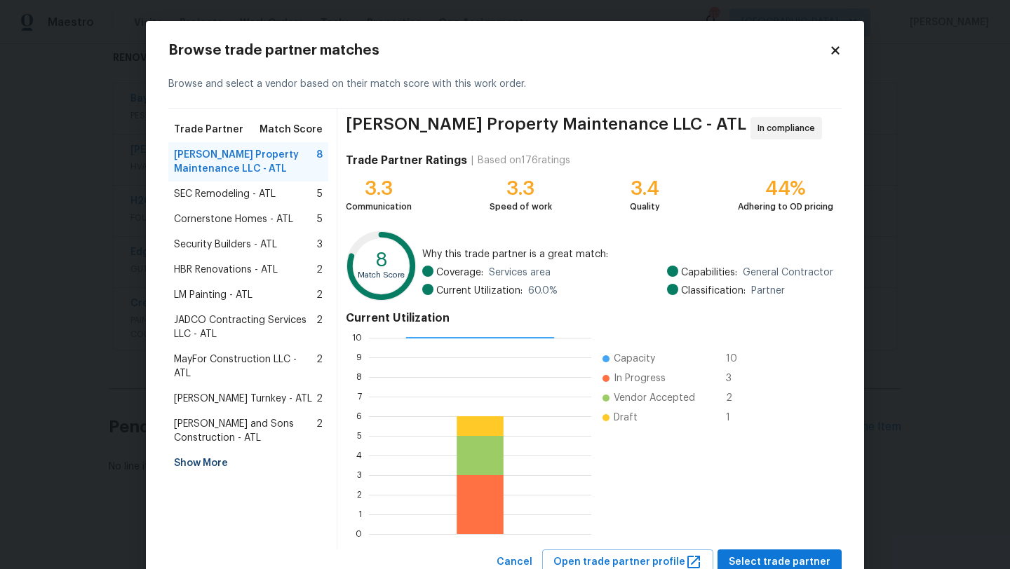
click at [215, 451] on div "Show More" at bounding box center [248, 463] width 160 height 25
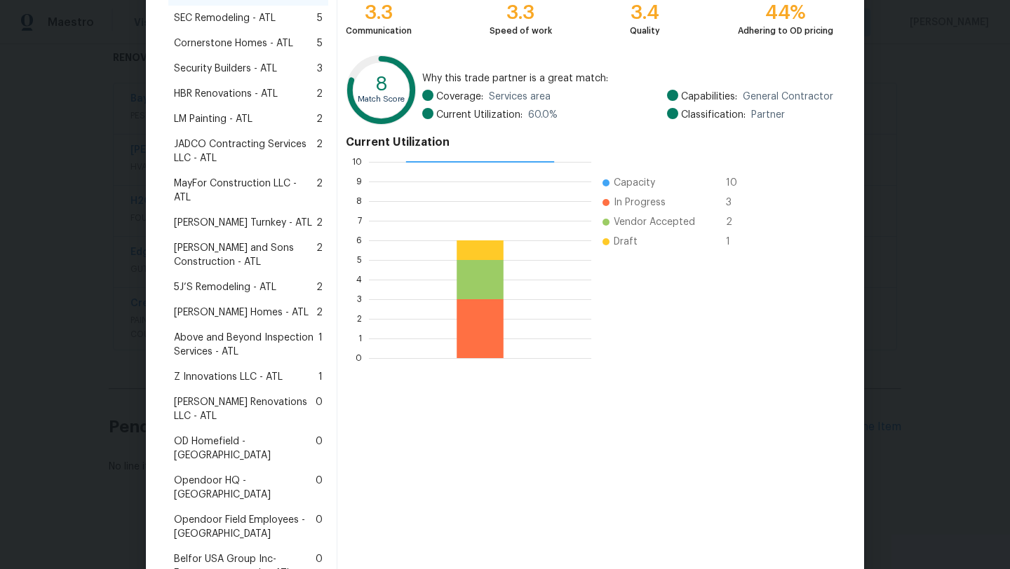
scroll to position [0, 0]
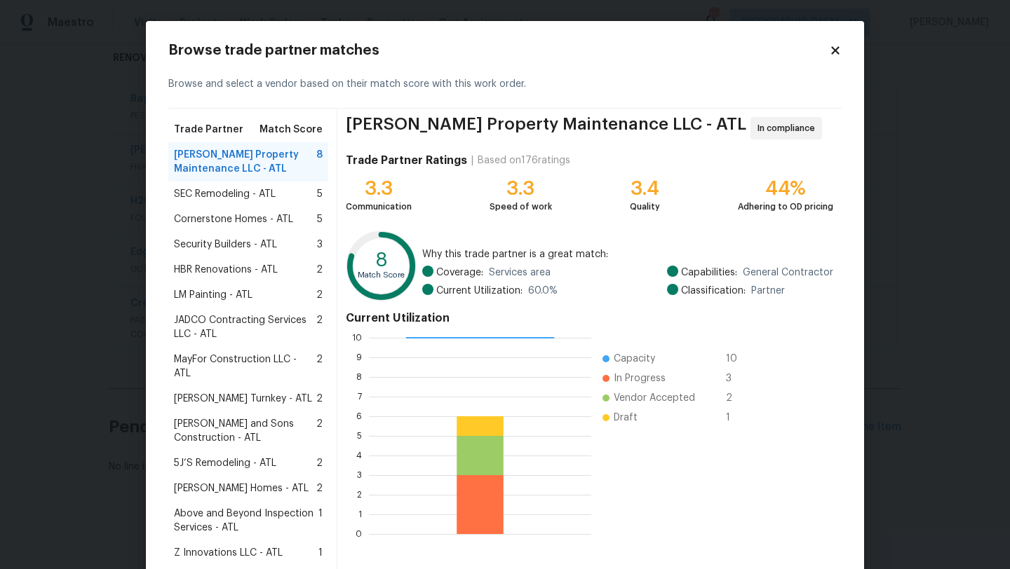
click at [838, 50] on icon at bounding box center [835, 50] width 13 height 13
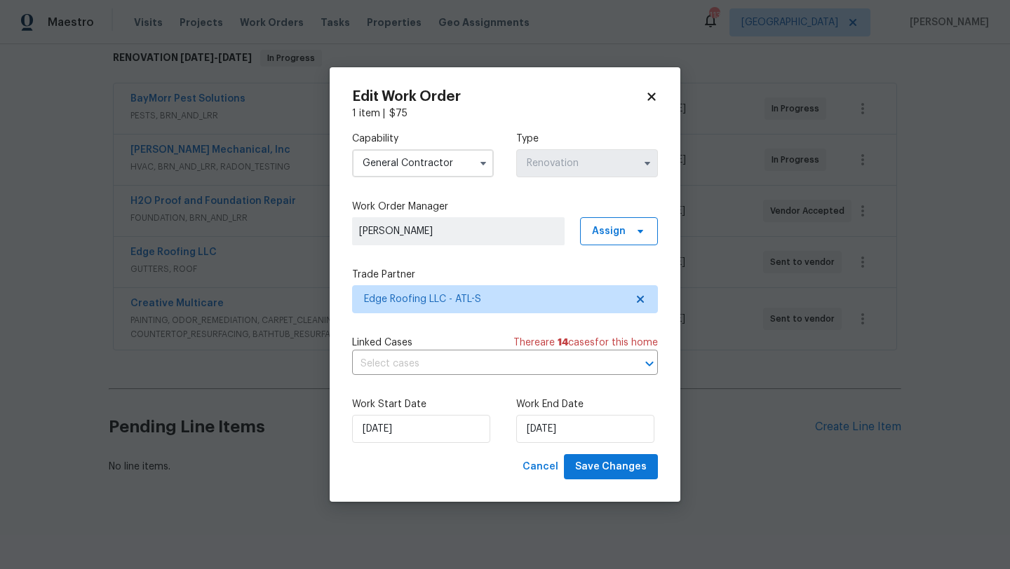
click at [648, 98] on icon at bounding box center [651, 97] width 8 height 8
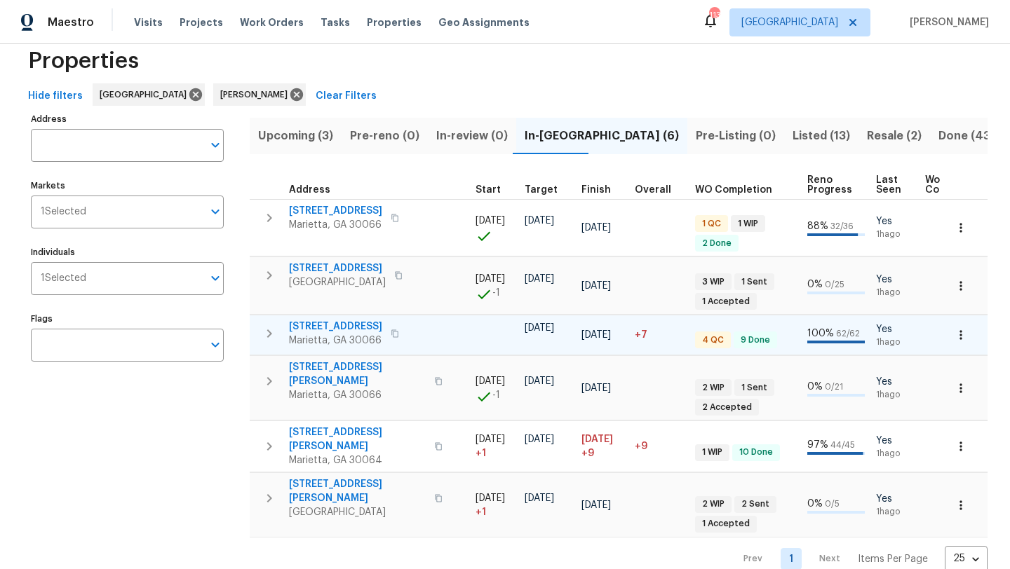
scroll to position [0, 292]
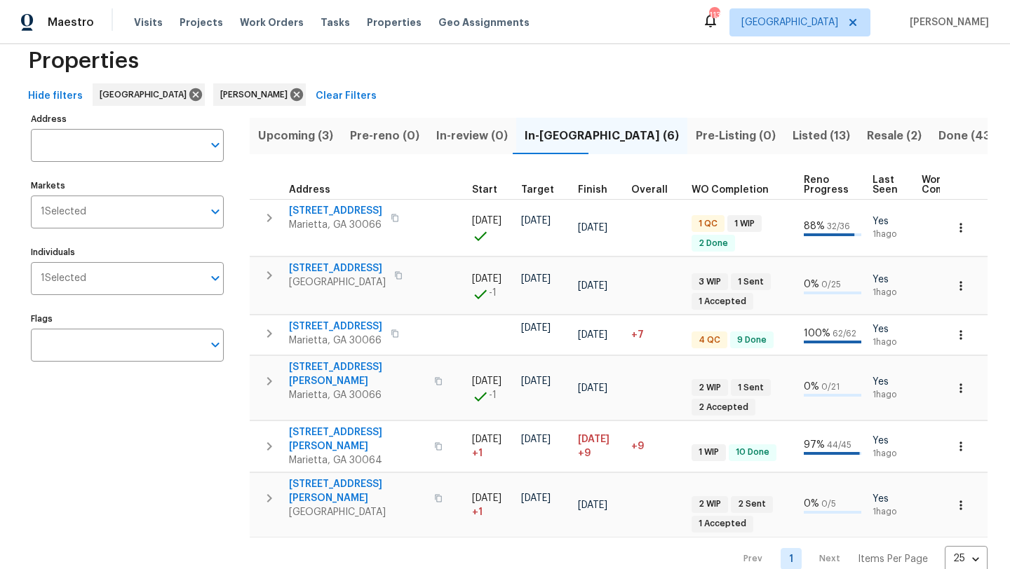
click at [867, 136] on span "Resale (2)" at bounding box center [894, 136] width 55 height 20
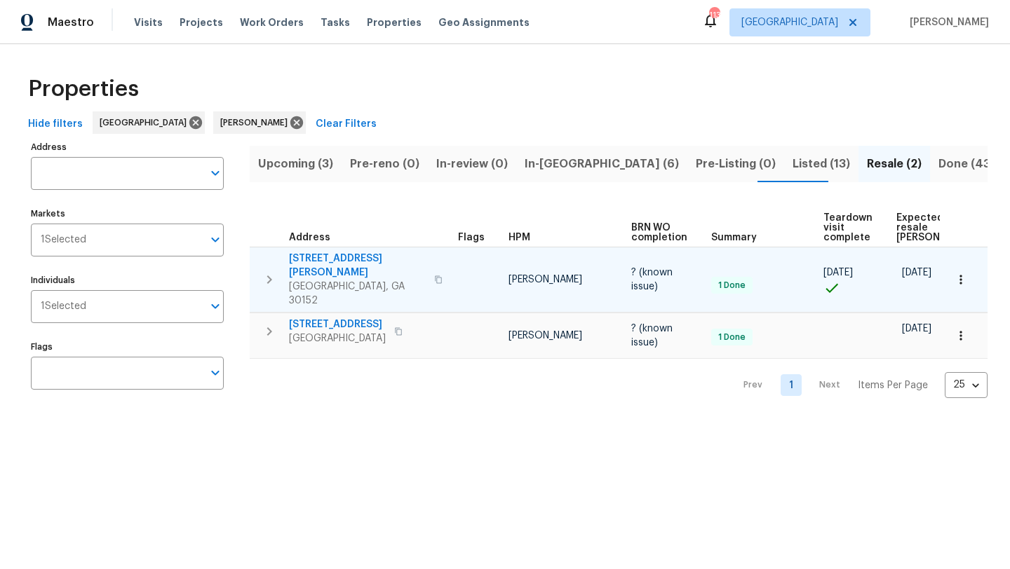
click at [376, 260] on span "1575 Ridenour Pkwy NW Apt 804" at bounding box center [357, 266] width 137 height 28
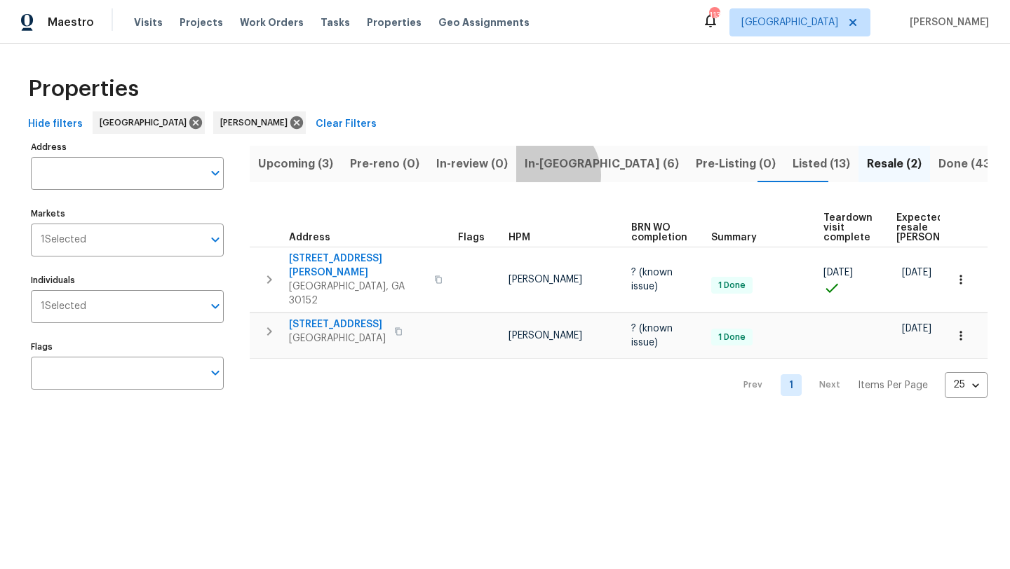
click at [541, 175] on button "In-reno (6)" at bounding box center [601, 164] width 171 height 36
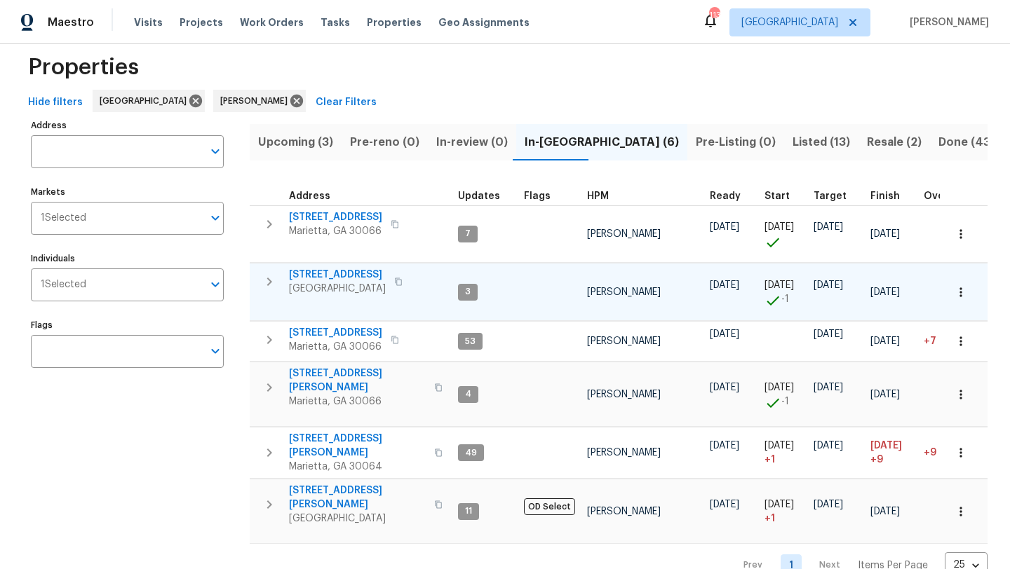
scroll to position [28, 0]
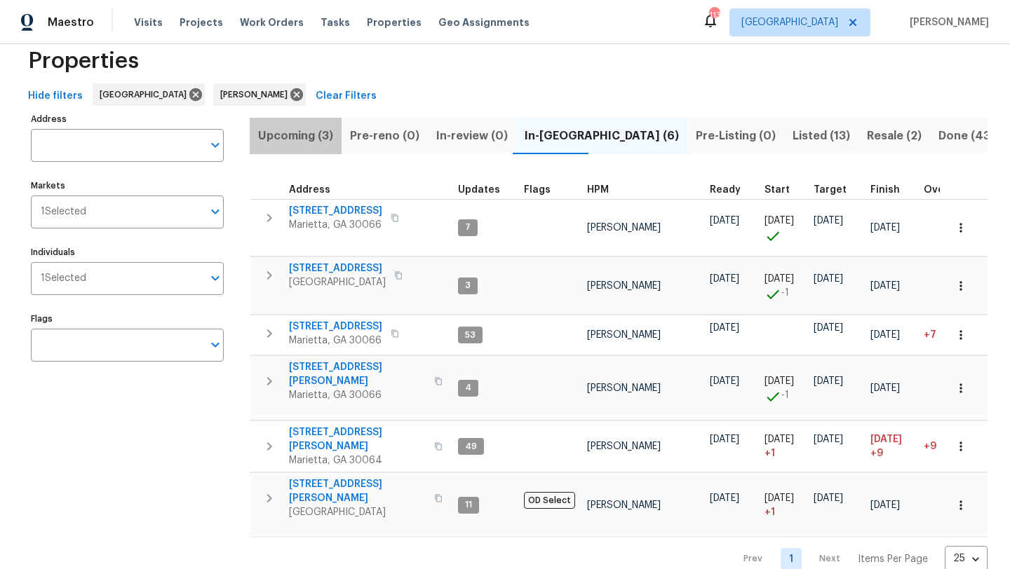
click at [299, 143] on span "Upcoming (3)" at bounding box center [295, 136] width 75 height 20
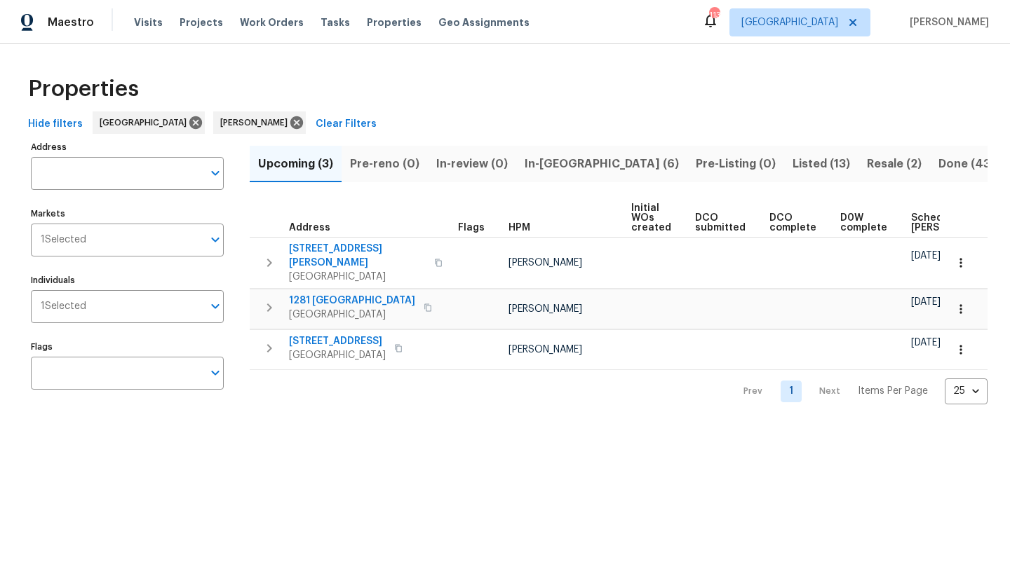
click at [531, 170] on span "In-reno (6)" at bounding box center [601, 164] width 154 height 20
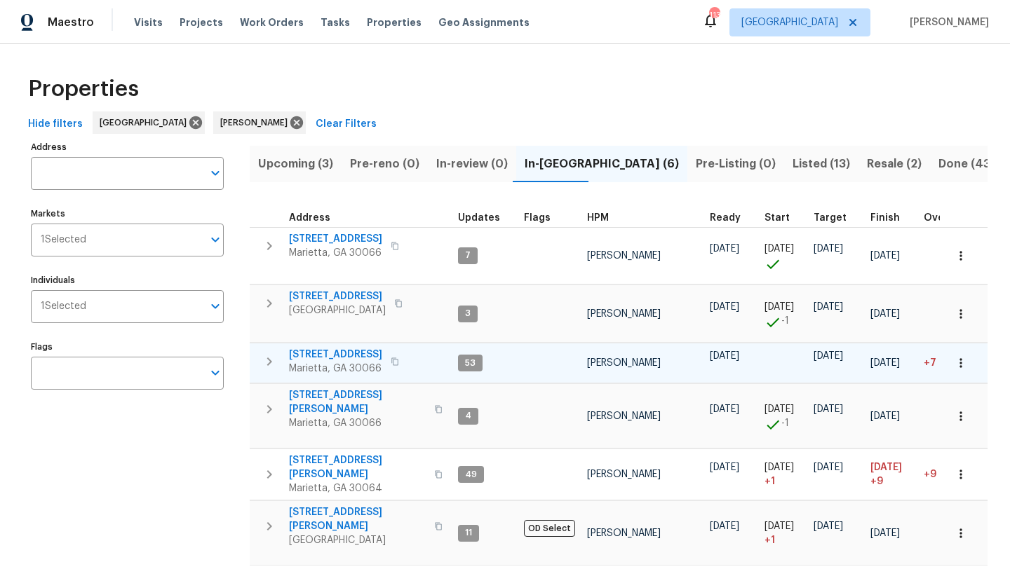
click at [334, 358] on span "692 Suholden Cir" at bounding box center [335, 355] width 93 height 14
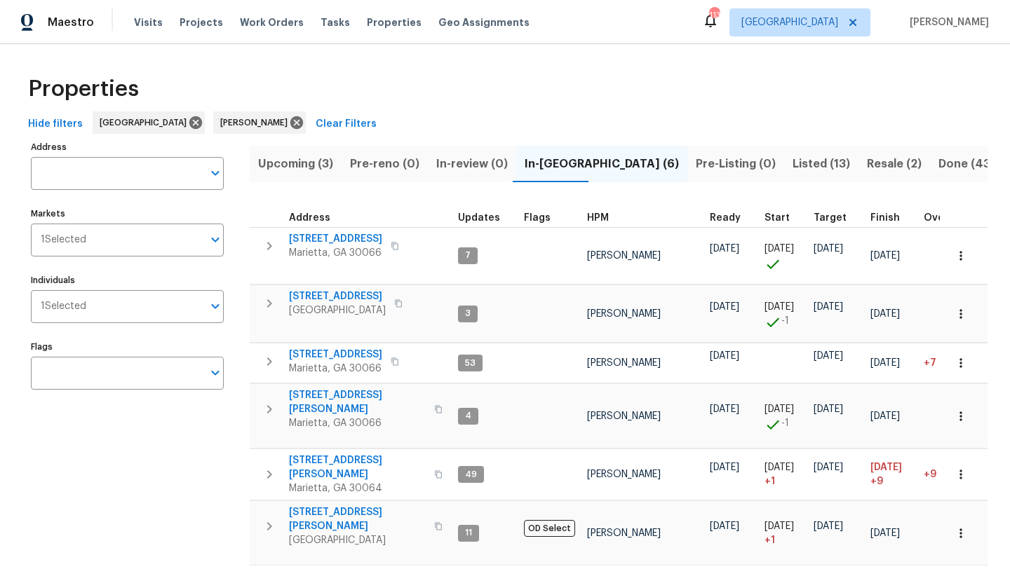
click at [792, 165] on span "Listed (13)" at bounding box center [820, 164] width 57 height 20
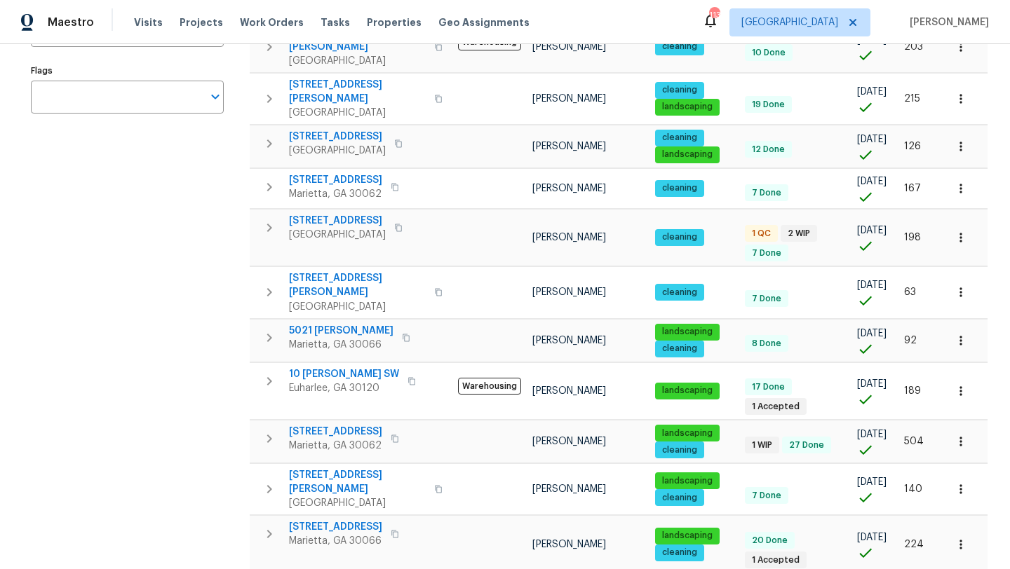
scroll to position [314, 0]
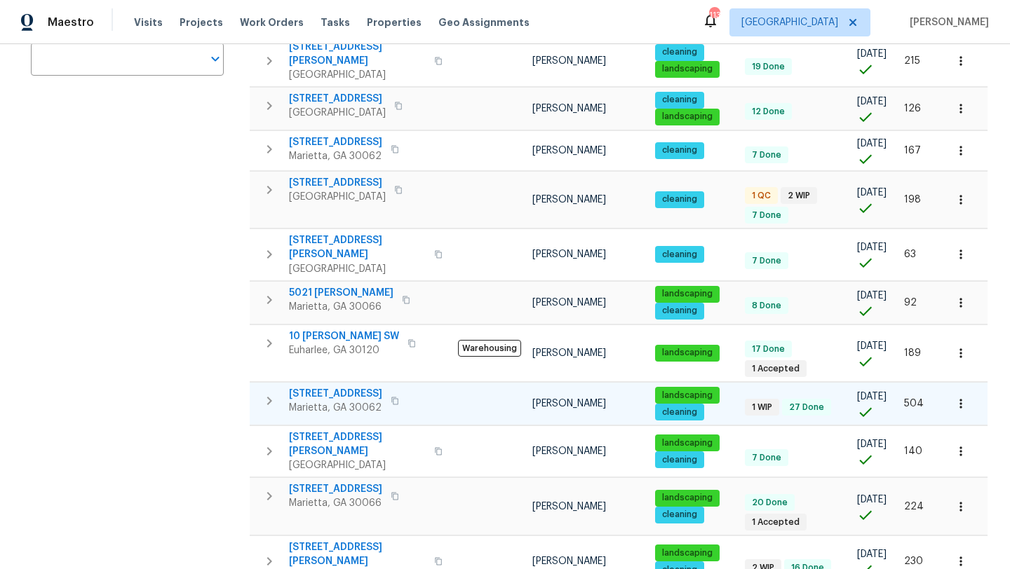
click at [340, 387] on span "2864 Sudbury Ct" at bounding box center [335, 394] width 93 height 14
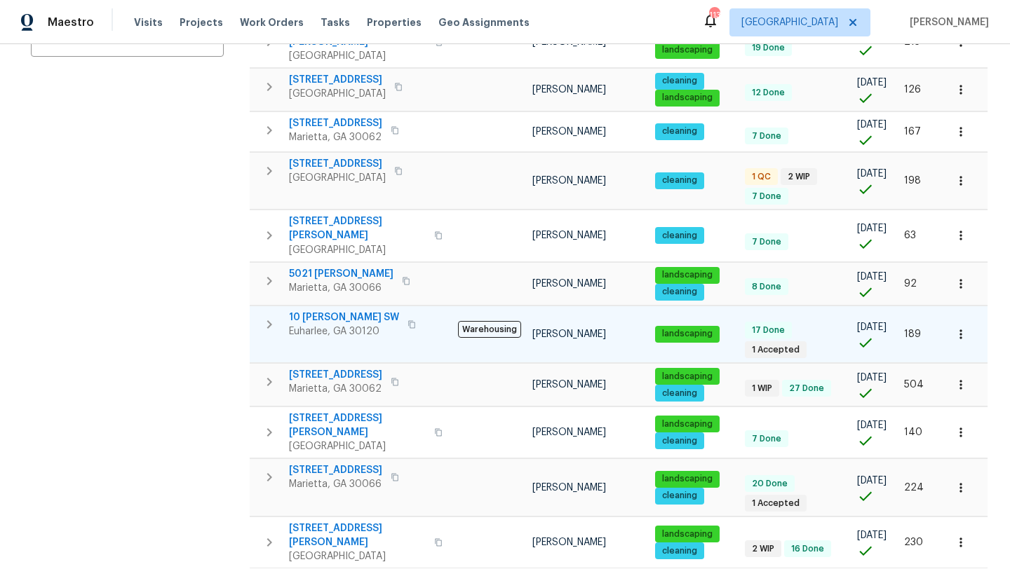
scroll to position [341, 0]
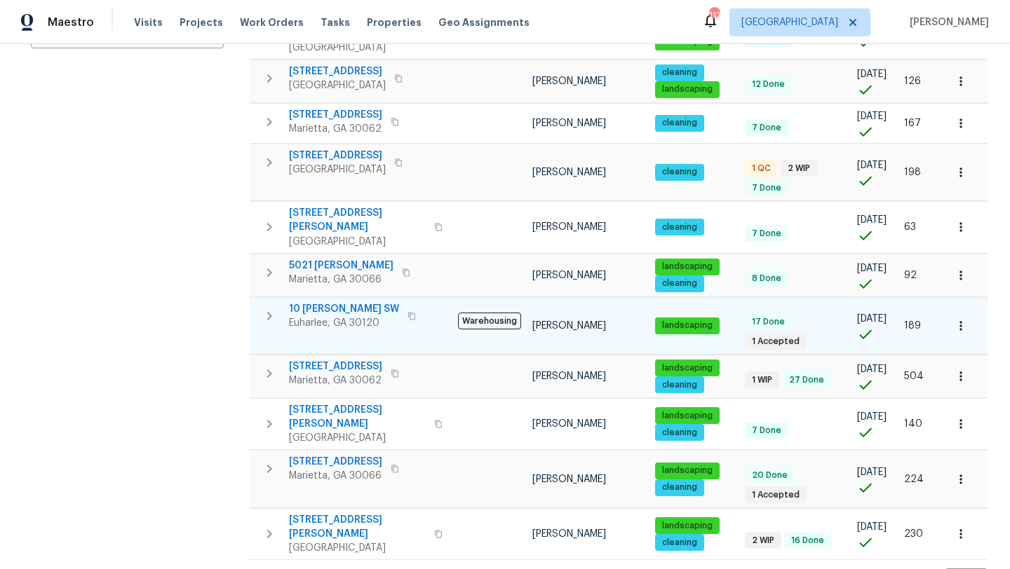
click at [350, 302] on span "10 Jasmine Ln SW" at bounding box center [344, 309] width 110 height 14
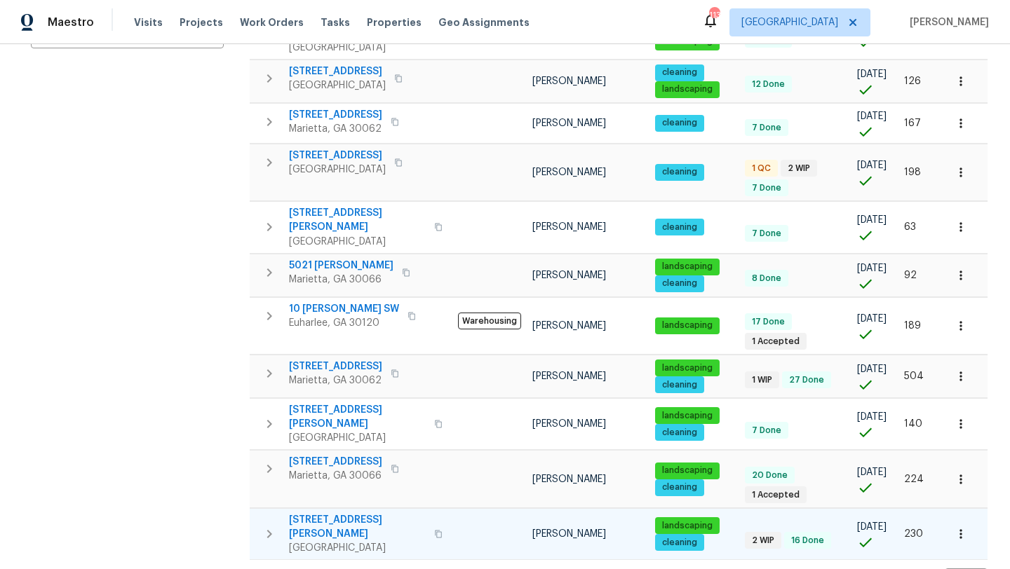
click at [307, 513] on span "4095 Maxanne Dr NW" at bounding box center [357, 527] width 137 height 28
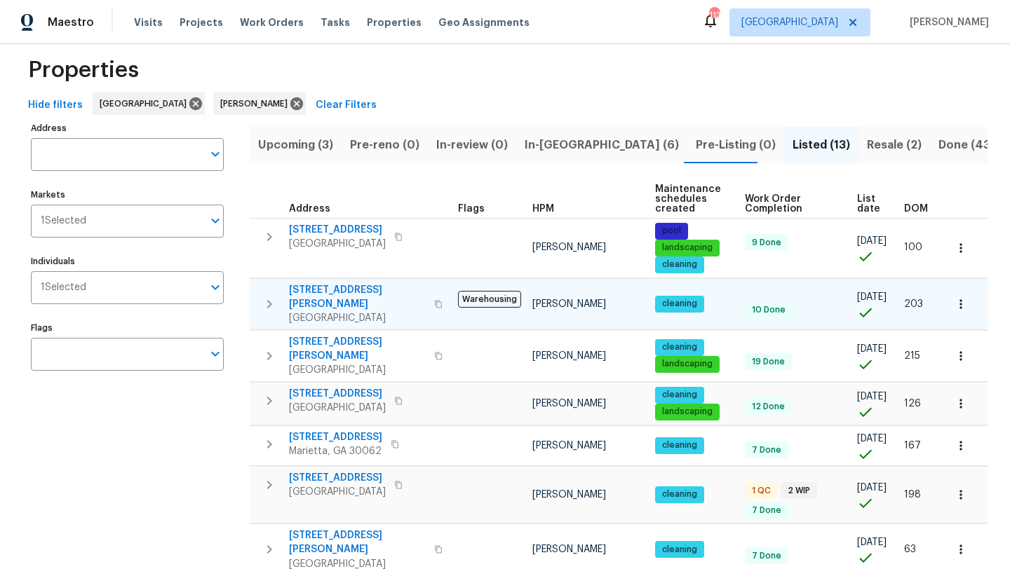
scroll to position [0, 0]
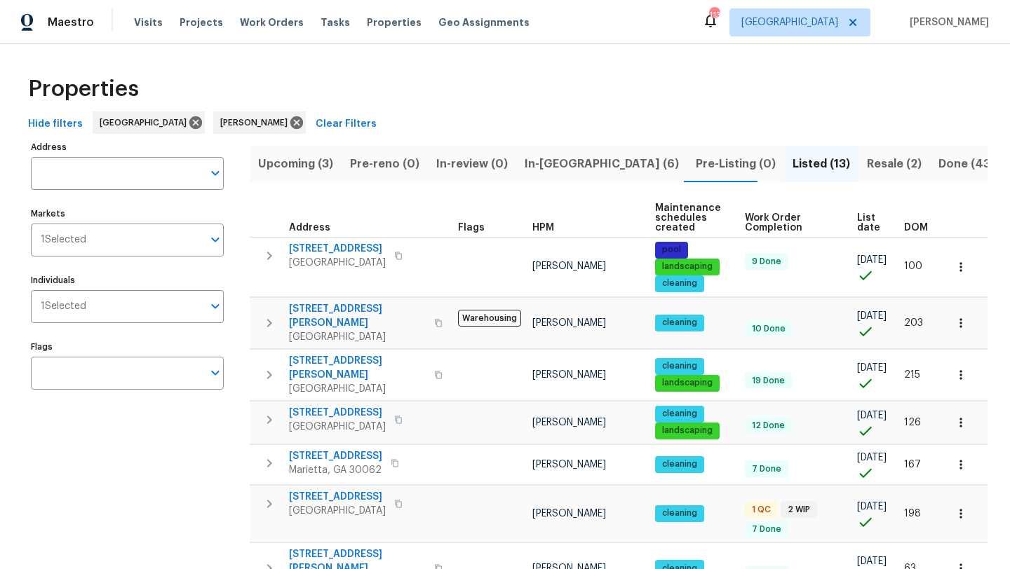
click at [529, 161] on span "In-reno (6)" at bounding box center [601, 164] width 154 height 20
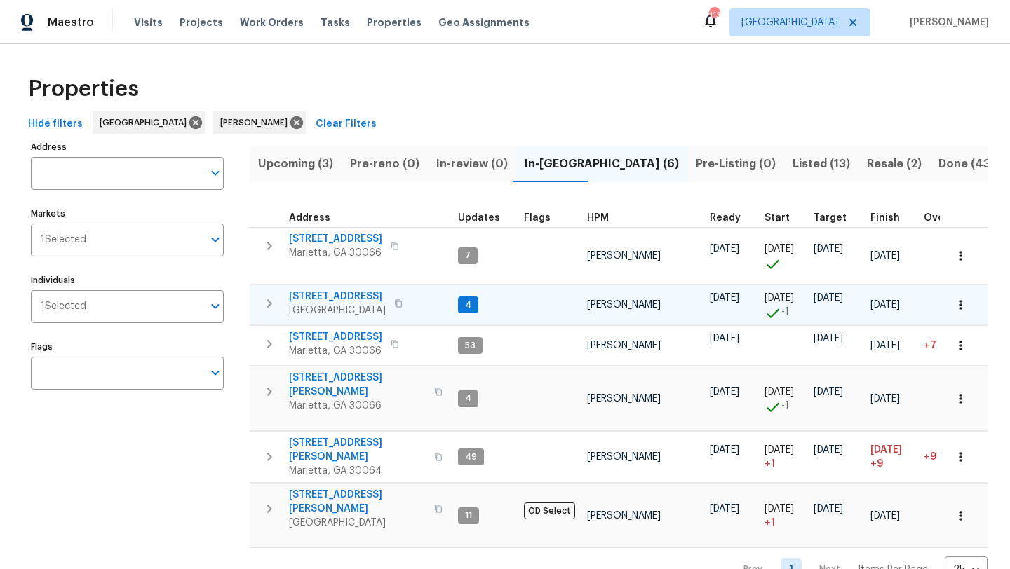
click at [368, 297] on span "503 Rendezvous Rd" at bounding box center [337, 297] width 97 height 14
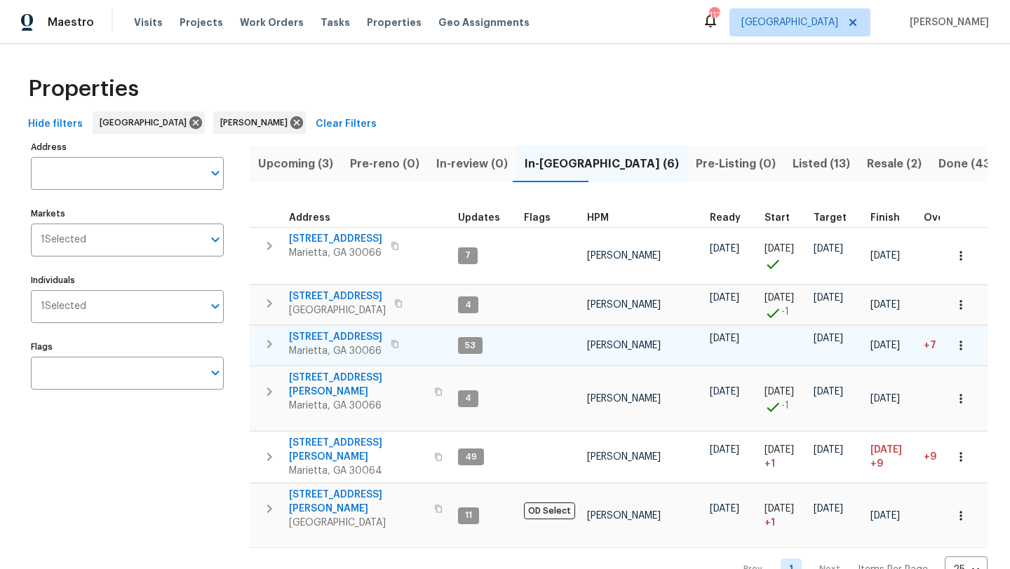
click at [357, 337] on span "692 Suholden Cir" at bounding box center [335, 337] width 93 height 14
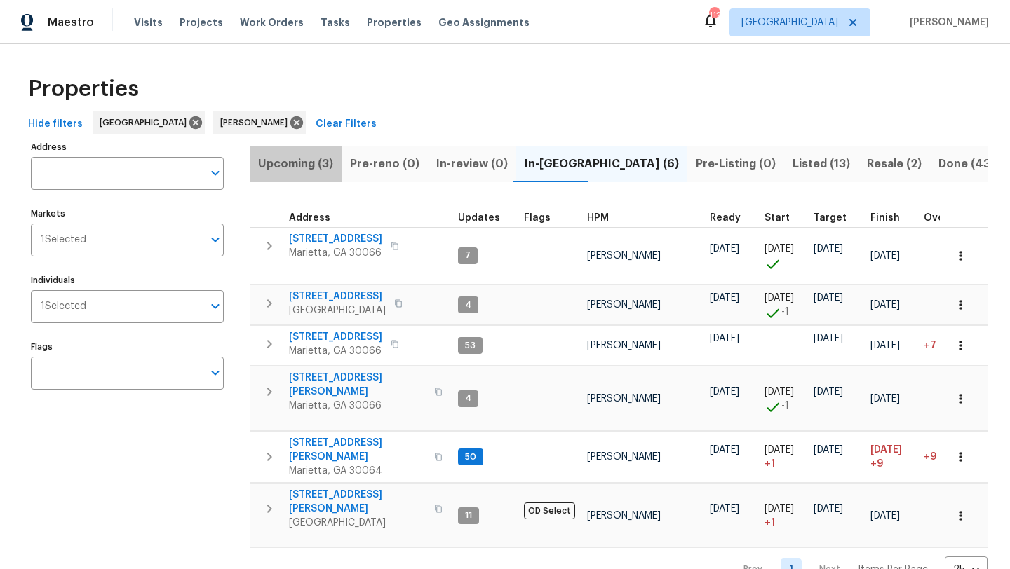
click at [302, 169] on span "Upcoming (3)" at bounding box center [295, 164] width 75 height 20
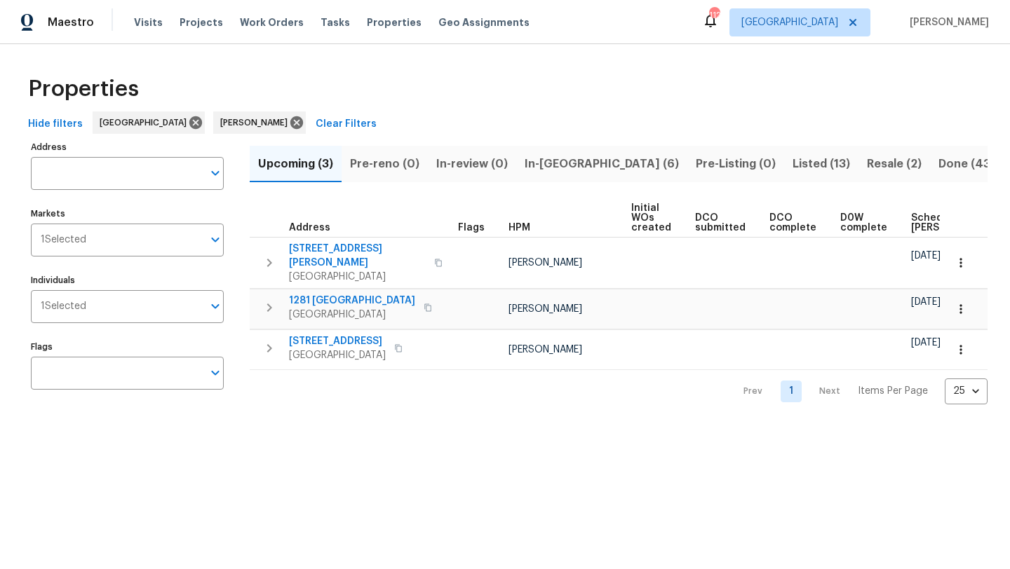
click at [551, 163] on span "In-reno (6)" at bounding box center [601, 164] width 154 height 20
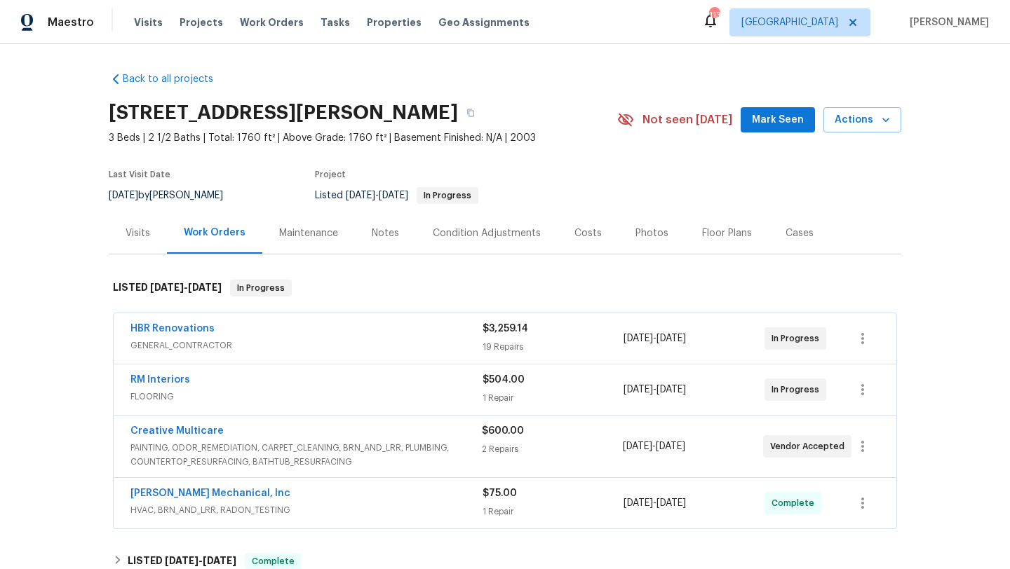
click at [583, 240] on div "Costs" at bounding box center [587, 233] width 27 height 14
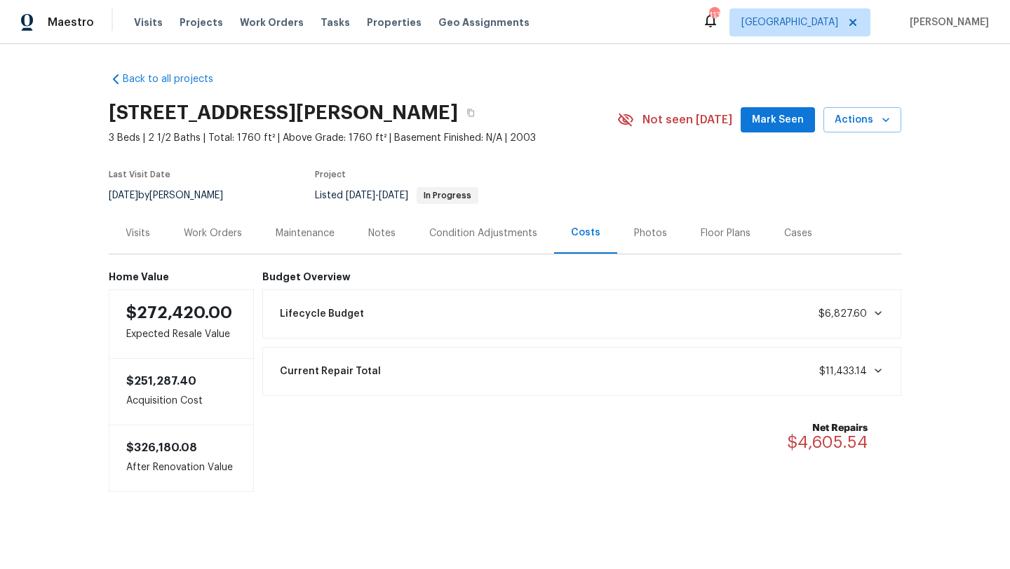
click at [215, 240] on div "Work Orders" at bounding box center [213, 233] width 58 height 14
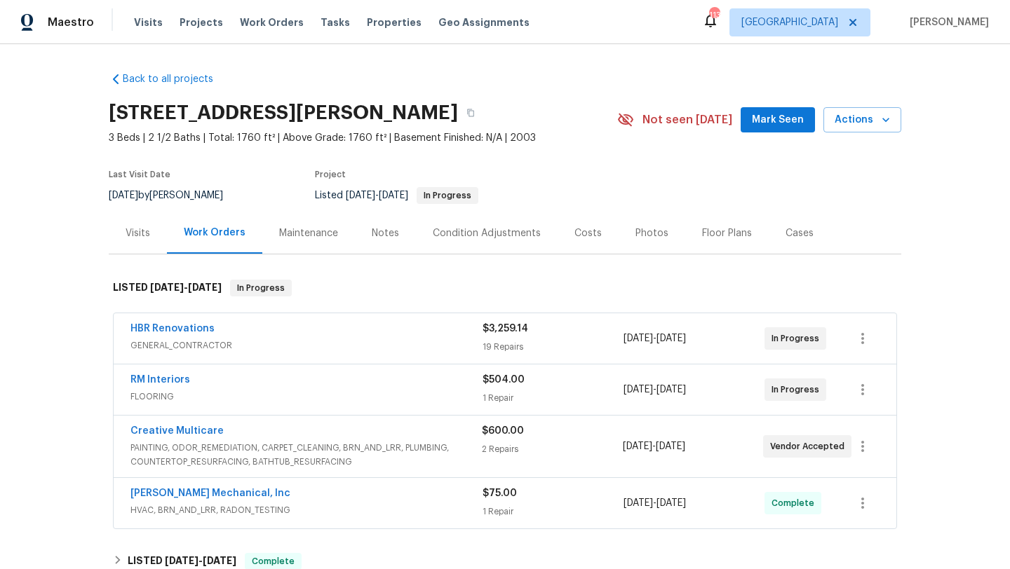
click at [292, 339] on div "HBR Renovations" at bounding box center [306, 330] width 352 height 17
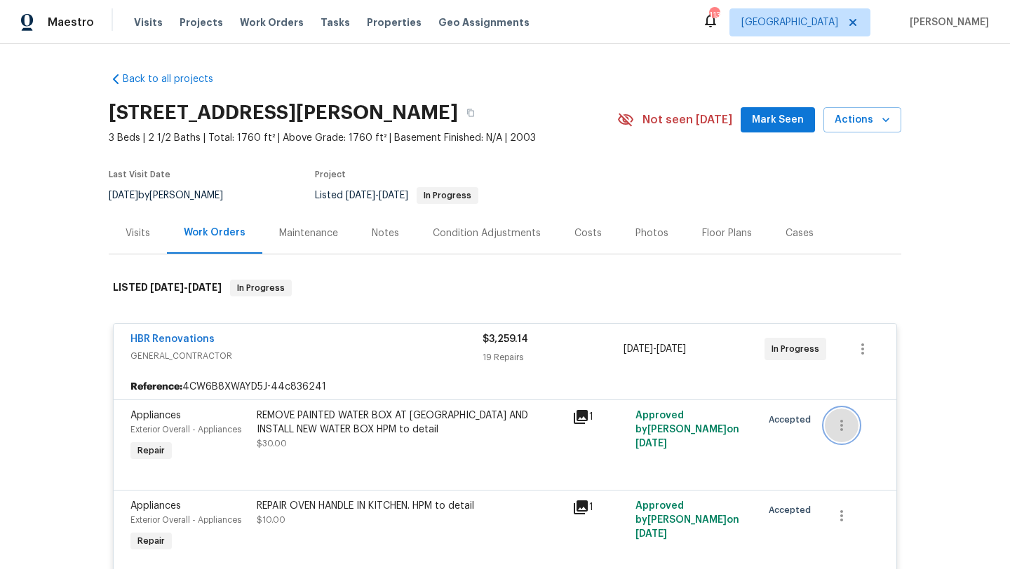
click at [831, 437] on button "button" at bounding box center [841, 426] width 34 height 34
click at [932, 299] on div at bounding box center [505, 284] width 1010 height 569
click at [860, 358] on icon "button" at bounding box center [862, 349] width 17 height 17
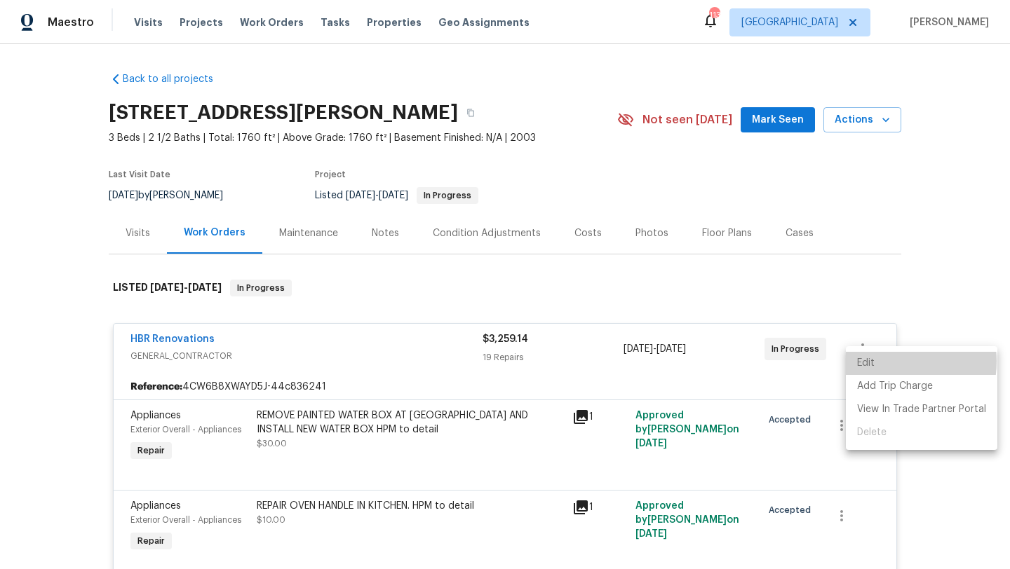
click at [888, 362] on li "Edit" at bounding box center [920, 363] width 151 height 23
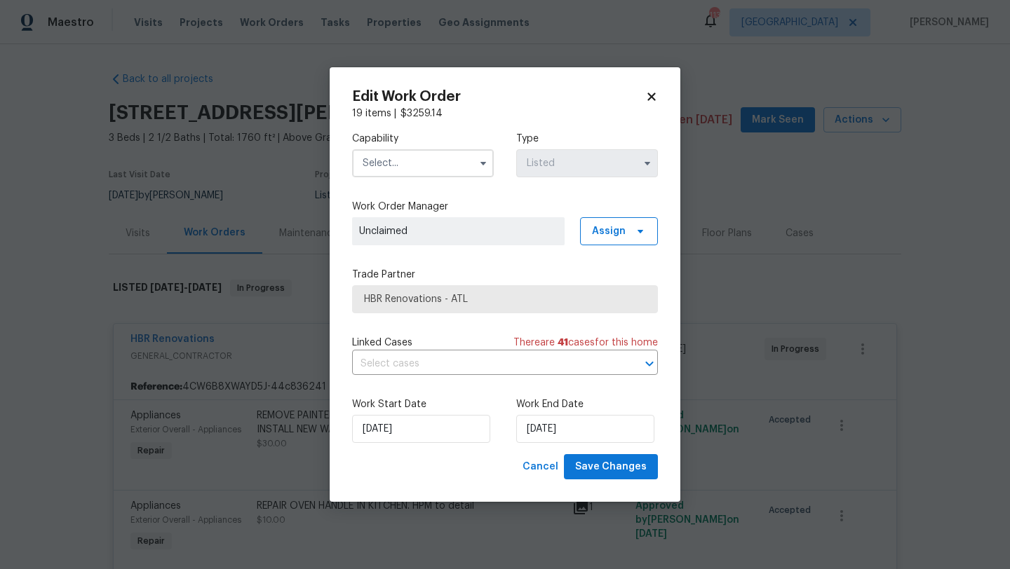
click at [654, 90] on icon at bounding box center [651, 96] width 13 height 13
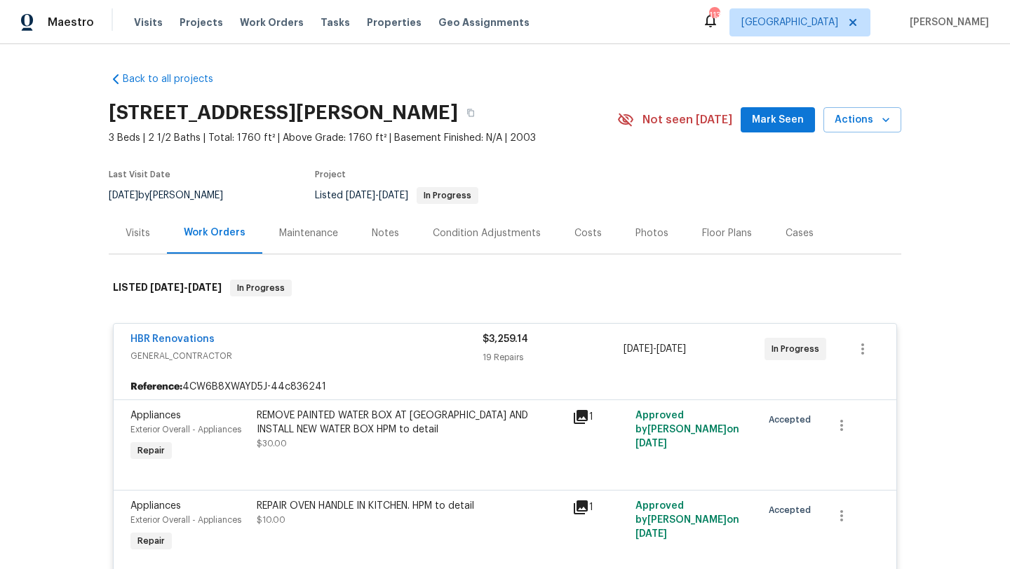
click at [148, 240] on div "Visits" at bounding box center [137, 233] width 25 height 14
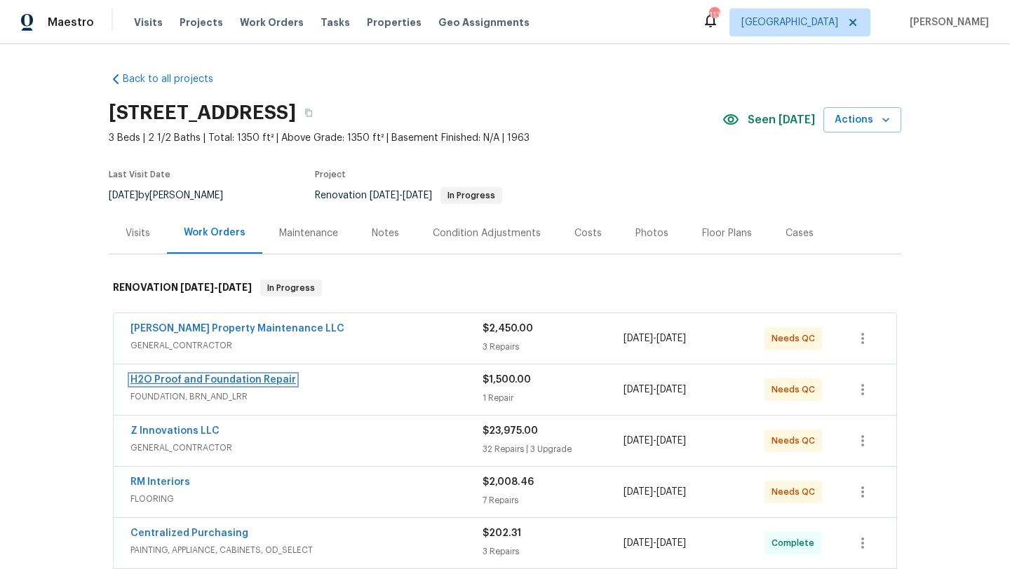
click at [212, 378] on link "H2O Proof and Foundation Repair" at bounding box center [212, 380] width 165 height 10
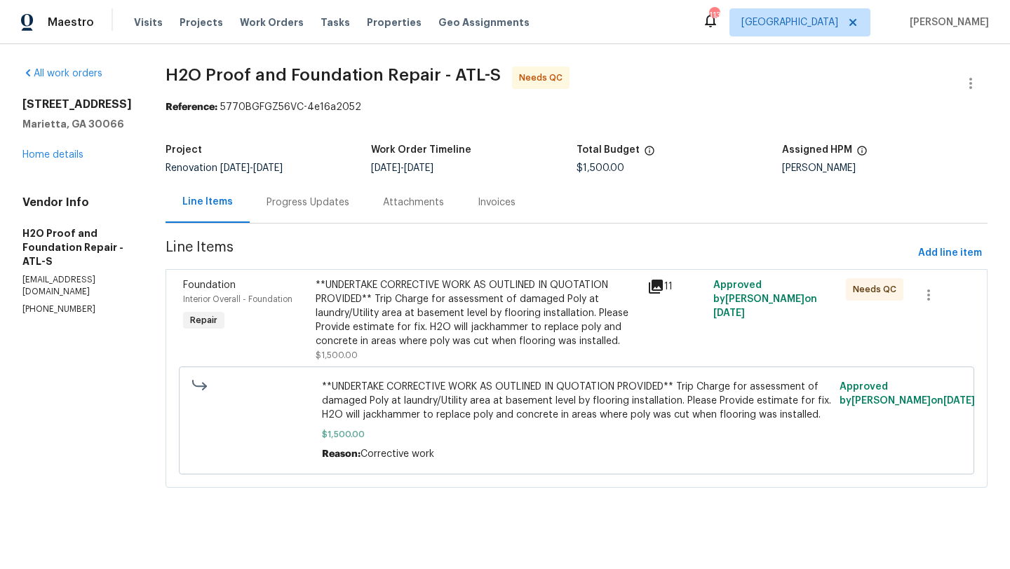
click at [301, 203] on div "Progress Updates" at bounding box center [307, 203] width 83 height 14
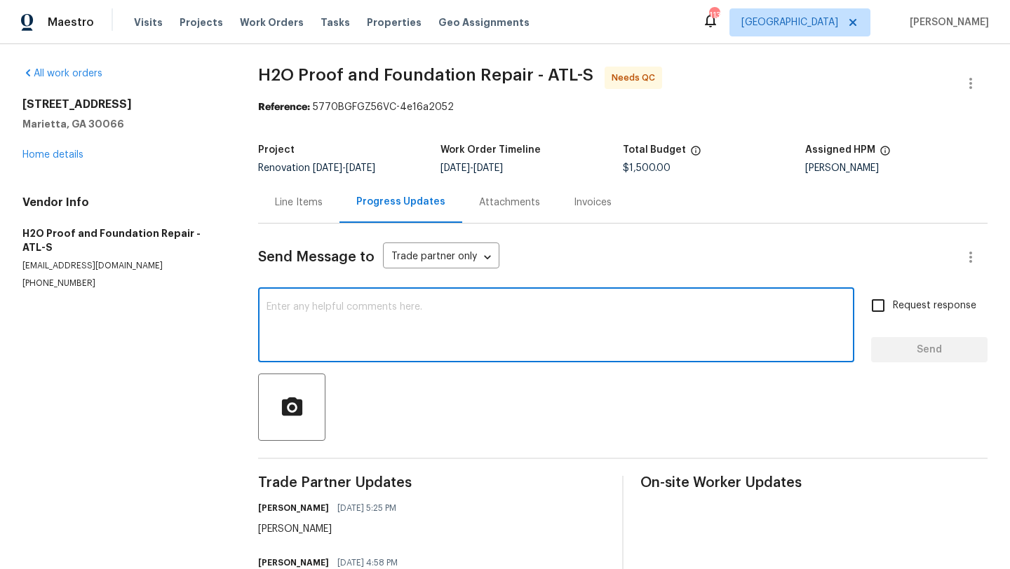
click at [313, 307] on textarea at bounding box center [555, 326] width 579 height 49
type textarea "Hi any update on the request revisit done [DATE]?"
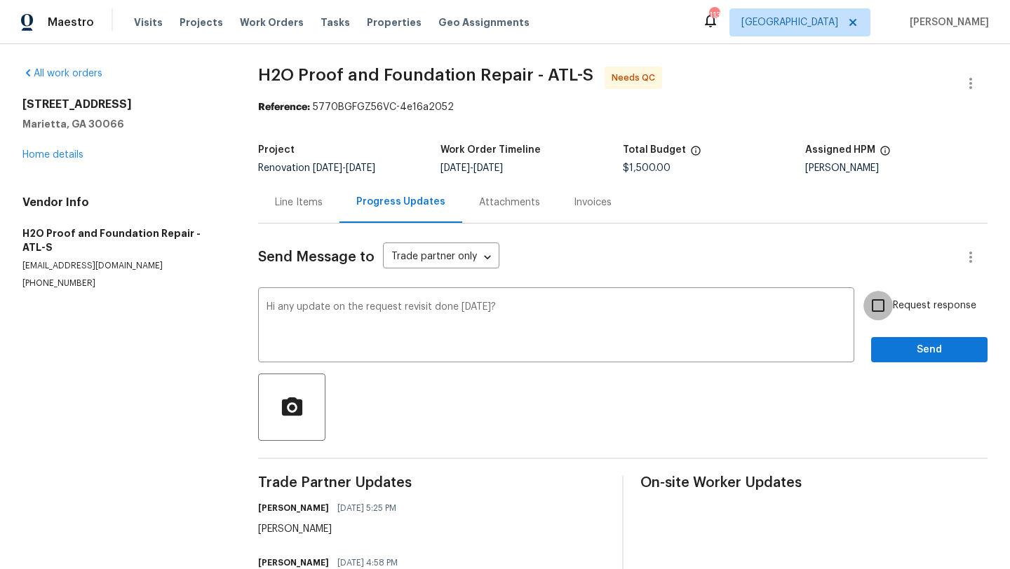
click at [881, 309] on input "Request response" at bounding box center [877, 305] width 29 height 29
checkbox input "true"
click at [896, 346] on span "Send" at bounding box center [929, 350] width 94 height 18
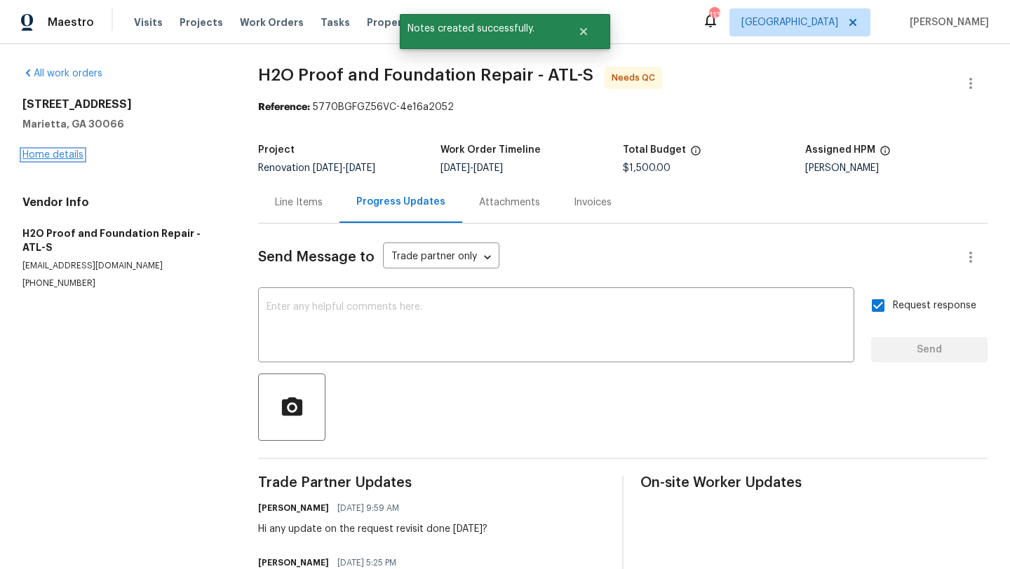
click at [60, 154] on link "Home details" at bounding box center [52, 155] width 61 height 10
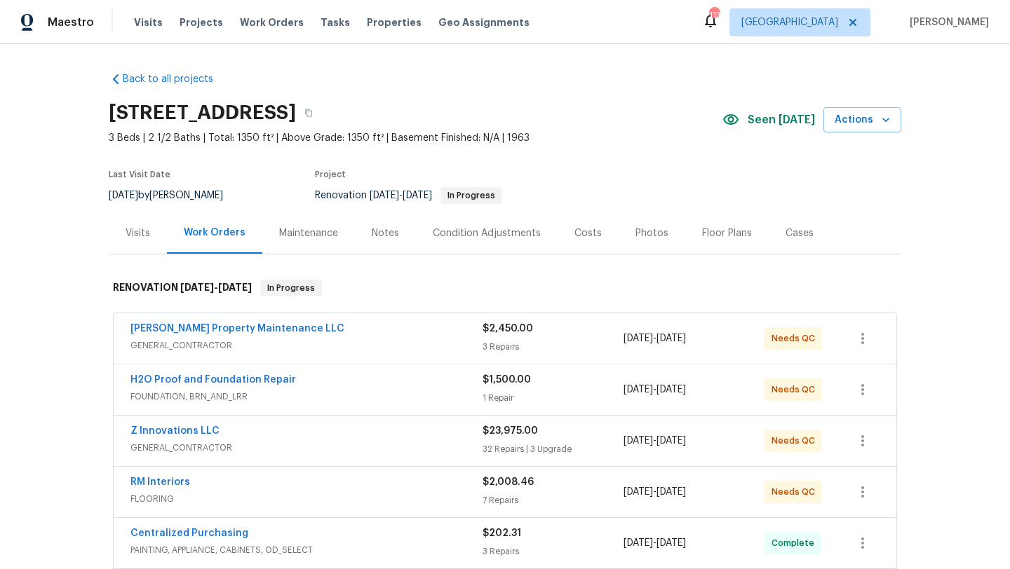
click at [365, 224] on div "Notes" at bounding box center [385, 232] width 61 height 41
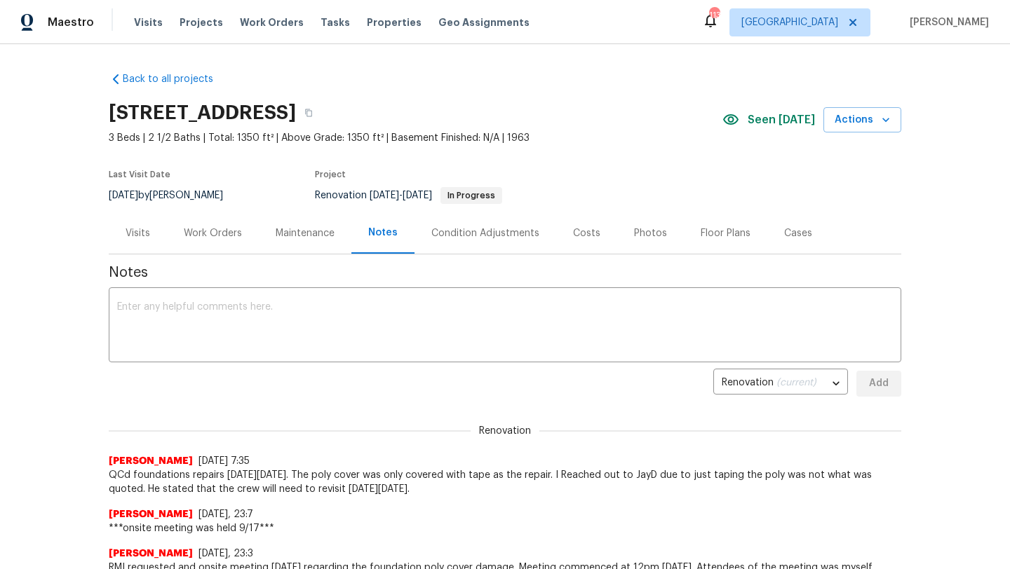
click at [145, 236] on div "Visits" at bounding box center [137, 233] width 25 height 14
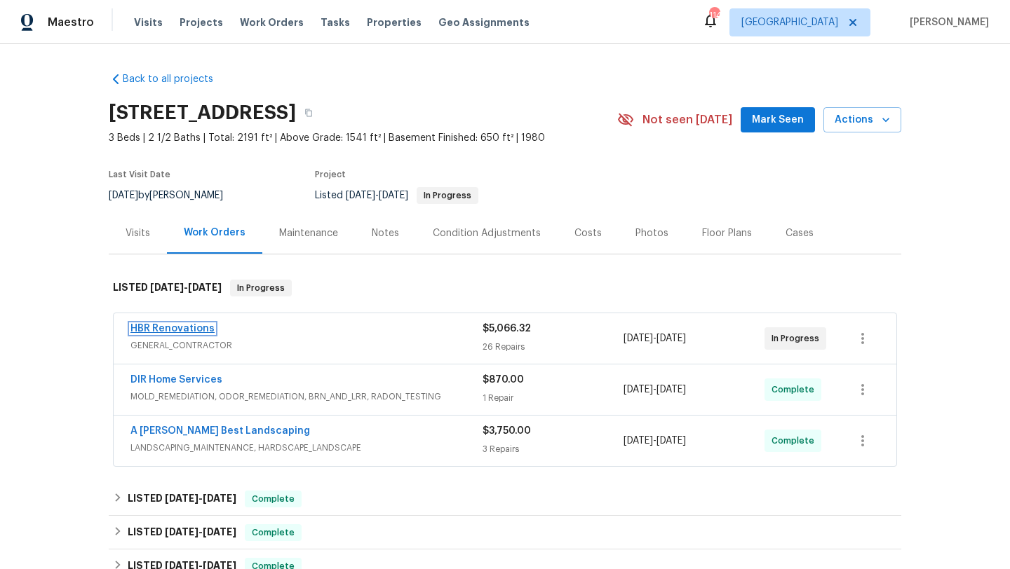
click at [201, 331] on link "HBR Renovations" at bounding box center [172, 329] width 84 height 10
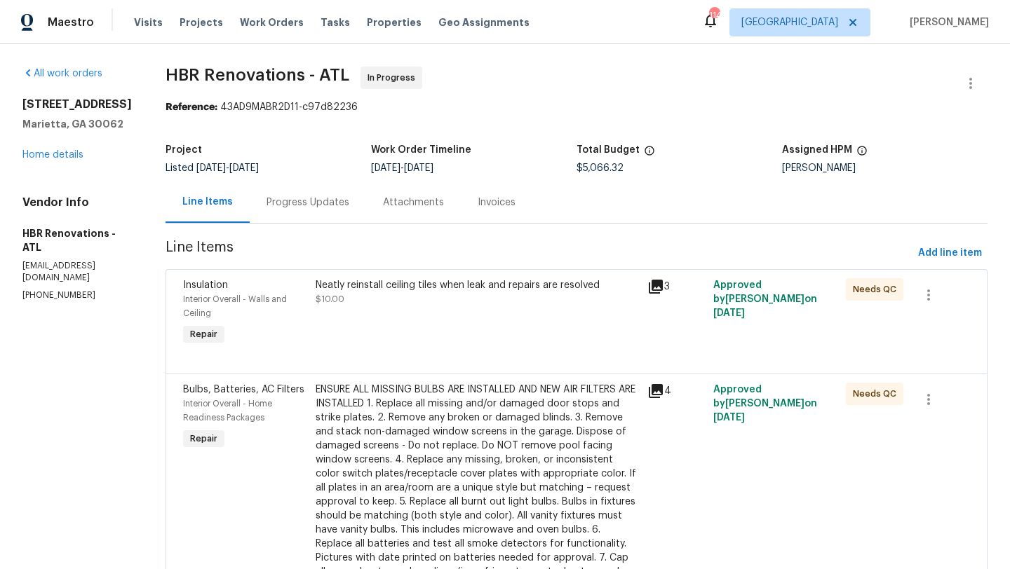
click at [313, 205] on div "Progress Updates" at bounding box center [307, 203] width 83 height 14
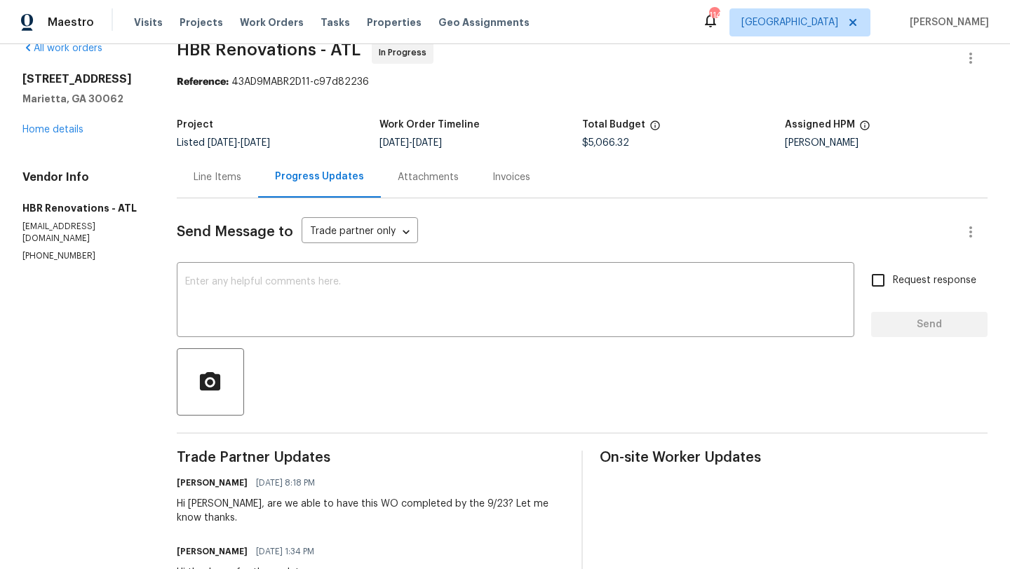
scroll to position [26, 0]
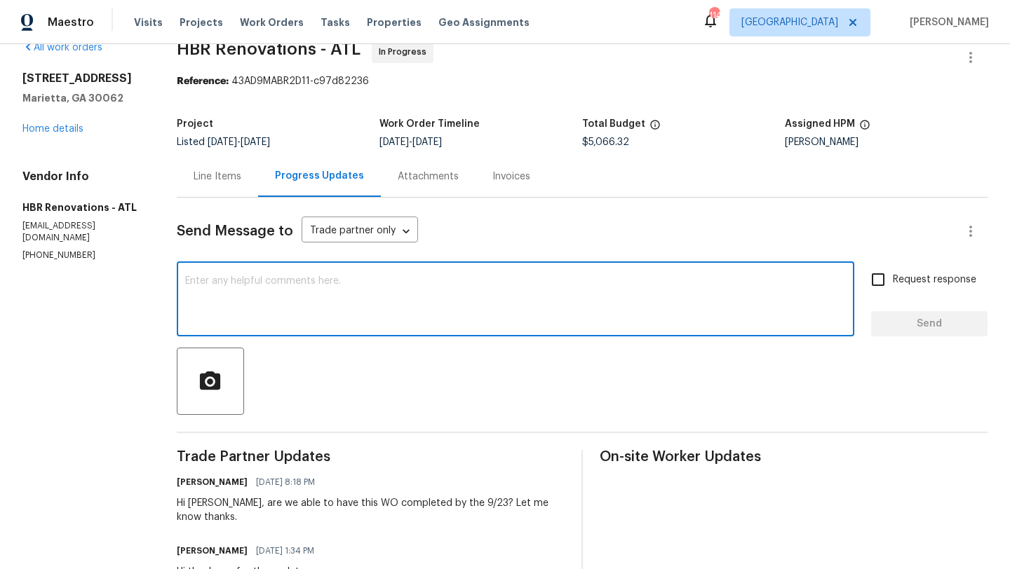
click at [332, 296] on textarea at bounding box center [515, 300] width 660 height 49
type textarea "Hi [PERSON_NAME], any update on this home?"
click at [882, 287] on input "Request response" at bounding box center [877, 279] width 29 height 29
checkbox input "true"
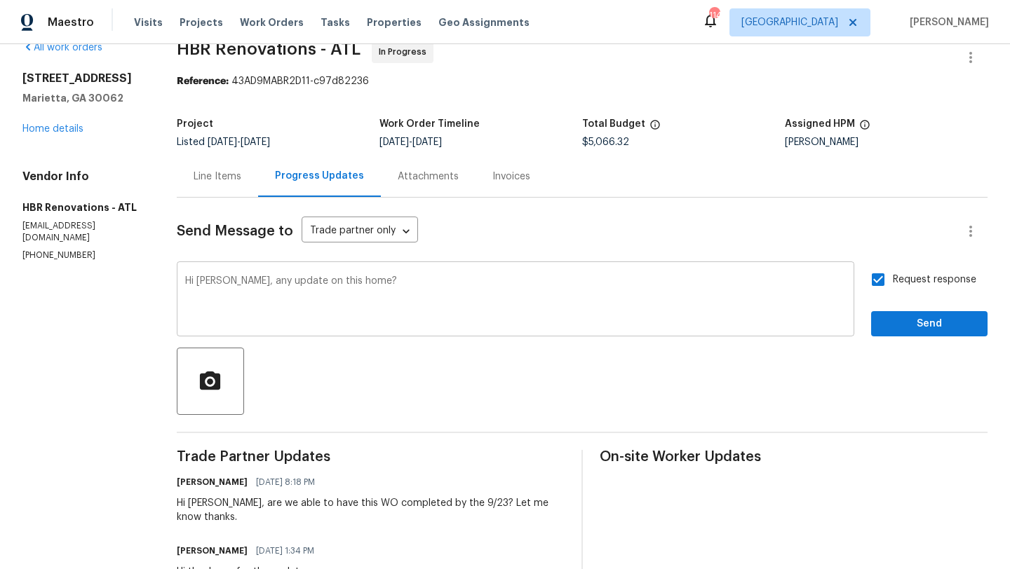
click at [253, 283] on textarea "Hi [PERSON_NAME], any update on this home?" at bounding box center [515, 300] width 660 height 49
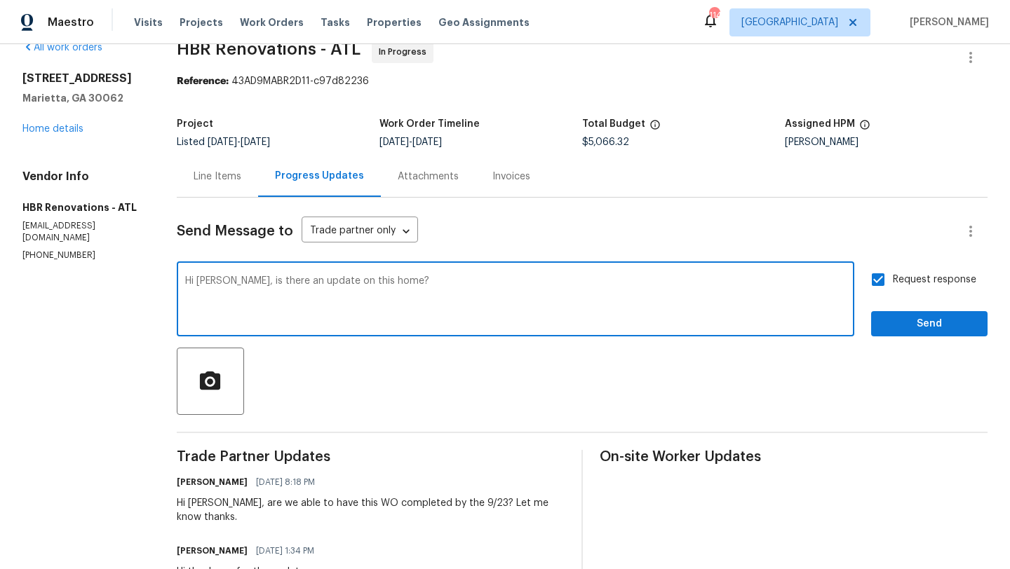
type textarea "Hi [PERSON_NAME], is there an update on this home?"
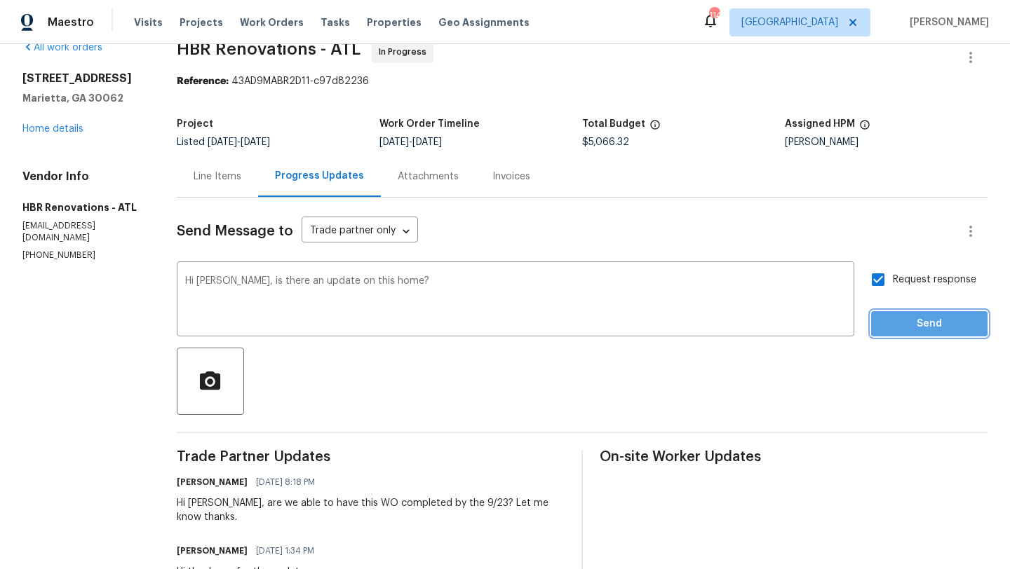
click at [890, 332] on button "Send" at bounding box center [929, 324] width 116 height 26
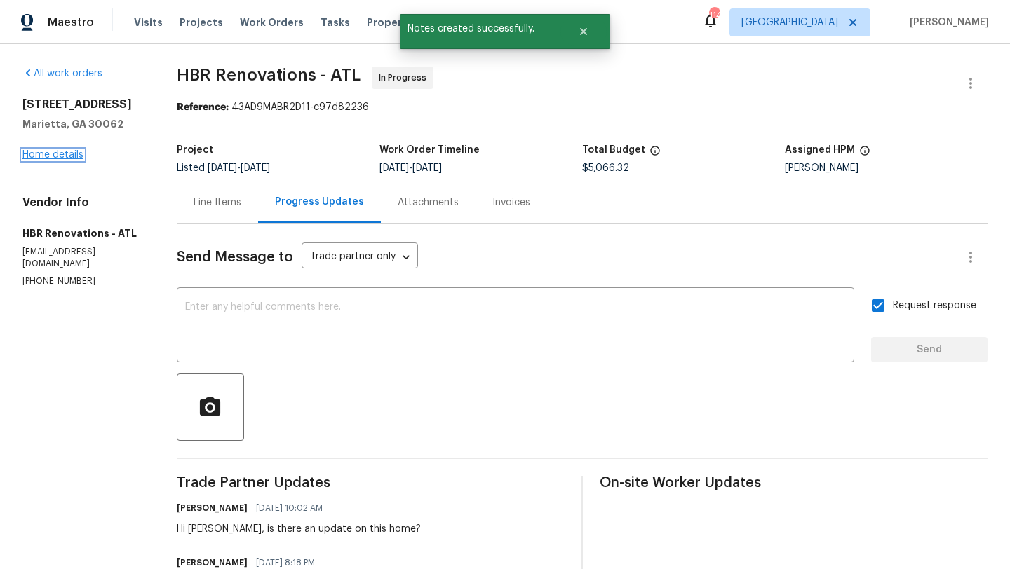
click at [72, 156] on link "Home details" at bounding box center [52, 155] width 61 height 10
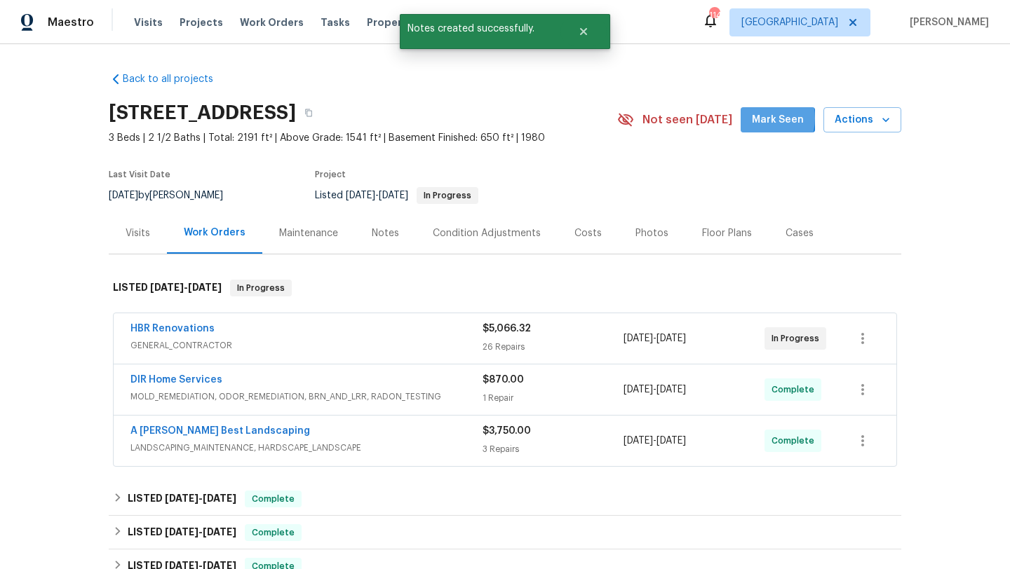
click at [757, 118] on span "Mark Seen" at bounding box center [778, 120] width 52 height 18
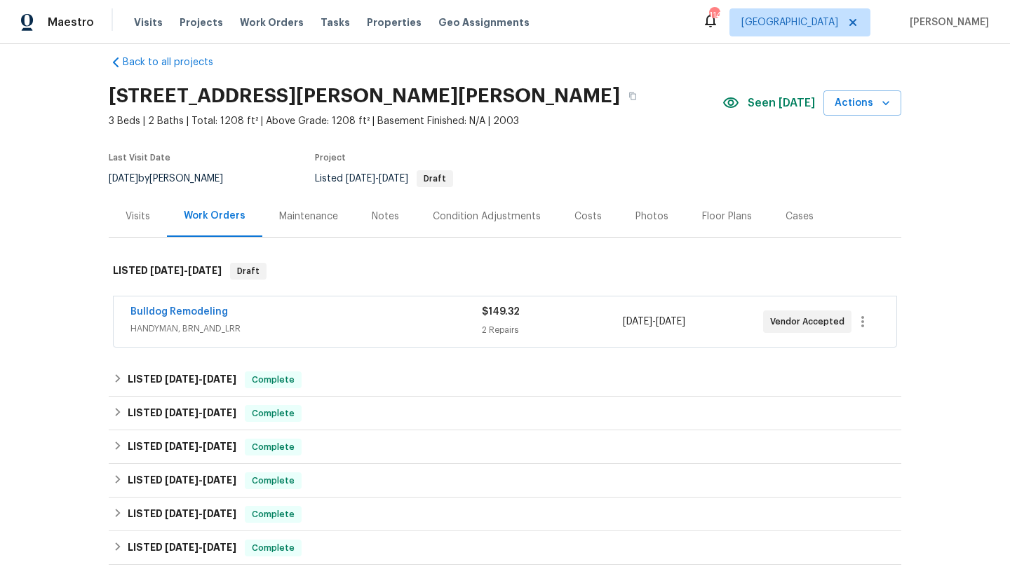
scroll to position [19, 0]
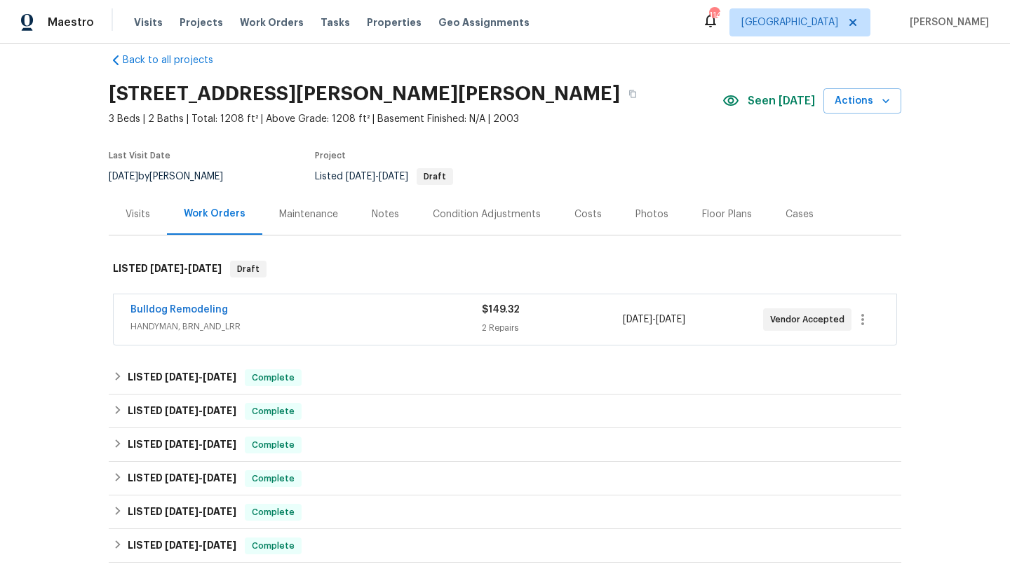
click at [574, 212] on div "Costs" at bounding box center [587, 215] width 27 height 14
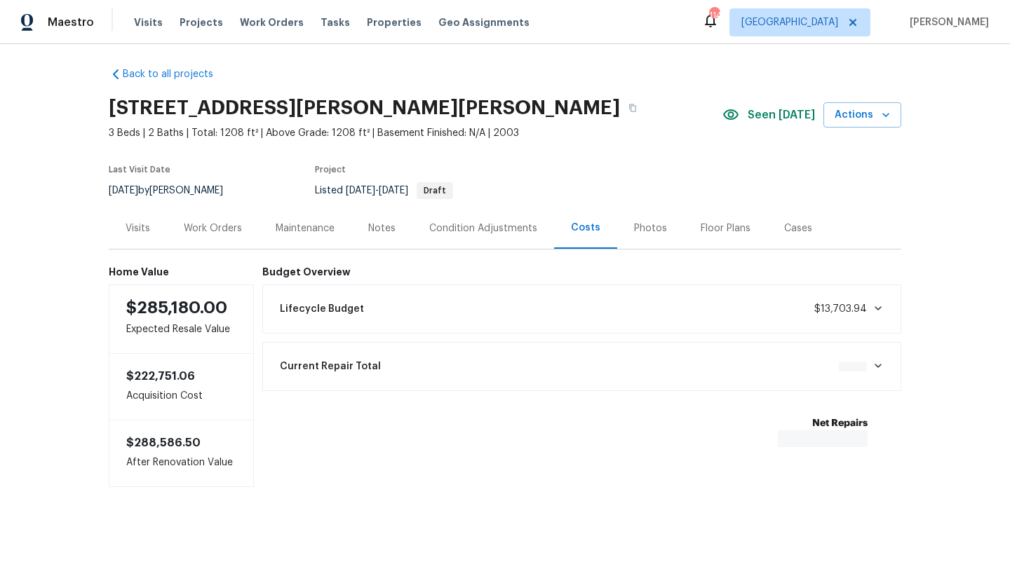
scroll to position [8, 0]
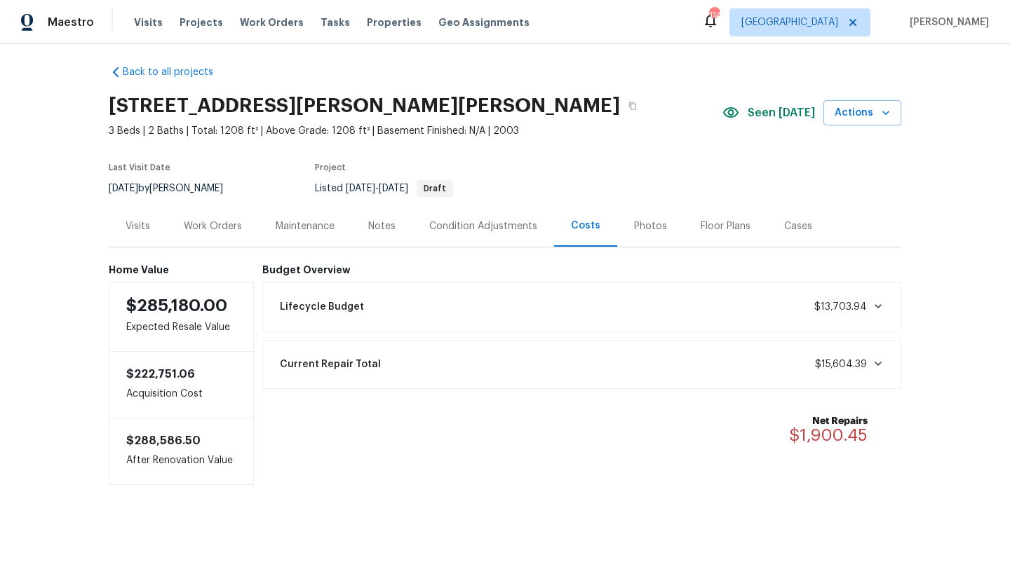
click at [137, 223] on div "Visits" at bounding box center [137, 226] width 25 height 14
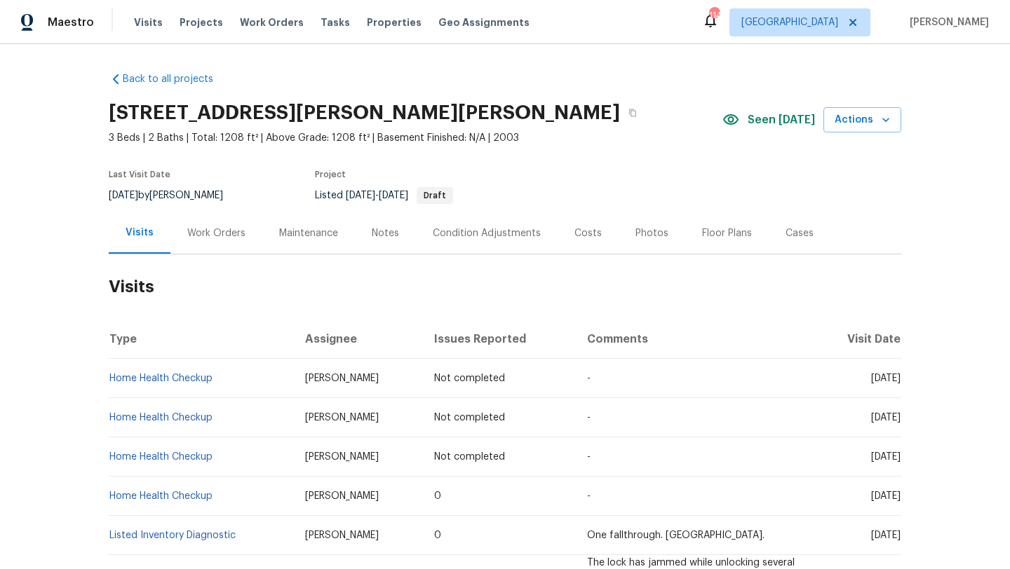
click at [221, 240] on div "Work Orders" at bounding box center [216, 233] width 58 height 14
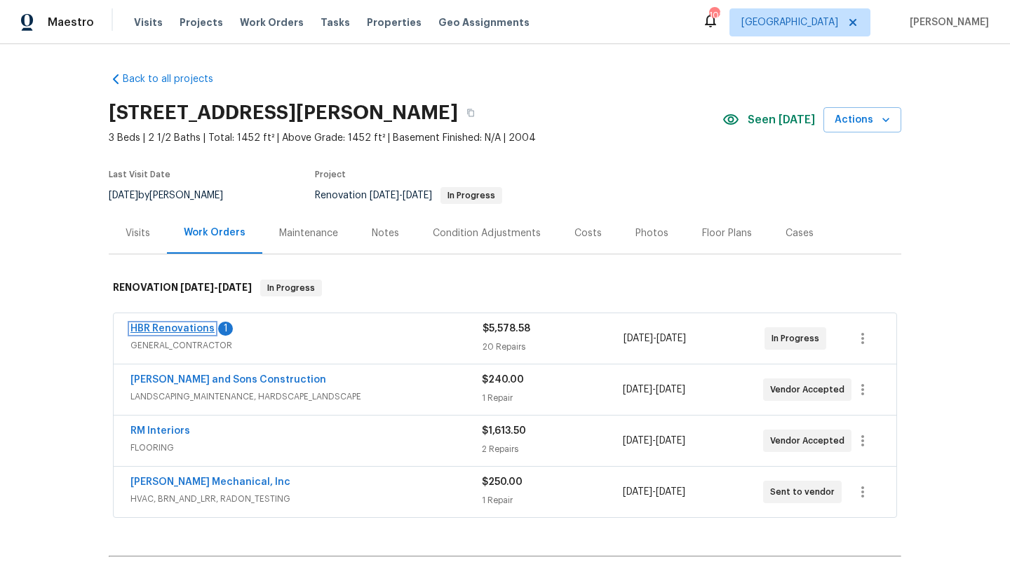
click at [161, 329] on link "HBR Renovations" at bounding box center [172, 329] width 84 height 10
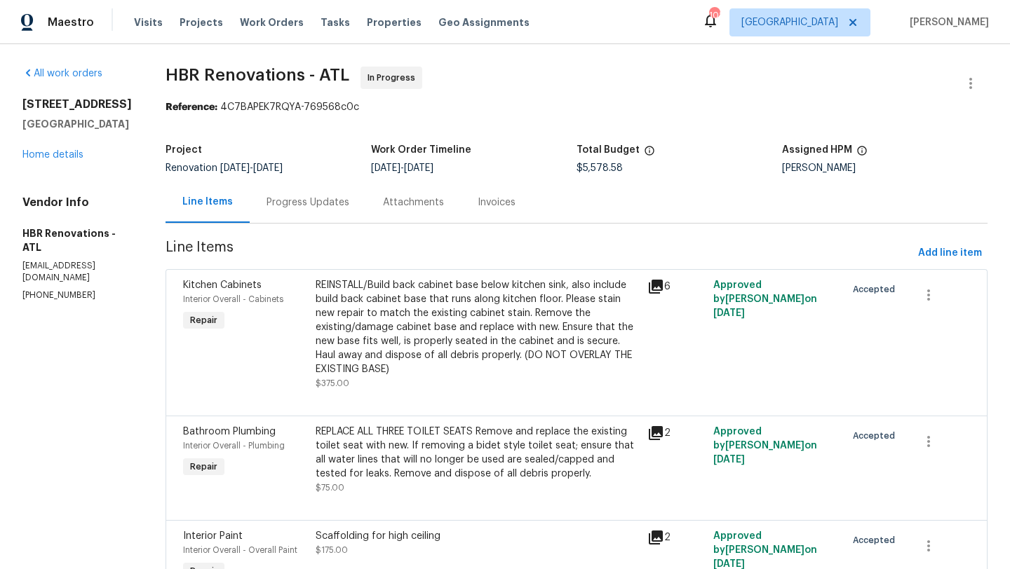
click at [317, 206] on div "Progress Updates" at bounding box center [307, 203] width 83 height 14
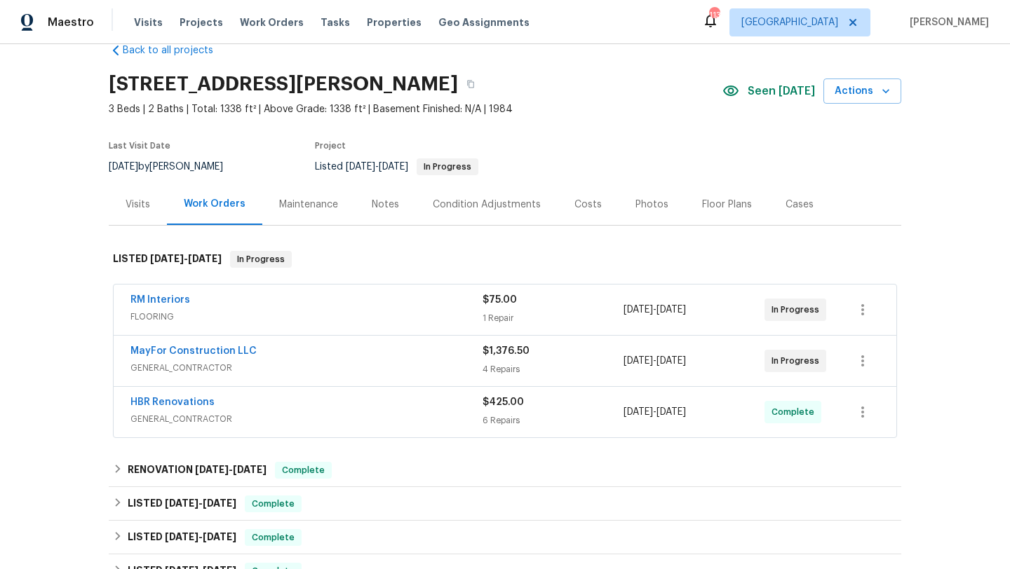
scroll to position [35, 0]
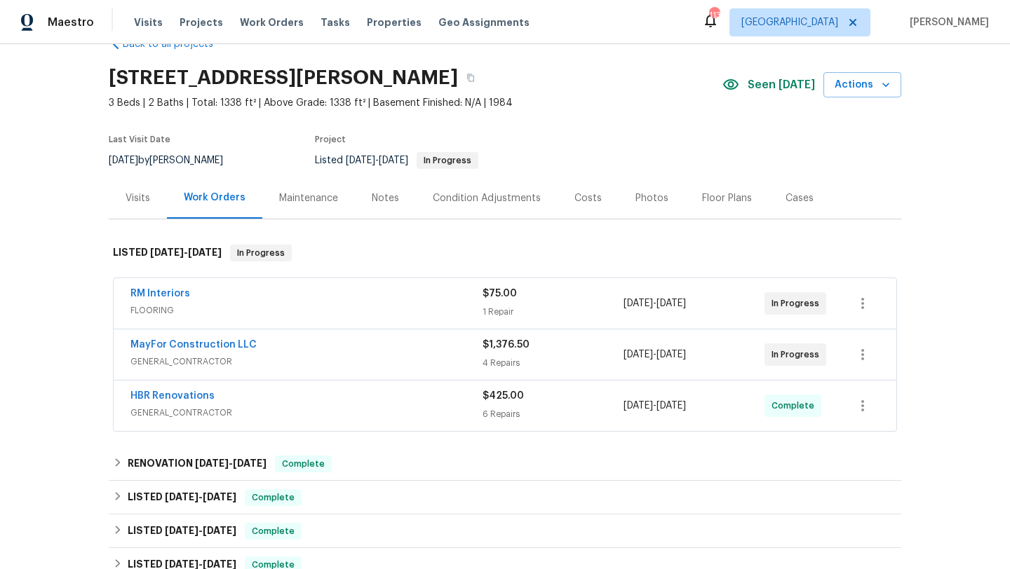
click at [205, 350] on span "MayFor Construction LLC" at bounding box center [193, 345] width 126 height 14
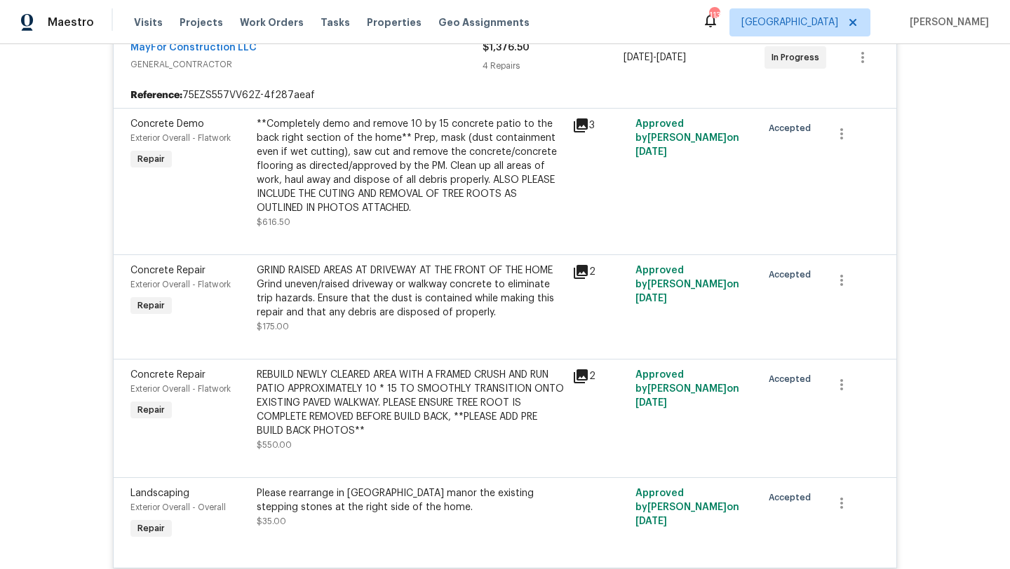
scroll to position [0, 0]
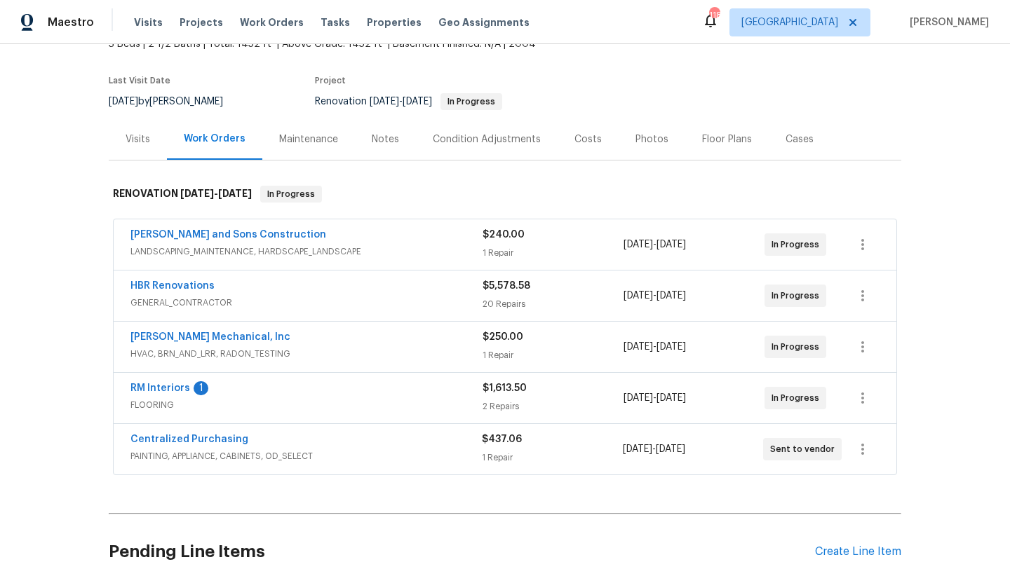
scroll to position [95, 0]
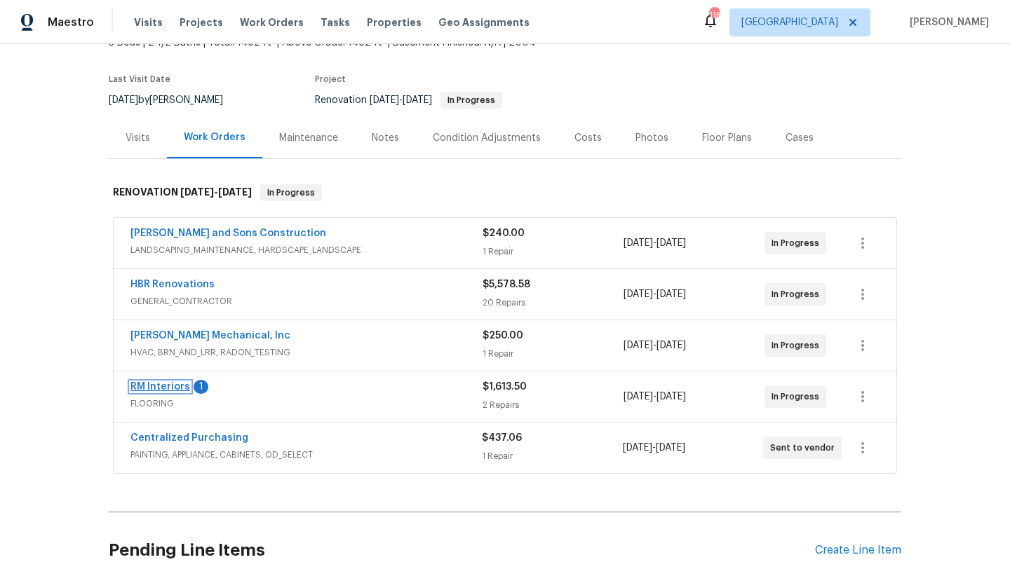
click at [165, 388] on link "RM Interiors" at bounding box center [160, 387] width 60 height 10
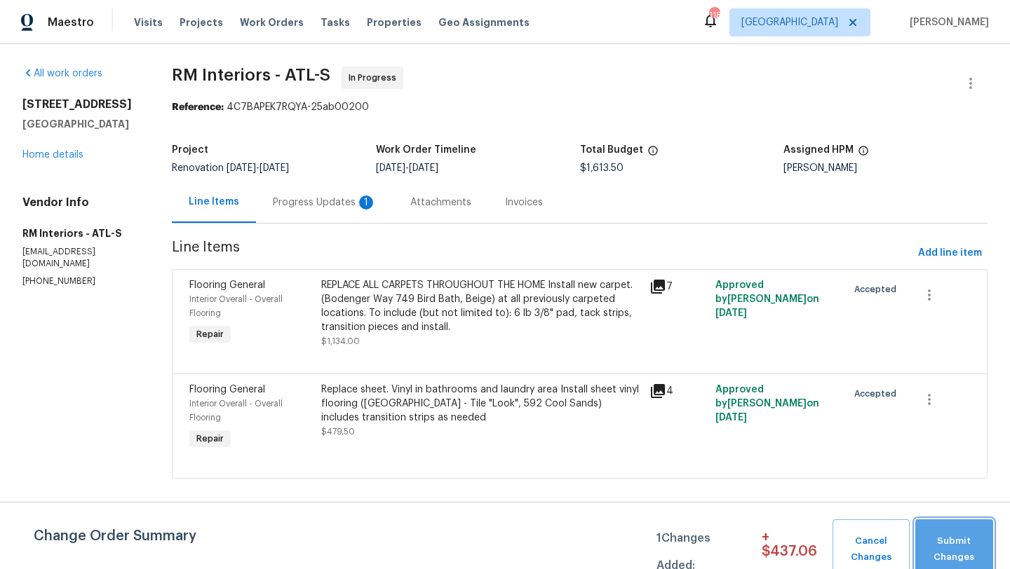
click at [949, 539] on span "Submit Changes" at bounding box center [954, 550] width 64 height 32
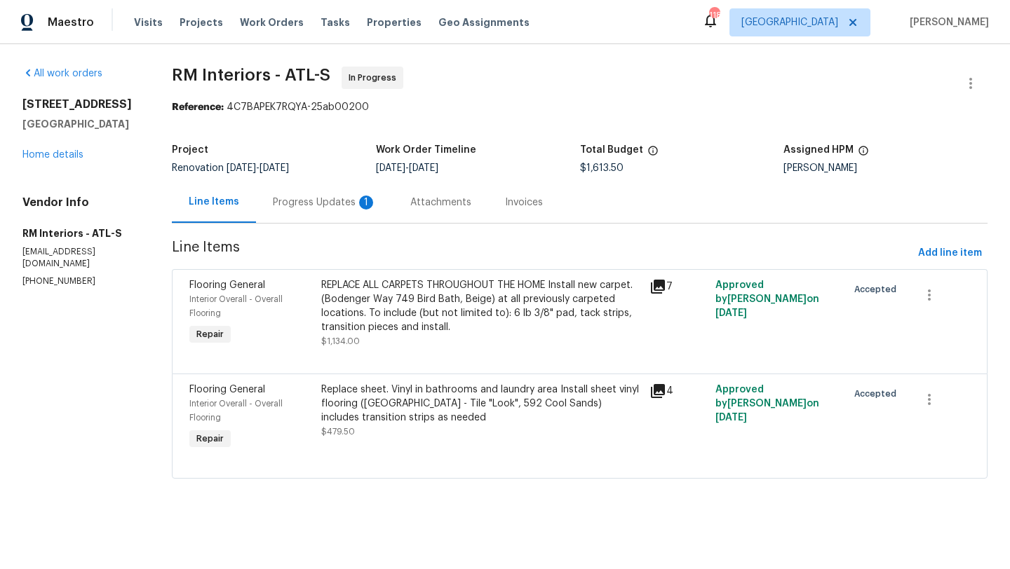
click at [333, 206] on div "Progress Updates 1" at bounding box center [325, 203] width 104 height 14
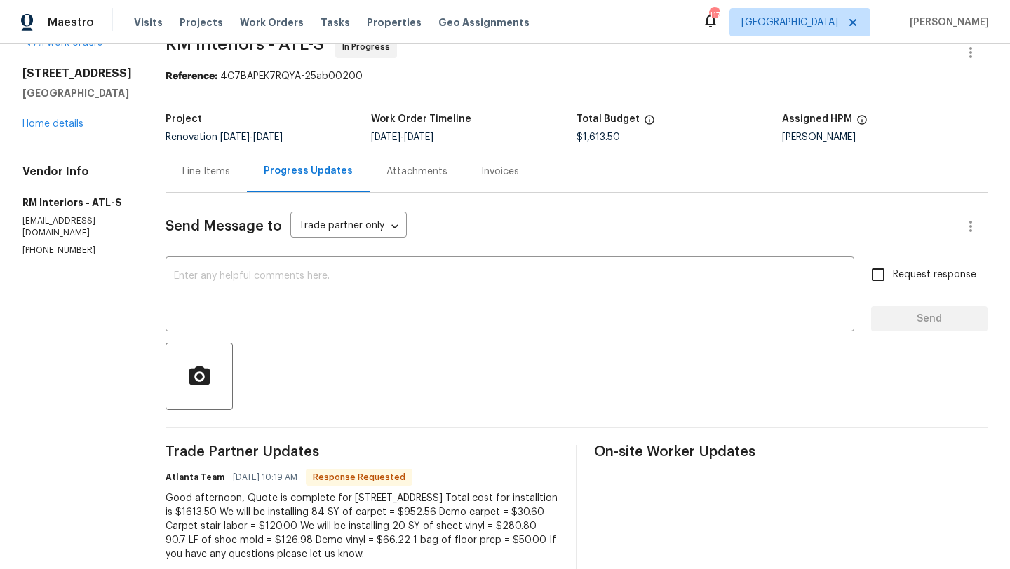
scroll to position [26, 0]
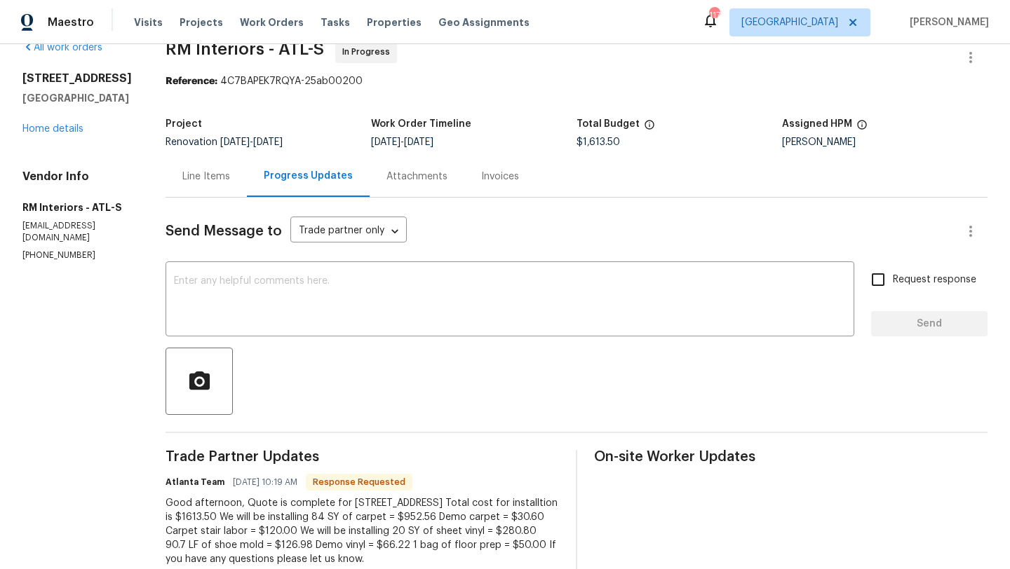
click at [192, 186] on div "Line Items" at bounding box center [205, 176] width 81 height 41
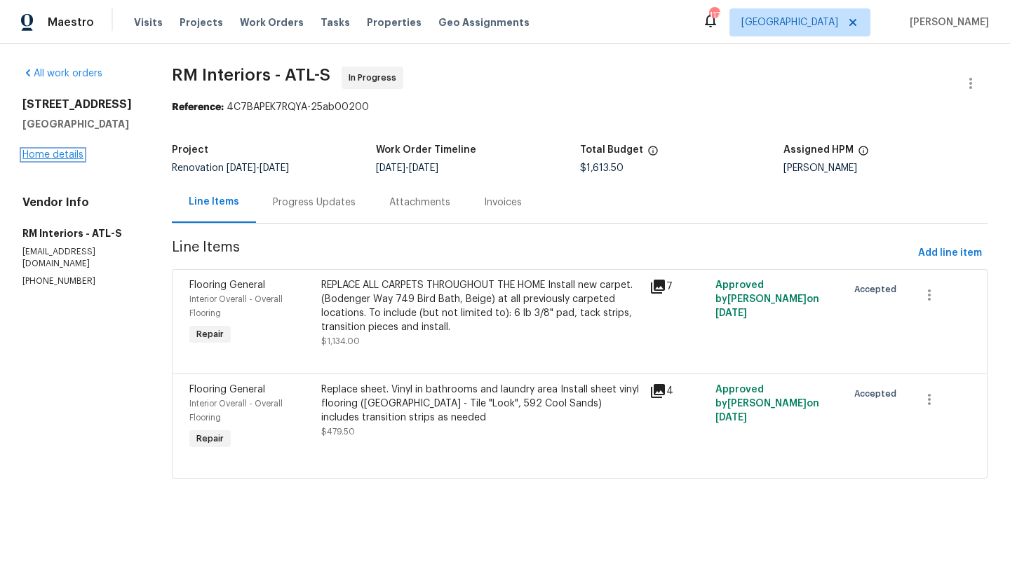
click at [69, 154] on link "Home details" at bounding box center [52, 155] width 61 height 10
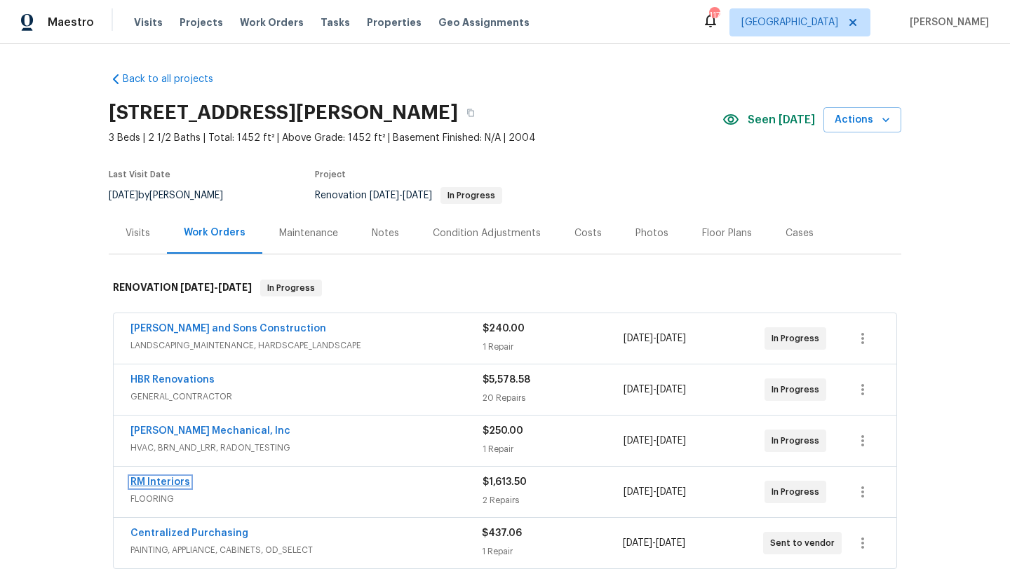
click at [180, 479] on link "RM Interiors" at bounding box center [160, 482] width 60 height 10
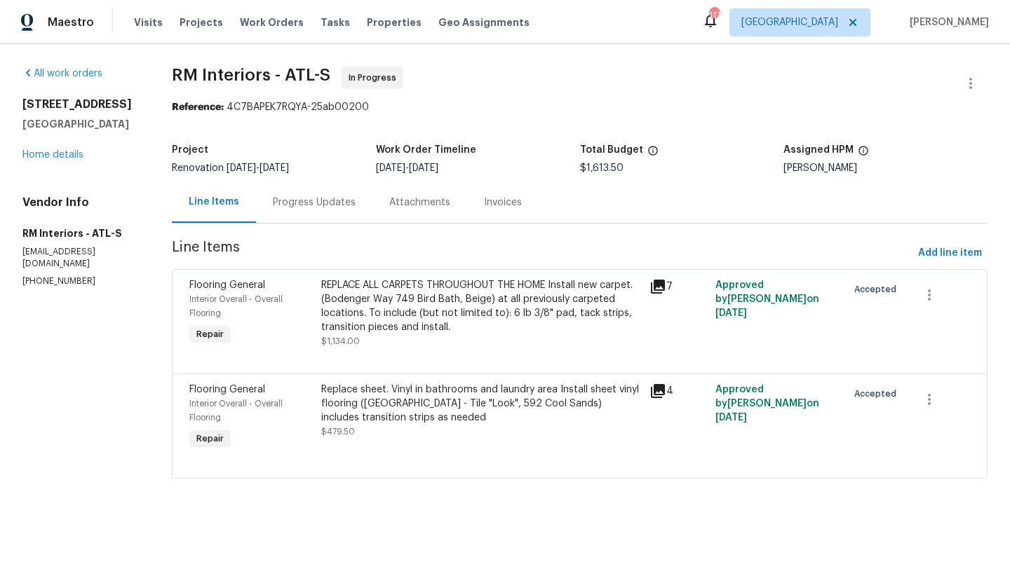
click at [324, 208] on div "Progress Updates" at bounding box center [314, 203] width 83 height 14
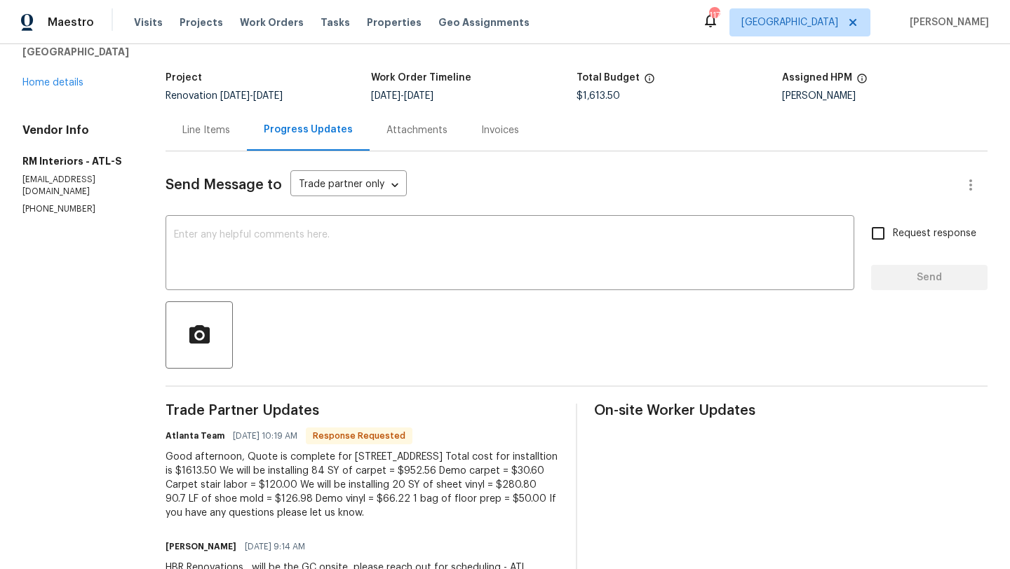
scroll to position [61, 0]
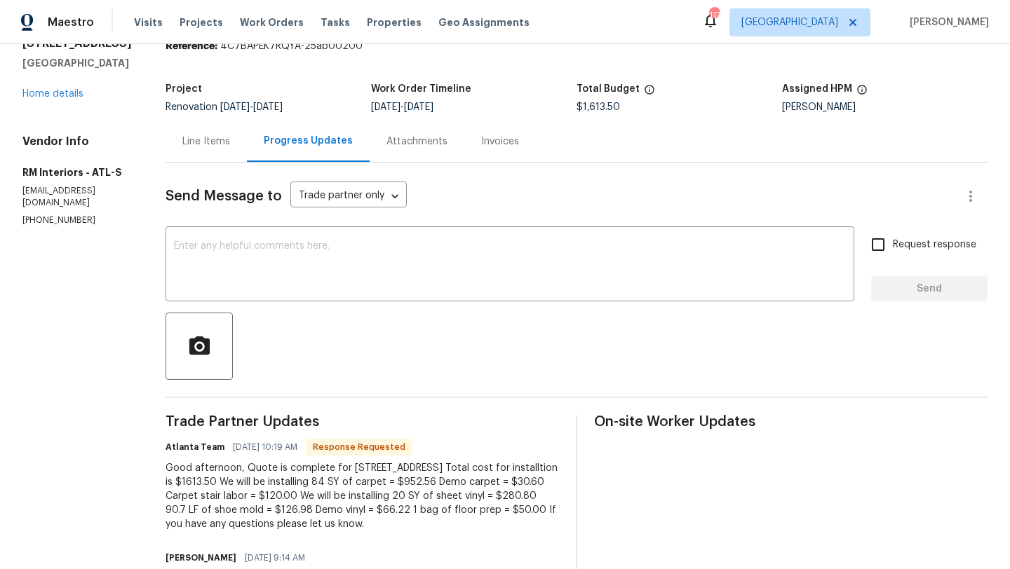
click at [205, 138] on div "Line Items" at bounding box center [206, 142] width 48 height 14
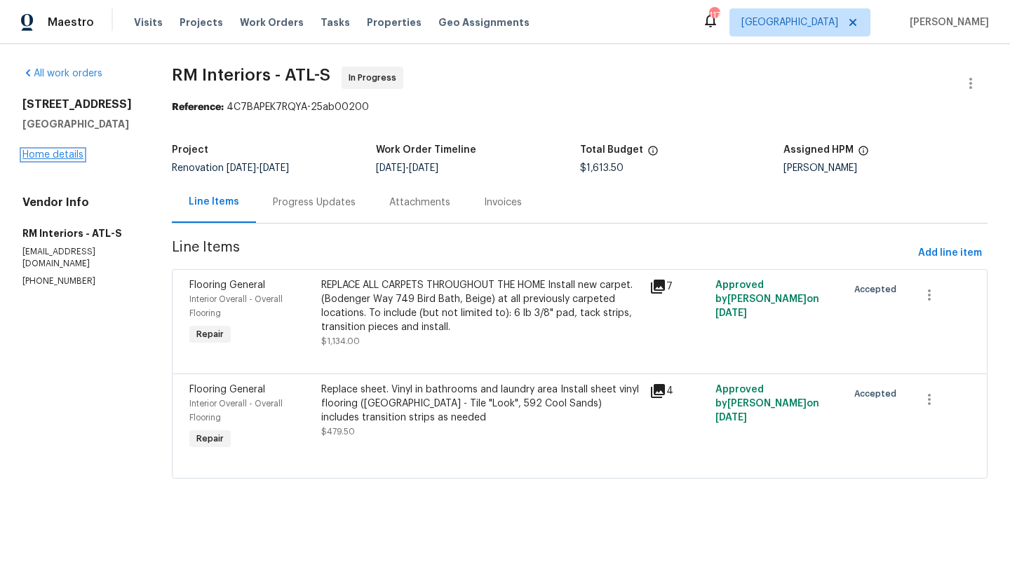
click at [67, 156] on link "Home details" at bounding box center [52, 155] width 61 height 10
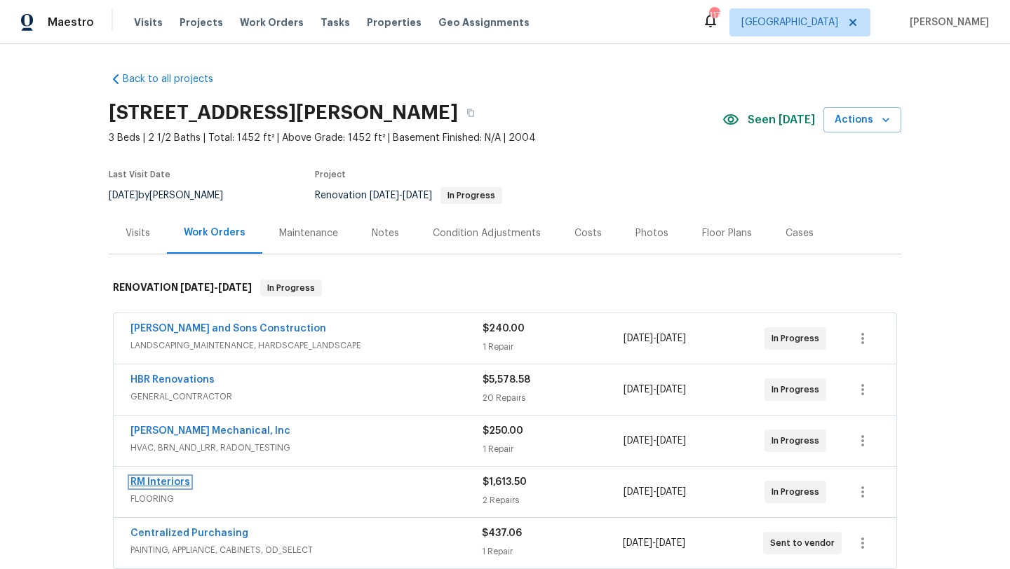
click at [161, 482] on link "RM Interiors" at bounding box center [160, 482] width 60 height 10
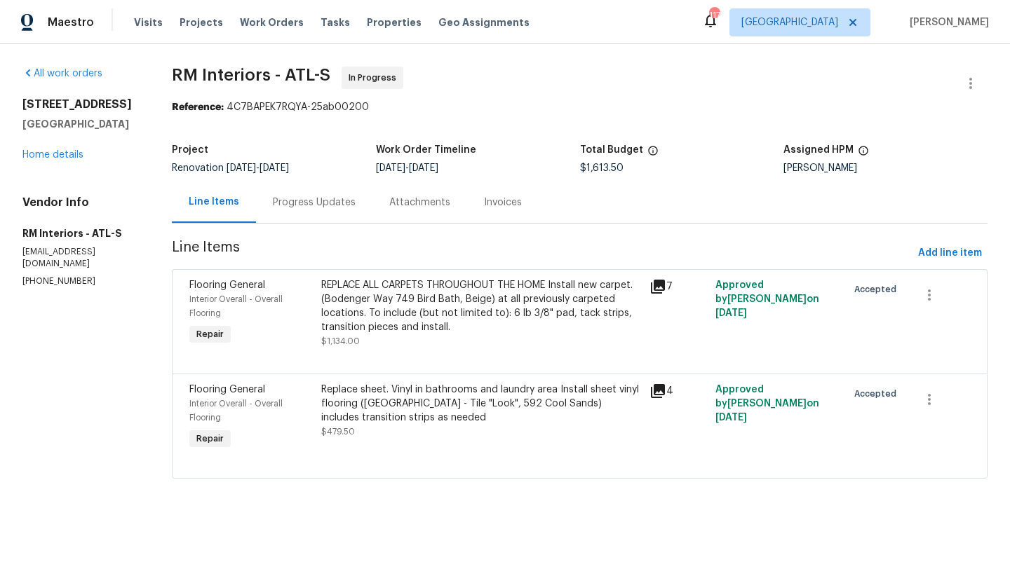
click at [301, 212] on div "Progress Updates" at bounding box center [314, 202] width 116 height 41
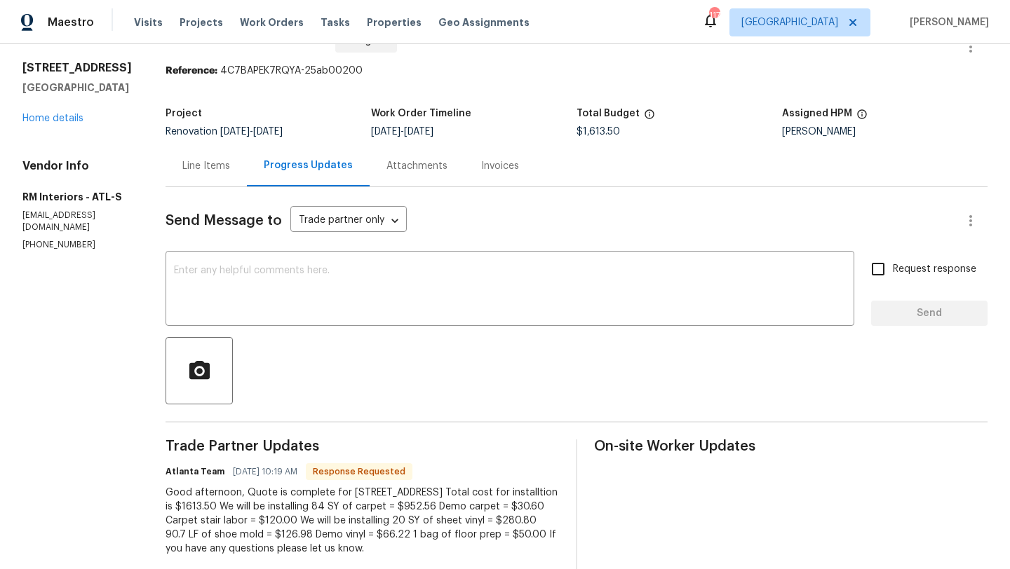
scroll to position [41, 0]
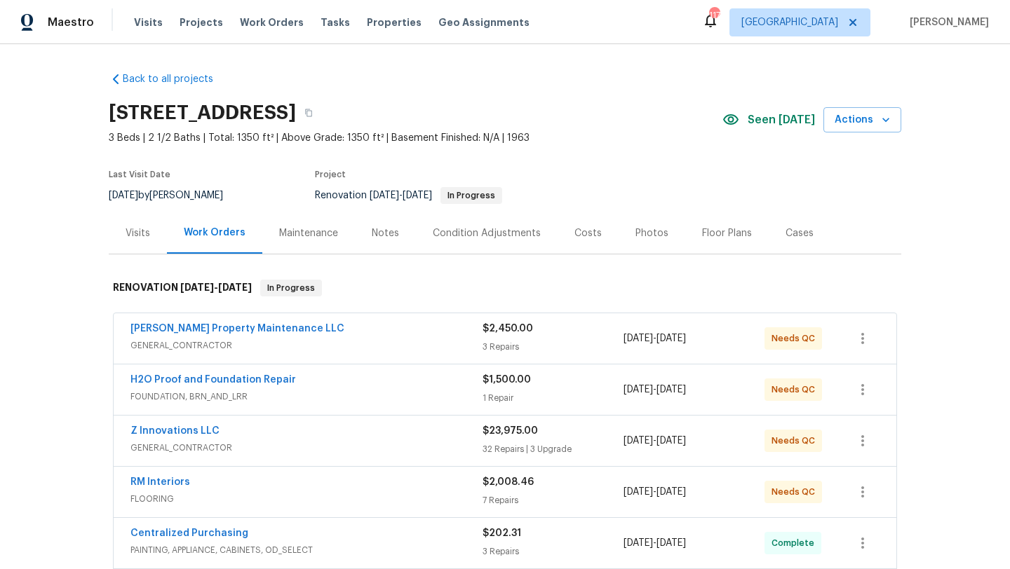
click at [215, 392] on span "FOUNDATION, BRN_AND_LRR" at bounding box center [306, 397] width 352 height 14
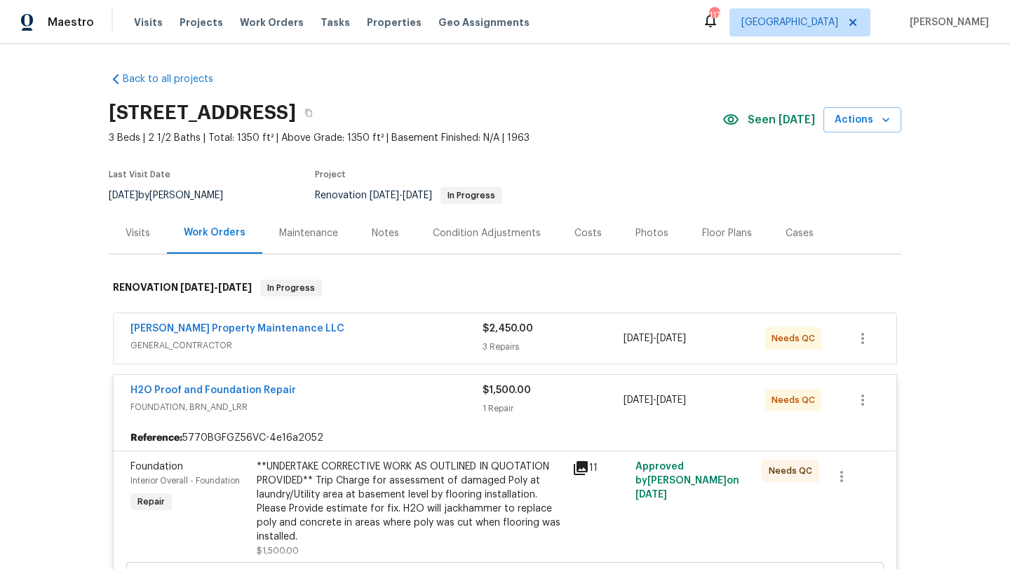
click at [165, 463] on span "Foundation" at bounding box center [156, 467] width 53 height 10
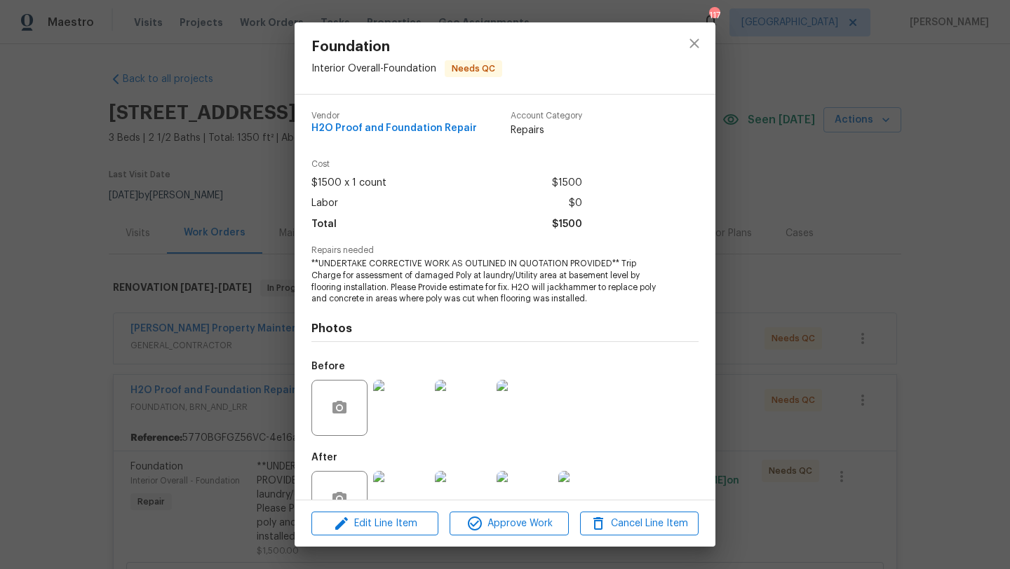
scroll to position [42, 0]
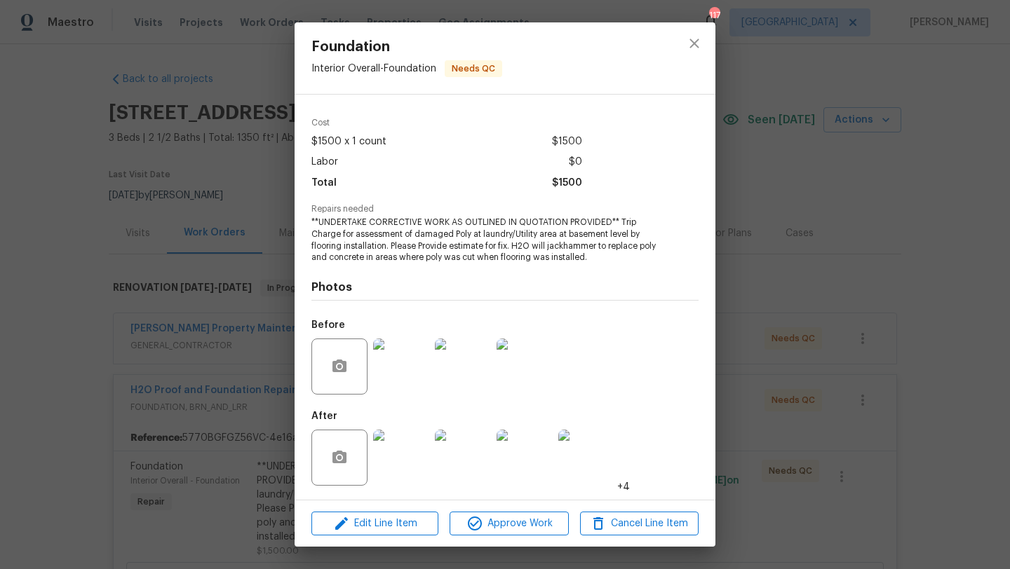
click at [402, 456] on img at bounding box center [401, 458] width 56 height 56
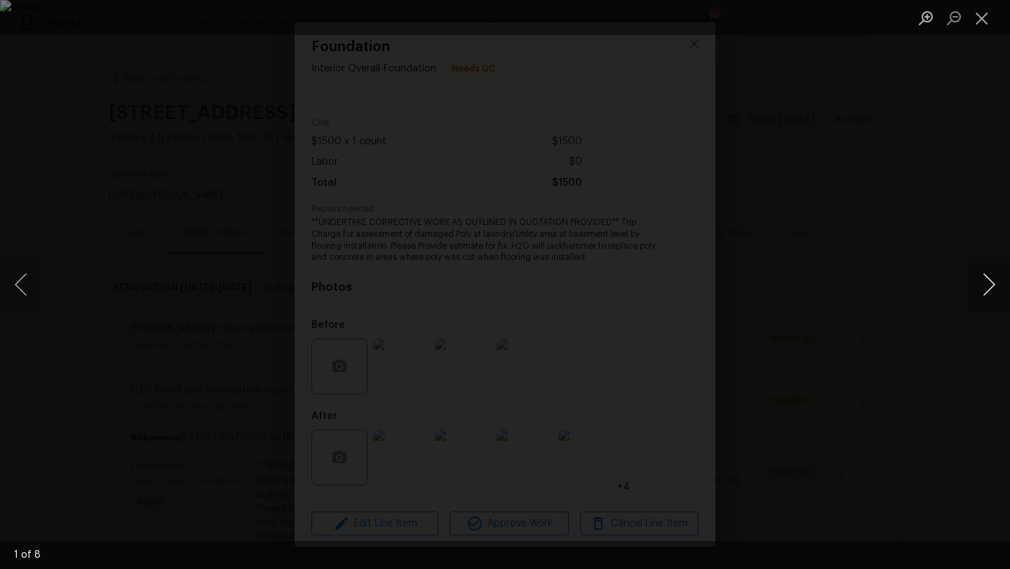
click at [990, 296] on button "Next image" at bounding box center [988, 285] width 42 height 56
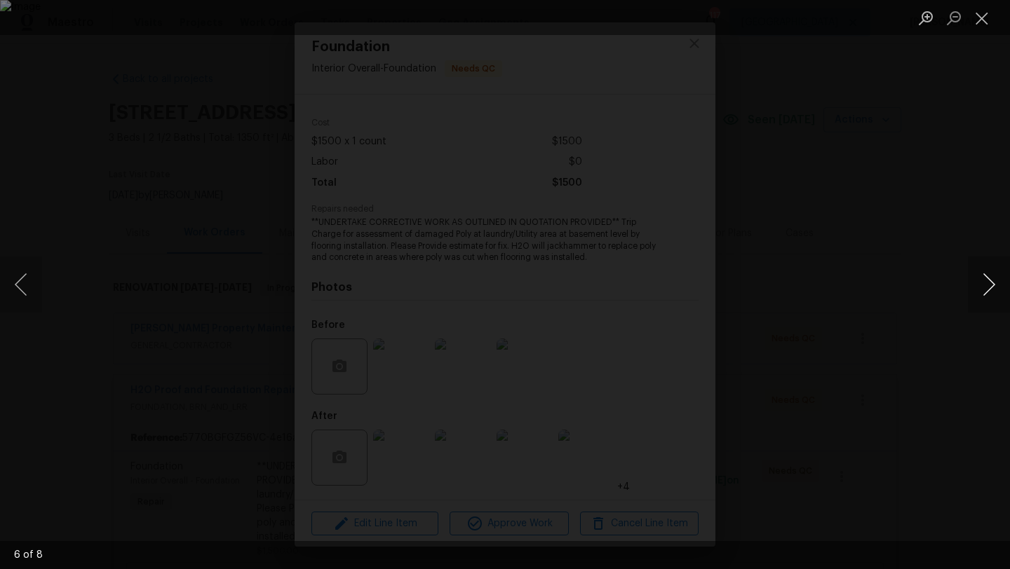
click at [990, 296] on button "Next image" at bounding box center [988, 285] width 42 height 56
click at [945, 225] on div "Lightbox" at bounding box center [505, 284] width 1010 height 569
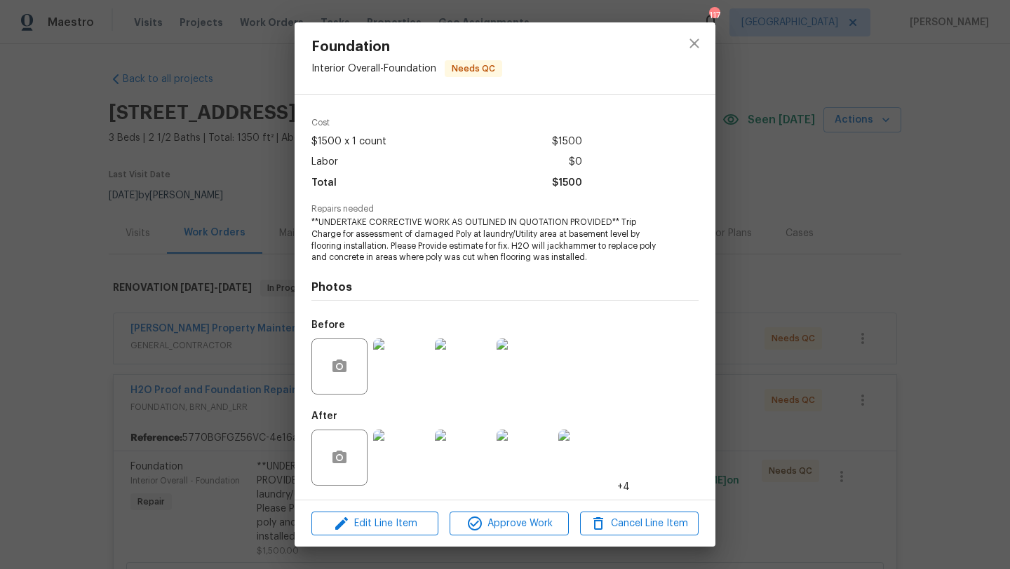
click at [398, 461] on img at bounding box center [401, 458] width 56 height 56
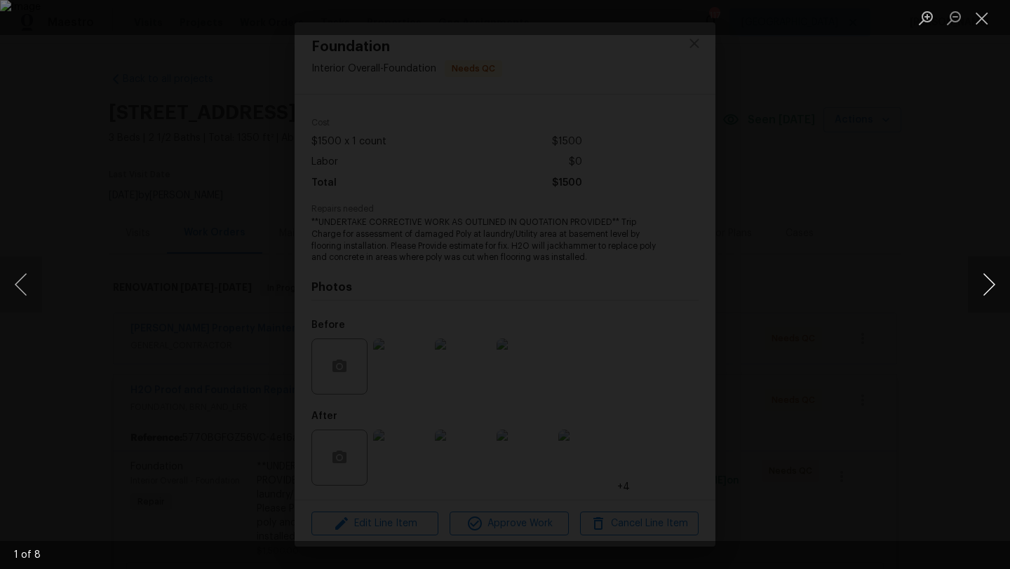
click at [979, 282] on button "Next image" at bounding box center [988, 285] width 42 height 56
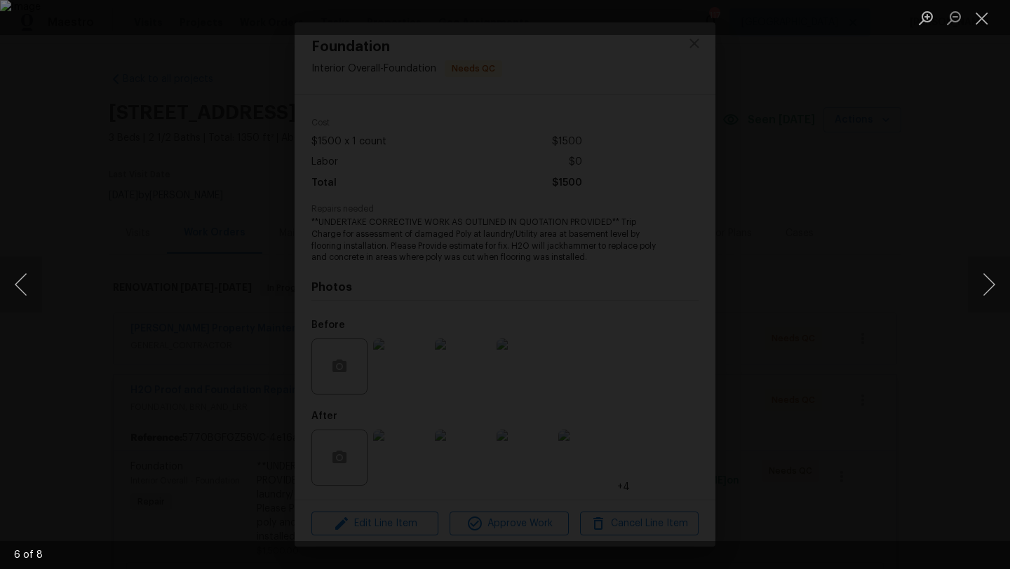
click at [975, 201] on div "Lightbox" at bounding box center [505, 284] width 1010 height 569
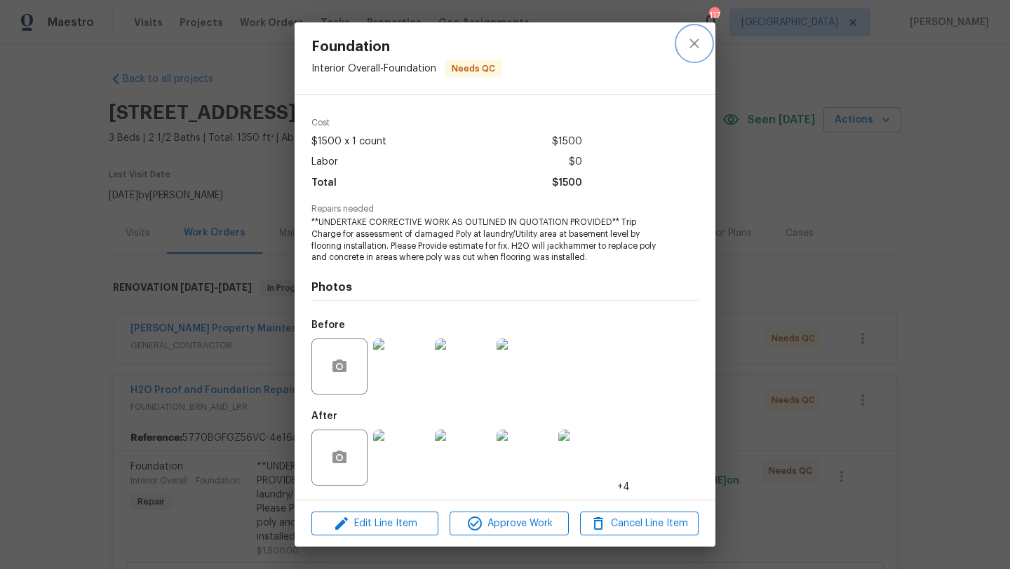
click at [697, 43] on icon "close" at bounding box center [694, 43] width 17 height 17
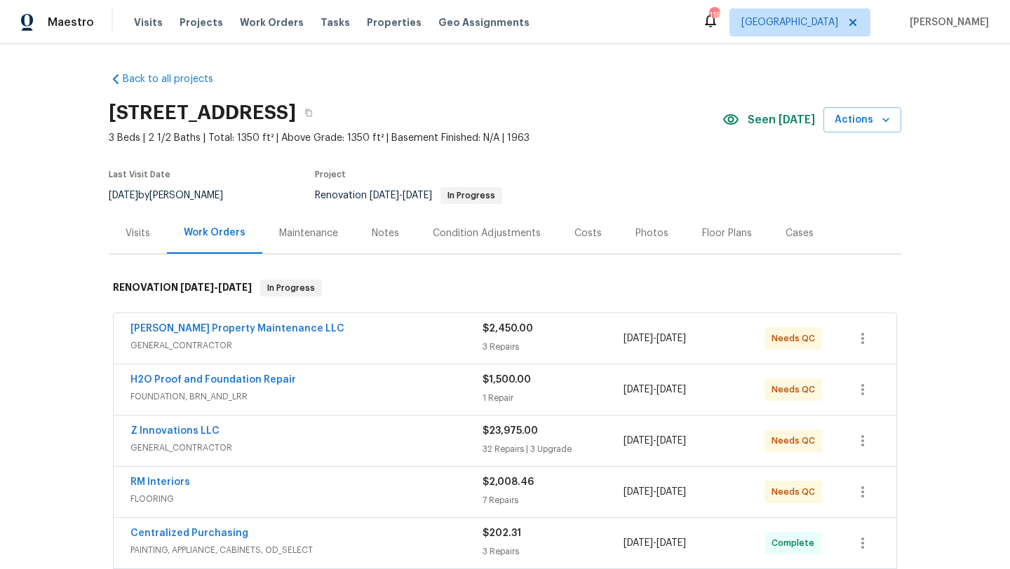
click at [259, 402] on span "FOUNDATION, BRN_AND_LRR" at bounding box center [306, 397] width 352 height 14
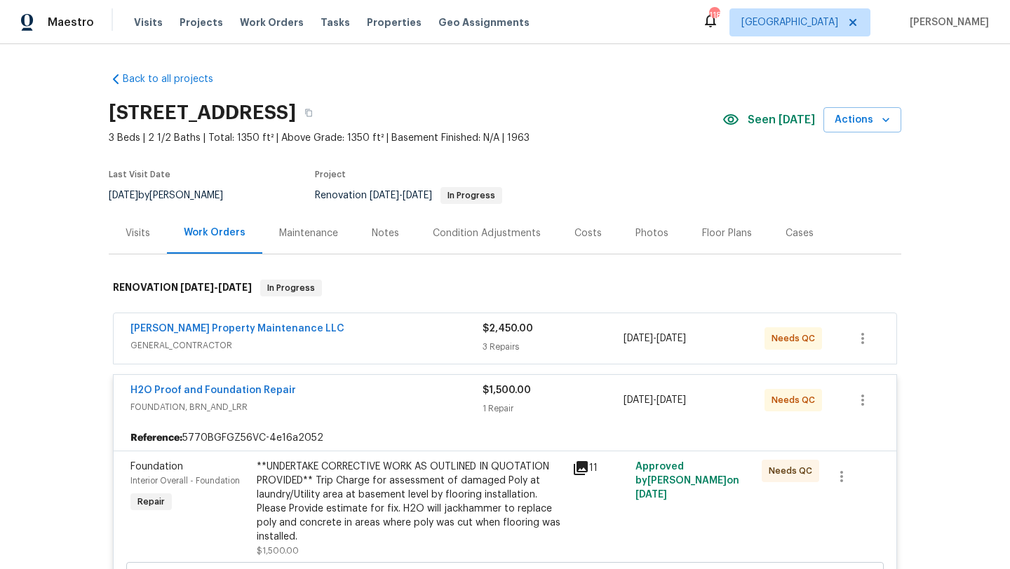
click at [179, 467] on span "Foundation" at bounding box center [156, 467] width 53 height 10
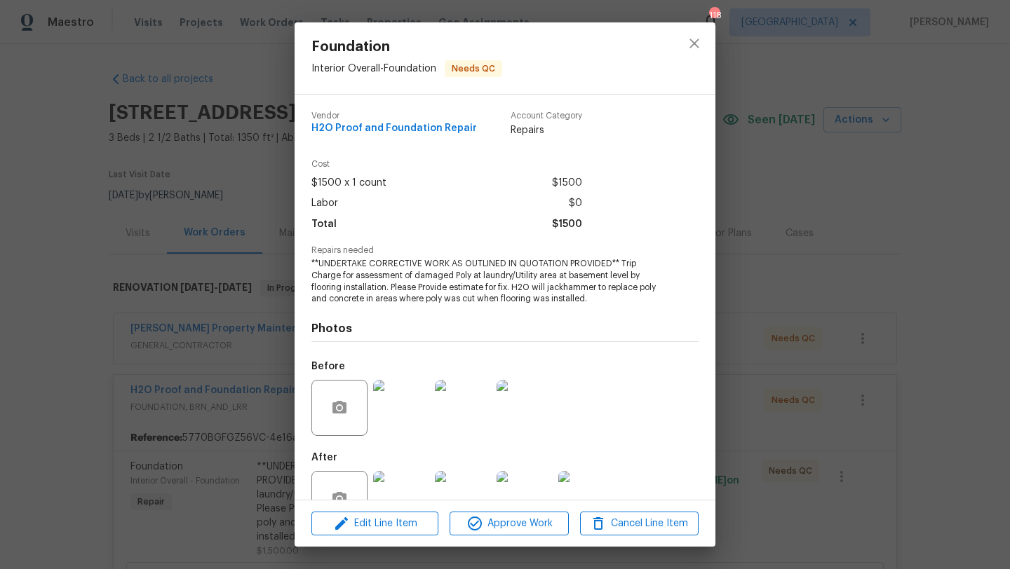
scroll to position [42, 0]
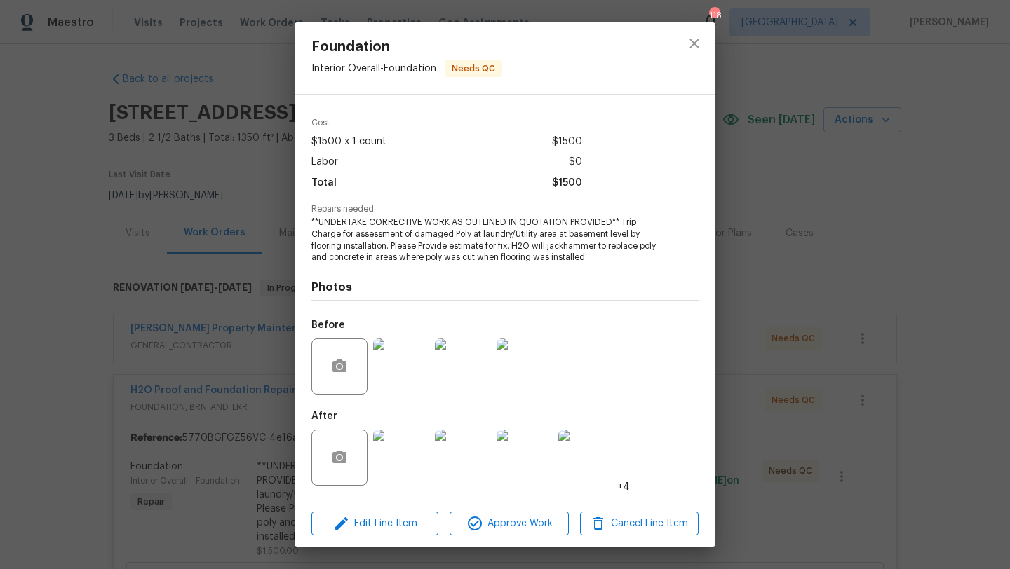
click at [384, 447] on img at bounding box center [401, 458] width 56 height 56
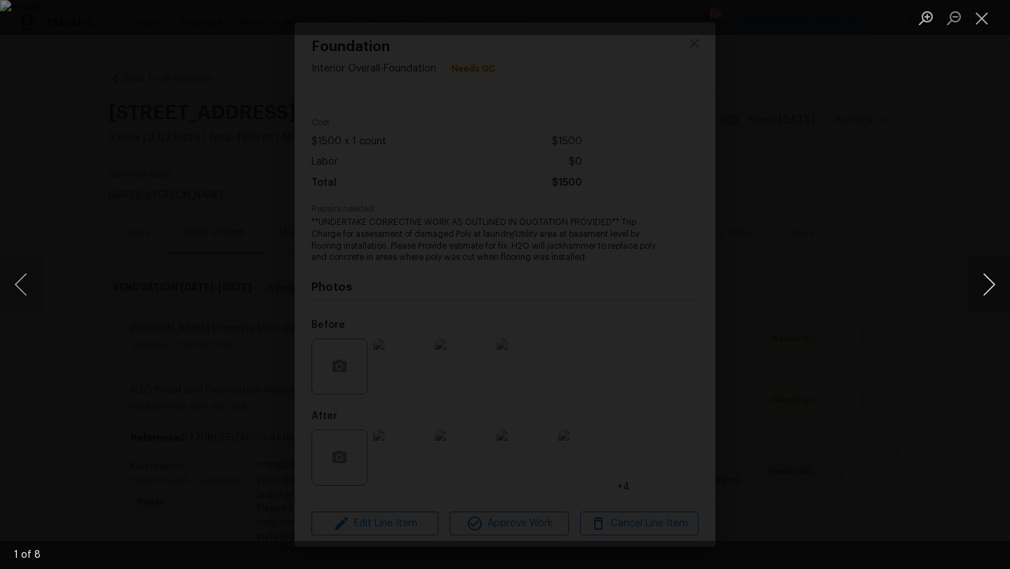
click at [1000, 275] on button "Next image" at bounding box center [988, 285] width 42 height 56
click at [1000, 276] on button "Next image" at bounding box center [988, 285] width 42 height 56
click at [1000, 277] on button "Next image" at bounding box center [988, 285] width 42 height 56
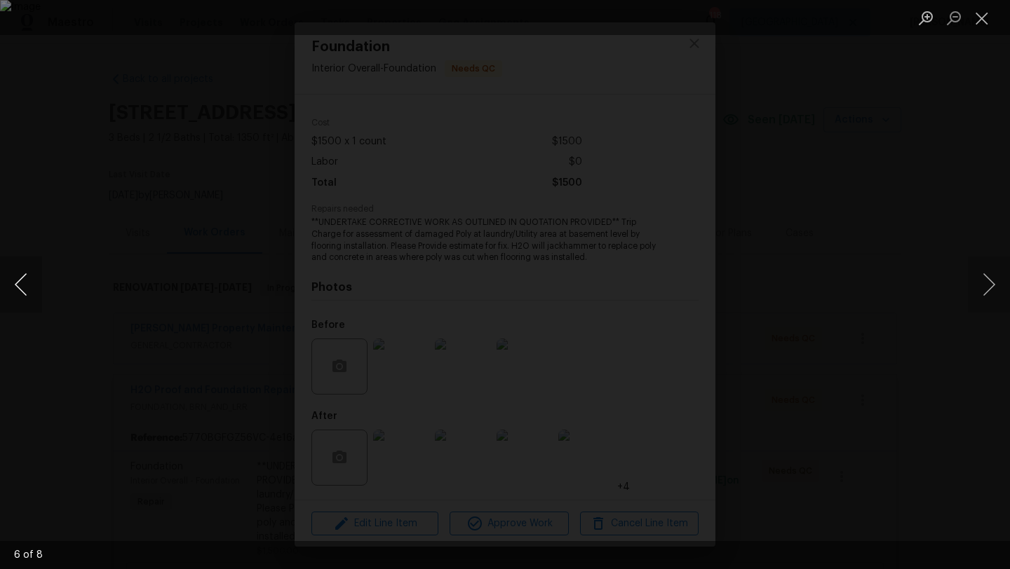
click at [25, 286] on button "Previous image" at bounding box center [21, 285] width 42 height 56
click at [965, 97] on div "Lightbox" at bounding box center [505, 284] width 1010 height 569
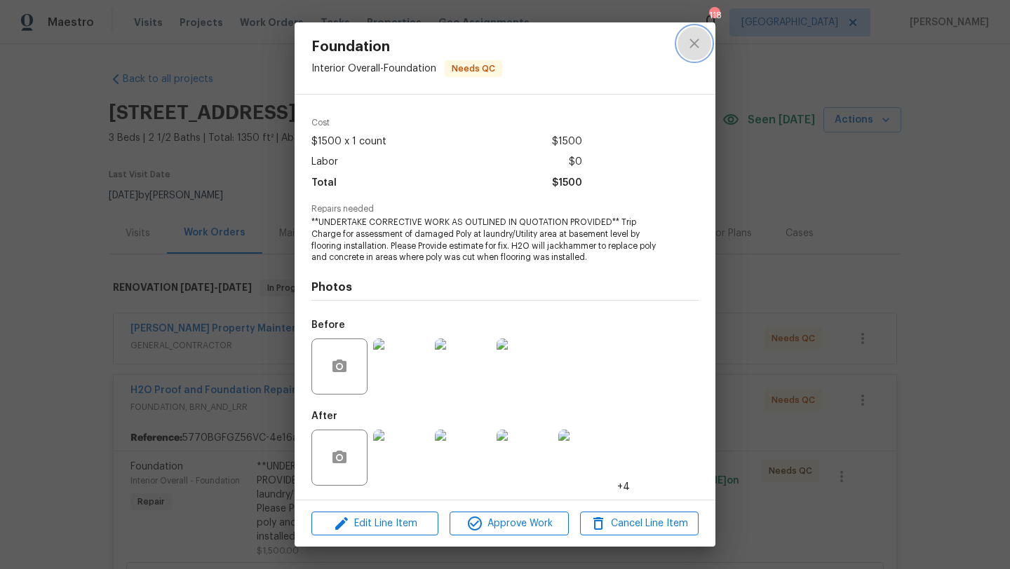
click at [695, 45] on icon "close" at bounding box center [693, 43] width 9 height 9
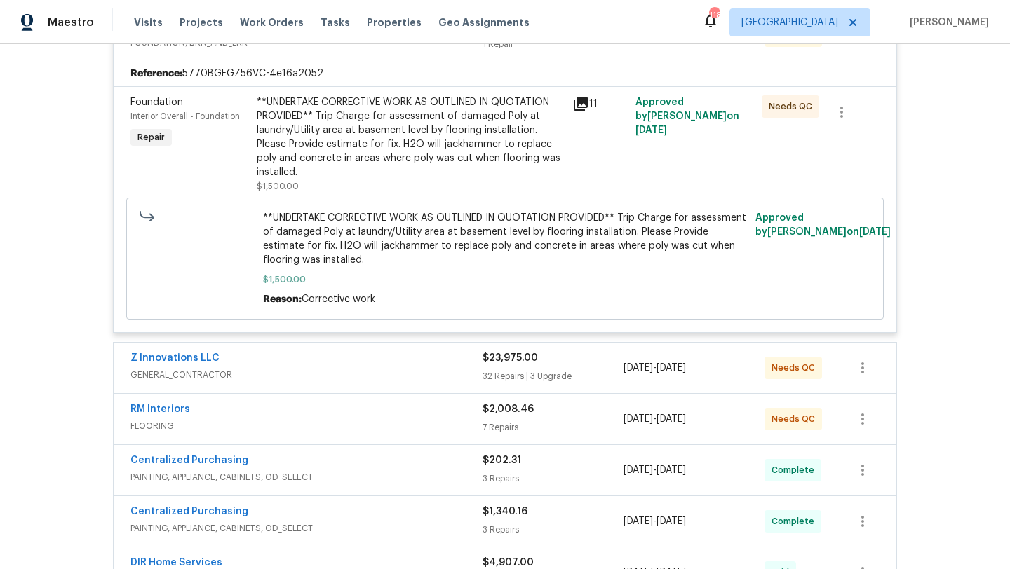
scroll to position [367, 0]
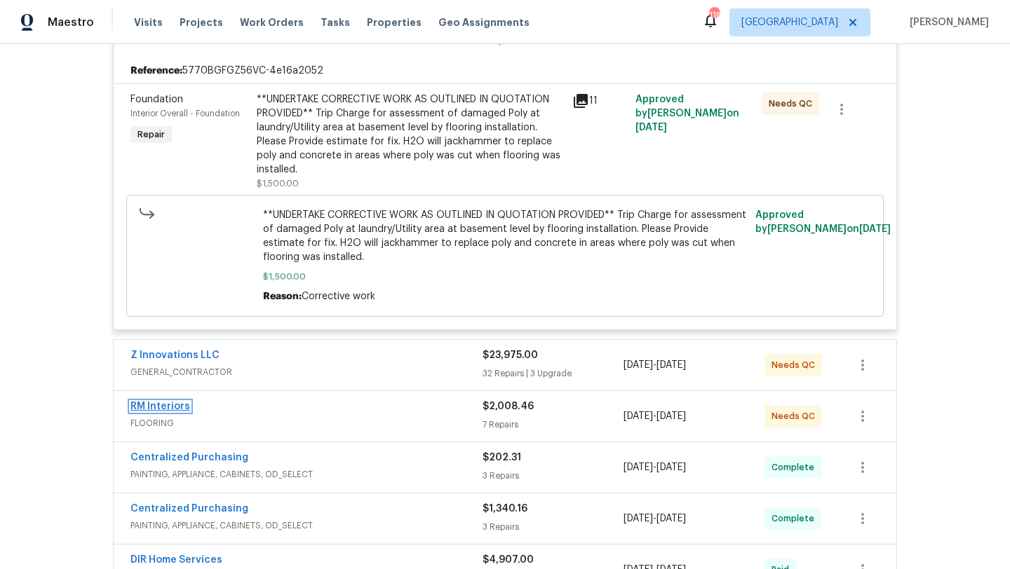
click at [155, 412] on link "RM Interiors" at bounding box center [160, 407] width 60 height 10
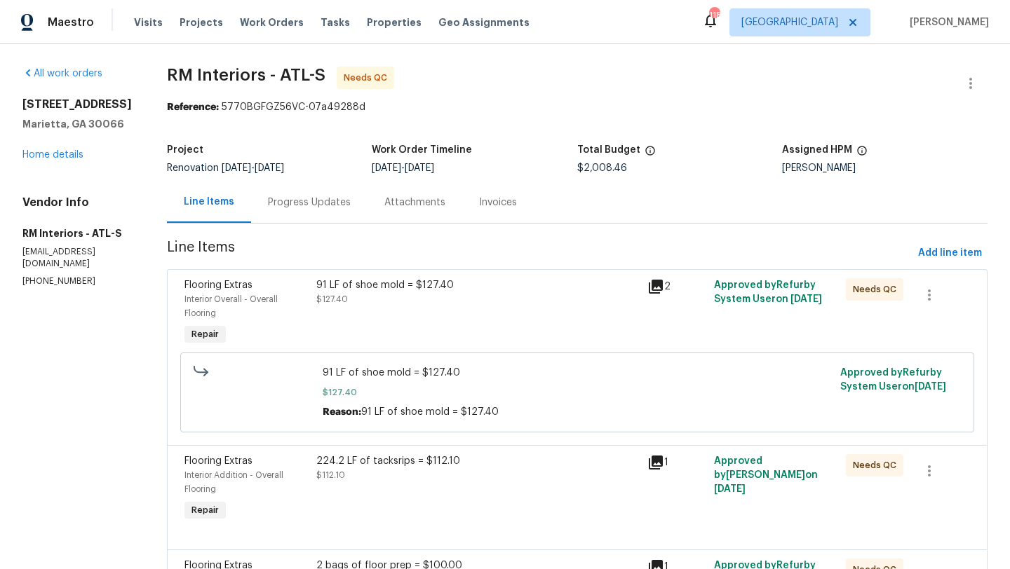
click at [306, 200] on div "Progress Updates" at bounding box center [309, 203] width 83 height 14
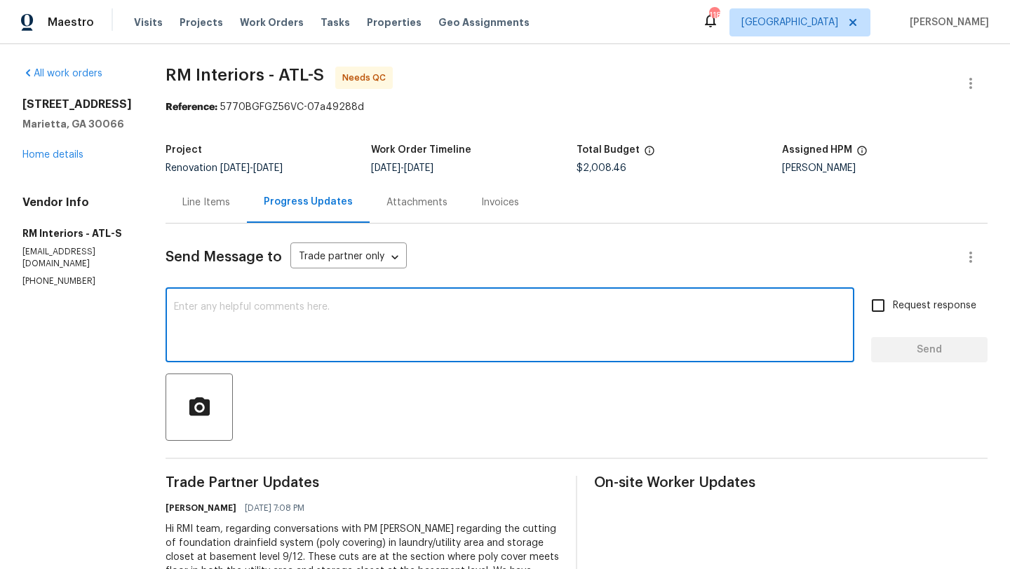
click at [359, 339] on textarea at bounding box center [510, 326] width 672 height 49
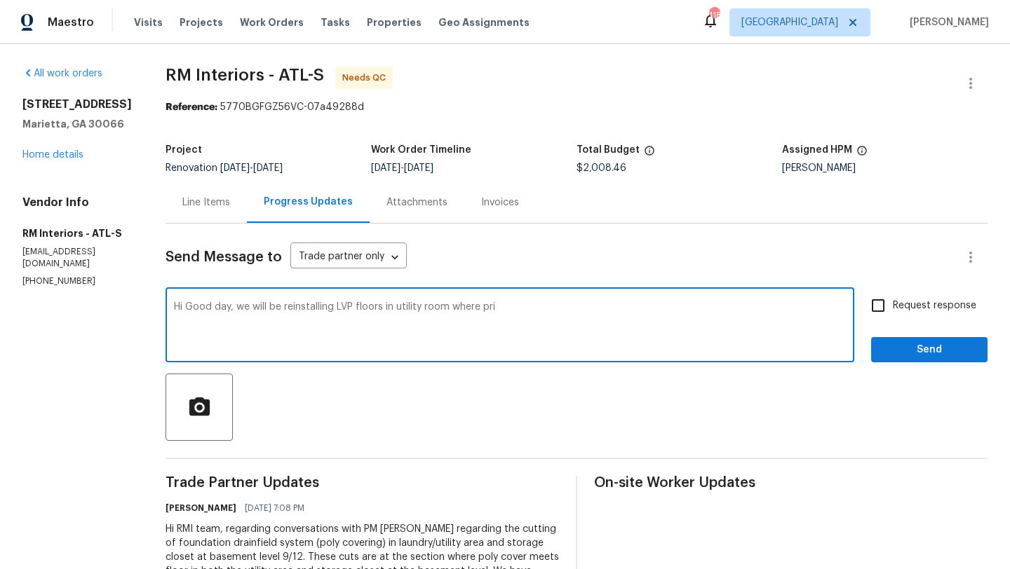
click at [414, 306] on textarea "Hi Good day, we will be reinstalling LVP floors in utility room where pri" at bounding box center [510, 326] width 672 height 49
click at [520, 313] on textarea "Hi Good day, we will be reinstalling LVP floors in utility room ONLY where pri" at bounding box center [510, 326] width 672 height 49
click at [634, 311] on textarea "Hi Good day, we will be reinstalling LVP floors in utility room ONLY where prev…" at bounding box center [510, 326] width 672 height 49
click at [843, 315] on textarea "Hi Good day, we will be reinstalling LVP floors in utility room ONLY where prev…" at bounding box center [510, 326] width 672 height 49
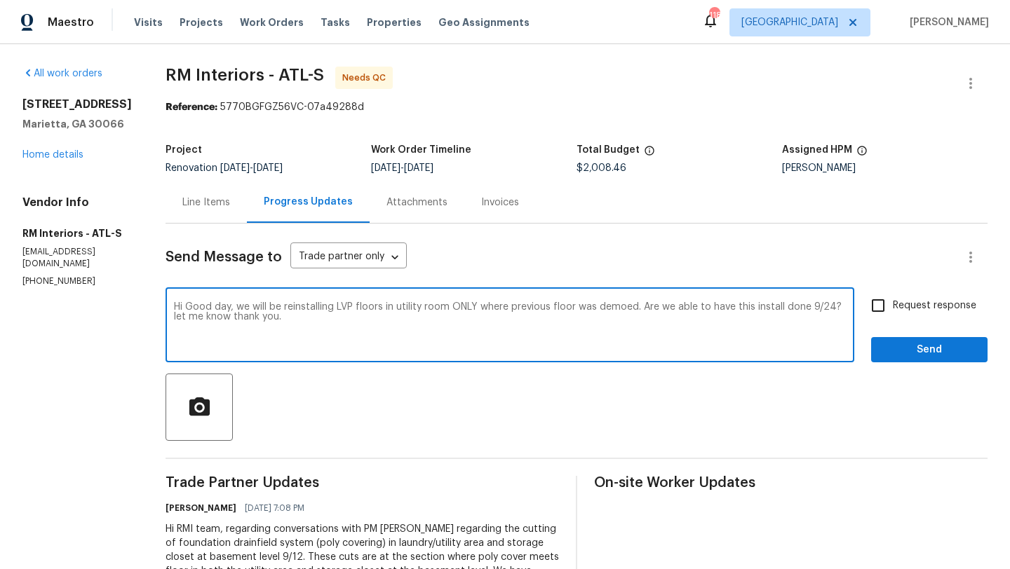
type textarea "Hi Good day, we will be reinstalling LVP floors in utility room ONLY where prev…"
click at [878, 312] on input "Request response" at bounding box center [877, 305] width 29 height 29
checkbox input "true"
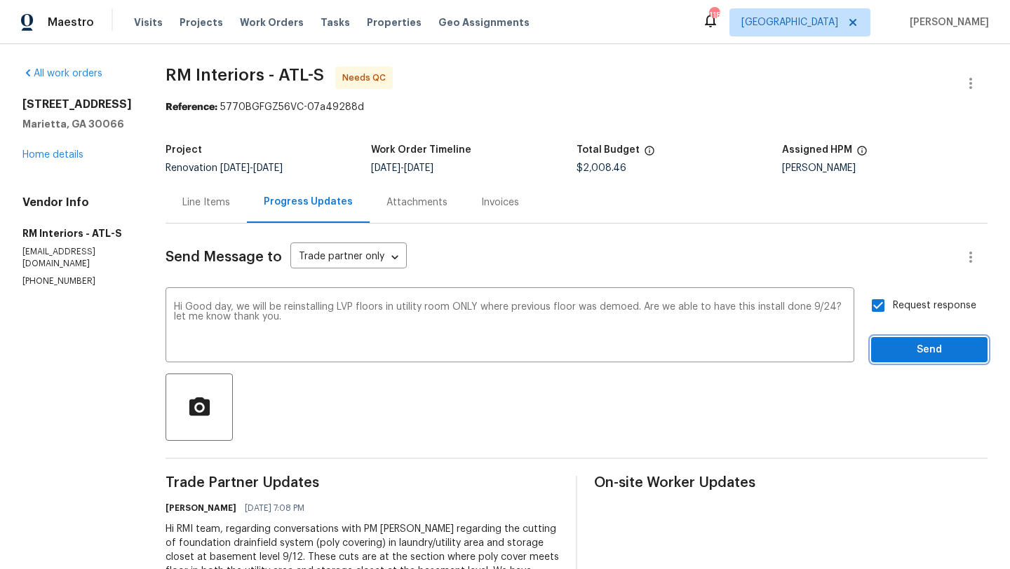
click at [908, 353] on span "Send" at bounding box center [929, 350] width 94 height 18
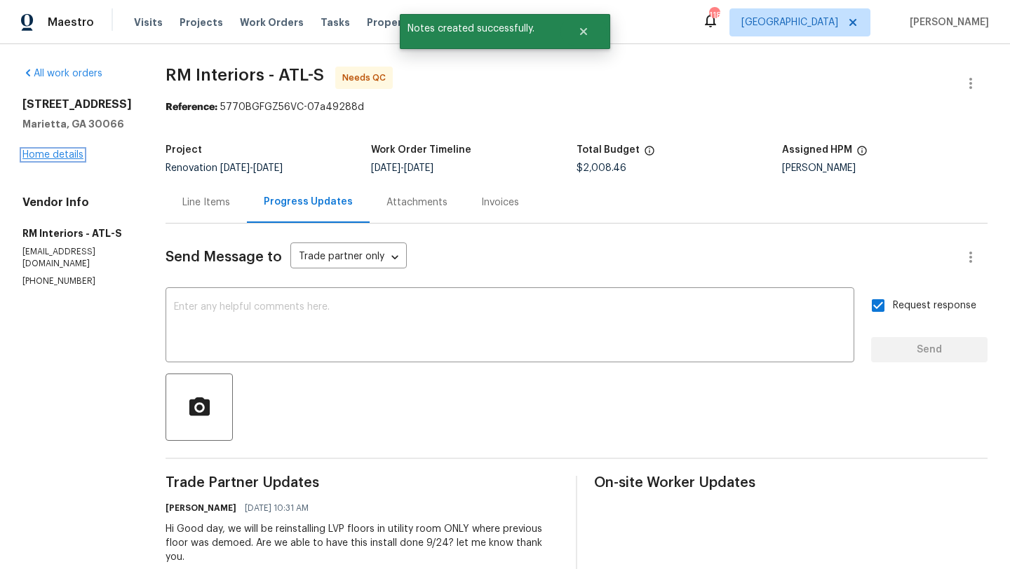
click at [54, 154] on link "Home details" at bounding box center [52, 155] width 61 height 10
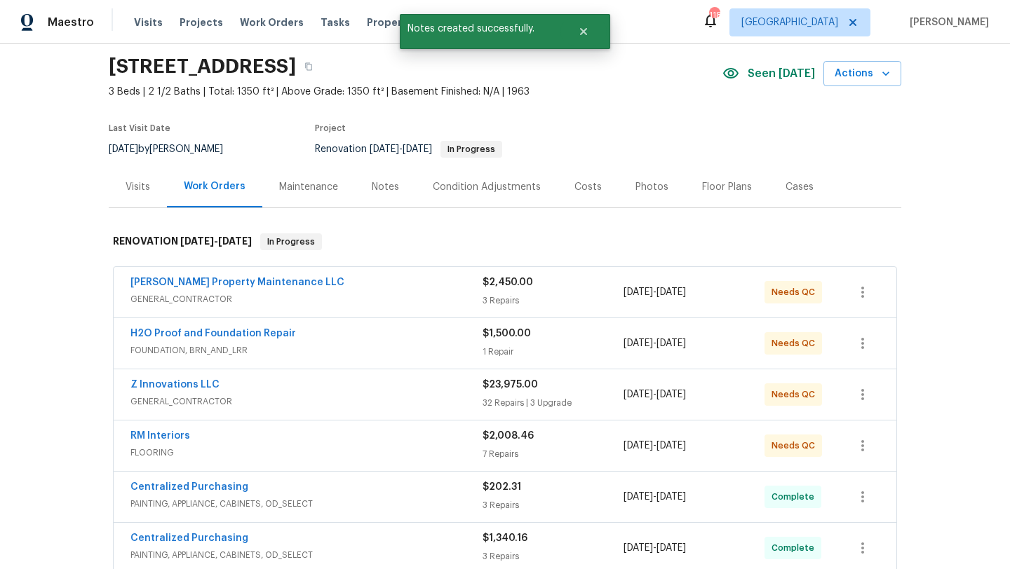
scroll to position [53, 0]
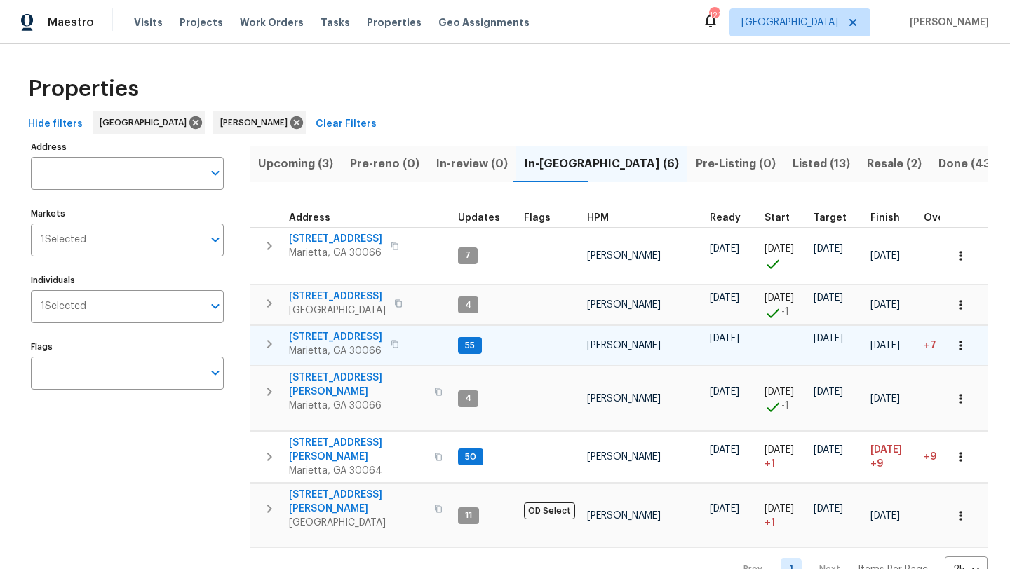
click at [301, 335] on span "[STREET_ADDRESS]" at bounding box center [335, 337] width 93 height 14
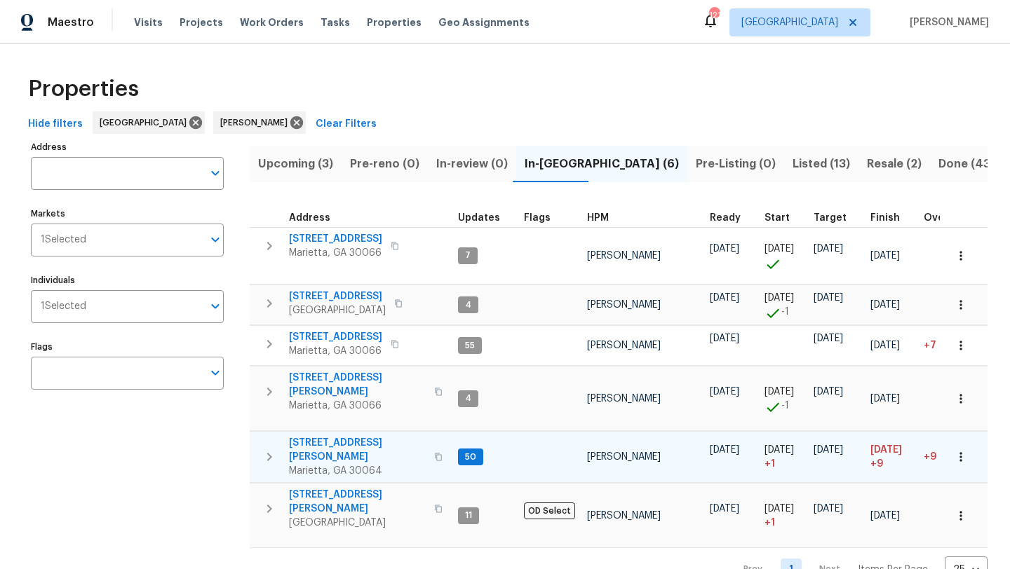
click at [322, 438] on span "[STREET_ADDRESS][PERSON_NAME]" at bounding box center [357, 450] width 137 height 28
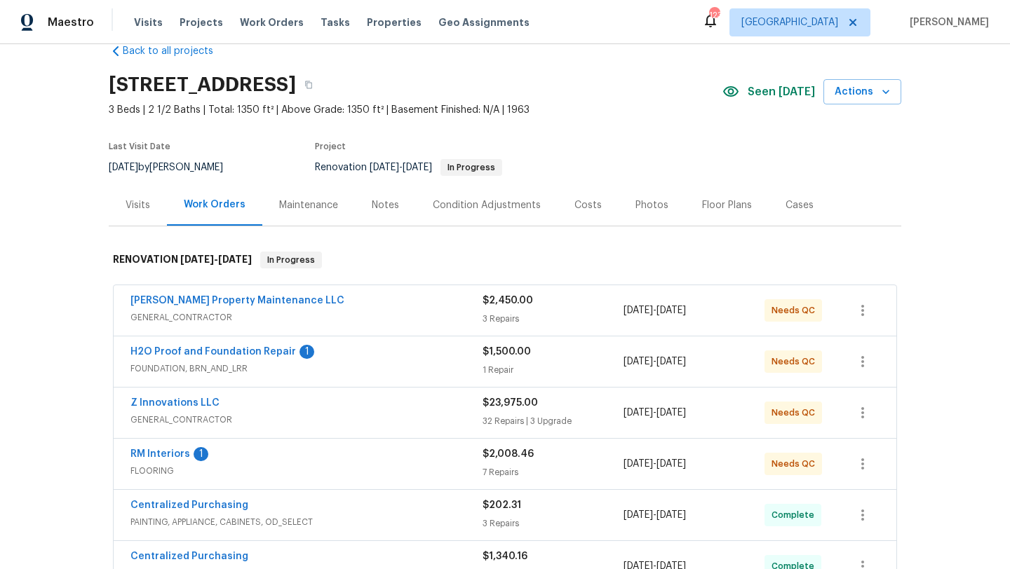
scroll to position [34, 0]
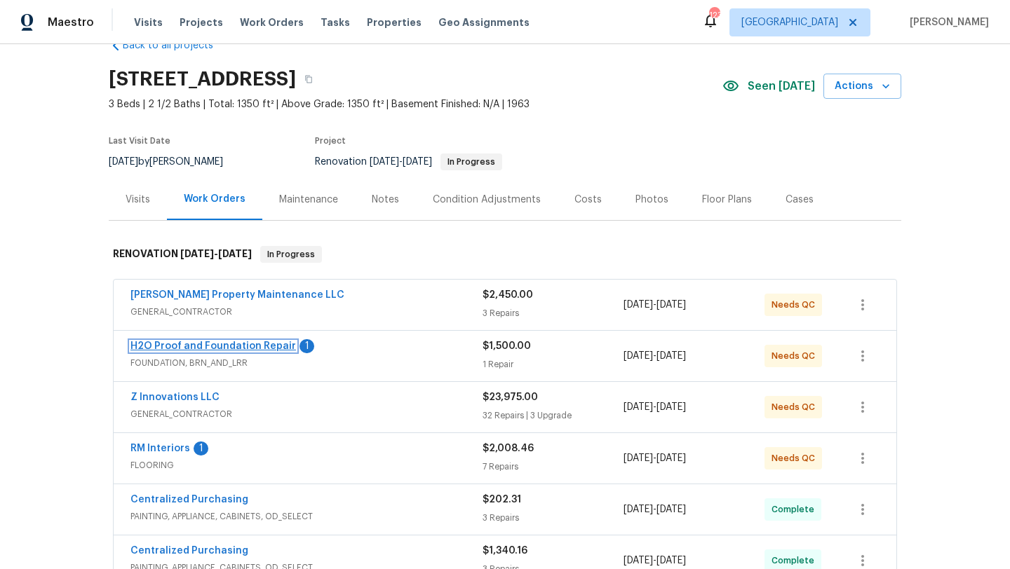
click at [251, 348] on link "H2O Proof and Foundation Repair" at bounding box center [212, 346] width 165 height 10
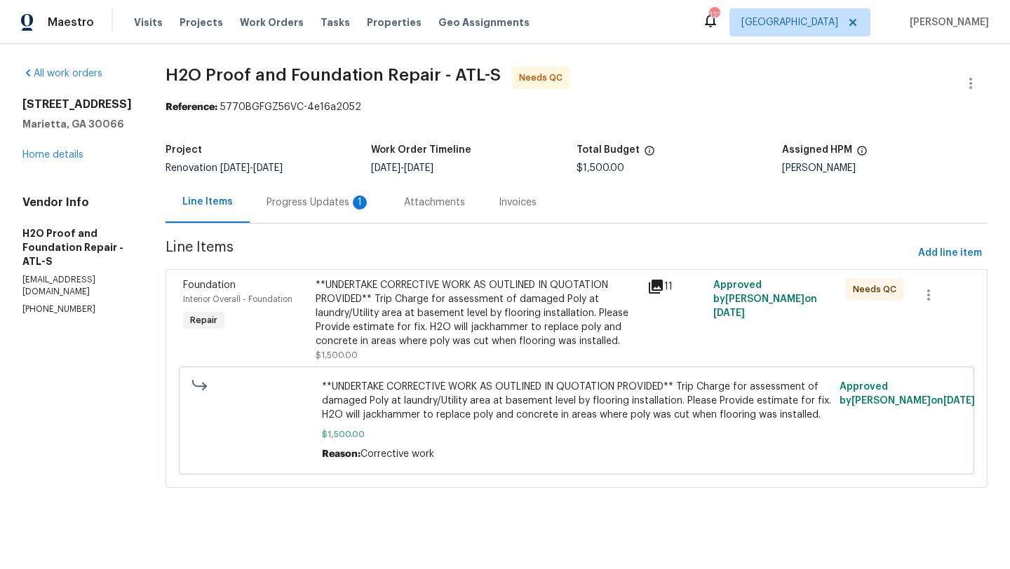
click at [317, 204] on div "Progress Updates 1" at bounding box center [318, 203] width 104 height 14
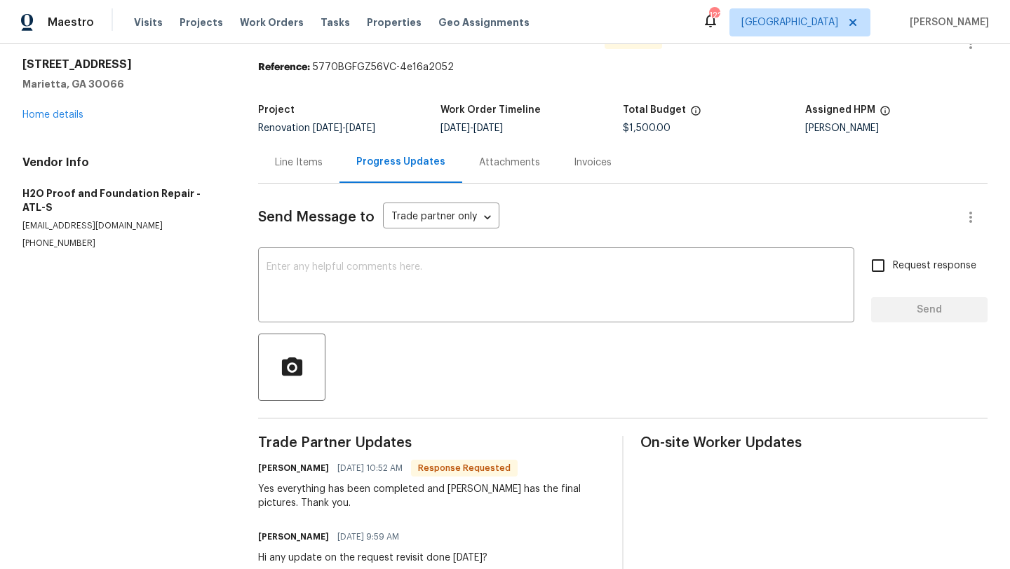
scroll to position [41, 0]
click at [353, 278] on textarea at bounding box center [555, 285] width 579 height 49
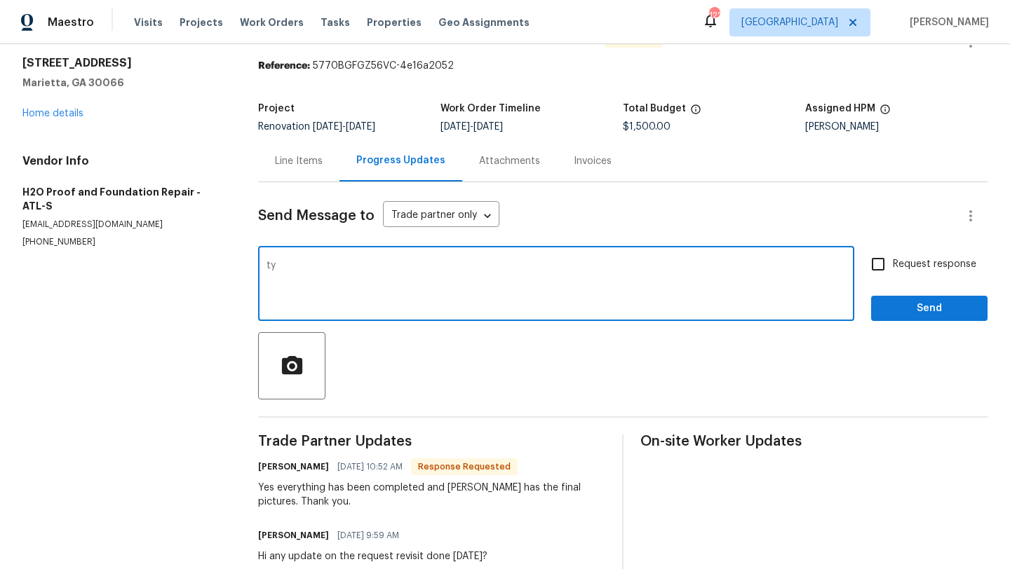
type textarea "ty"
click at [879, 266] on input "Request response" at bounding box center [877, 264] width 29 height 29
checkbox input "true"
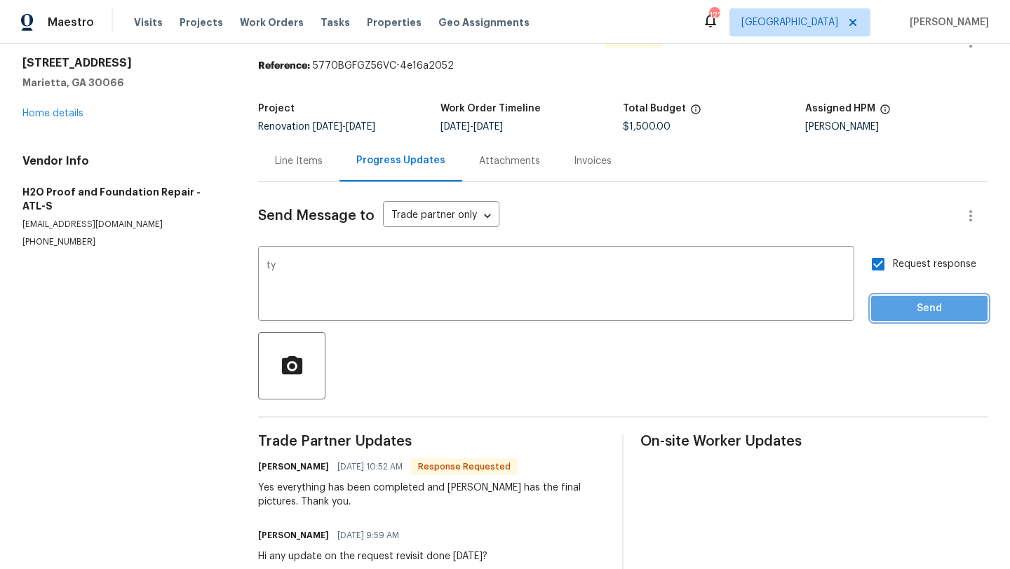
click at [904, 303] on span "Send" at bounding box center [929, 309] width 94 height 18
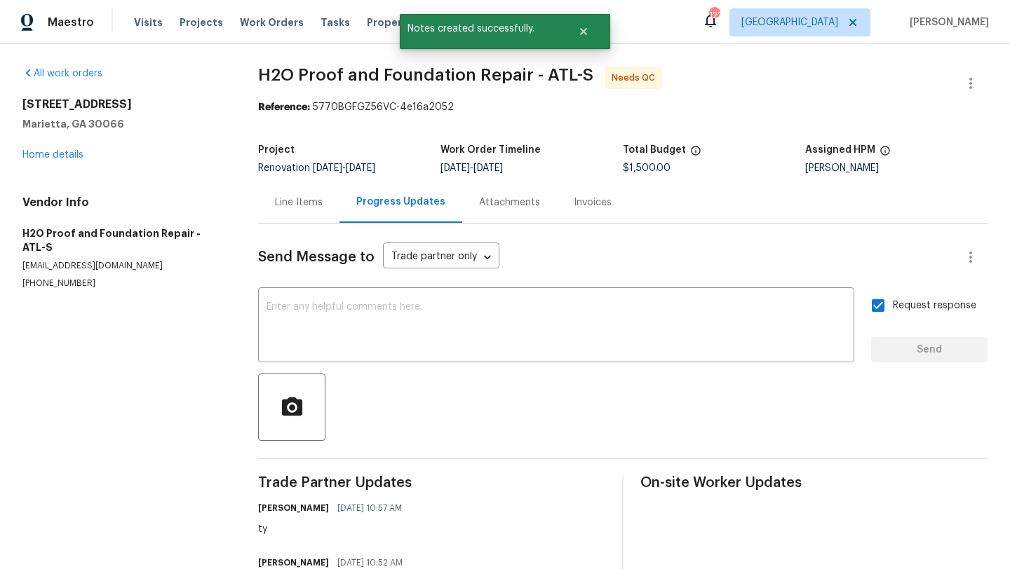
click at [55, 148] on div "[STREET_ADDRESS] Home details" at bounding box center [123, 129] width 202 height 64
click at [60, 158] on link "Home details" at bounding box center [52, 155] width 61 height 10
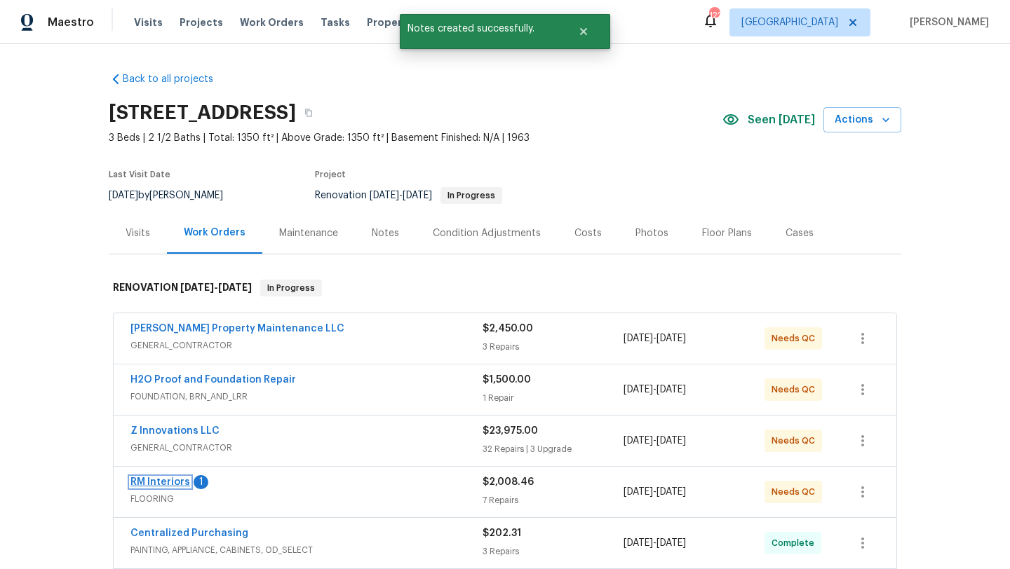
click at [175, 487] on link "RM Interiors" at bounding box center [160, 482] width 60 height 10
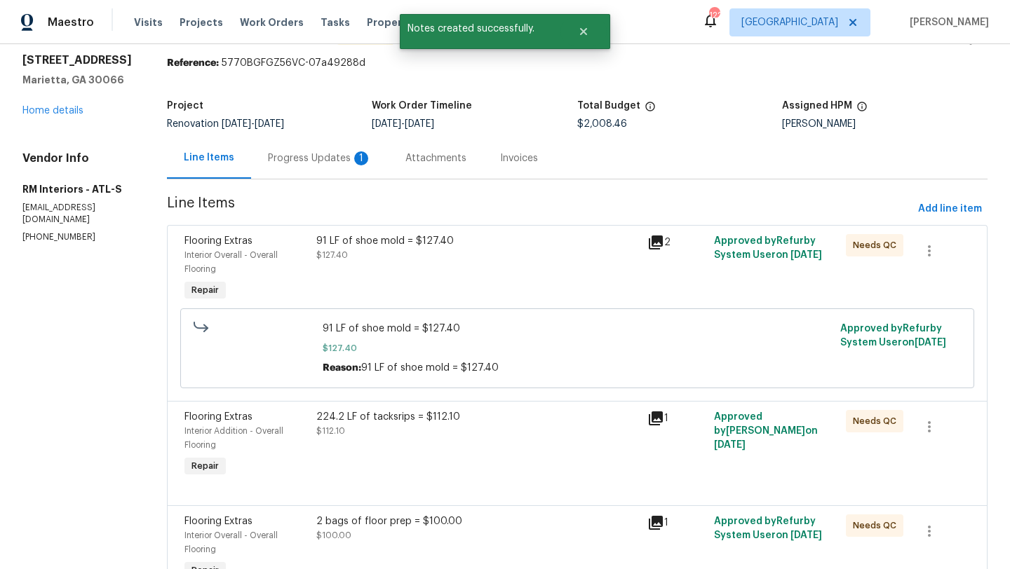
scroll to position [46, 0]
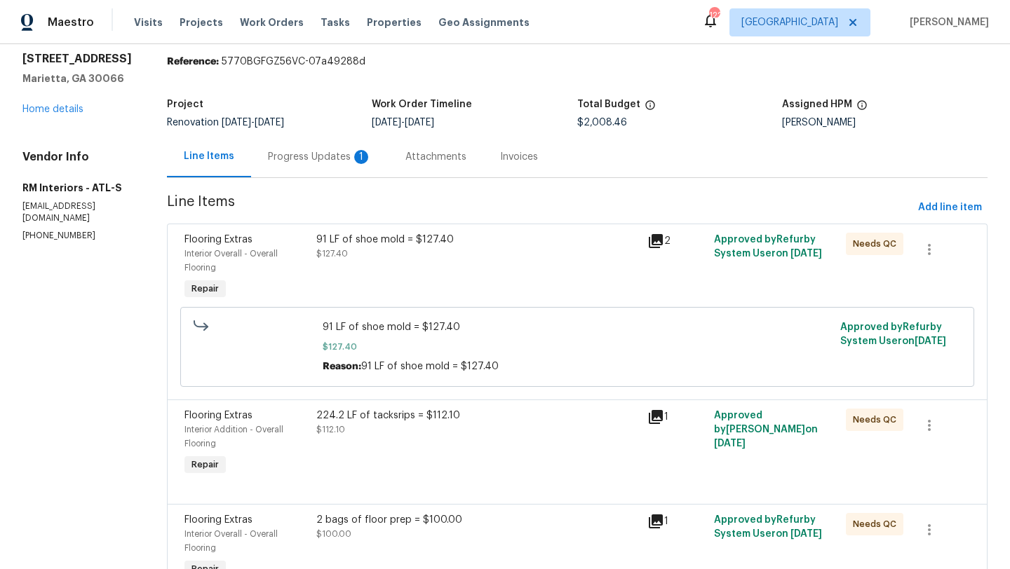
click at [311, 160] on div "Progress Updates 1" at bounding box center [320, 157] width 104 height 14
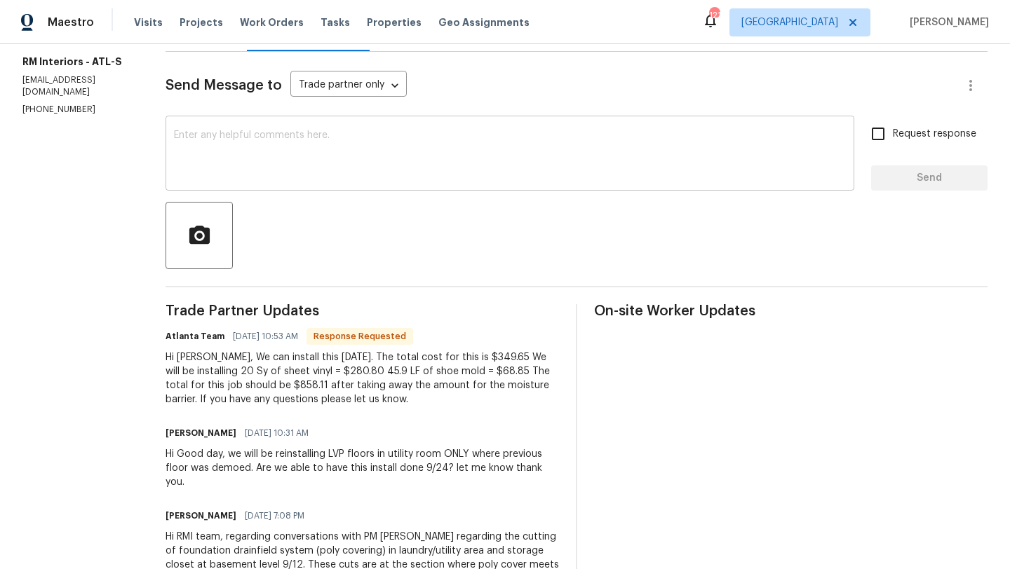
scroll to position [172, 0]
click at [345, 164] on textarea at bounding box center [510, 154] width 672 height 49
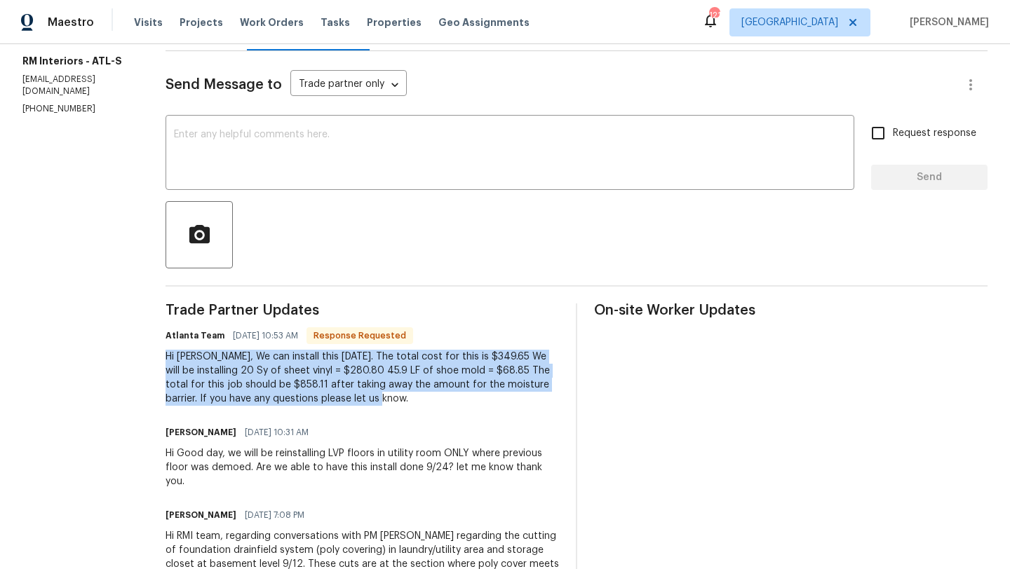
drag, startPoint x: 333, startPoint y: 400, endPoint x: 155, endPoint y: 357, distance: 183.1
click at [165, 357] on div "Hi [PERSON_NAME], We can install this [DATE]. The total cost for this is $349.6…" at bounding box center [361, 378] width 393 height 56
copy div "Hi [PERSON_NAME], We can install this [DATE]. The total cost for this is $349.6…"
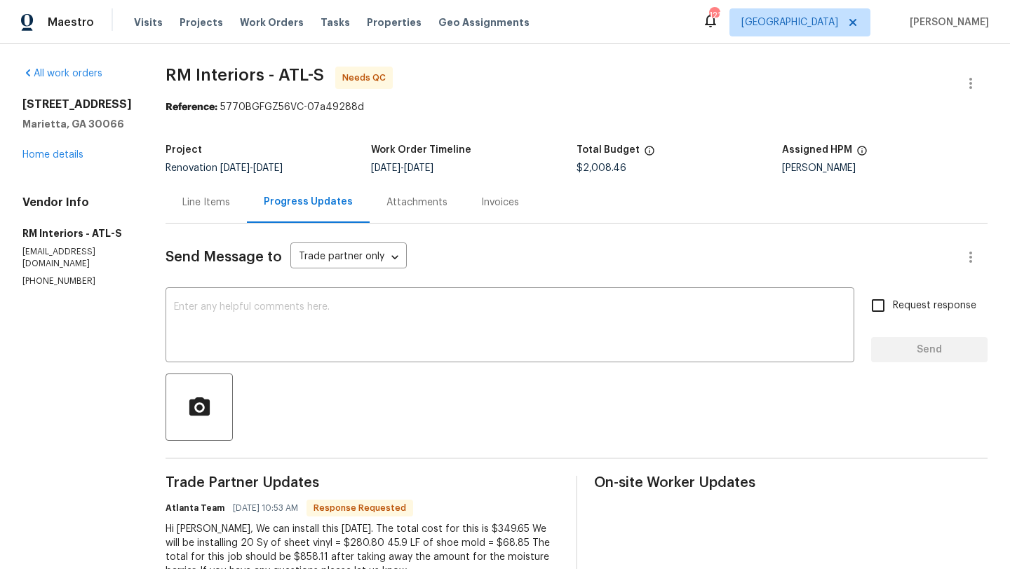
click at [185, 207] on div "Line Items" at bounding box center [206, 203] width 48 height 14
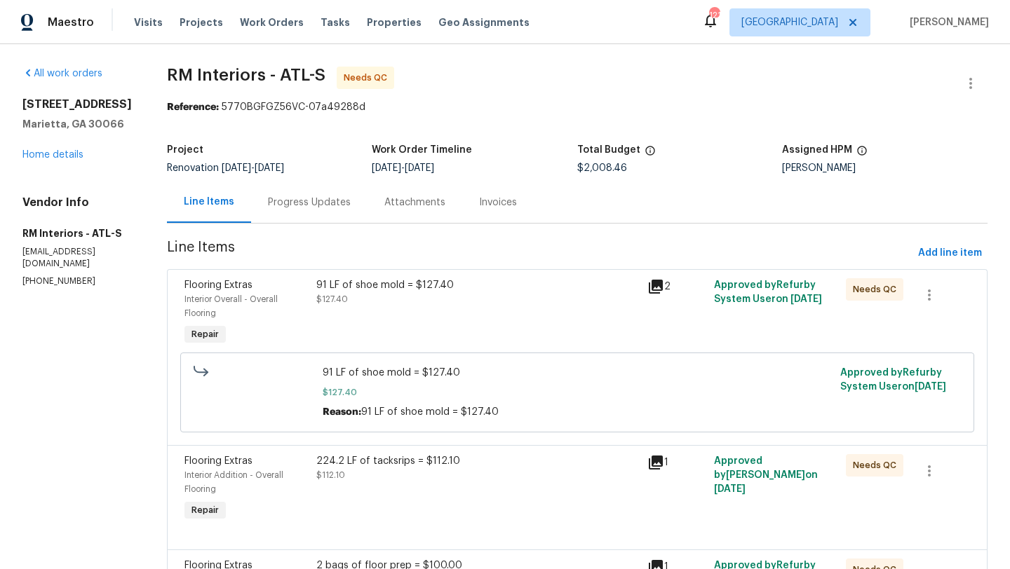
click at [292, 201] on div "Progress Updates" at bounding box center [309, 203] width 83 height 14
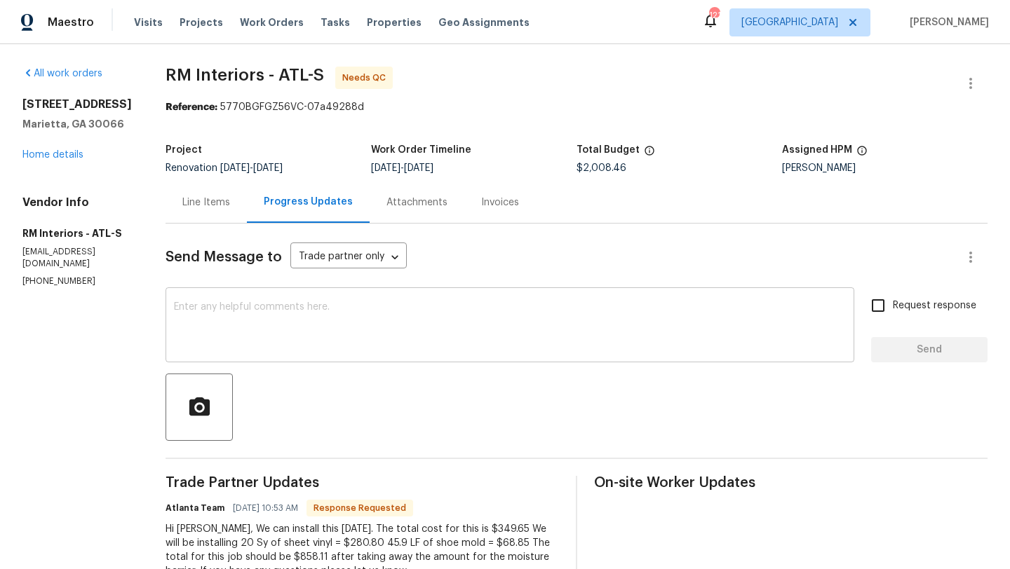
click at [287, 319] on textarea at bounding box center [510, 326] width 672 height 49
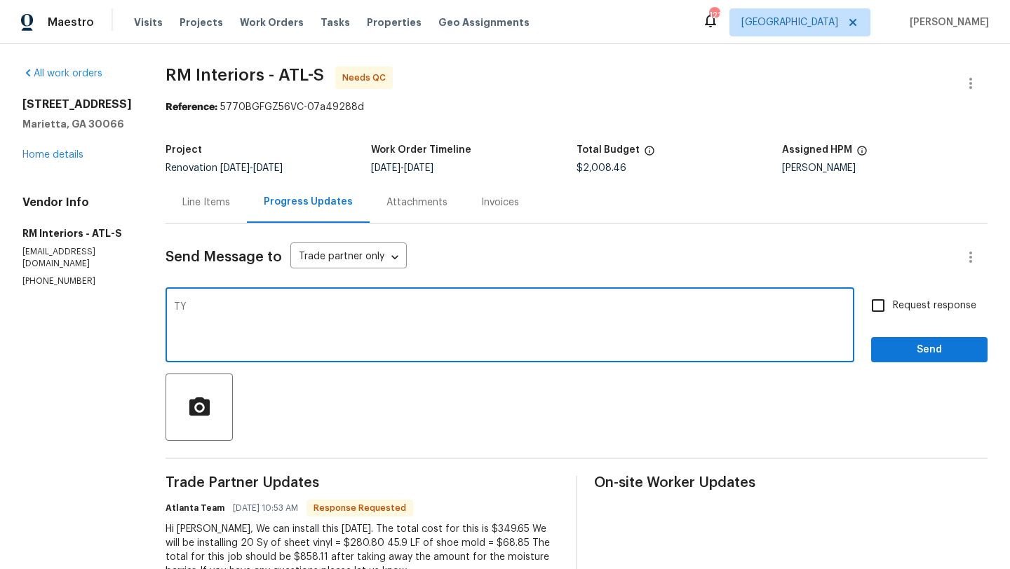
type textarea "T"
type textarea "a"
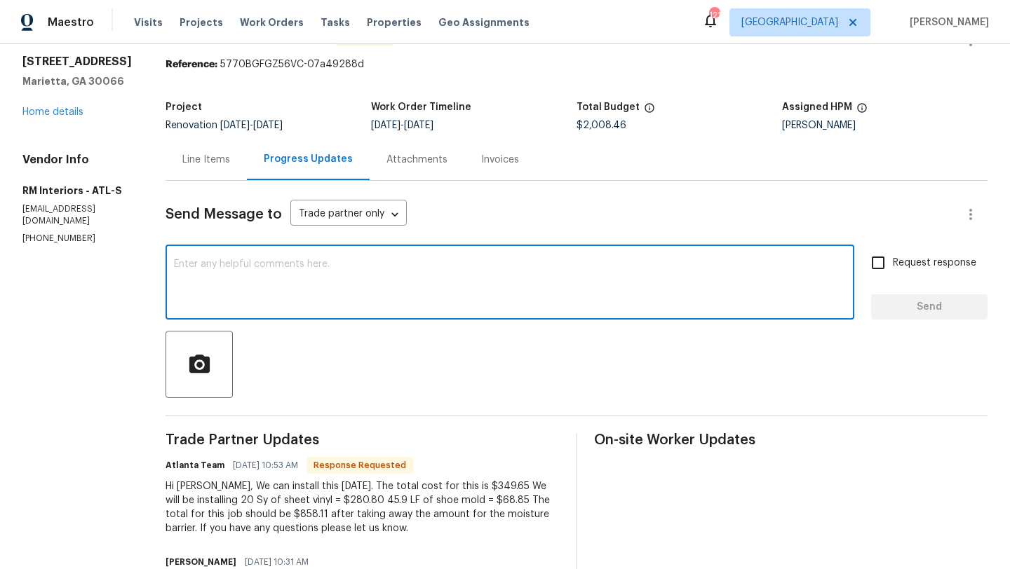
scroll to position [44, 0]
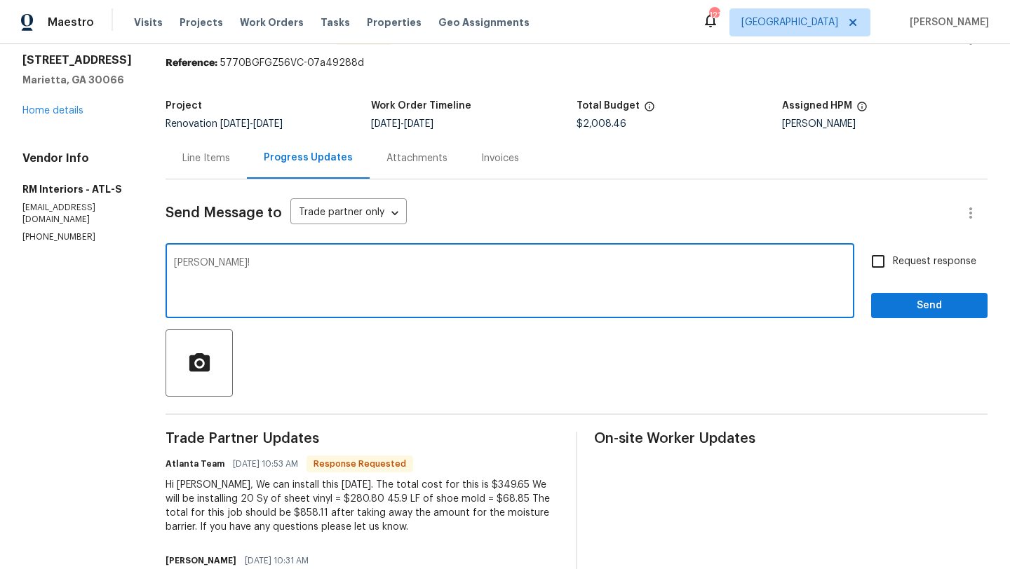
type textarea "[PERSON_NAME]!"
click at [875, 264] on input "Request response" at bounding box center [877, 261] width 29 height 29
checkbox input "true"
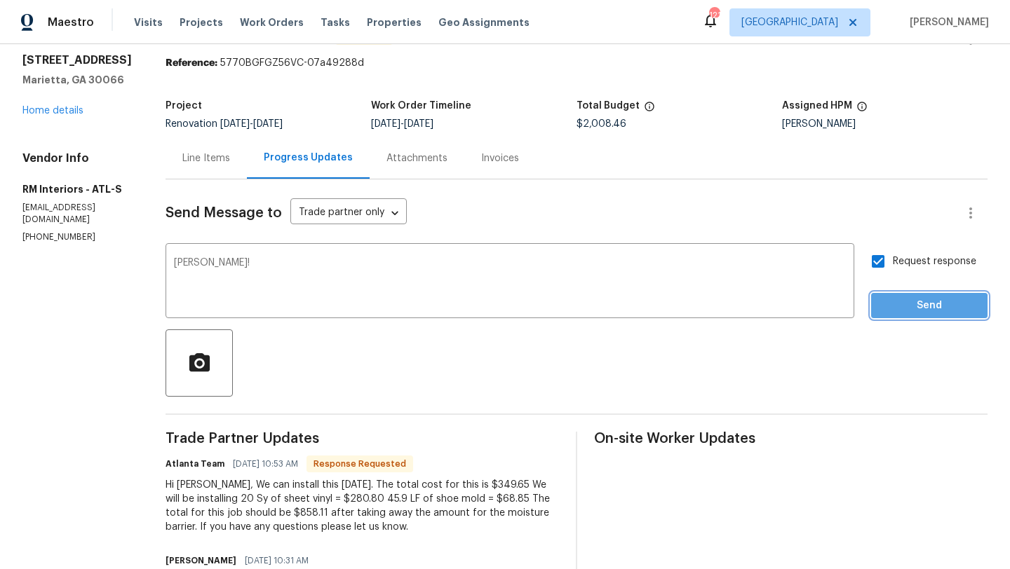
click at [899, 308] on span "Send" at bounding box center [929, 306] width 94 height 18
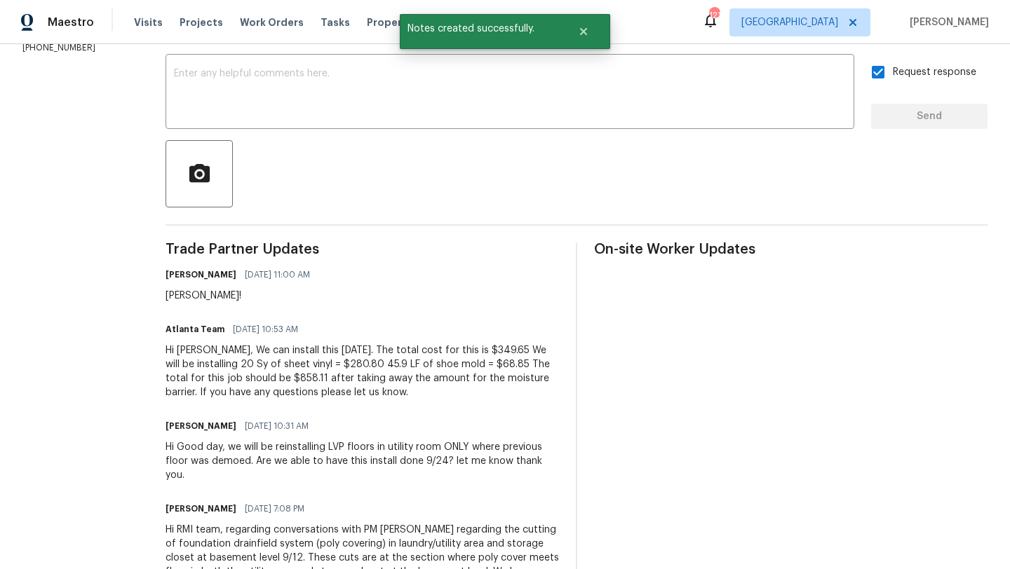
scroll to position [235, 0]
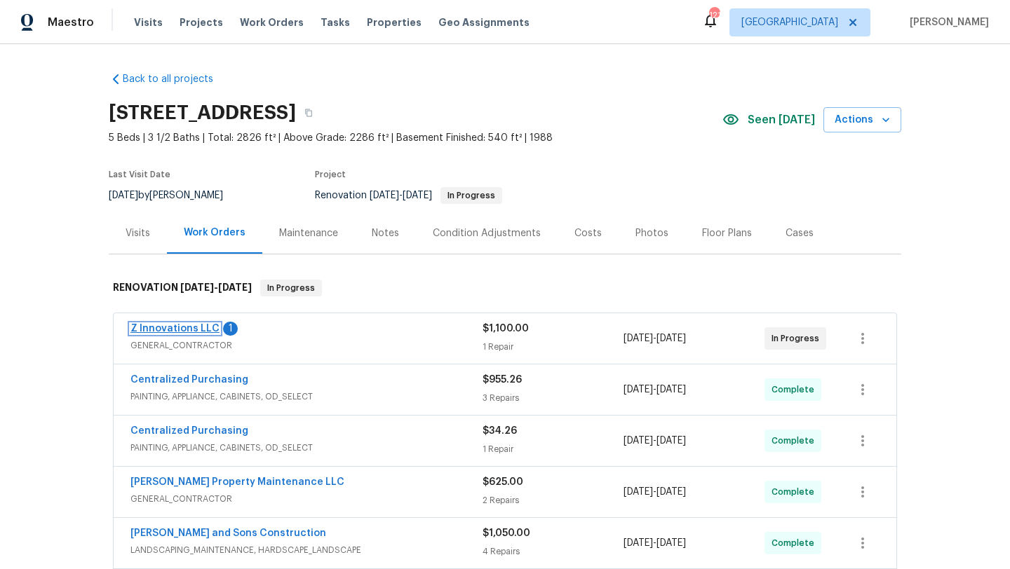
click at [187, 331] on link "Z Innovations LLC" at bounding box center [174, 329] width 89 height 10
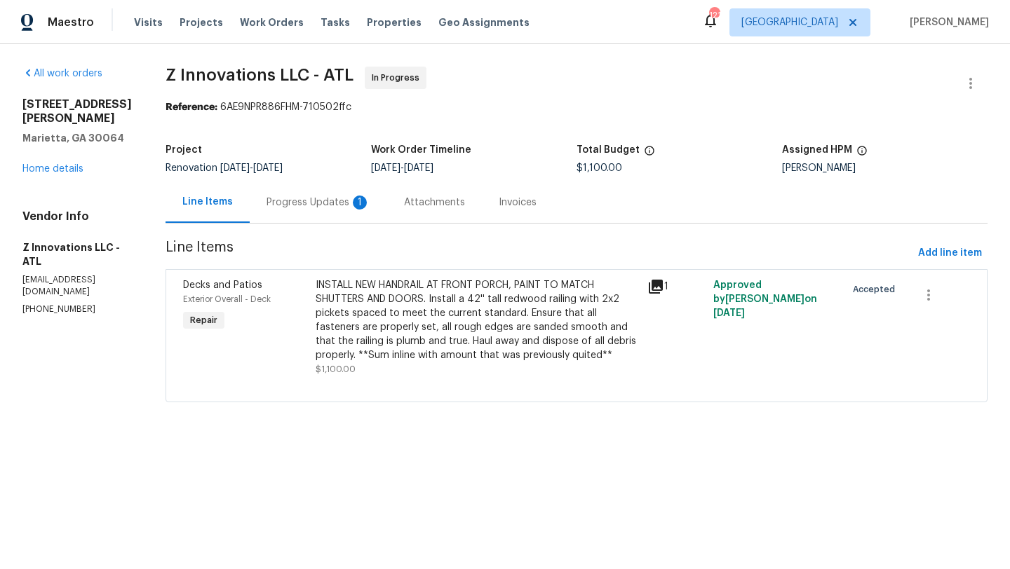
click at [314, 205] on div "Progress Updates 1" at bounding box center [318, 203] width 104 height 14
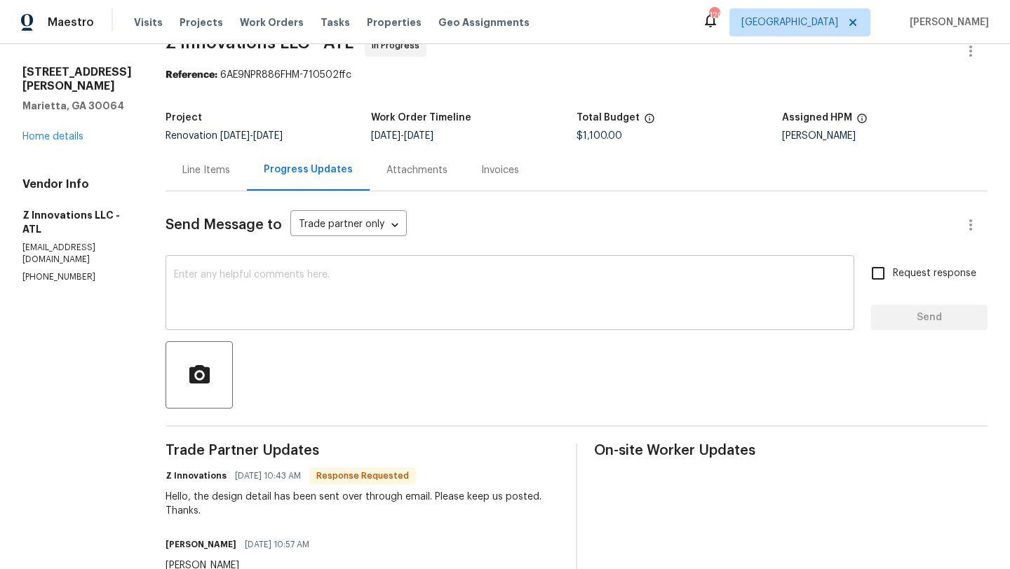
scroll to position [38, 0]
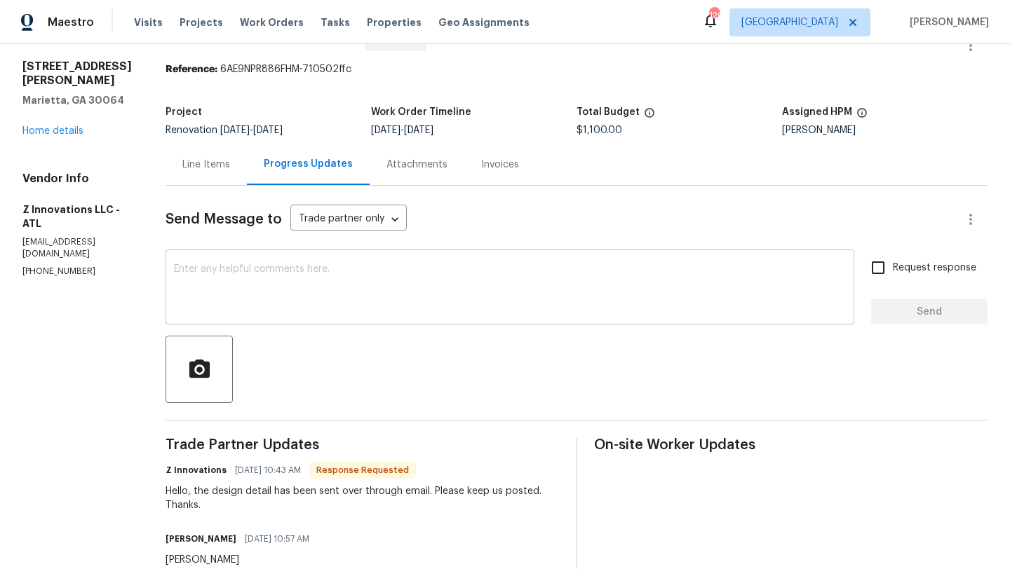
click at [311, 271] on textarea at bounding box center [510, 288] width 672 height 49
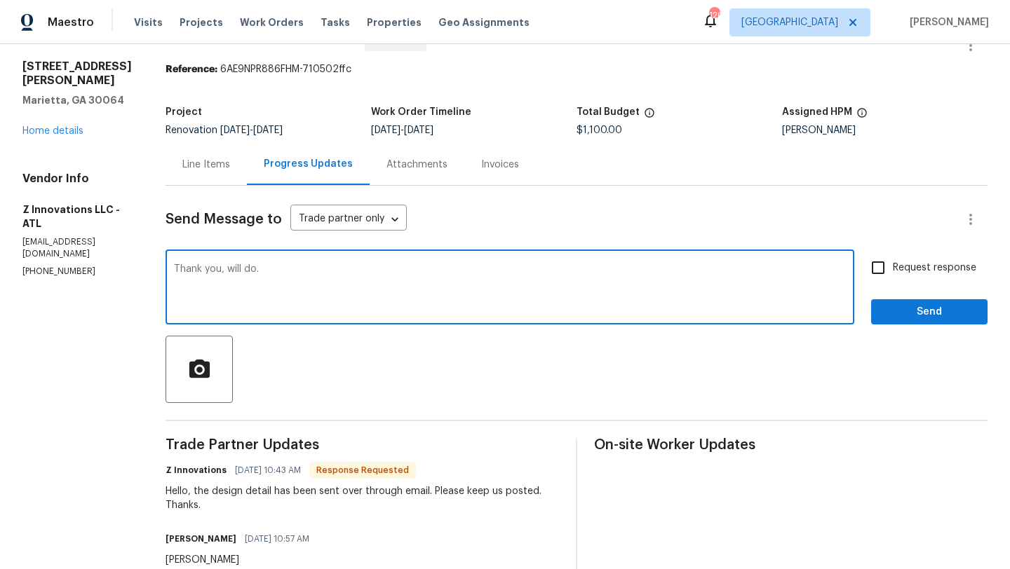
type textarea "Thank you, will do."
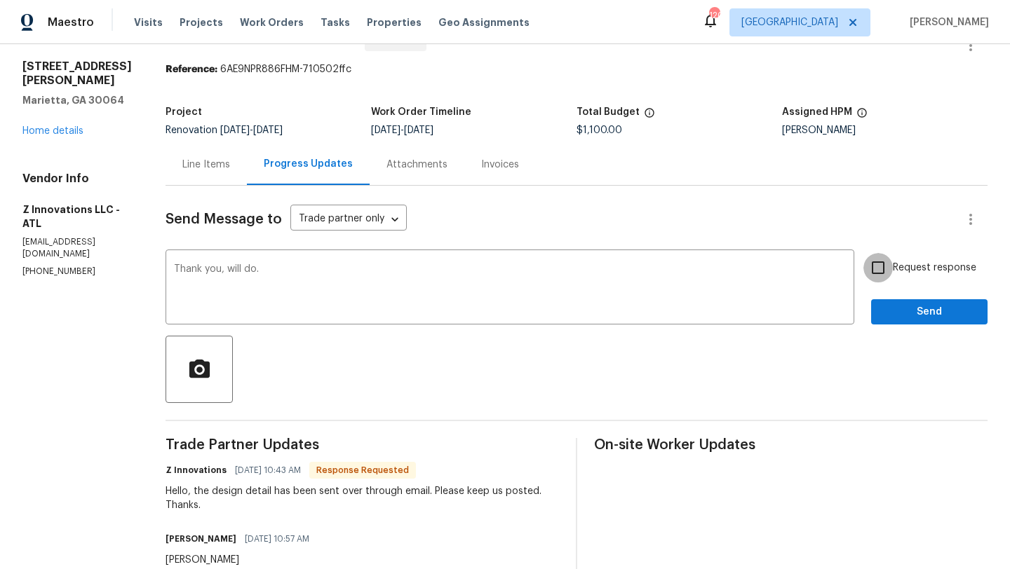
click at [878, 266] on input "Request response" at bounding box center [877, 267] width 29 height 29
checkbox input "true"
click at [899, 321] on button "Send" at bounding box center [929, 312] width 116 height 26
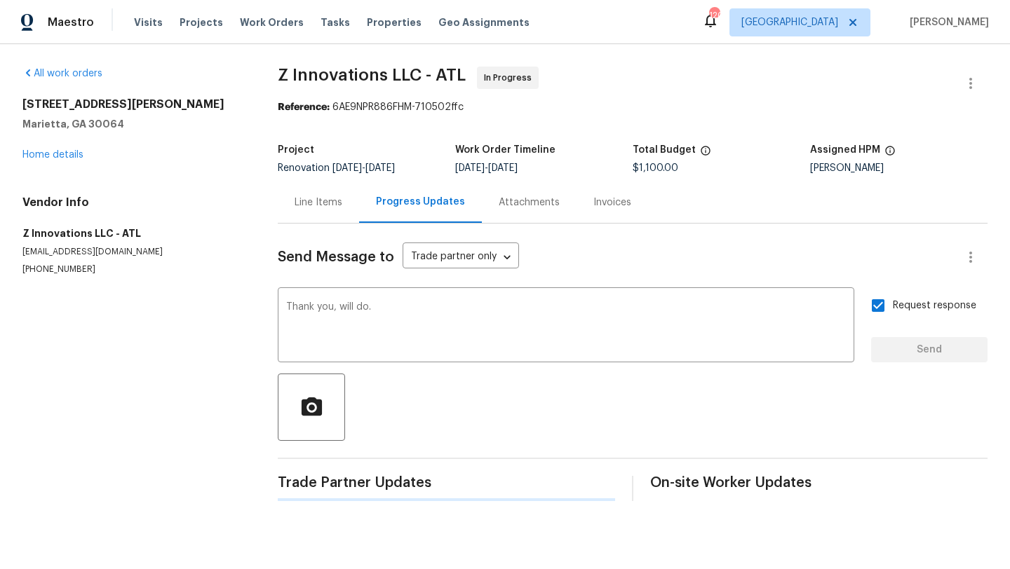
scroll to position [0, 0]
